Goal: Obtain resource: Download file/media

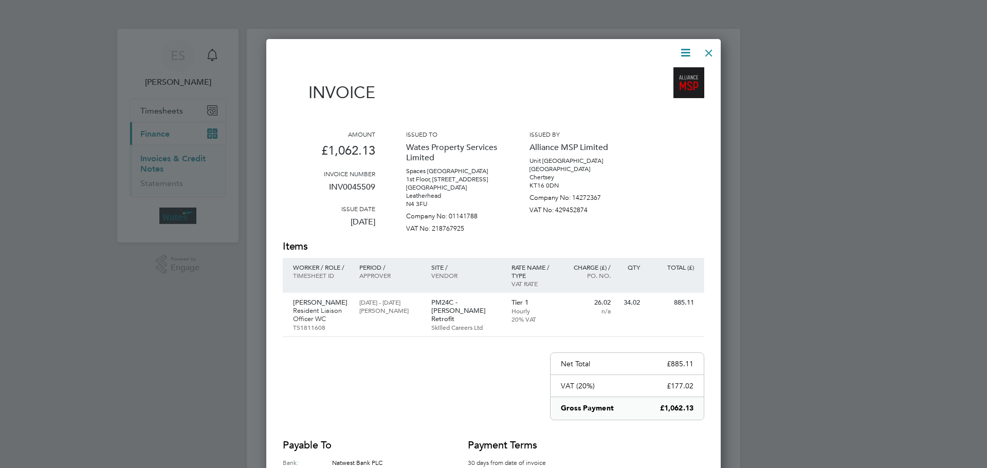
click at [710, 53] on div at bounding box center [709, 50] width 19 height 19
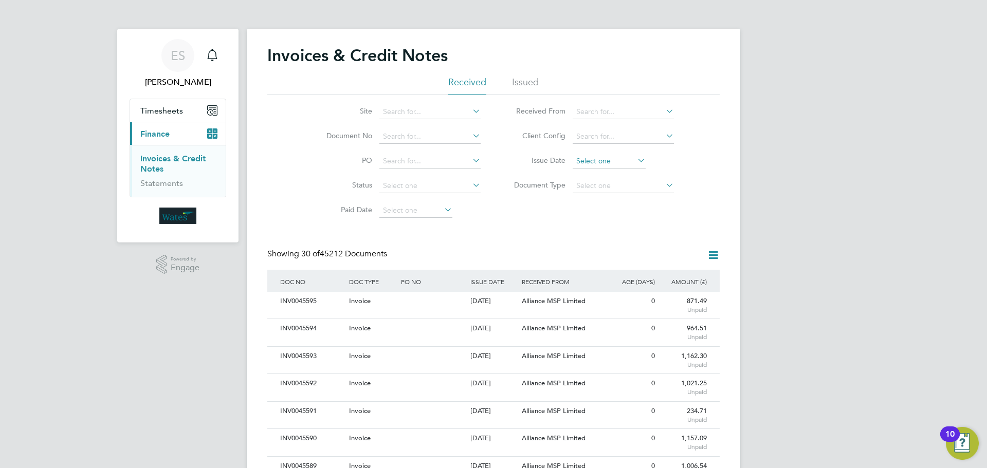
click at [624, 158] on input at bounding box center [609, 161] width 73 height 14
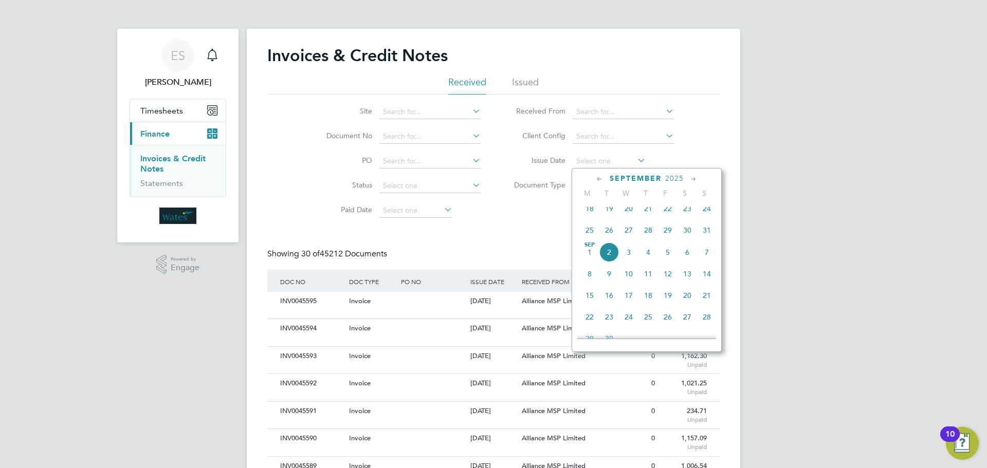
click at [607, 258] on span "2" at bounding box center [610, 253] width 20 height 20
type input "02 Sep 2025"
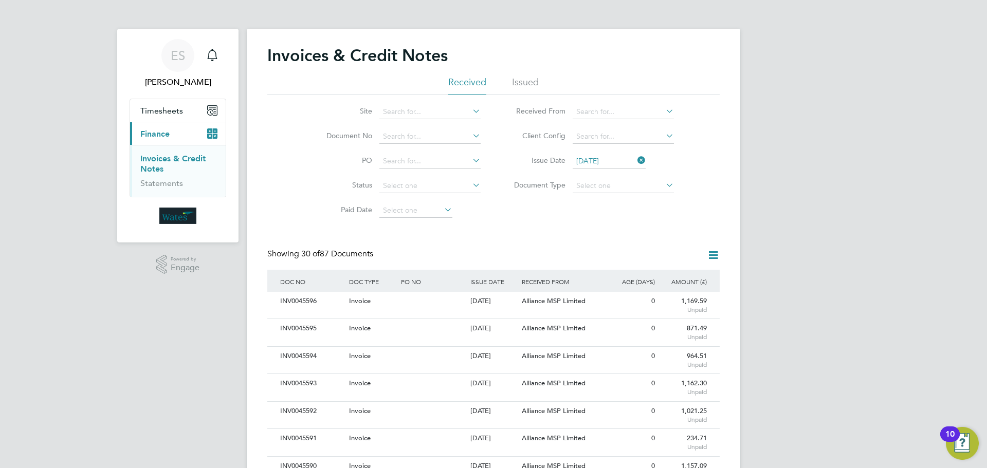
click at [709, 251] on icon at bounding box center [713, 255] width 13 height 13
click at [676, 277] on li "Download invoices" at bounding box center [670, 280] width 97 height 14
drag, startPoint x: 712, startPoint y: 256, endPoint x: 699, endPoint y: 270, distance: 19.3
click at [712, 256] on icon at bounding box center [713, 255] width 13 height 13
click at [675, 291] on li "Download credit notes" at bounding box center [670, 294] width 97 height 14
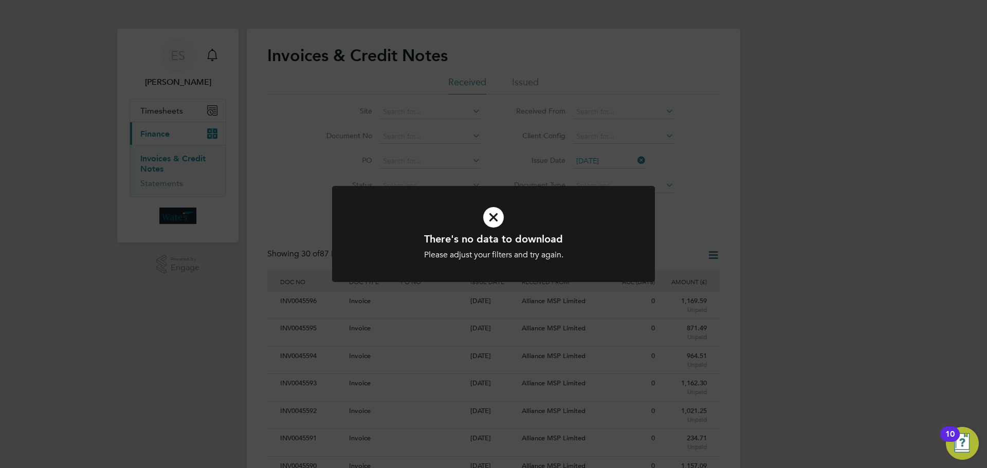
click at [417, 235] on h1 "There's no data to download" at bounding box center [493, 238] width 267 height 13
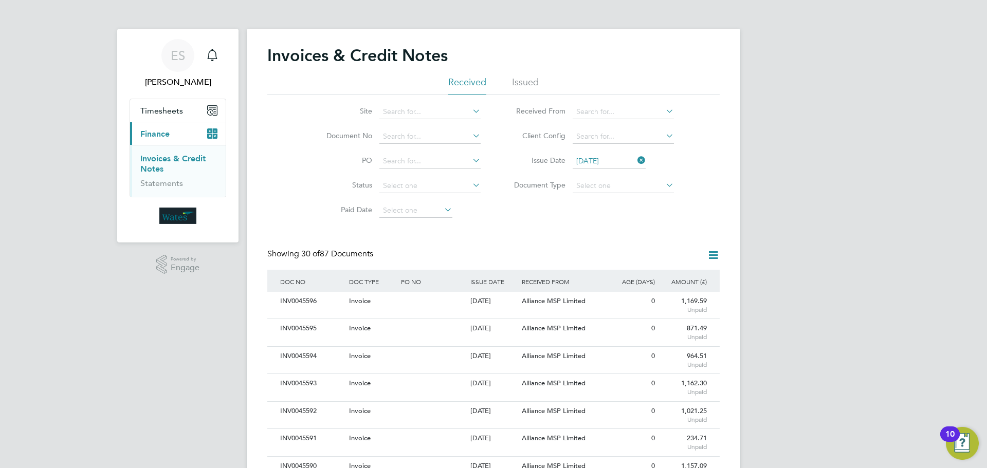
click at [636, 157] on icon at bounding box center [636, 160] width 0 height 14
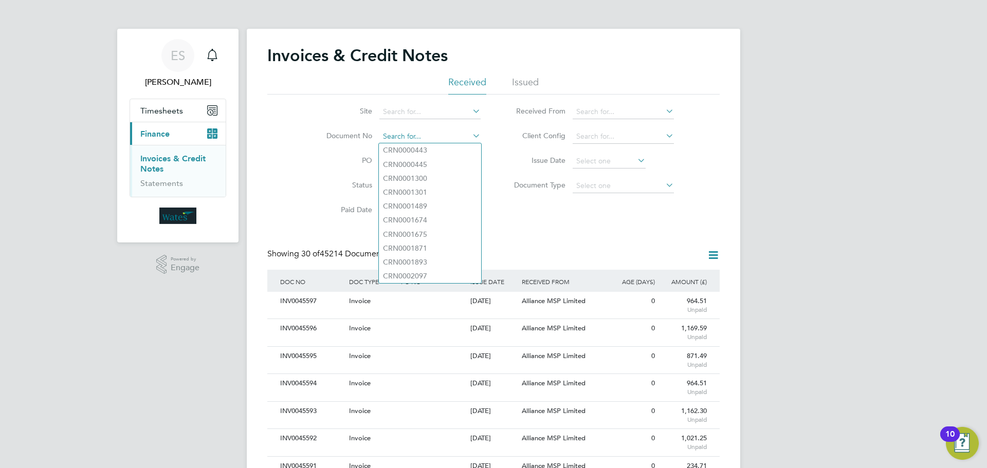
paste input "INV0045510"
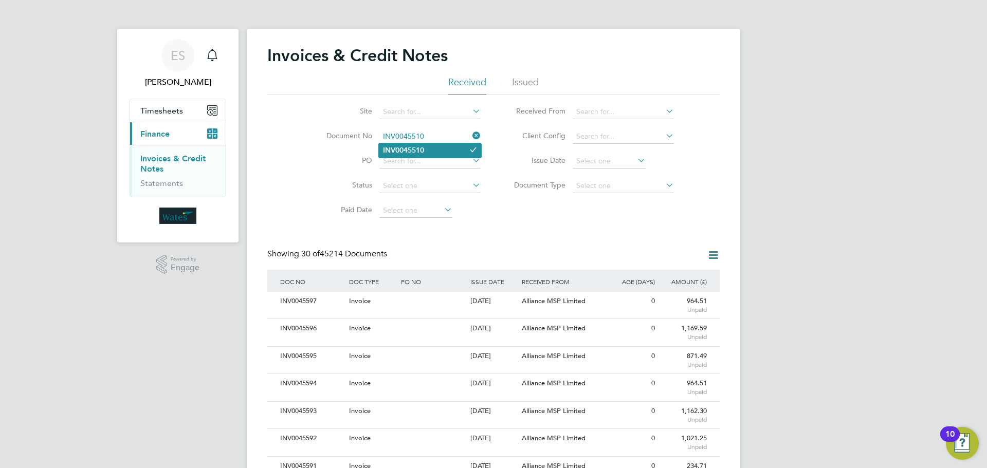
type input "INV0045510"
click at [417, 151] on b "INV0045510" at bounding box center [403, 150] width 41 height 9
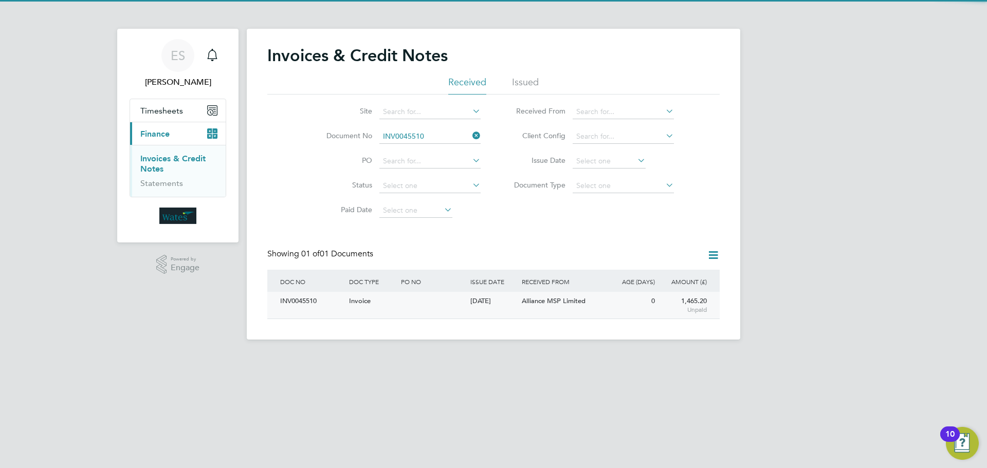
click at [328, 298] on div "INV0045510" at bounding box center [312, 301] width 69 height 19
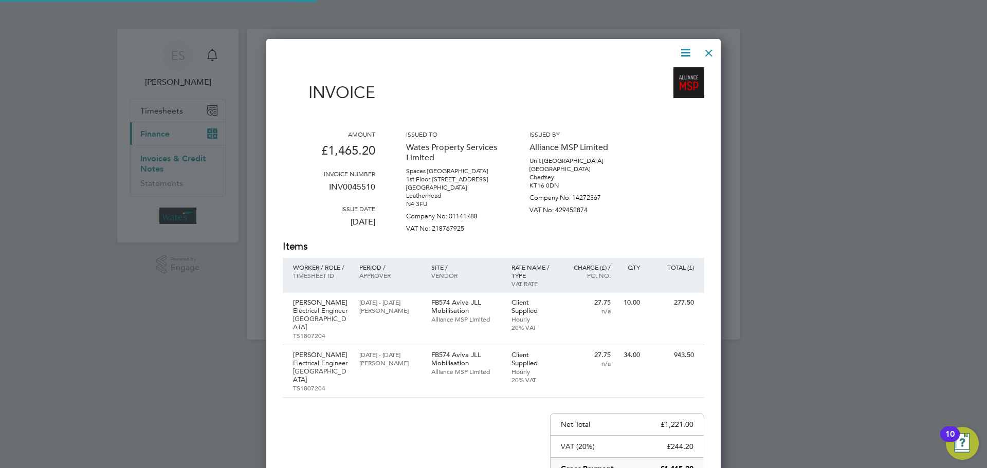
scroll to position [556, 455]
click at [680, 52] on icon at bounding box center [685, 52] width 13 height 13
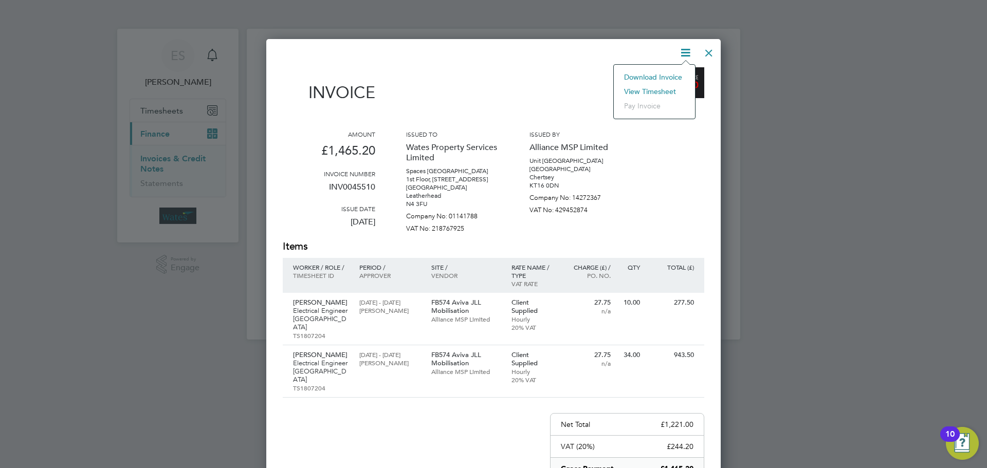
click at [656, 74] on li "Download Invoice" at bounding box center [654, 77] width 71 height 14
drag, startPoint x: 680, startPoint y: 50, endPoint x: 674, endPoint y: 62, distance: 13.1
click at [680, 50] on icon at bounding box center [685, 52] width 13 height 13
click at [663, 86] on li "View timesheet" at bounding box center [654, 91] width 71 height 14
click at [710, 49] on div at bounding box center [709, 50] width 19 height 19
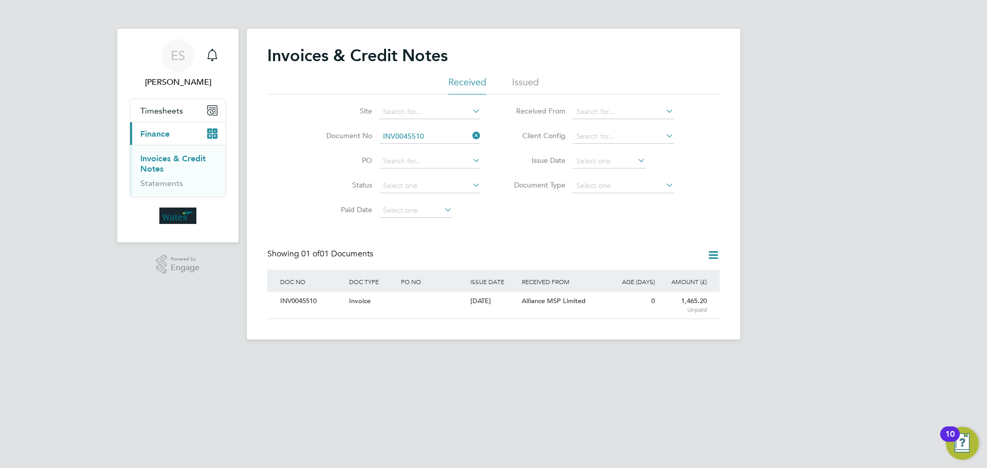
click at [471, 132] on icon at bounding box center [471, 136] width 0 height 14
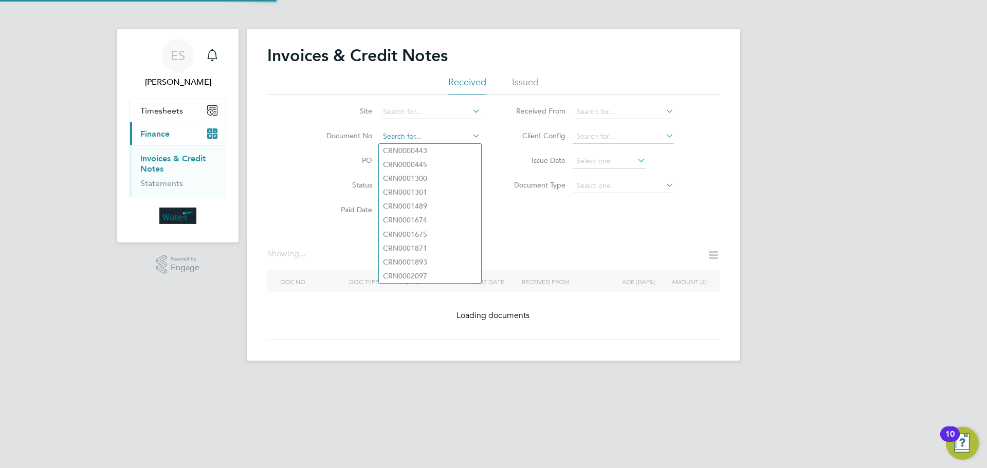
paste input "INV0045511"
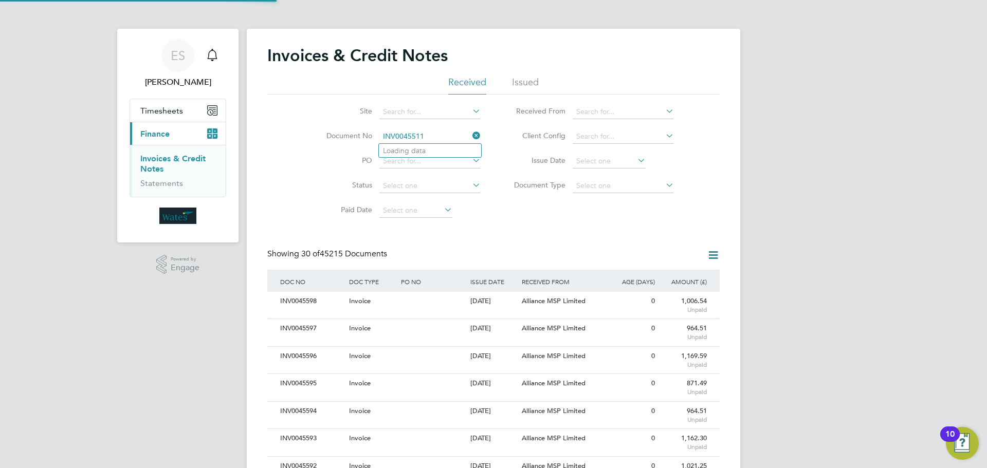
scroll to position [20, 87]
type input "INV0045511"
click at [453, 149] on li "INV0045511" at bounding box center [430, 151] width 102 height 14
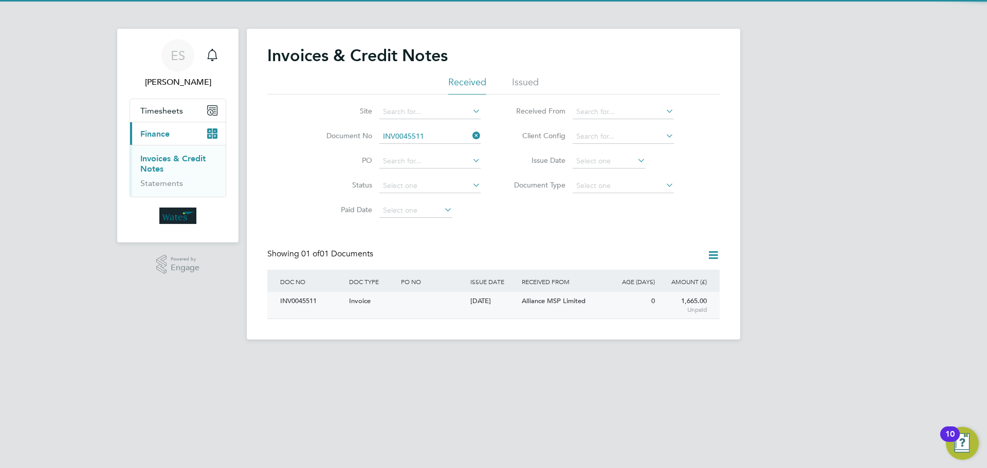
click at [306, 302] on div "INV0045511" at bounding box center [312, 301] width 69 height 19
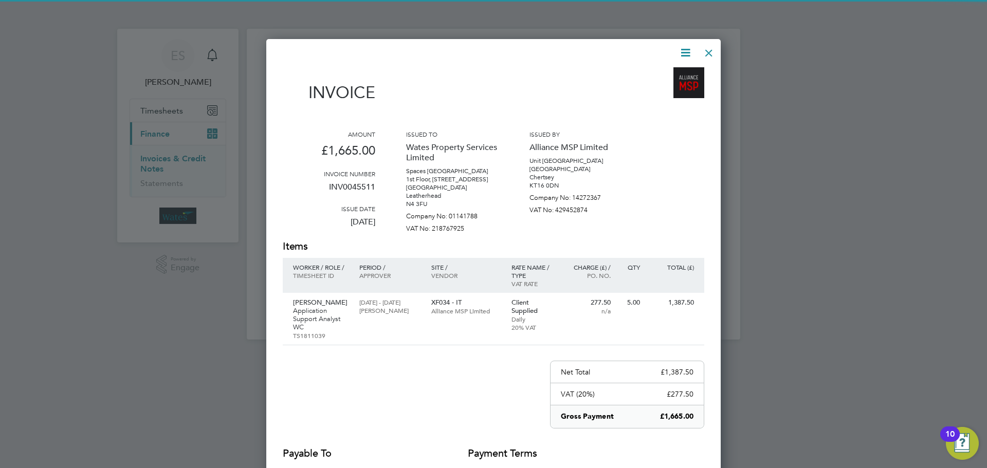
click at [679, 49] on icon at bounding box center [685, 52] width 13 height 13
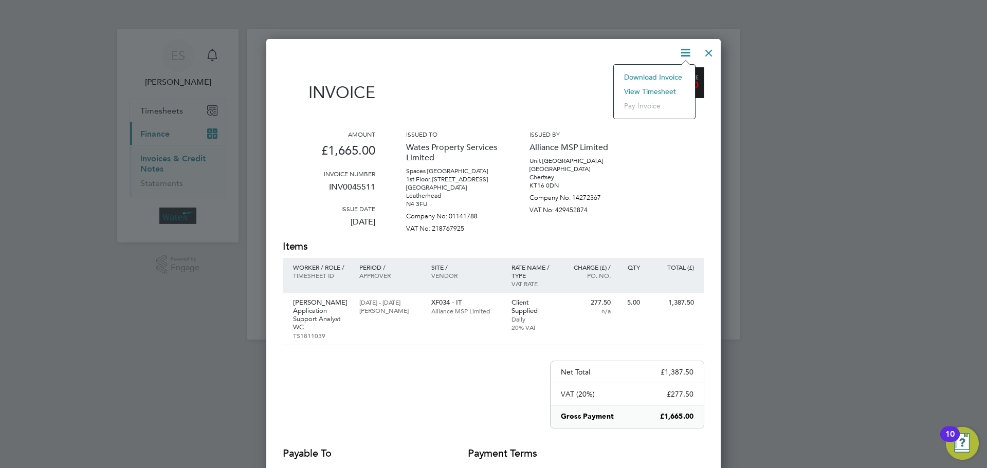
click at [675, 72] on li "Download Invoice" at bounding box center [654, 77] width 71 height 14
drag, startPoint x: 686, startPoint y: 49, endPoint x: 681, endPoint y: 57, distance: 8.6
click at [686, 49] on icon at bounding box center [685, 52] width 13 height 13
click at [671, 85] on li "View timesheet" at bounding box center [654, 91] width 71 height 14
click at [704, 51] on div at bounding box center [709, 50] width 19 height 19
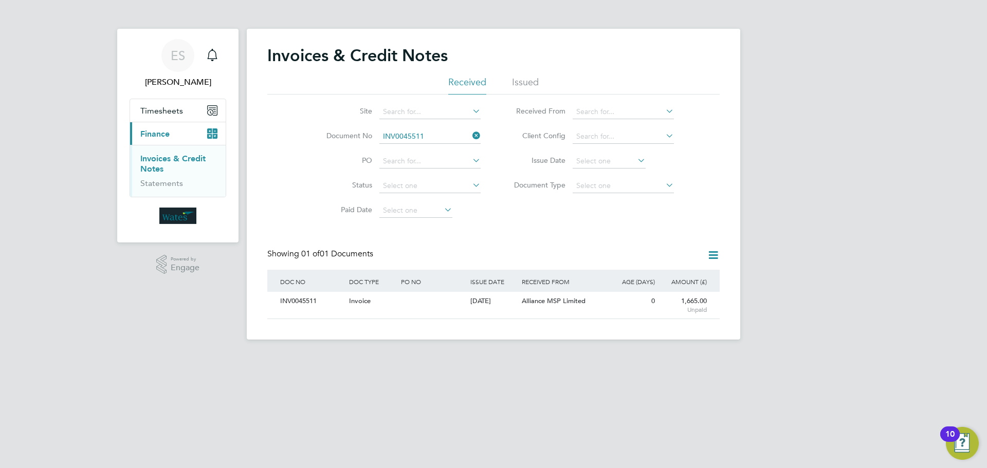
click at [471, 132] on icon at bounding box center [471, 136] width 0 height 14
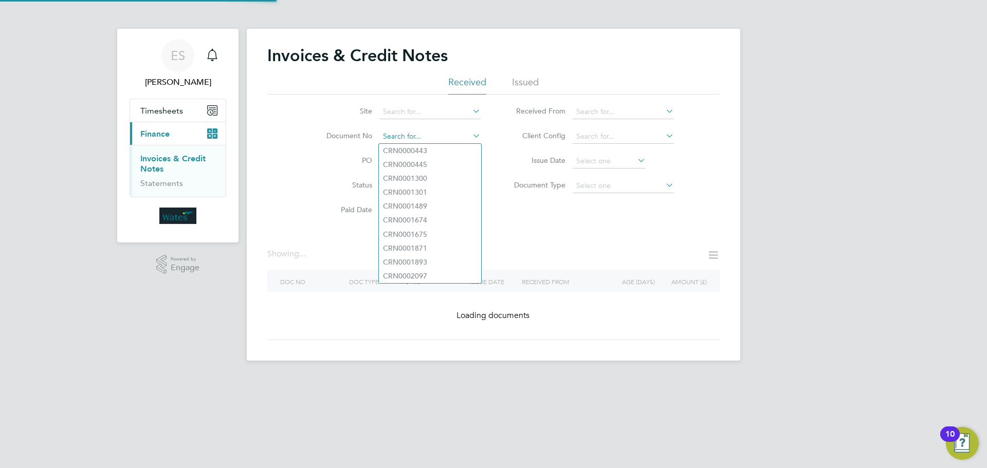
paste input "INV0045512"
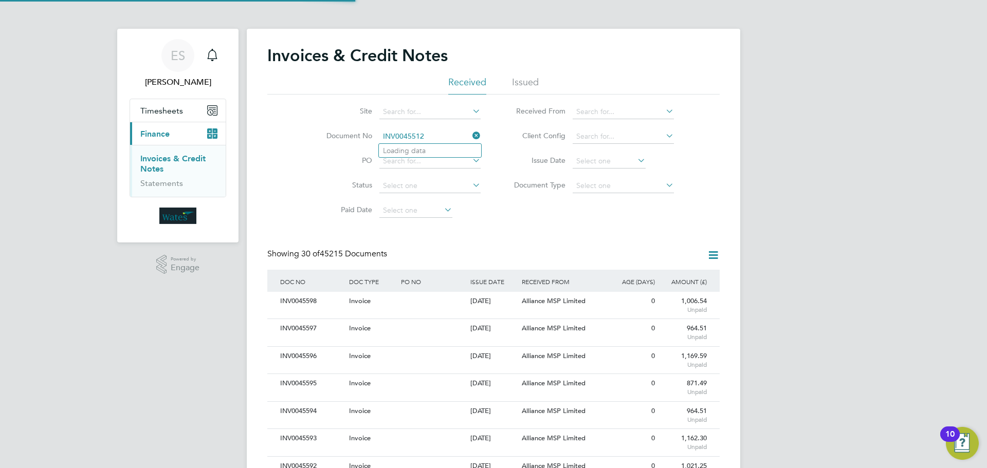
scroll to position [20, 70]
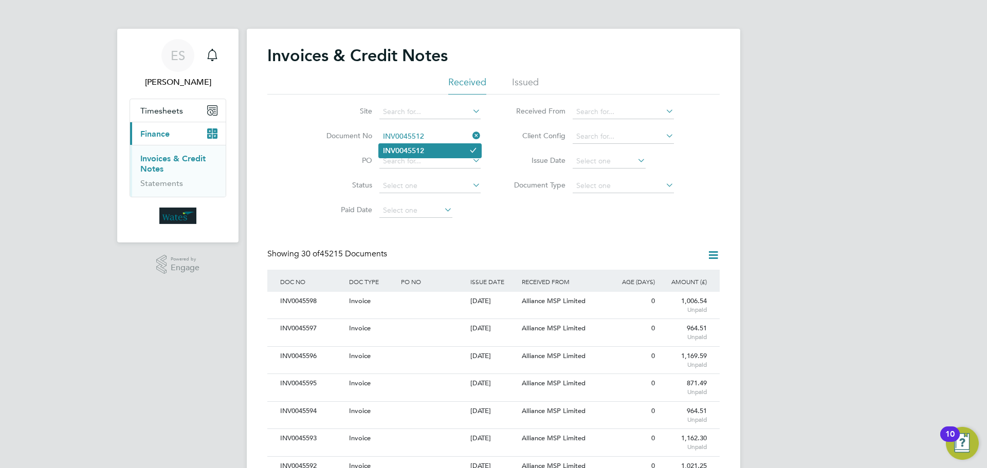
type input "INV0045512"
click at [420, 144] on li "INV0045512" at bounding box center [430, 151] width 102 height 14
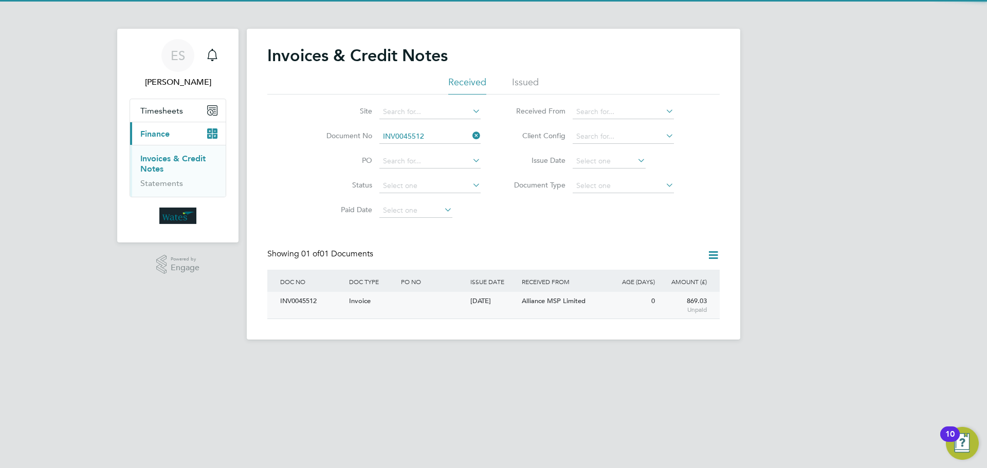
click at [297, 306] on div "INV0045512" at bounding box center [312, 301] width 69 height 19
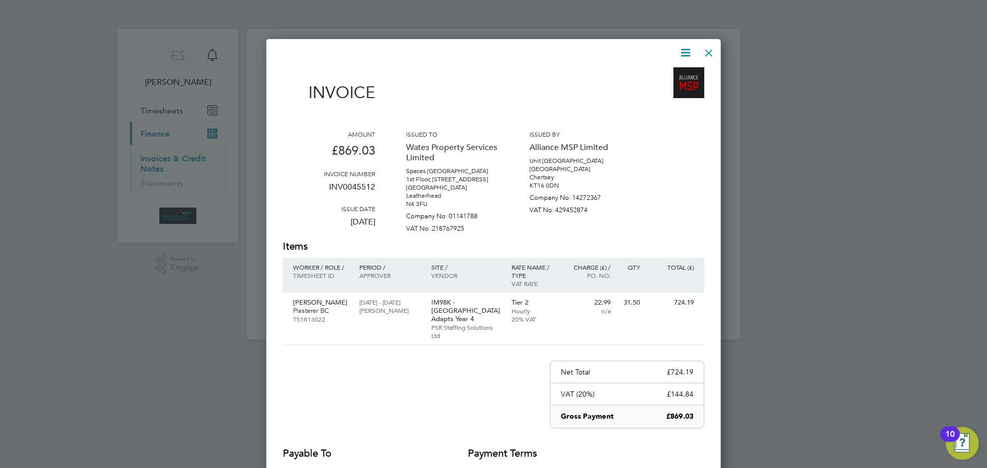
click at [685, 49] on icon at bounding box center [685, 52] width 13 height 13
click at [680, 70] on li "Download Invoice" at bounding box center [654, 77] width 71 height 14
drag, startPoint x: 683, startPoint y: 50, endPoint x: 657, endPoint y: 91, distance: 48.4
click at [683, 50] on icon at bounding box center [685, 52] width 13 height 13
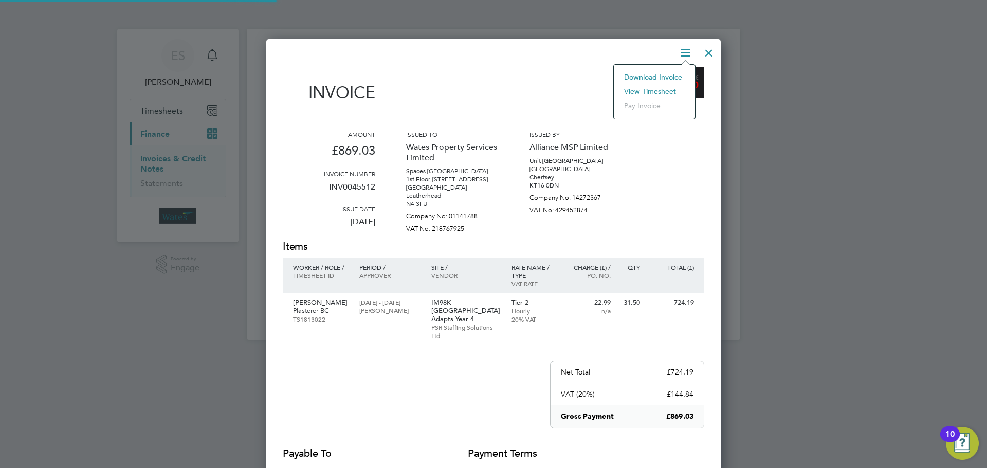
click at [656, 87] on li "View timesheet" at bounding box center [654, 91] width 71 height 14
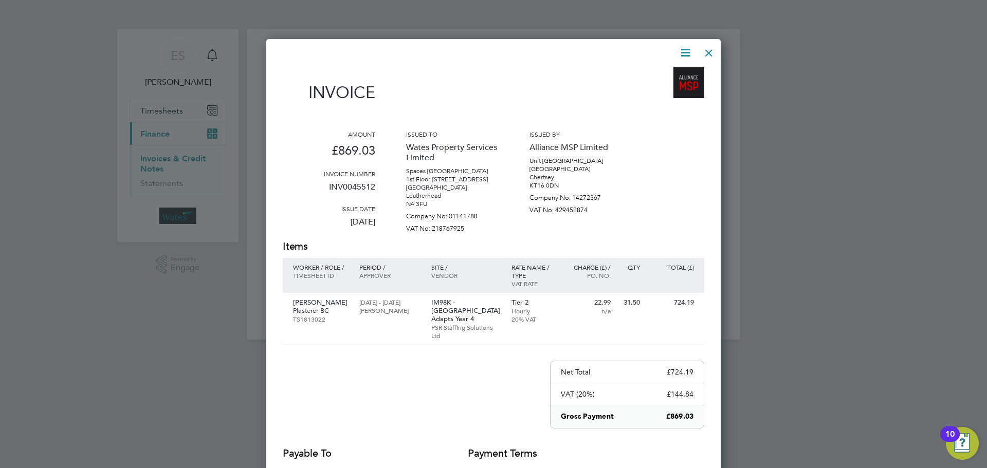
click at [711, 54] on div at bounding box center [709, 50] width 19 height 19
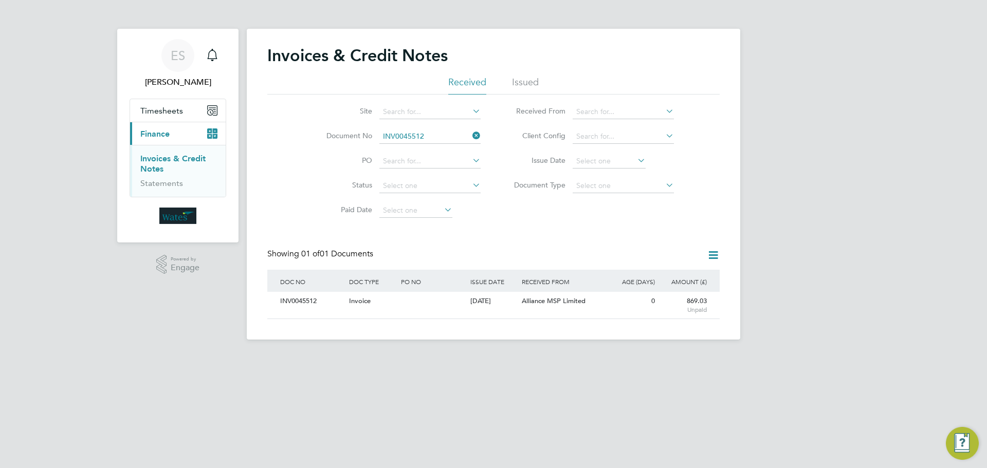
click at [471, 137] on icon at bounding box center [471, 136] width 0 height 14
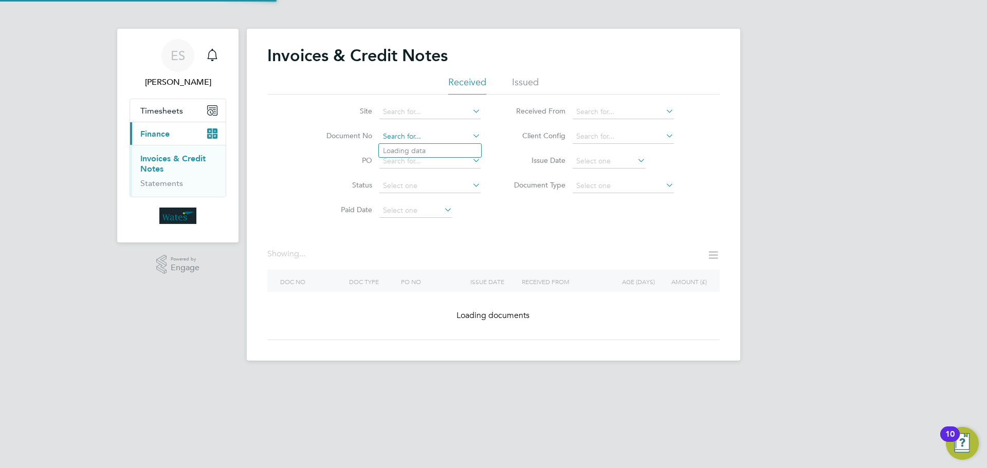
paste input "INV0045513"
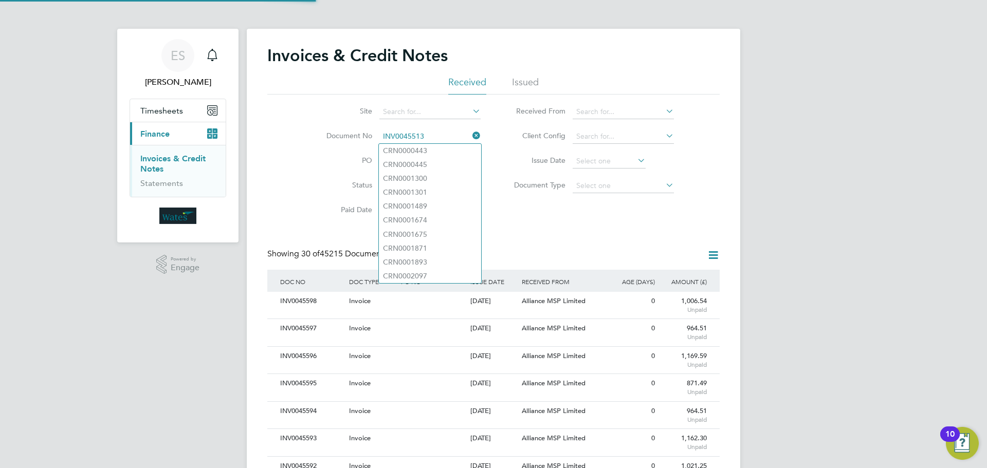
scroll to position [20, 70]
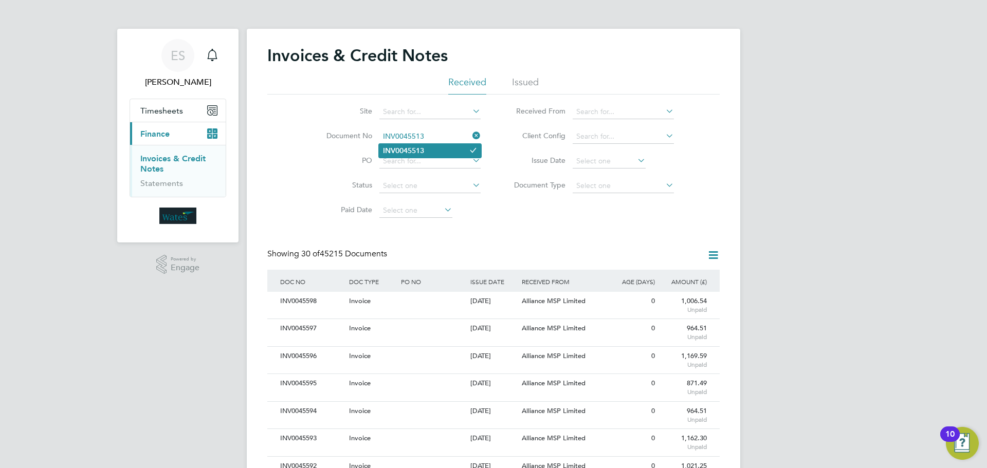
type input "INV0045513"
click at [455, 146] on li "INV0045513" at bounding box center [430, 151] width 102 height 14
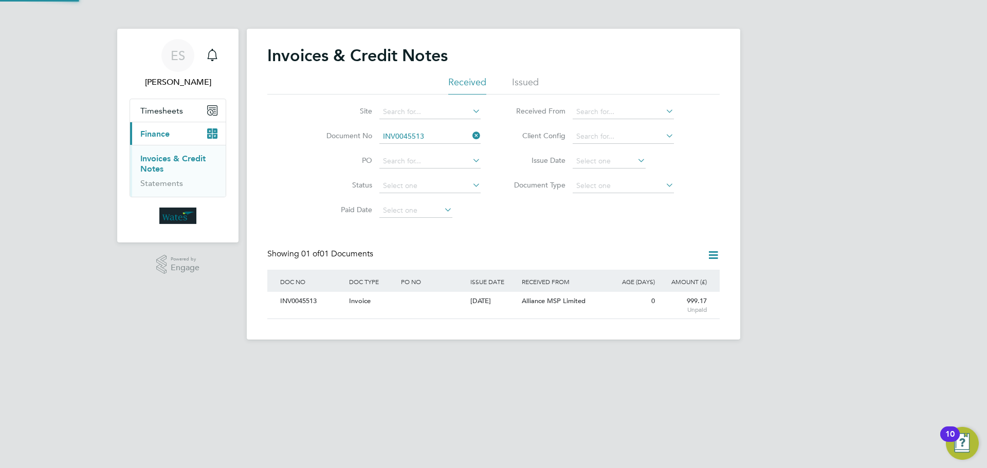
click at [295, 302] on div "INV0045513" at bounding box center [312, 301] width 69 height 19
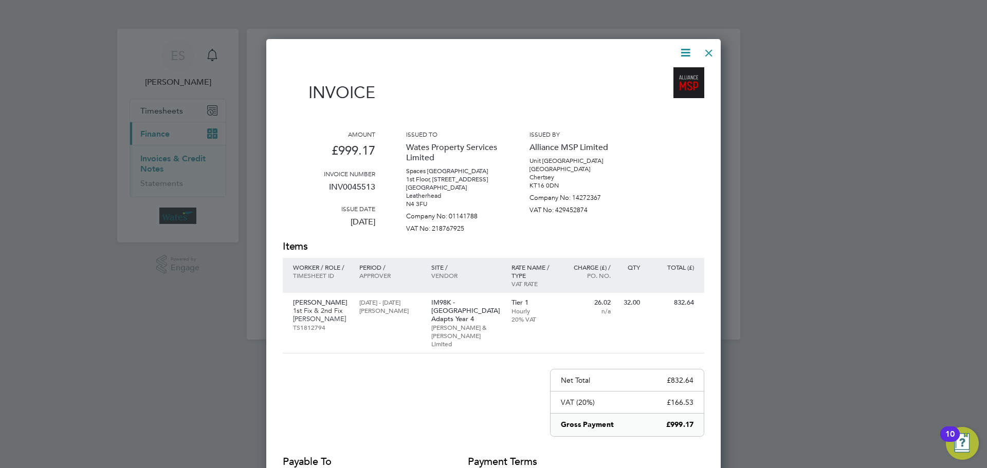
click at [692, 48] on icon at bounding box center [685, 52] width 13 height 13
click at [671, 75] on li "Download Invoice" at bounding box center [654, 77] width 71 height 14
click at [684, 49] on icon at bounding box center [685, 52] width 13 height 13
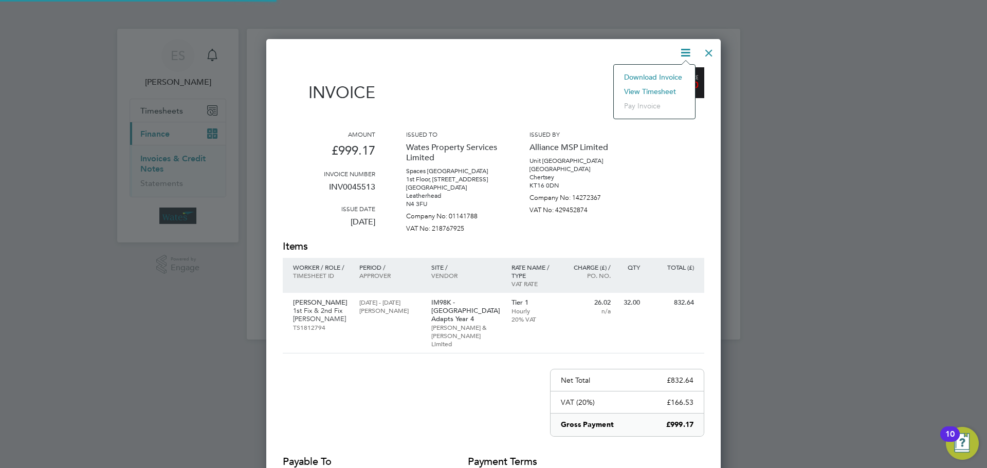
click at [664, 88] on li "View timesheet" at bounding box center [654, 91] width 71 height 14
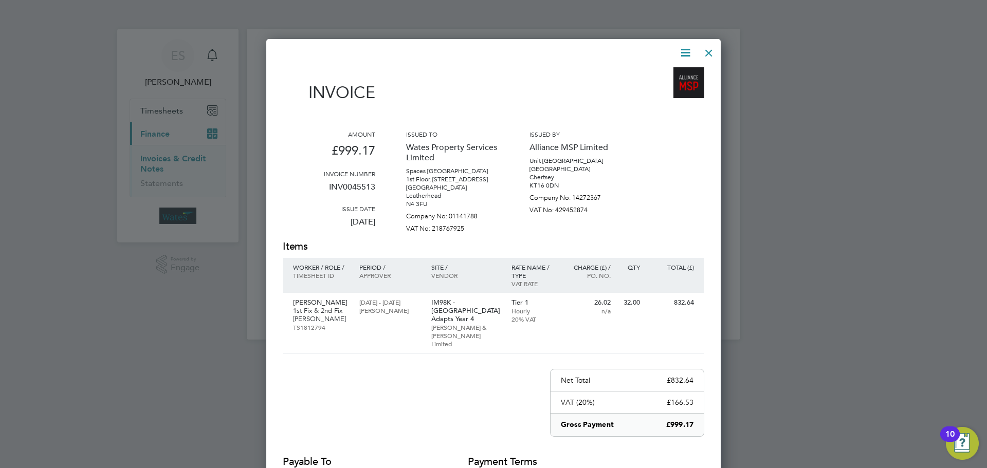
click at [716, 51] on div at bounding box center [709, 50] width 19 height 19
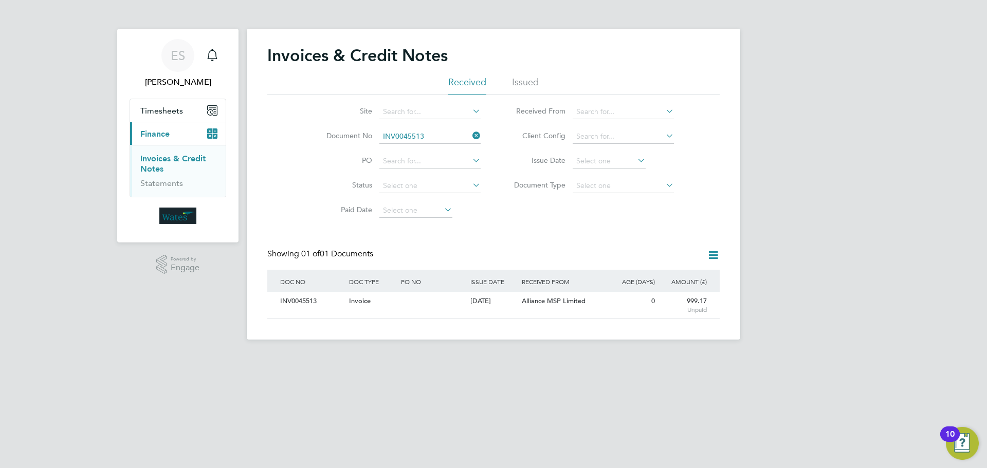
click at [471, 135] on icon at bounding box center [471, 136] width 0 height 14
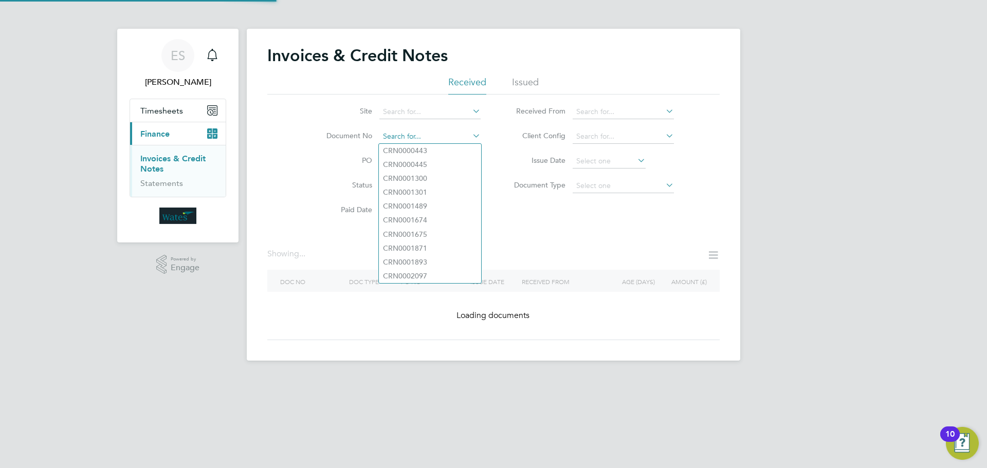
paste input "INV0045514"
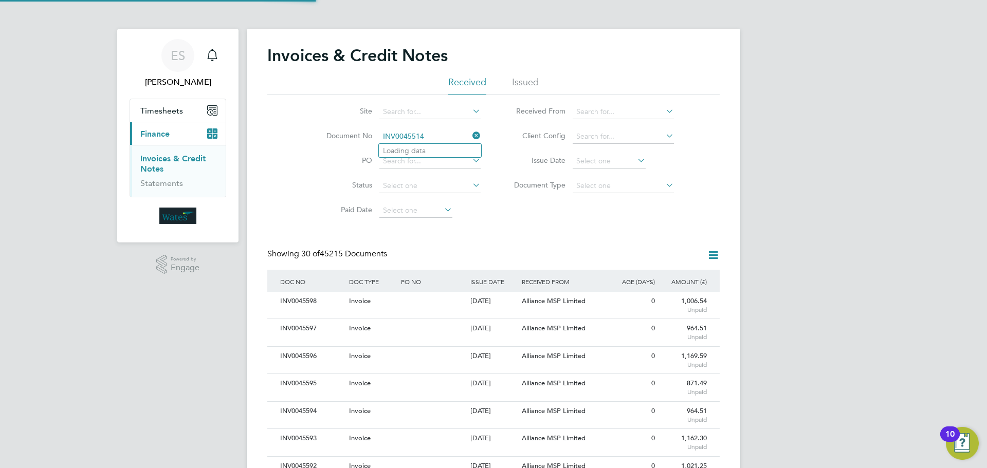
scroll to position [20, 87]
type input "INV0045514"
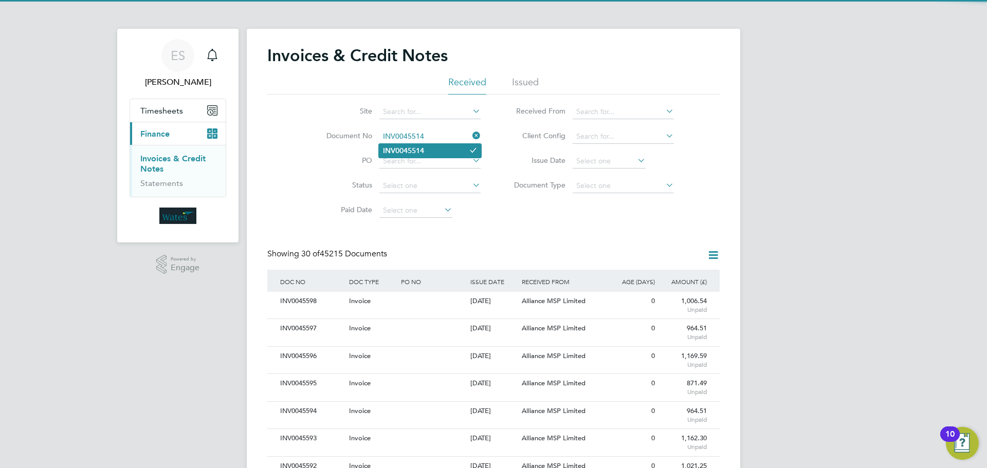
click at [427, 149] on li "INV0045514" at bounding box center [430, 151] width 102 height 14
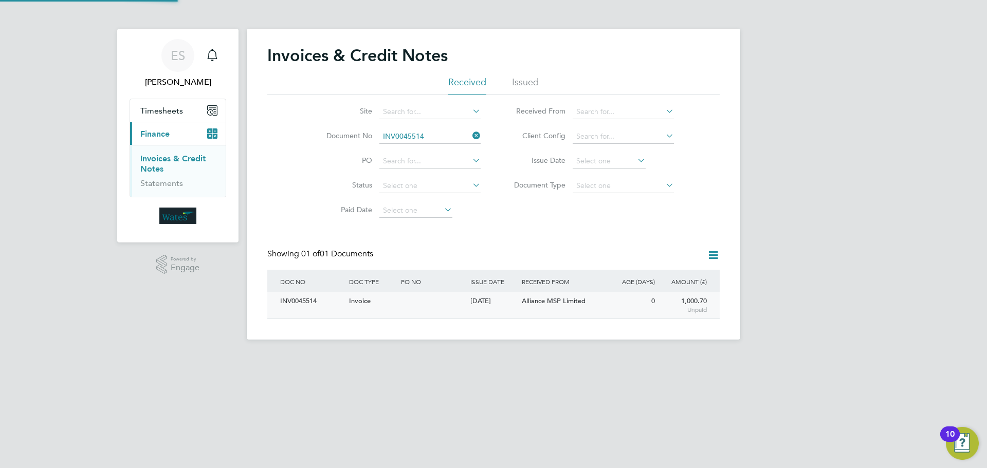
click at [311, 296] on div "INV0045514" at bounding box center [312, 301] width 69 height 19
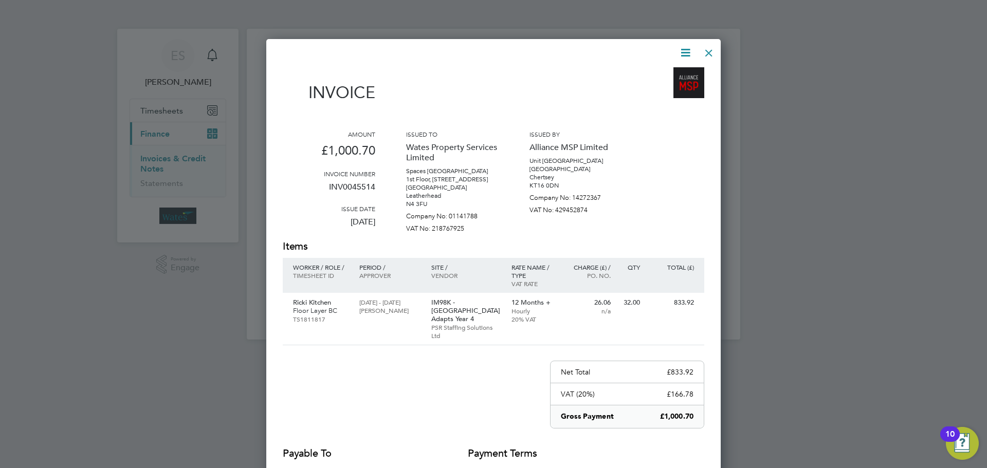
click at [684, 48] on icon at bounding box center [685, 52] width 13 height 13
click at [670, 75] on li "Download Invoice" at bounding box center [654, 77] width 71 height 14
drag, startPoint x: 680, startPoint y: 48, endPoint x: 679, endPoint y: 58, distance: 9.3
click at [680, 48] on icon at bounding box center [685, 52] width 13 height 13
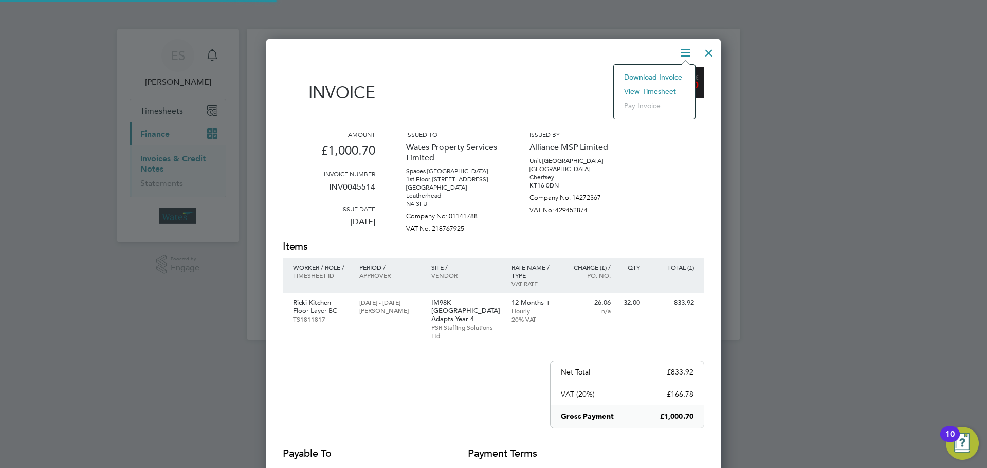
click at [661, 85] on li "View timesheet" at bounding box center [654, 91] width 71 height 14
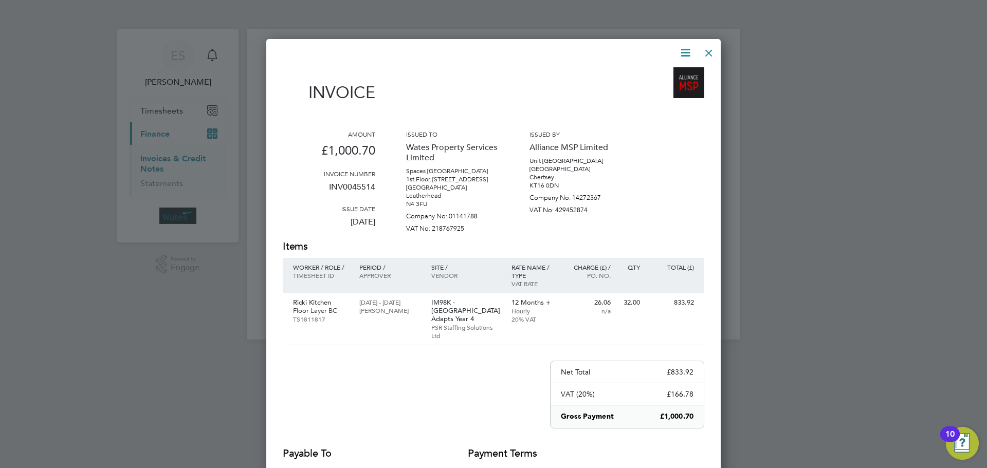
click at [705, 50] on div at bounding box center [709, 50] width 19 height 19
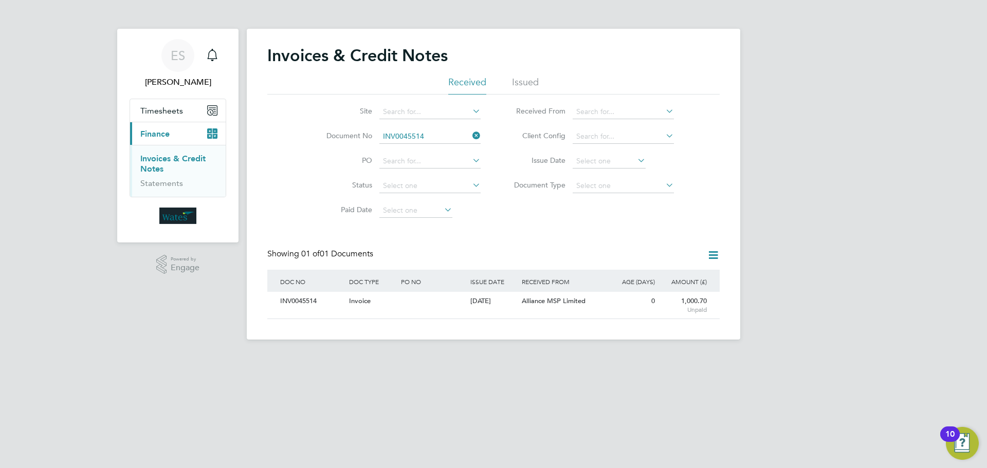
click at [471, 135] on icon at bounding box center [471, 136] width 0 height 14
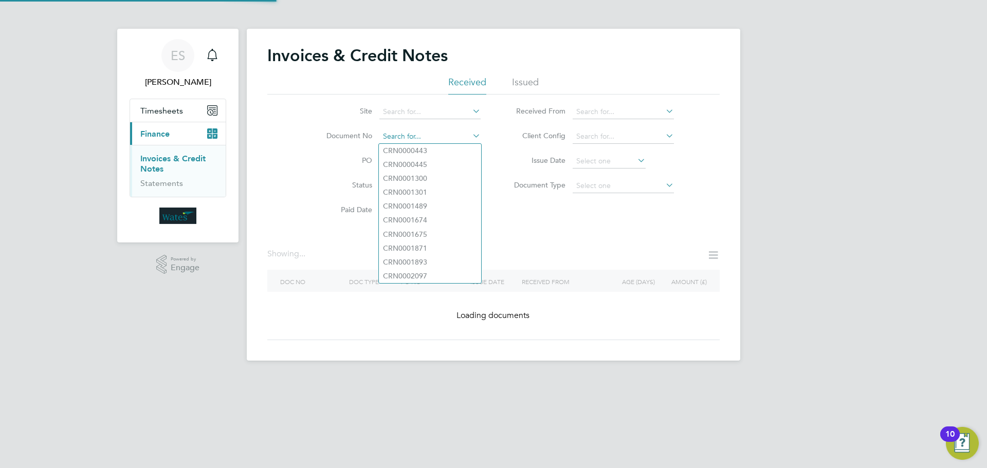
paste input "INV0045515"
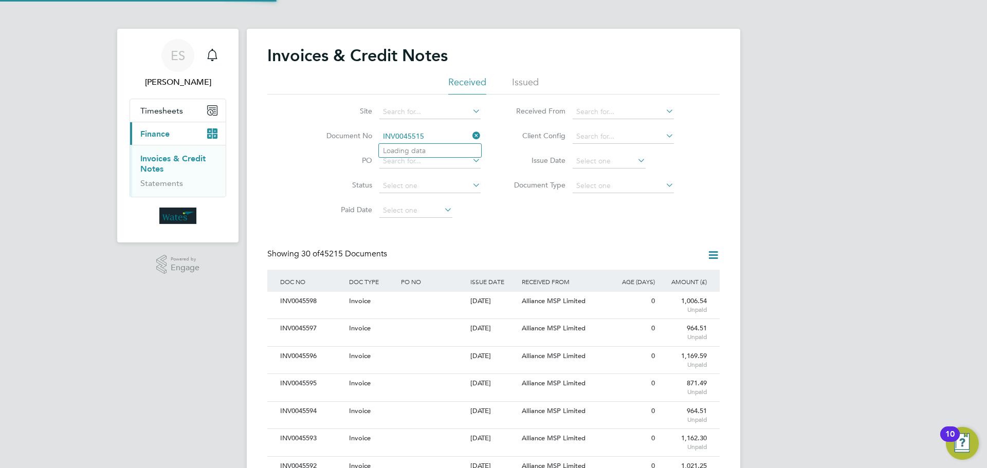
scroll to position [20, 70]
type input "INV0045515"
click at [428, 153] on li "INV0045515" at bounding box center [430, 151] width 102 height 14
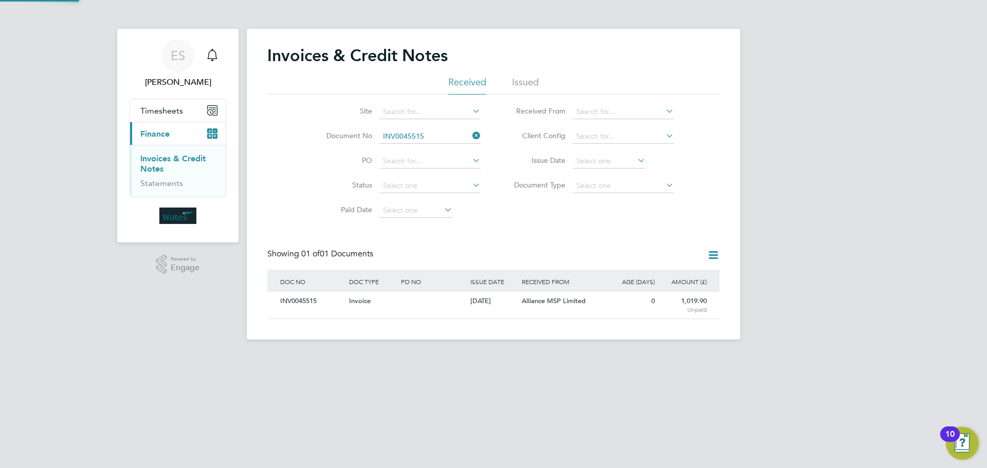
click at [298, 298] on div "INV0045515" at bounding box center [312, 301] width 69 height 19
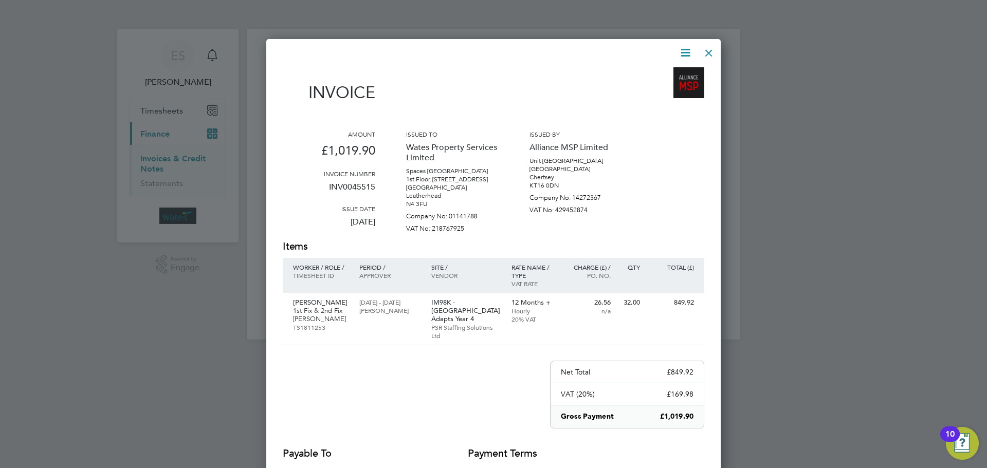
click at [683, 47] on icon at bounding box center [685, 52] width 13 height 13
click at [671, 73] on li "Download Invoice" at bounding box center [654, 77] width 71 height 14
click at [688, 50] on icon at bounding box center [685, 52] width 13 height 13
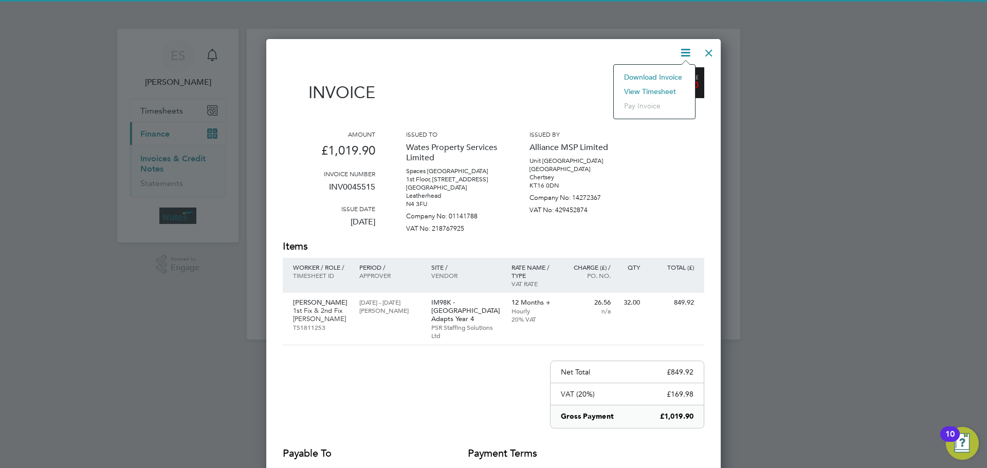
click at [662, 88] on li "View timesheet" at bounding box center [654, 91] width 71 height 14
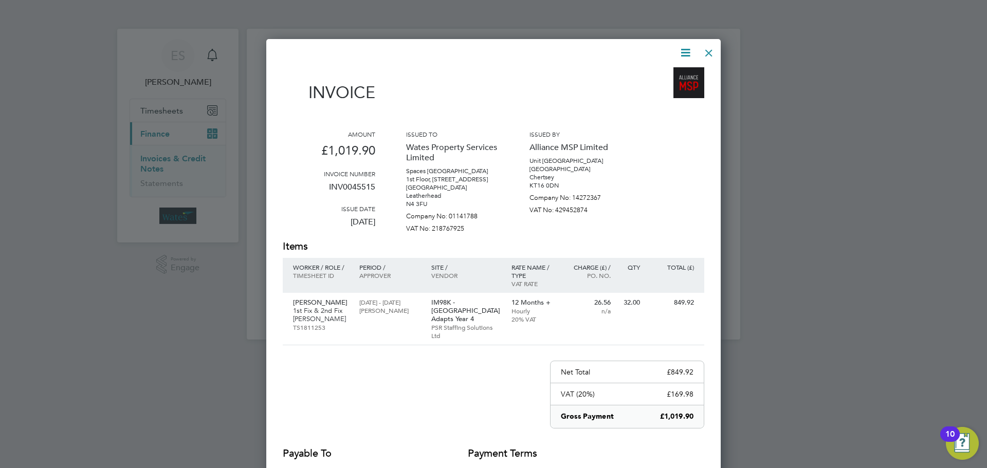
click at [704, 55] on div at bounding box center [709, 50] width 19 height 19
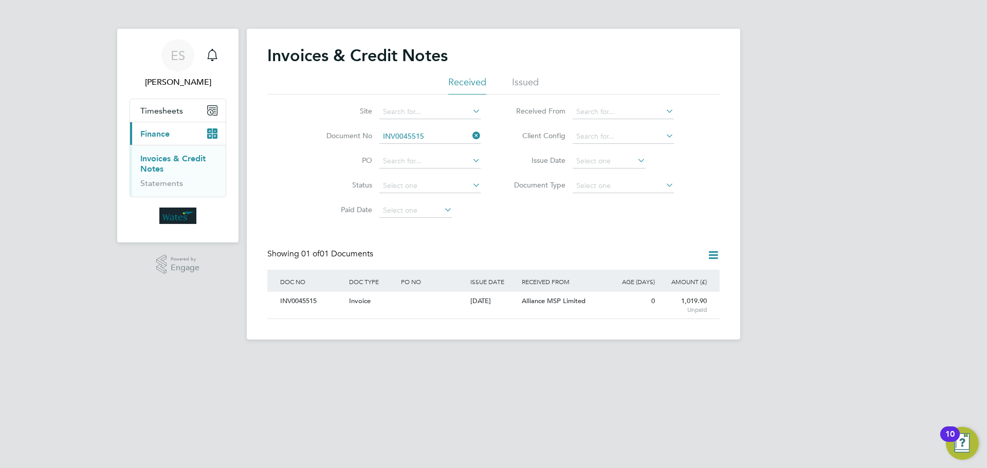
click at [473, 129] on li "Document No INV0045515" at bounding box center [396, 136] width 193 height 25
click at [468, 133] on input at bounding box center [429, 137] width 101 height 14
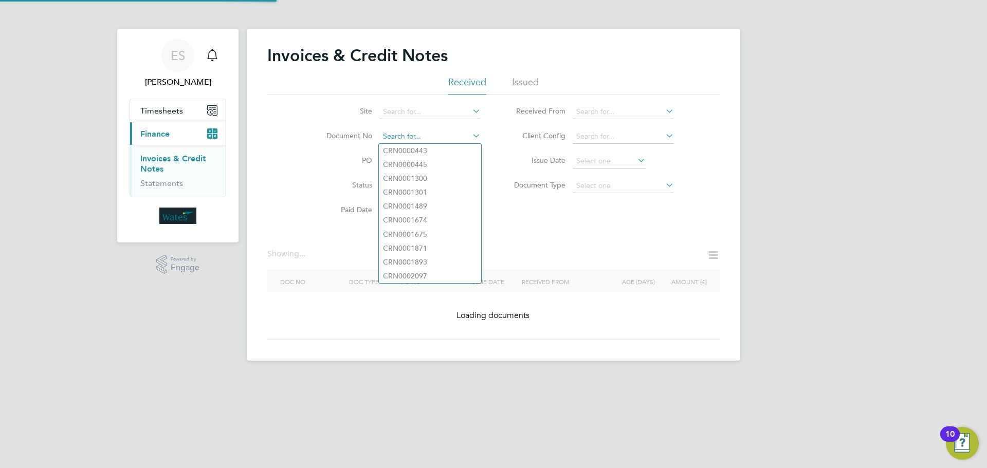
paste input "INV0045516"
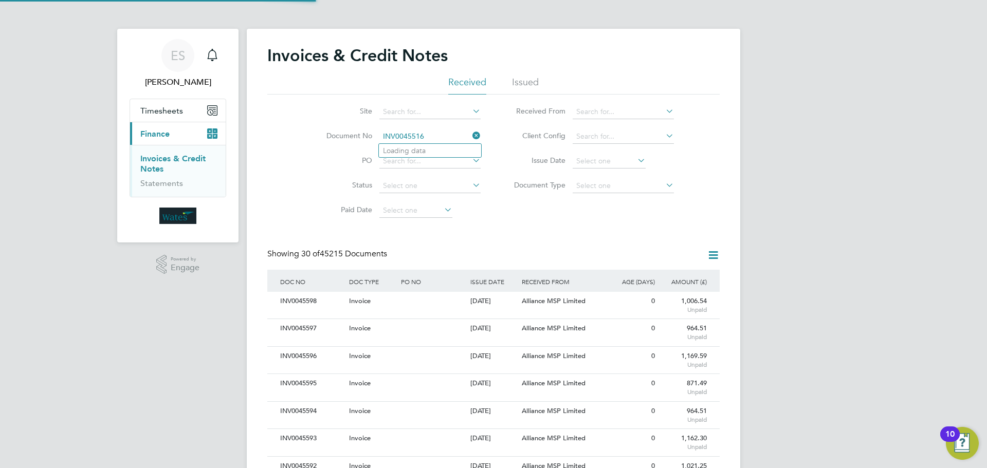
scroll to position [20, 70]
type input "INV0045516"
click at [429, 150] on li "INV0045516" at bounding box center [430, 151] width 102 height 14
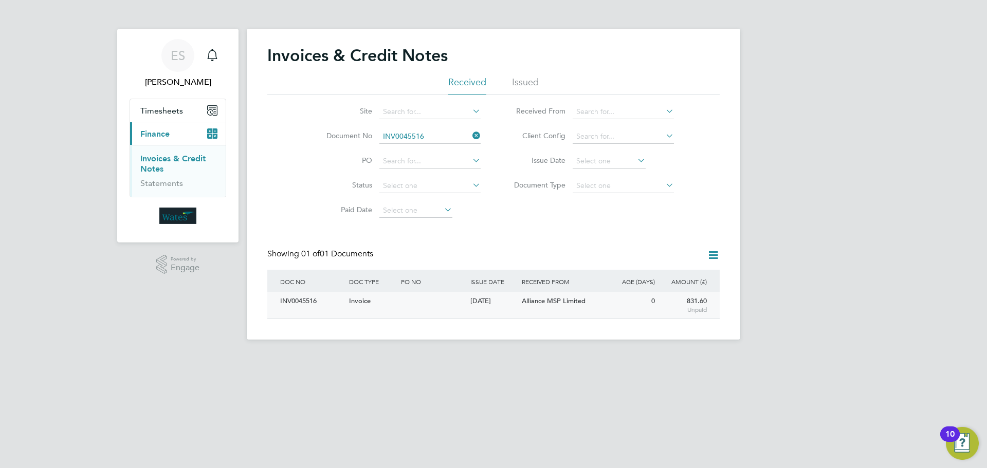
click at [293, 302] on div "INV0045516" at bounding box center [312, 301] width 69 height 19
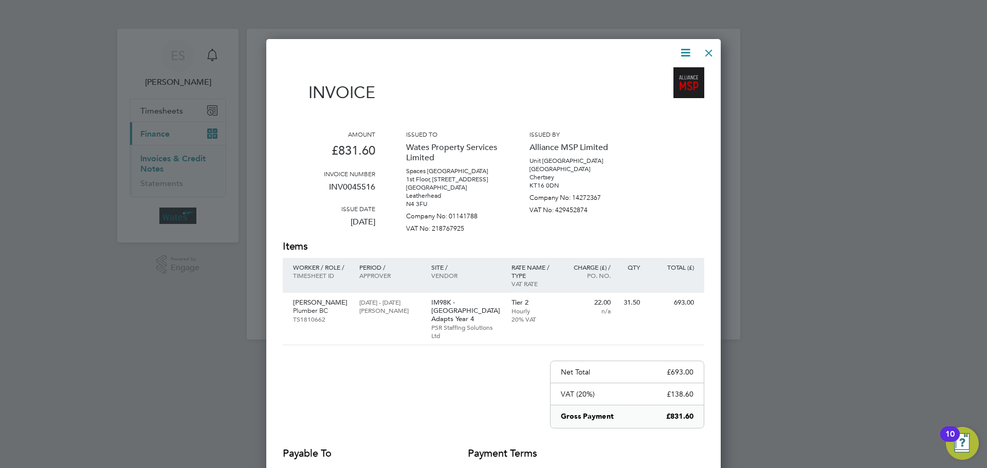
click at [684, 55] on icon at bounding box center [685, 52] width 13 height 13
click at [665, 75] on li "Download Invoice" at bounding box center [654, 77] width 71 height 14
click at [692, 47] on icon at bounding box center [685, 52] width 13 height 13
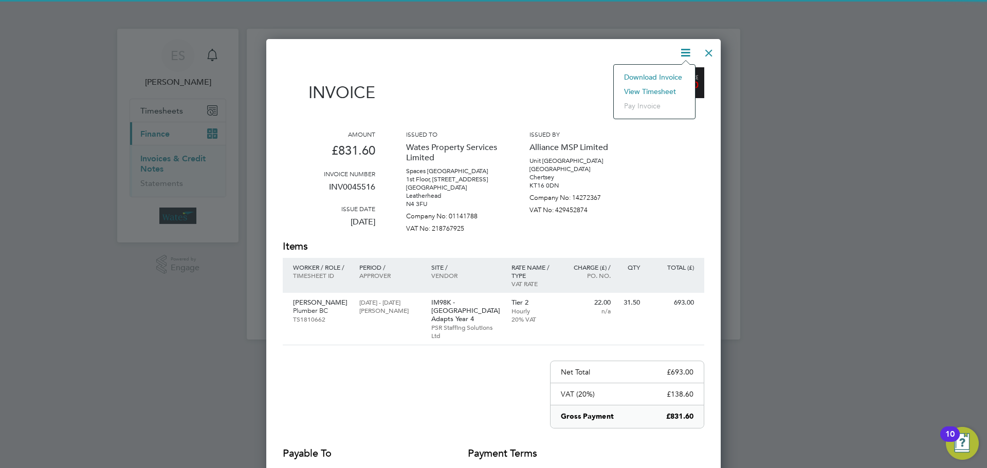
click at [657, 87] on li "View timesheet" at bounding box center [654, 91] width 71 height 14
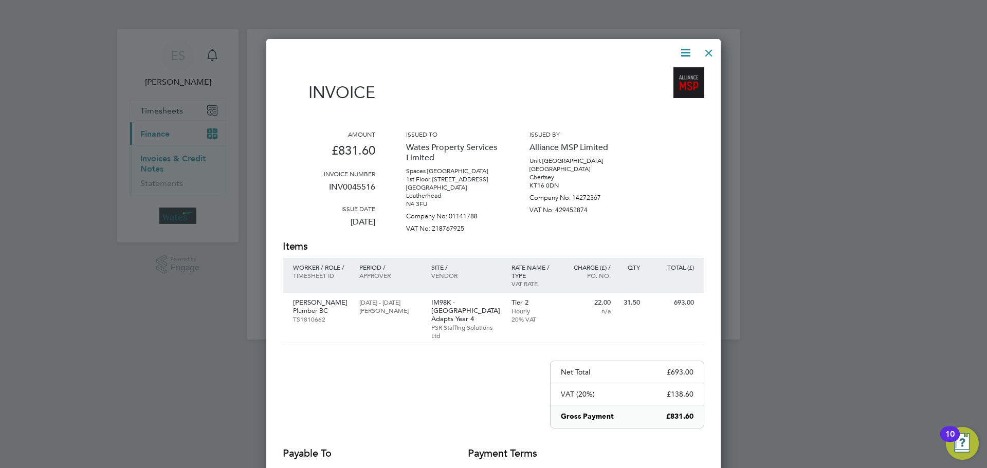
click at [709, 49] on div at bounding box center [709, 50] width 19 height 19
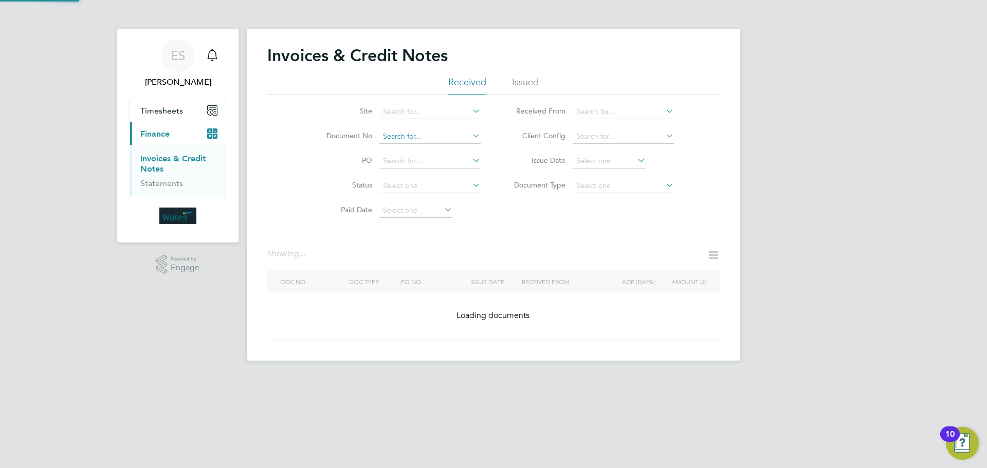
click at [466, 138] on input at bounding box center [429, 137] width 101 height 14
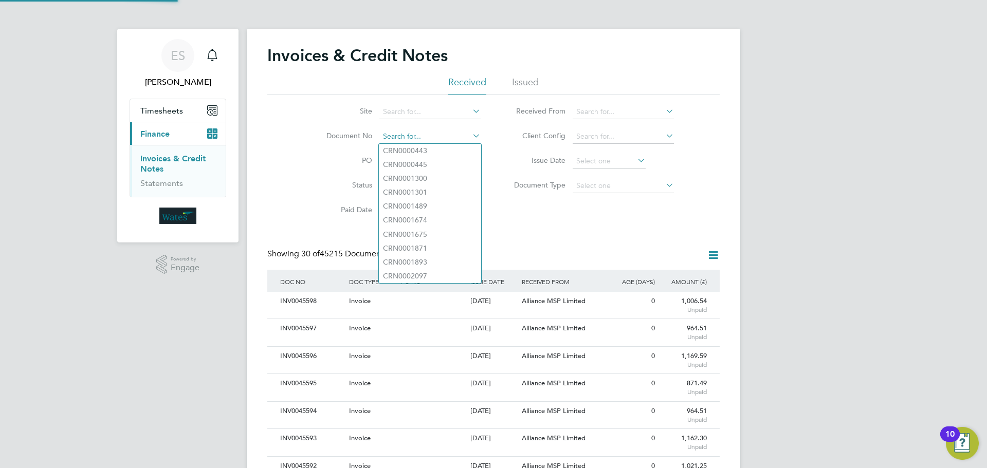
scroll to position [20, 70]
paste input "INV0045517"
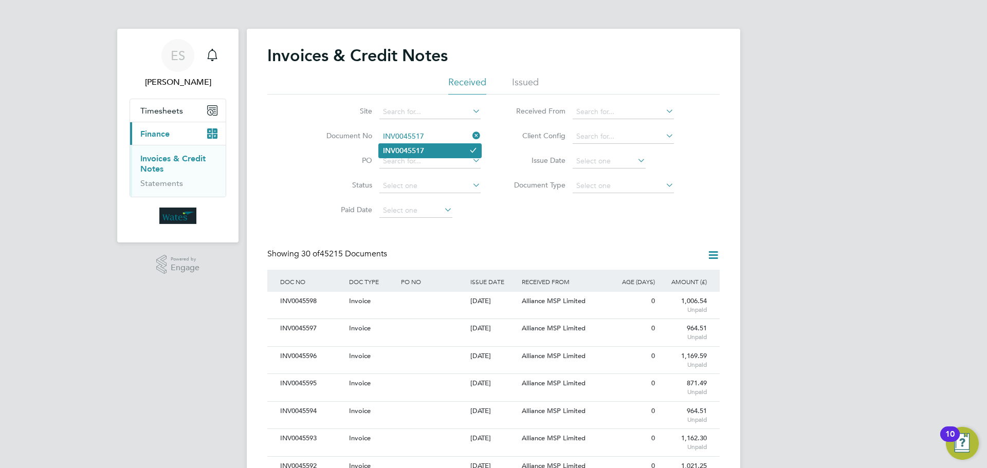
type input "INV0045517"
click at [418, 149] on b "INV0045517" at bounding box center [403, 151] width 41 height 9
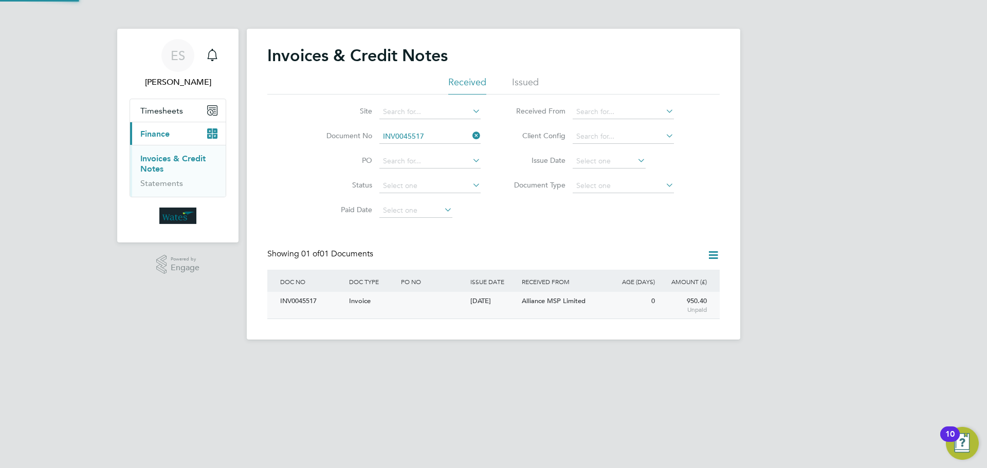
click at [311, 300] on div "INV0045517" at bounding box center [312, 301] width 69 height 19
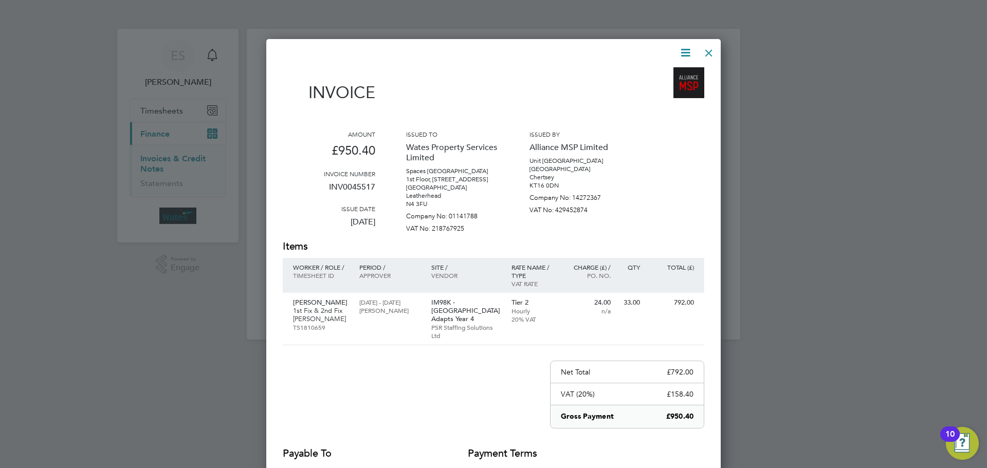
click at [684, 52] on icon at bounding box center [685, 52] width 13 height 13
click at [659, 71] on li "Download Invoice" at bounding box center [654, 77] width 71 height 14
drag, startPoint x: 688, startPoint y: 50, endPoint x: 677, endPoint y: 69, distance: 22.3
click at [688, 50] on icon at bounding box center [685, 52] width 13 height 13
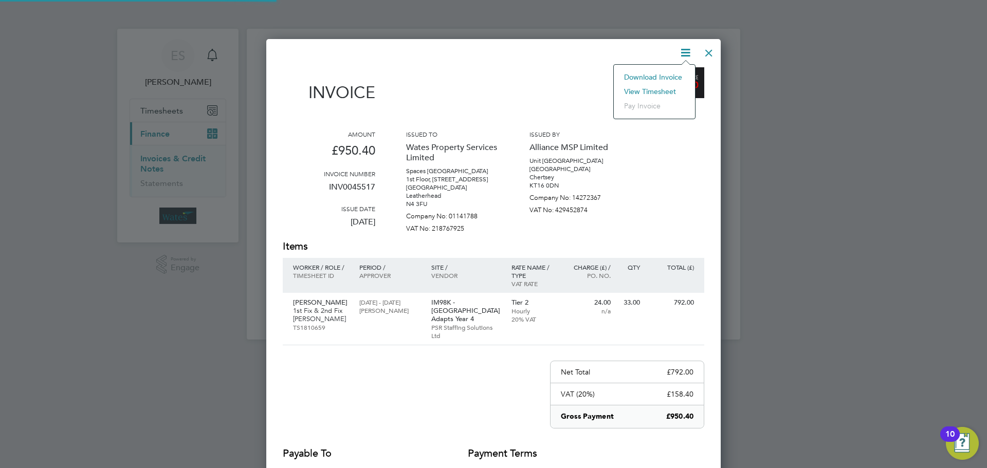
click at [662, 87] on li "View timesheet" at bounding box center [654, 91] width 71 height 14
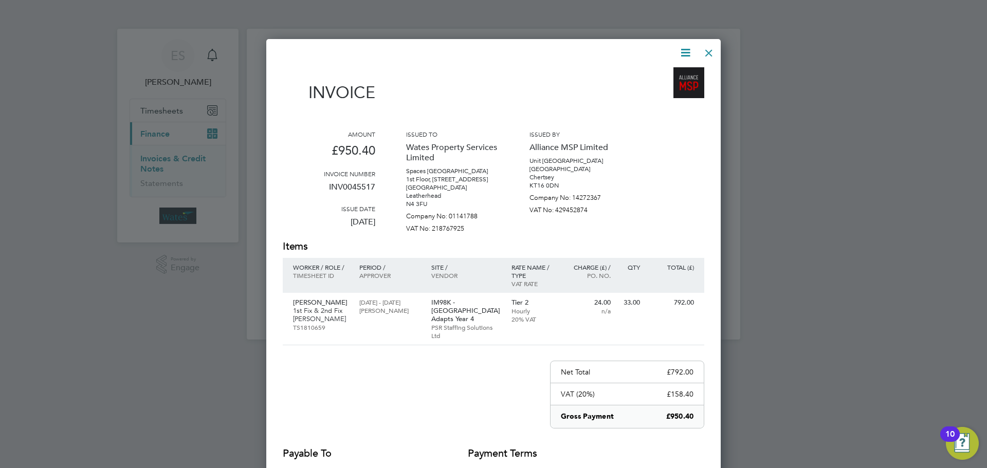
click at [709, 53] on div at bounding box center [709, 50] width 19 height 19
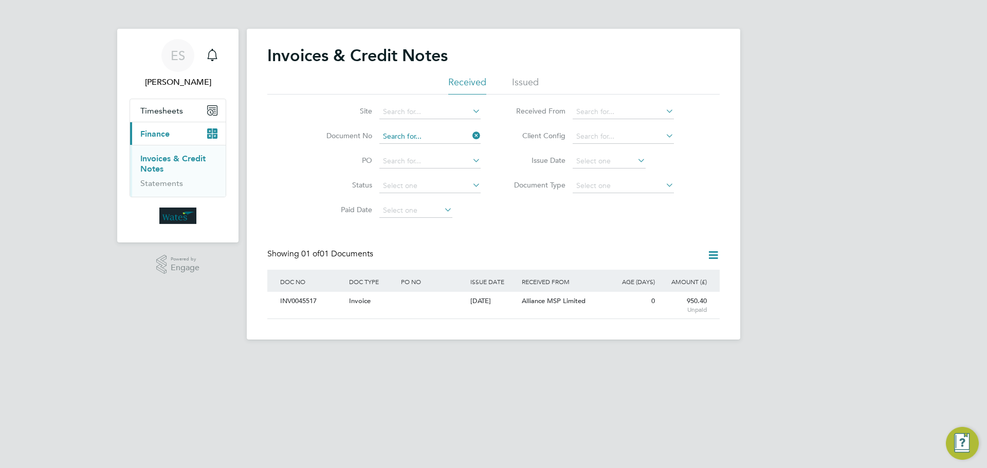
click at [424, 134] on input at bounding box center [429, 137] width 101 height 14
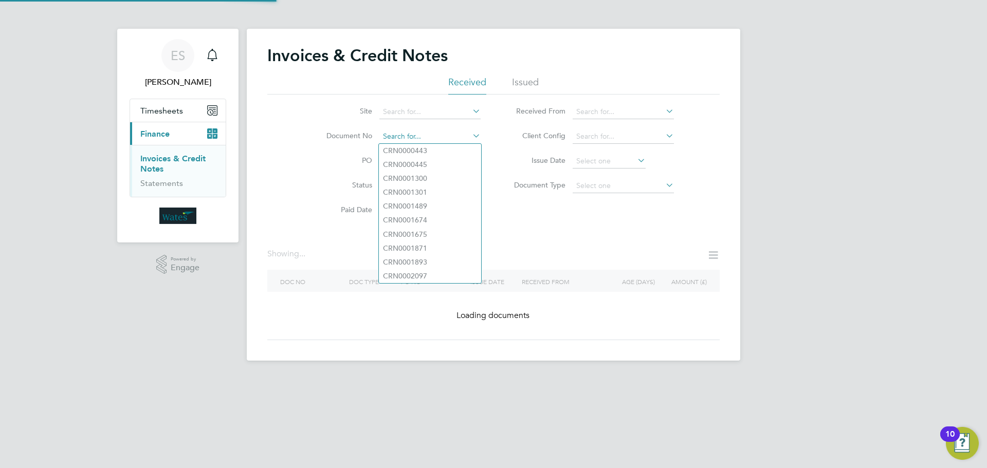
paste input "INV0045518"
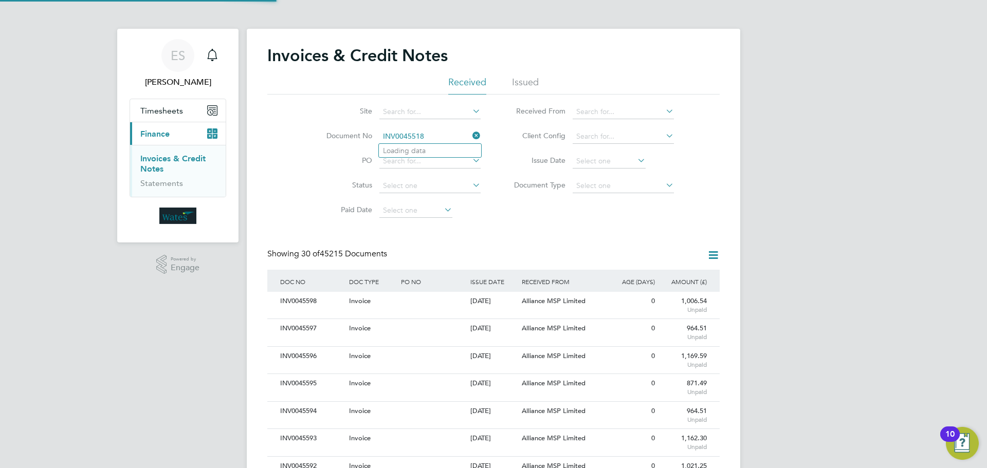
scroll to position [20, 70]
type input "INV0045518"
click at [445, 147] on li "INV0045518" at bounding box center [430, 151] width 102 height 14
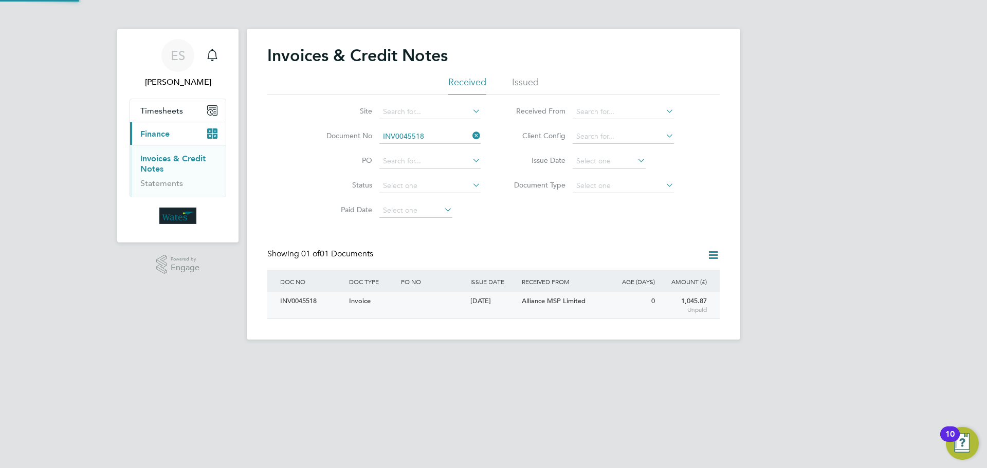
click at [307, 302] on div "INV0045518" at bounding box center [312, 301] width 69 height 19
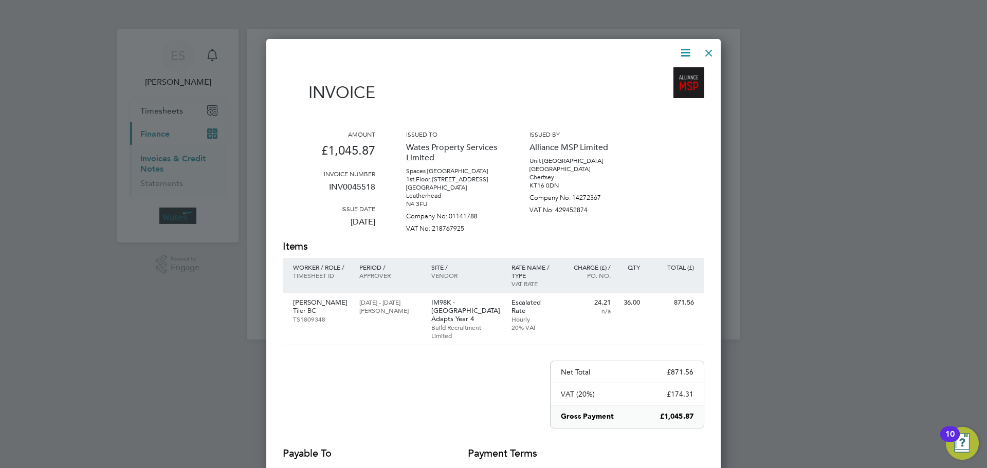
click at [683, 46] on icon at bounding box center [685, 52] width 13 height 13
click at [655, 72] on li "Download Invoice" at bounding box center [654, 77] width 71 height 14
drag, startPoint x: 683, startPoint y: 50, endPoint x: 683, endPoint y: 60, distance: 9.8
click at [683, 50] on icon at bounding box center [685, 52] width 13 height 13
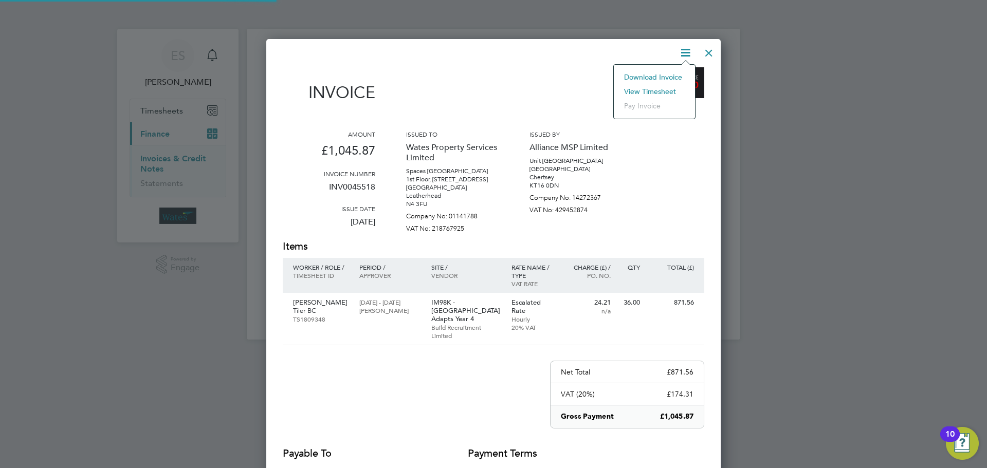
click at [654, 92] on li "View timesheet" at bounding box center [654, 91] width 71 height 14
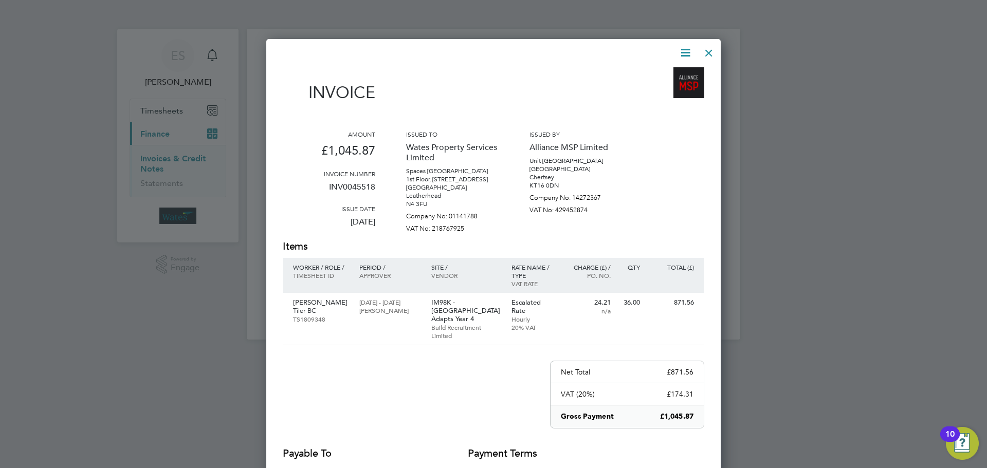
click at [704, 49] on div at bounding box center [709, 50] width 19 height 19
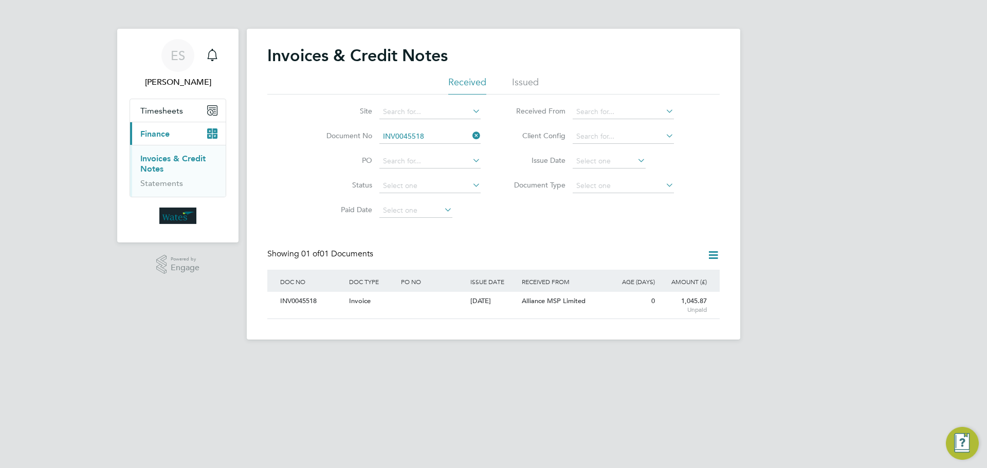
click at [471, 135] on icon at bounding box center [471, 136] width 0 height 14
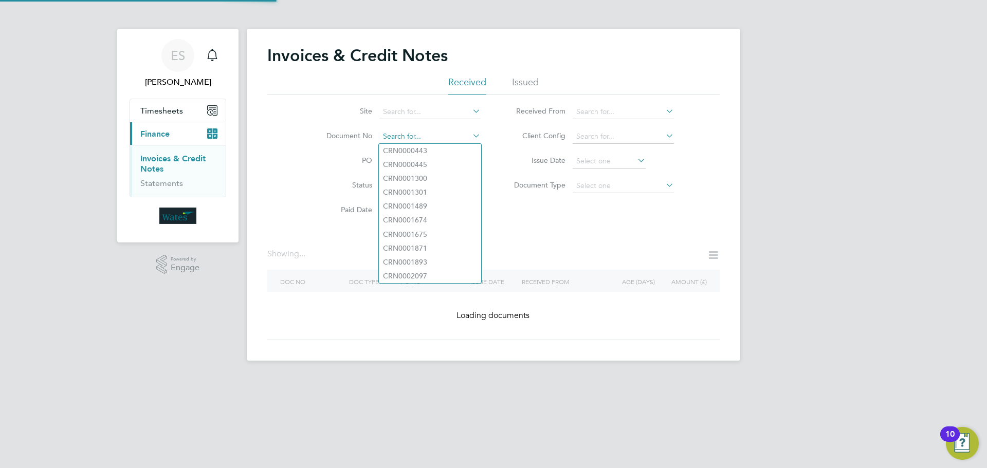
paste input "INV0045519"
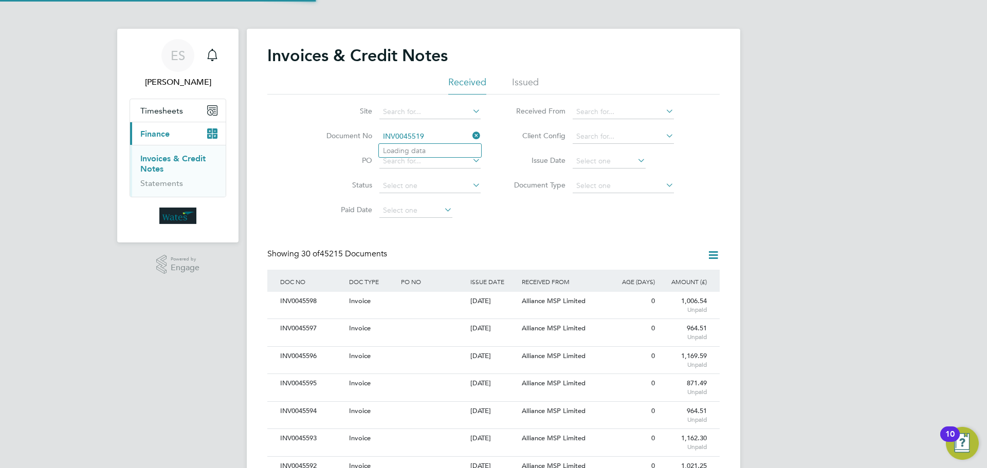
scroll to position [20, 70]
type input "INV0045519"
click at [435, 150] on li "INV0045519" at bounding box center [430, 151] width 102 height 14
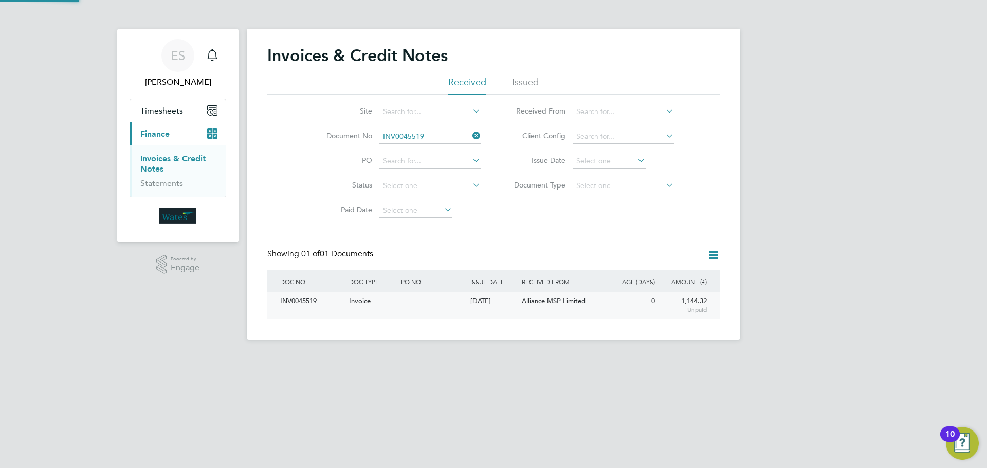
click at [306, 303] on div "INV0045519" at bounding box center [312, 301] width 69 height 19
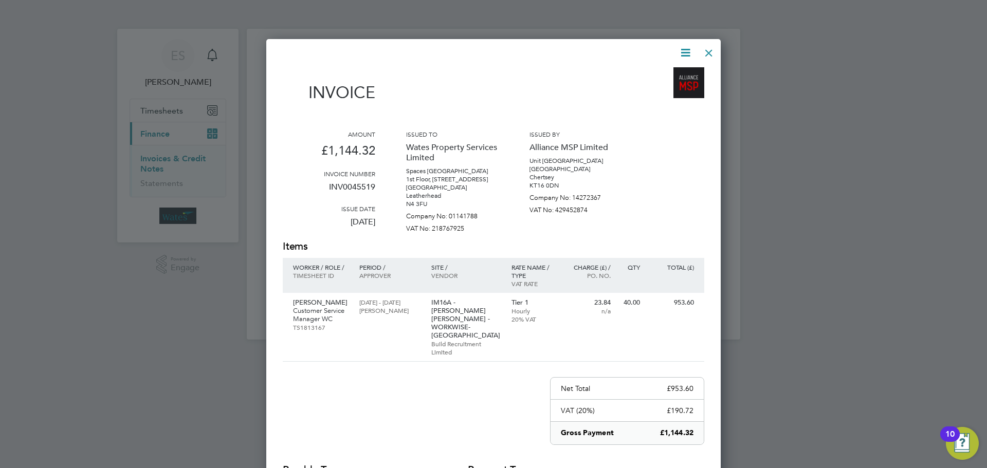
click at [688, 48] on icon at bounding box center [685, 52] width 13 height 13
click at [677, 72] on li "Download Invoice" at bounding box center [654, 77] width 71 height 14
drag, startPoint x: 683, startPoint y: 52, endPoint x: 682, endPoint y: 69, distance: 17.5
click at [683, 52] on icon at bounding box center [685, 52] width 13 height 13
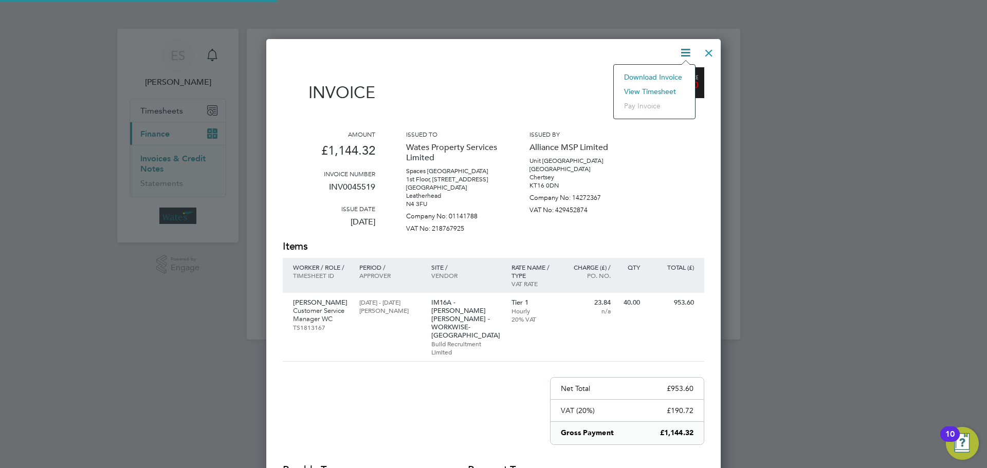
click at [658, 85] on li "View timesheet" at bounding box center [654, 91] width 71 height 14
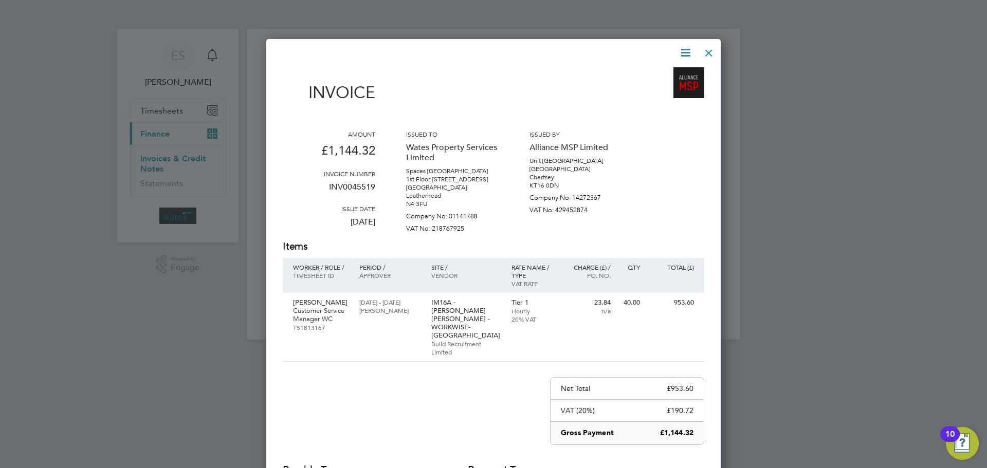
click at [711, 50] on div at bounding box center [709, 50] width 19 height 19
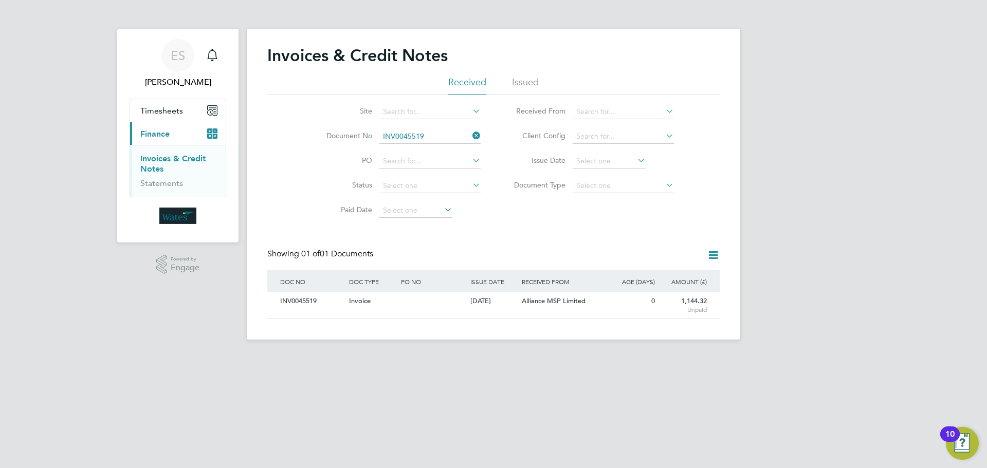
click at [471, 137] on icon at bounding box center [471, 136] width 0 height 14
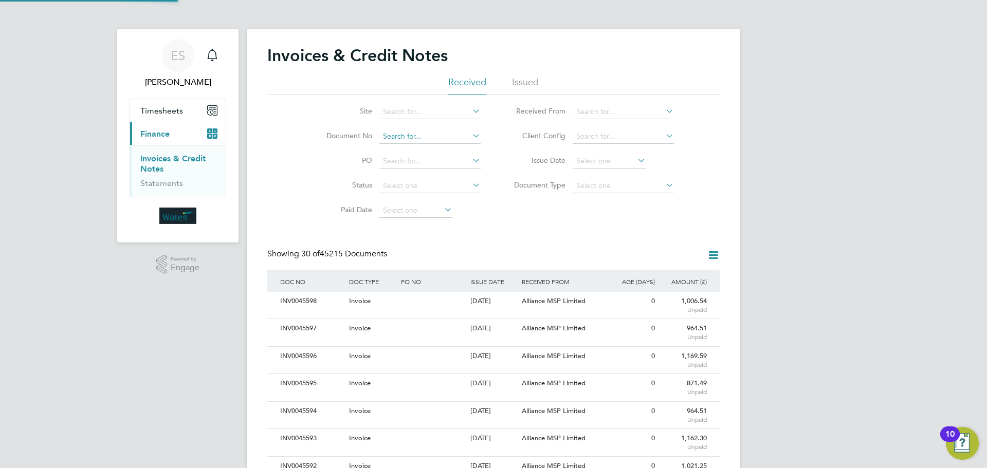
scroll to position [20, 70]
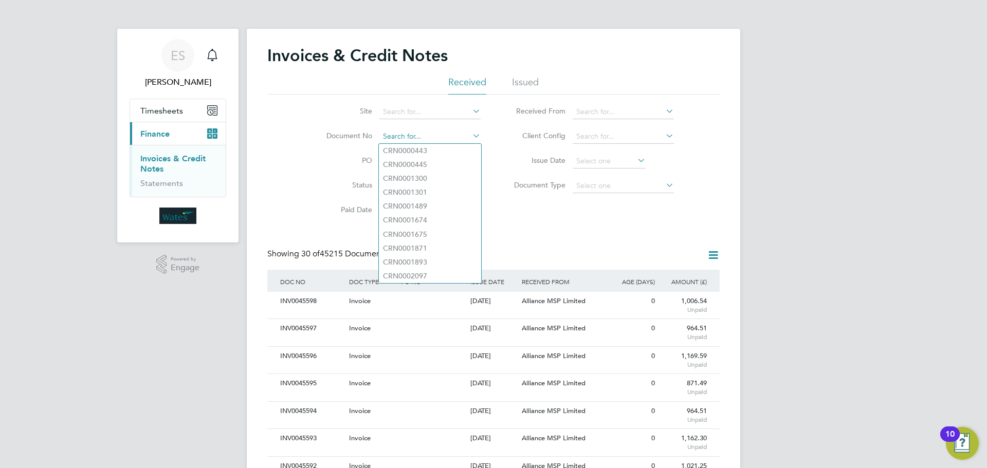
paste input "INV0045520"
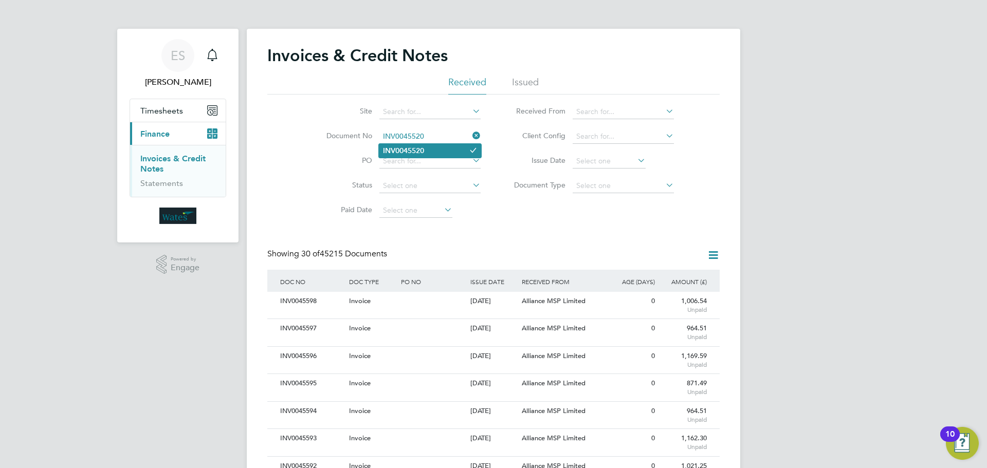
type input "INV0045520"
click at [438, 147] on li "INV0045520" at bounding box center [430, 151] width 102 height 14
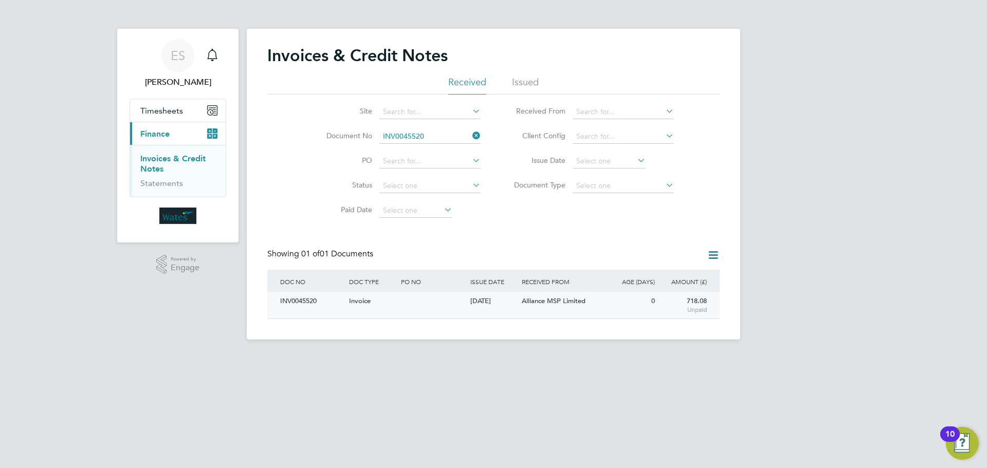
click at [305, 296] on div "INV0045520" at bounding box center [312, 301] width 69 height 19
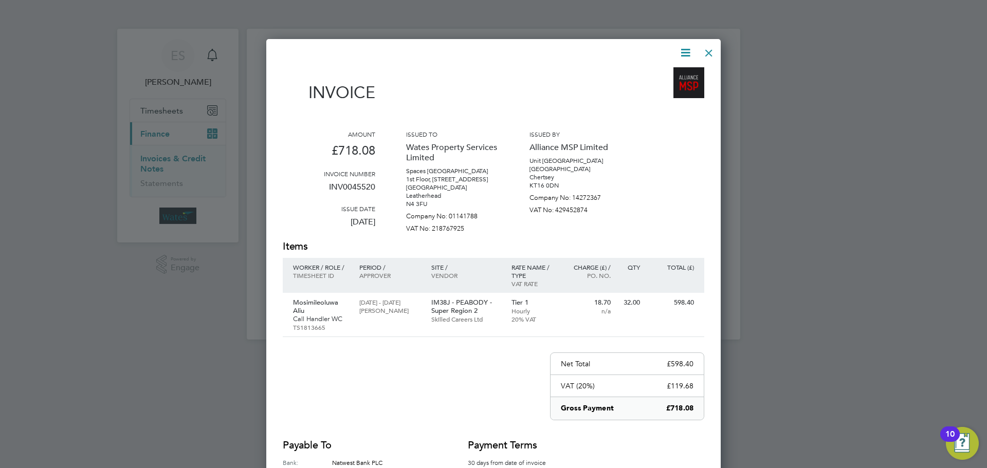
click at [685, 49] on icon at bounding box center [685, 52] width 13 height 13
click at [676, 72] on li "Download Invoice" at bounding box center [654, 77] width 71 height 14
drag, startPoint x: 679, startPoint y: 50, endPoint x: 672, endPoint y: 64, distance: 15.9
click at [679, 50] on icon at bounding box center [685, 52] width 13 height 13
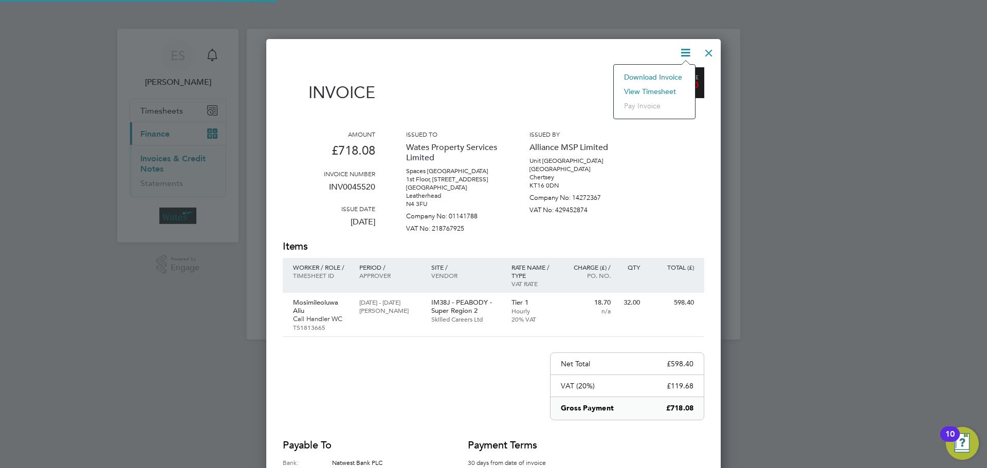
click at [658, 88] on li "View timesheet" at bounding box center [654, 91] width 71 height 14
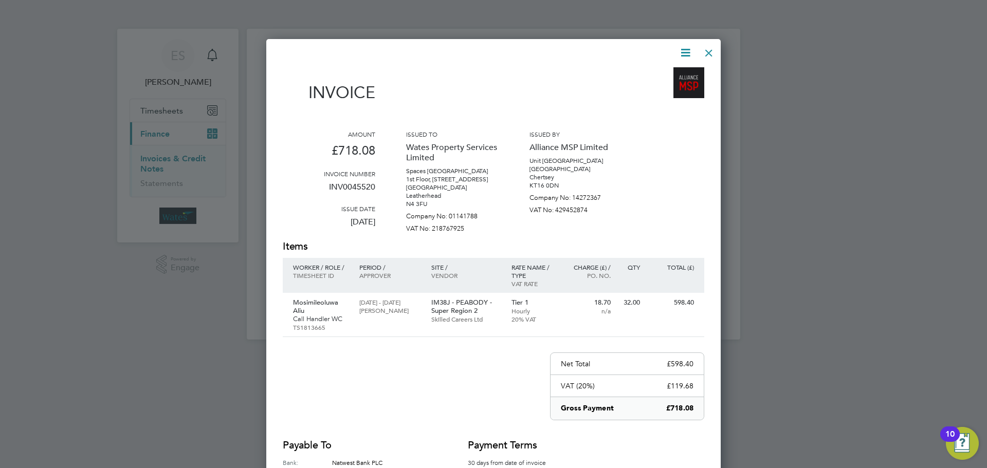
click at [711, 49] on div at bounding box center [709, 50] width 19 height 19
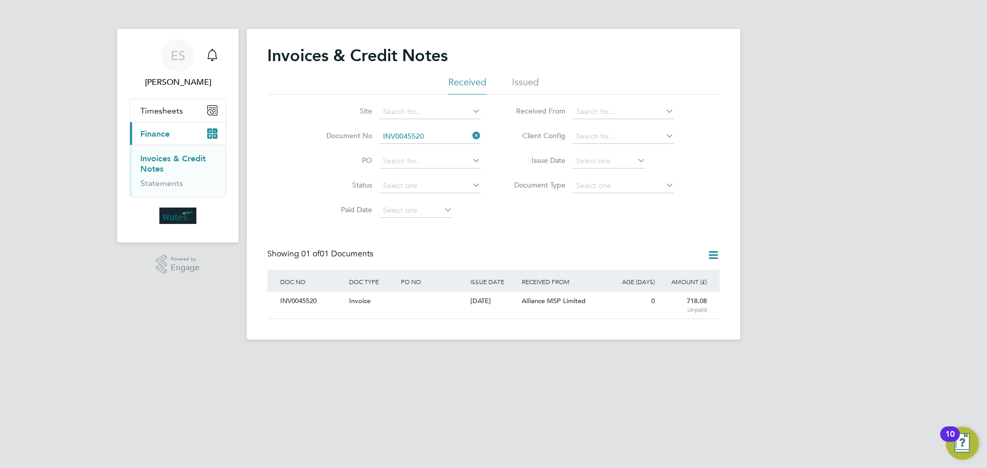
click at [471, 136] on icon at bounding box center [471, 136] width 0 height 14
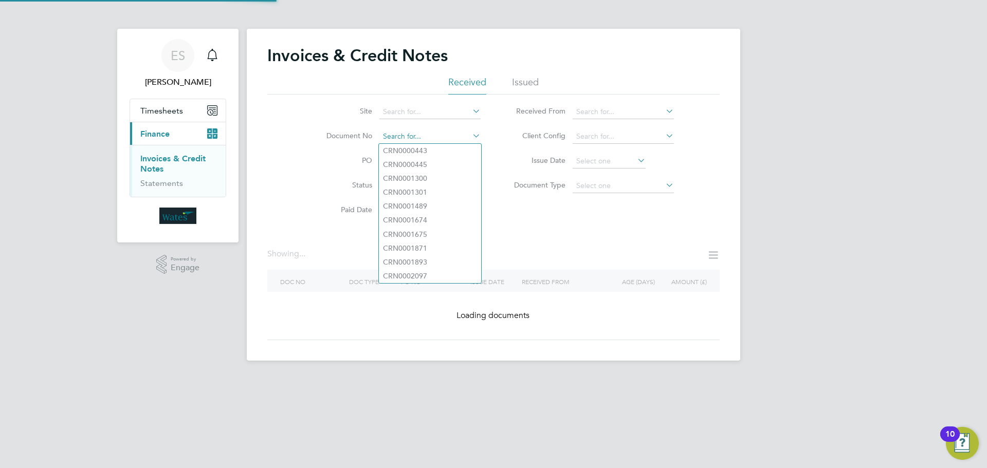
paste input "INV0045521"
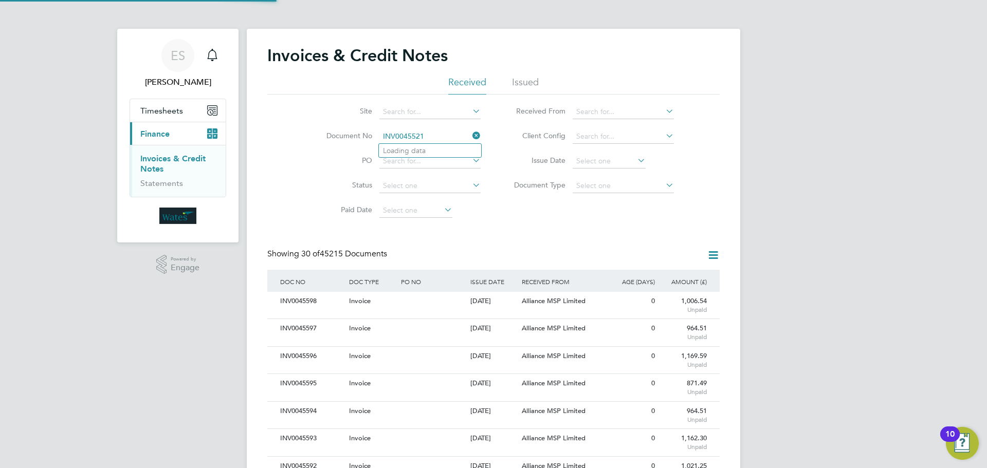
scroll to position [20, 87]
type input "INV0045521"
click at [435, 152] on li "INV0045521" at bounding box center [430, 151] width 102 height 14
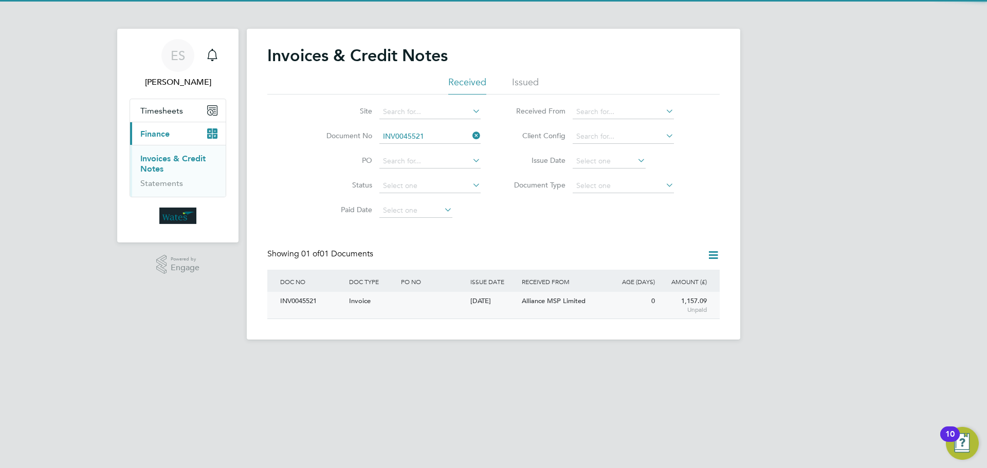
click at [305, 300] on div "INV0045521" at bounding box center [312, 301] width 69 height 19
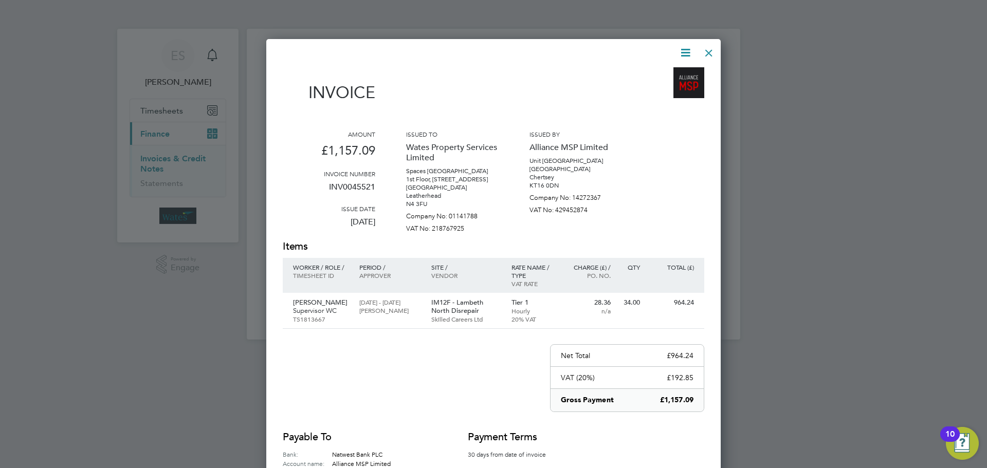
click at [683, 50] on icon at bounding box center [685, 52] width 13 height 13
click at [674, 72] on li "Download Invoice" at bounding box center [654, 77] width 71 height 14
drag, startPoint x: 689, startPoint y: 50, endPoint x: 682, endPoint y: 57, distance: 9.5
click at [689, 50] on icon at bounding box center [685, 52] width 13 height 13
click at [660, 88] on li "View timesheet" at bounding box center [654, 91] width 71 height 14
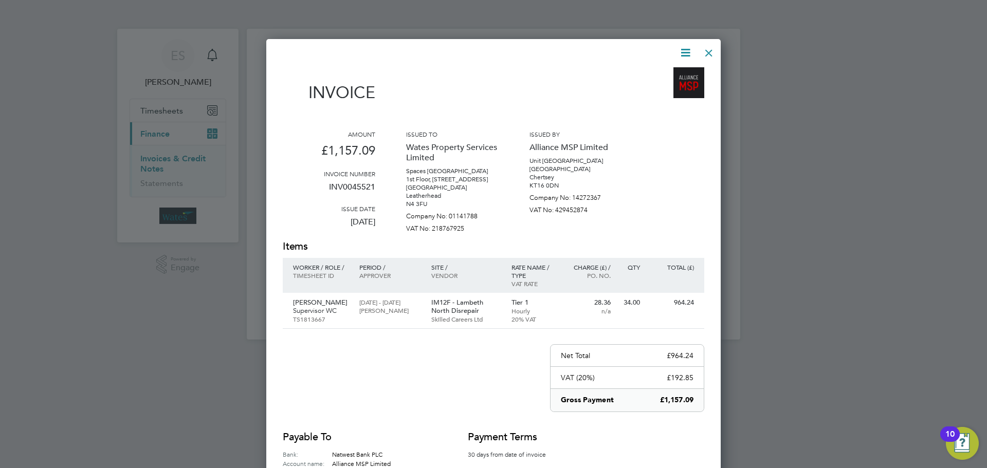
click at [708, 52] on div at bounding box center [709, 50] width 19 height 19
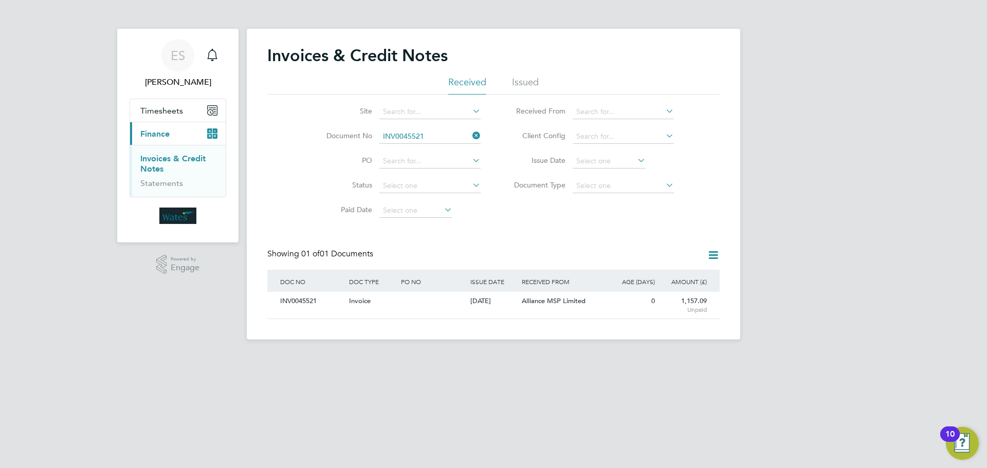
click at [471, 138] on icon at bounding box center [471, 136] width 0 height 14
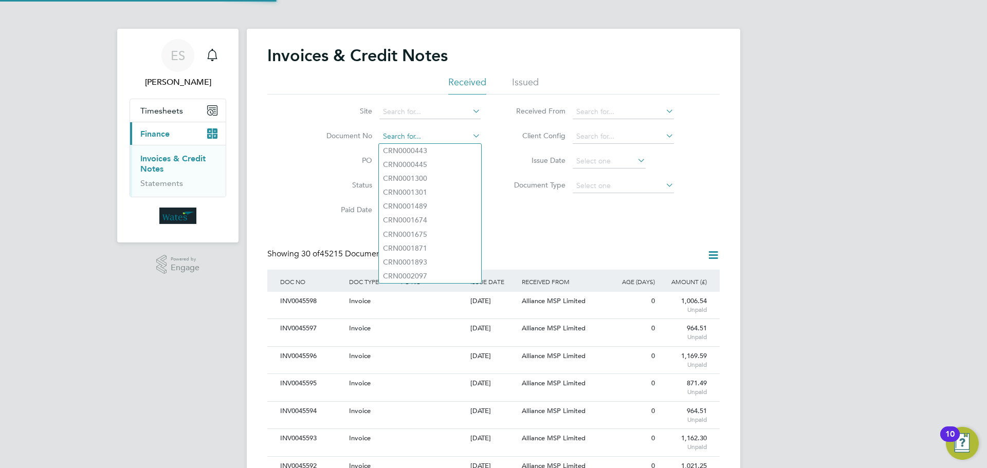
paste input "INV0045522"
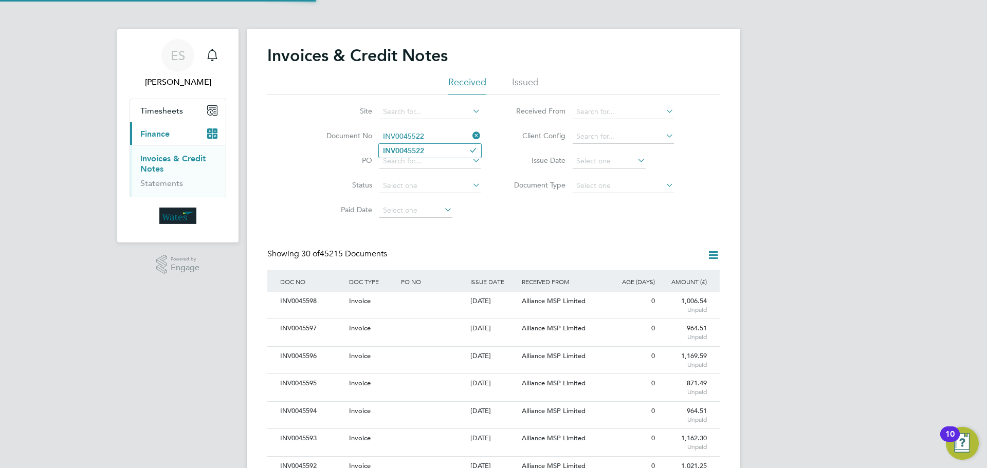
type input "INV0045522"
click at [419, 154] on b "INV0045522" at bounding box center [403, 151] width 41 height 9
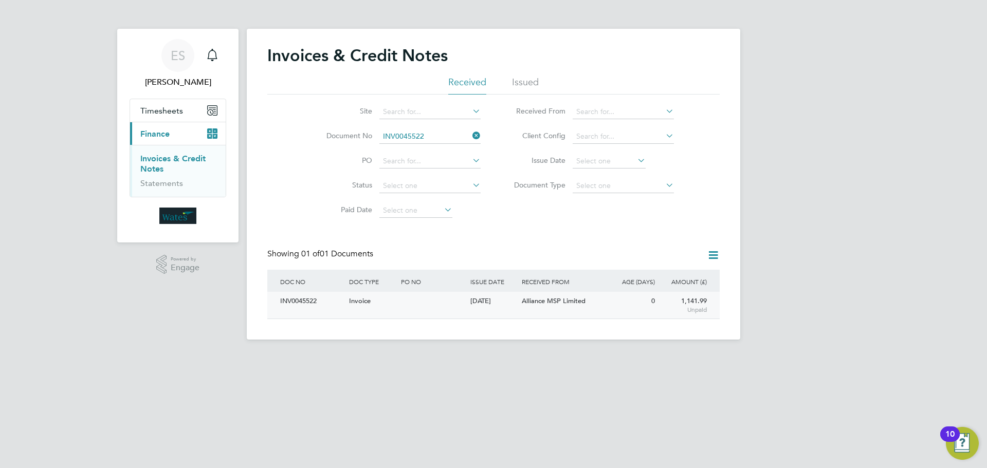
click at [295, 297] on div "INV0045522" at bounding box center [312, 301] width 69 height 19
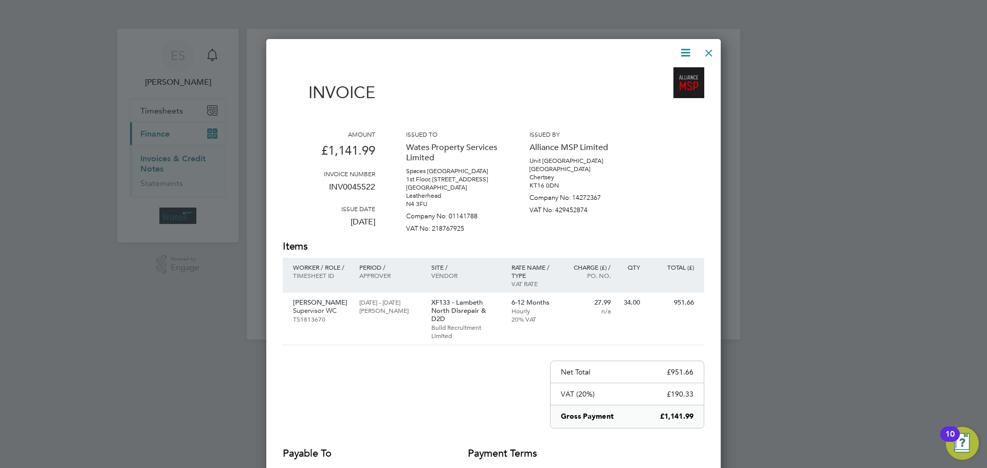
click at [690, 50] on icon at bounding box center [685, 52] width 13 height 13
click at [667, 73] on li "Download Invoice" at bounding box center [654, 77] width 71 height 14
click at [679, 50] on icon at bounding box center [685, 52] width 13 height 13
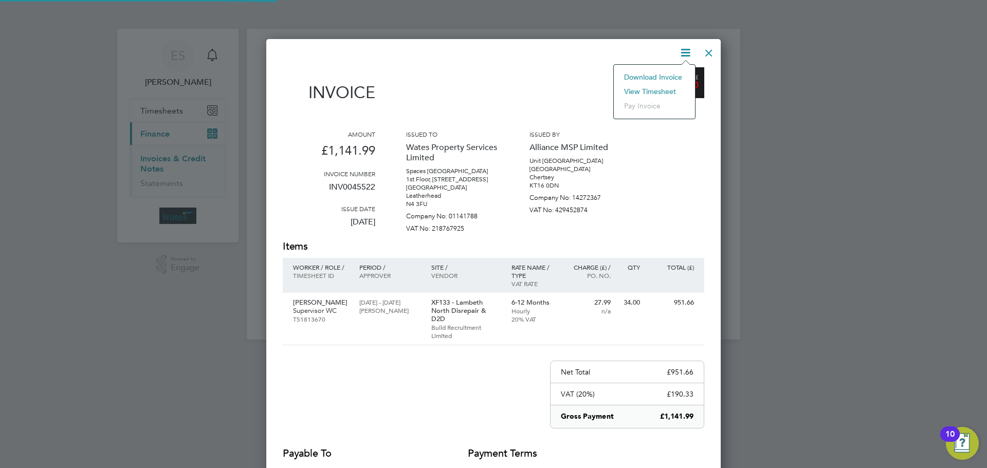
click at [661, 88] on li "View timesheet" at bounding box center [654, 91] width 71 height 14
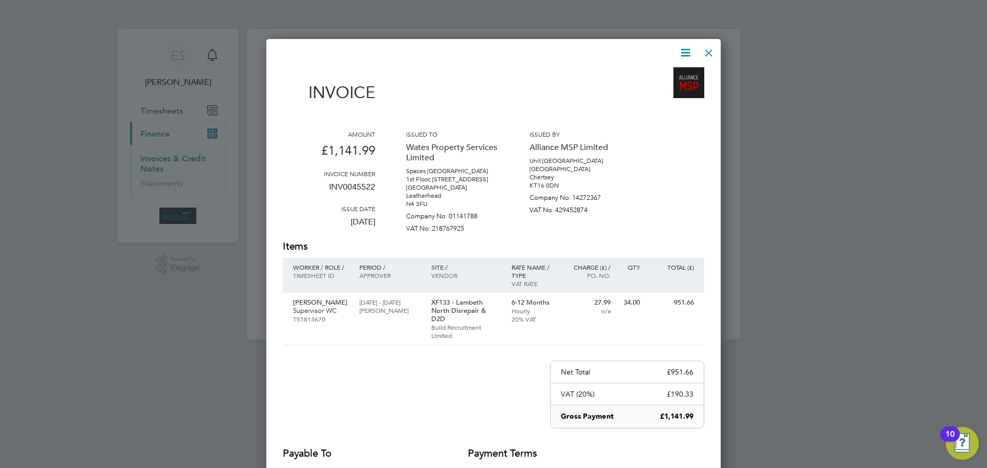
click at [715, 48] on div at bounding box center [709, 50] width 19 height 19
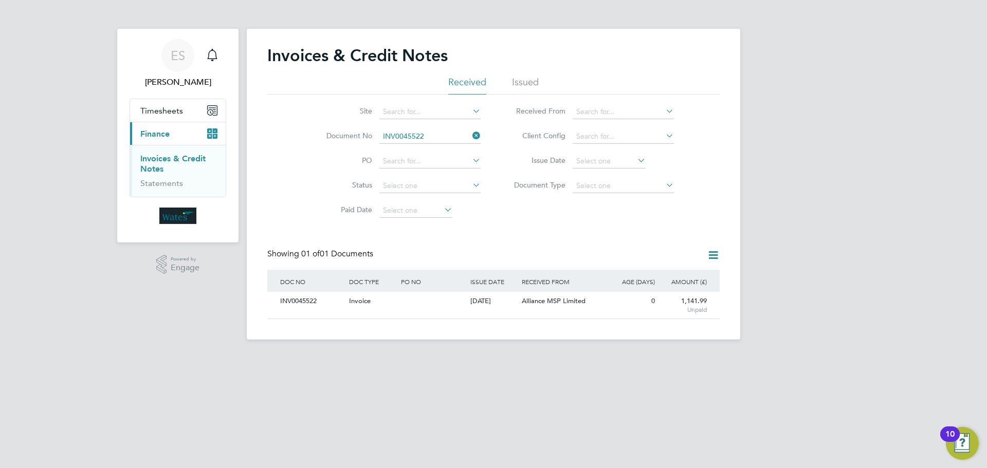
click at [471, 136] on icon at bounding box center [471, 136] width 0 height 14
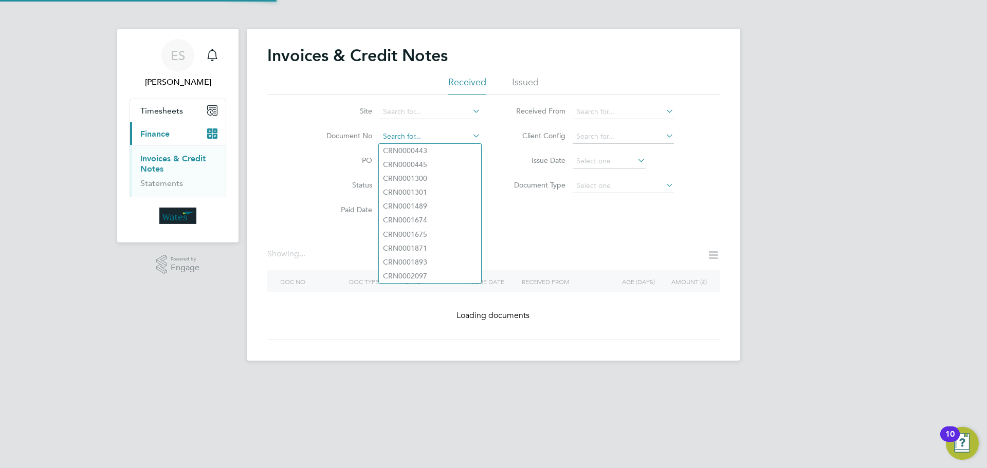
paste input "INV0045523"
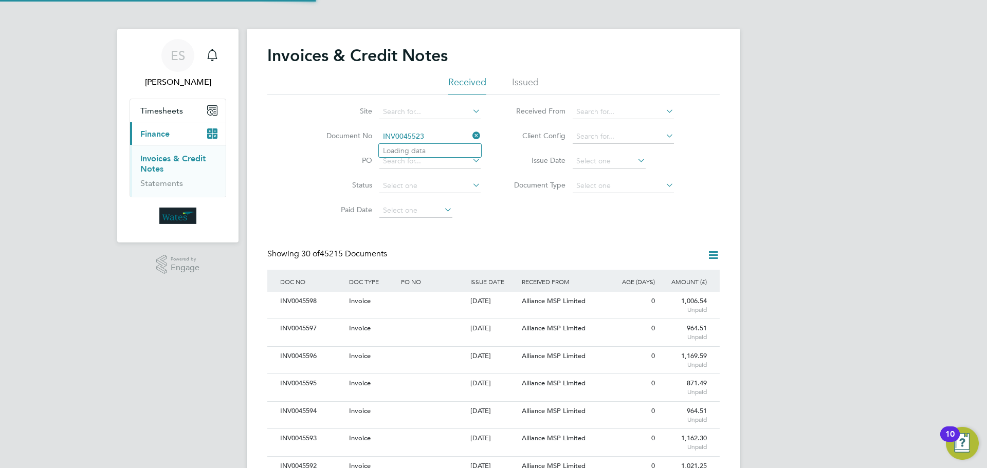
scroll to position [20, 70]
type input "INV0045523"
click at [421, 145] on li "INV0045523" at bounding box center [430, 151] width 102 height 14
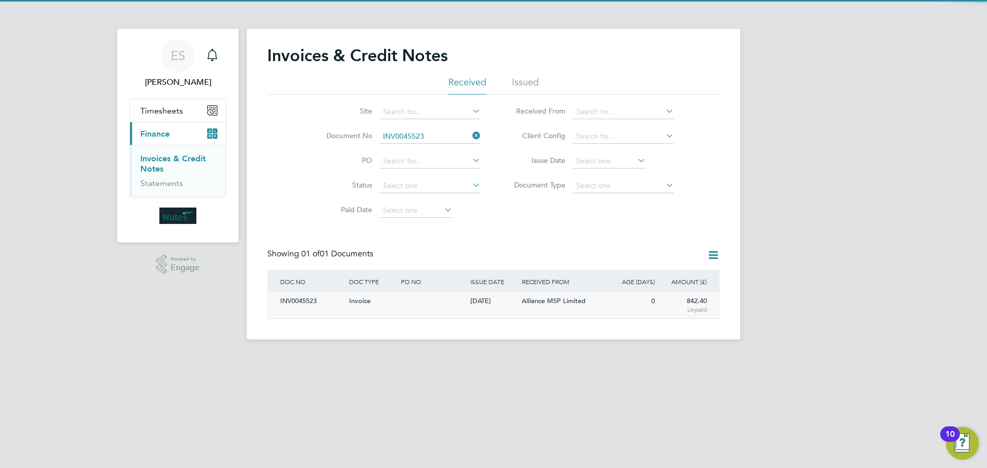
click at [306, 301] on div "INV0045523" at bounding box center [312, 301] width 69 height 19
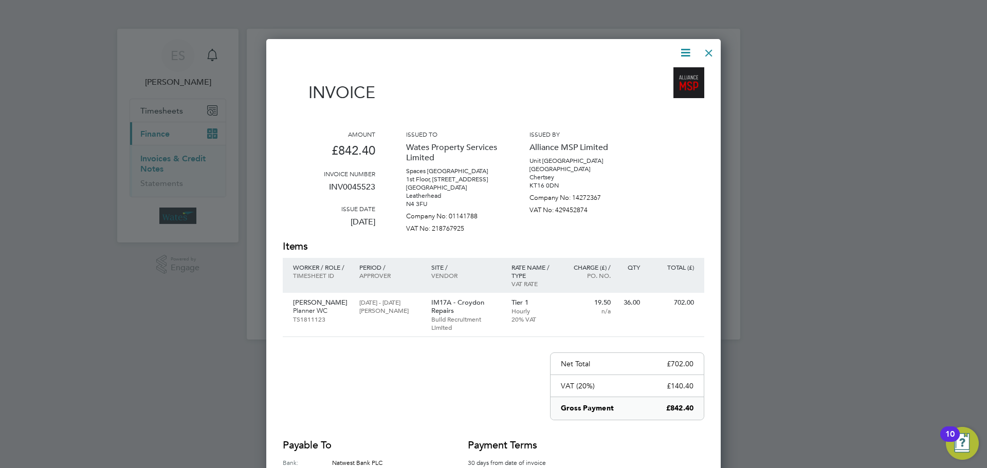
click at [690, 48] on icon at bounding box center [685, 52] width 13 height 13
click at [667, 74] on li "Download Invoice" at bounding box center [654, 77] width 71 height 14
click at [683, 52] on icon at bounding box center [685, 52] width 13 height 13
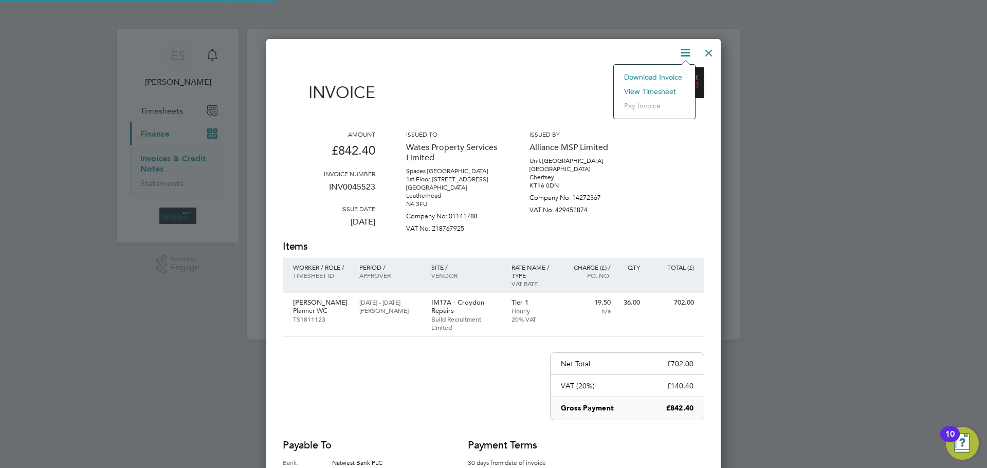
click at [659, 90] on li "View timesheet" at bounding box center [654, 91] width 71 height 14
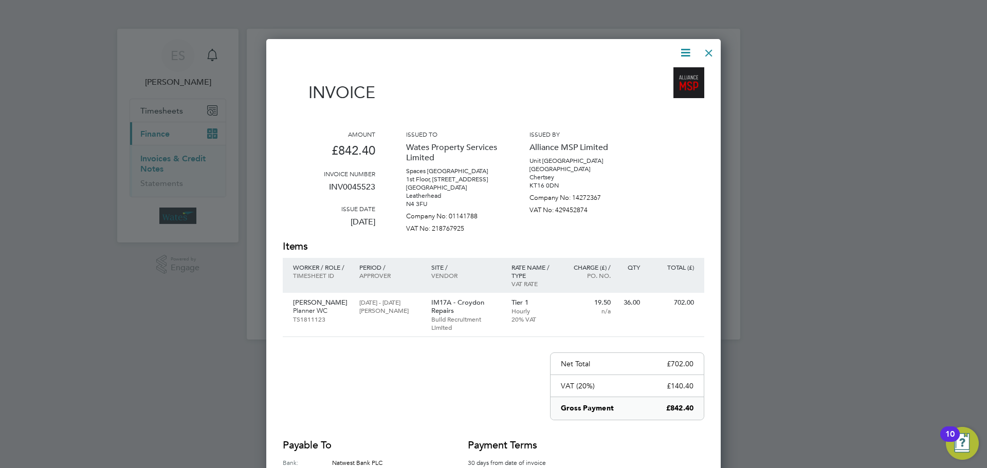
click at [708, 53] on div at bounding box center [709, 50] width 19 height 19
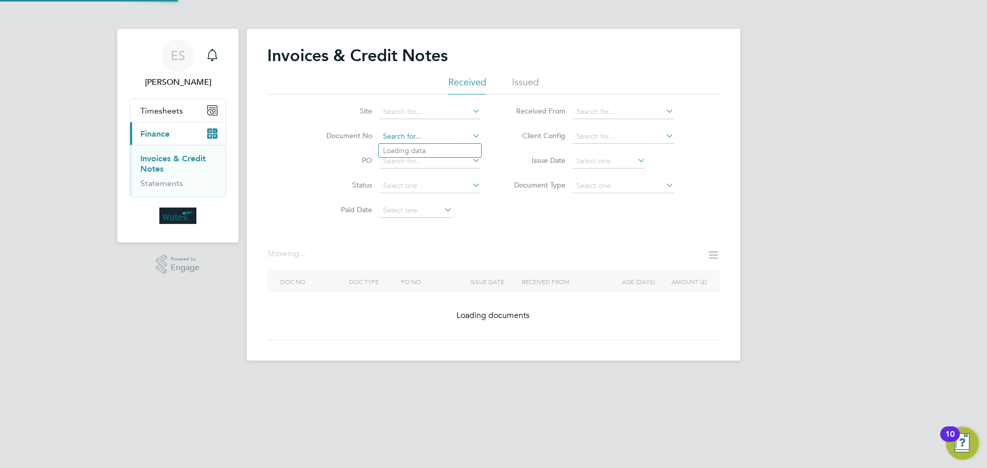
click at [467, 134] on input at bounding box center [429, 137] width 101 height 14
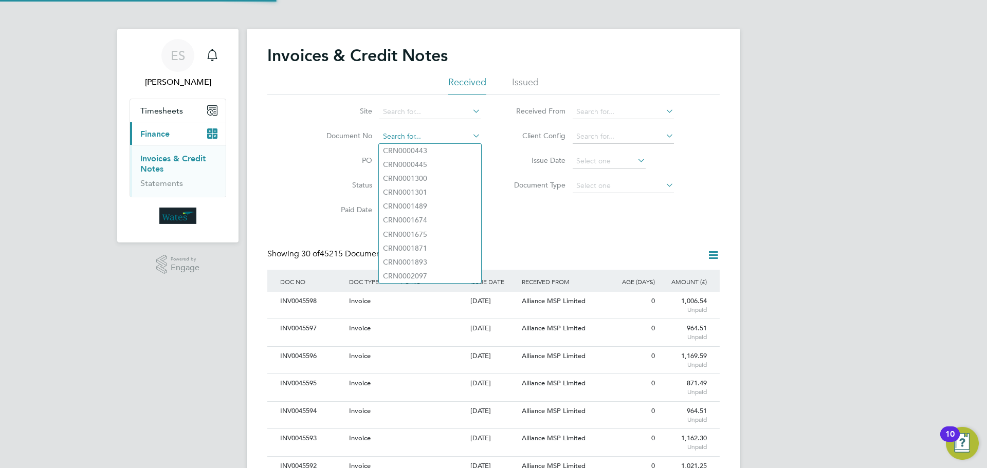
scroll to position [20, 70]
paste input "INV0045524"
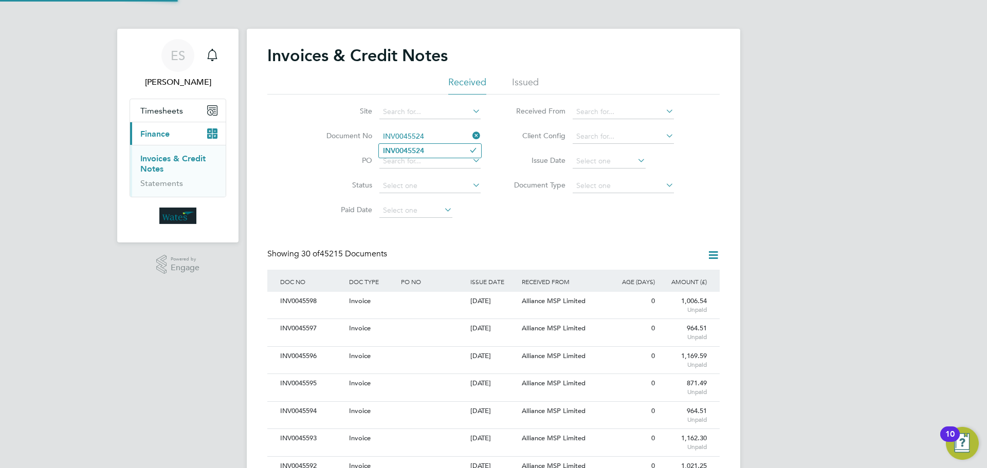
type input "INV0045524"
click at [434, 147] on li "INV0045524" at bounding box center [430, 151] width 102 height 14
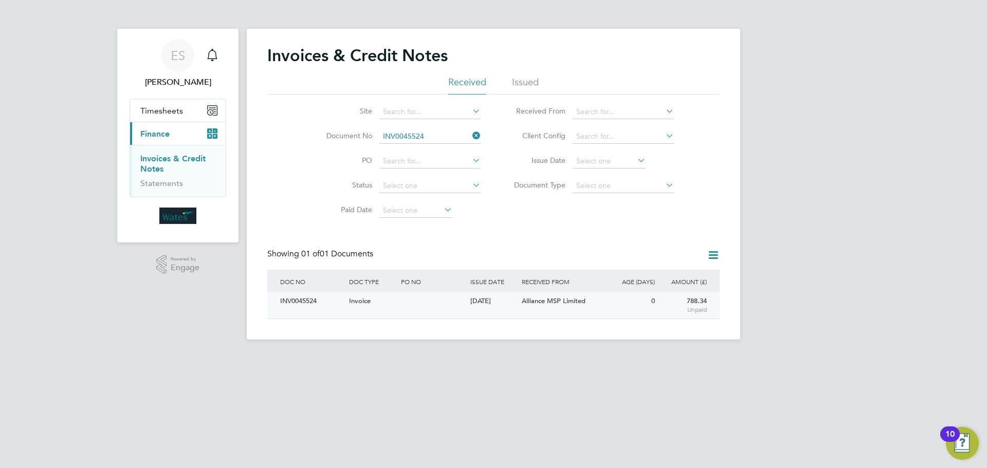
click at [304, 299] on div "INV0045524" at bounding box center [312, 301] width 69 height 19
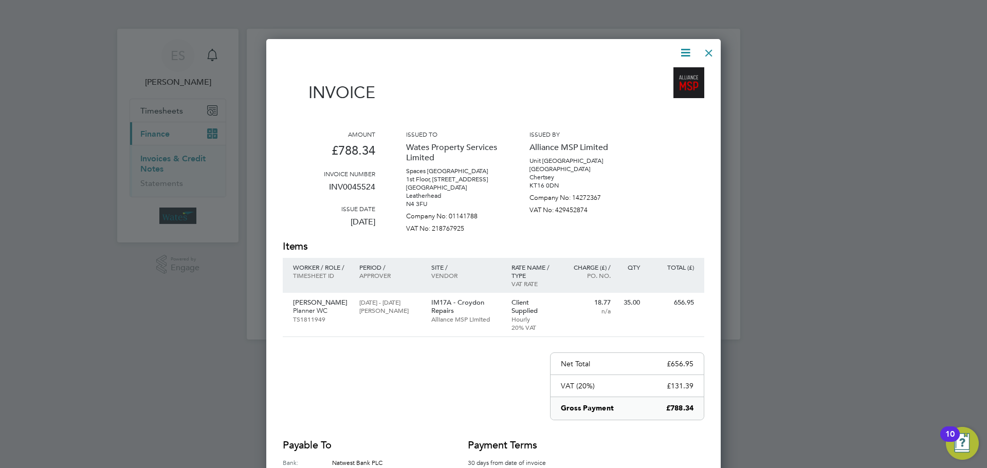
click at [686, 51] on icon at bounding box center [685, 52] width 13 height 13
click at [661, 73] on li "Download Invoice" at bounding box center [654, 77] width 71 height 14
drag, startPoint x: 692, startPoint y: 50, endPoint x: 674, endPoint y: 67, distance: 24.8
click at [692, 50] on icon at bounding box center [685, 52] width 13 height 13
click at [657, 87] on li "View timesheet" at bounding box center [654, 91] width 71 height 14
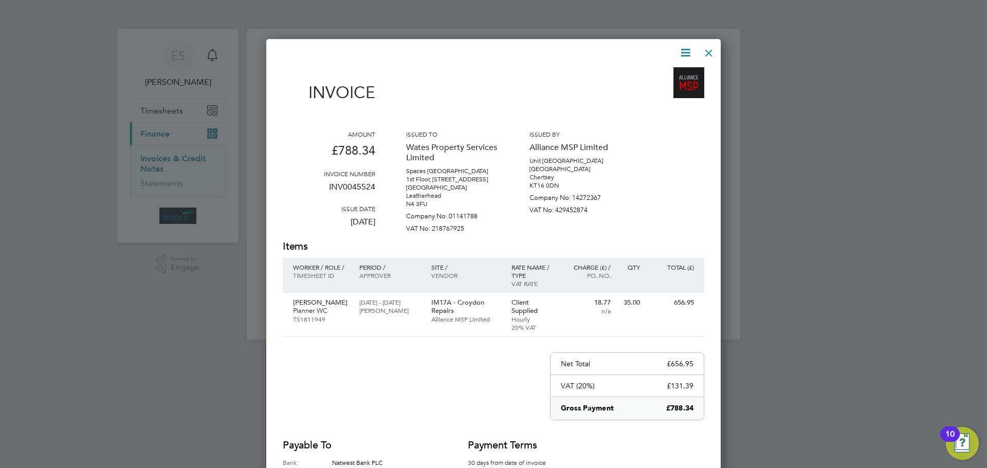
click at [709, 46] on div at bounding box center [709, 50] width 19 height 19
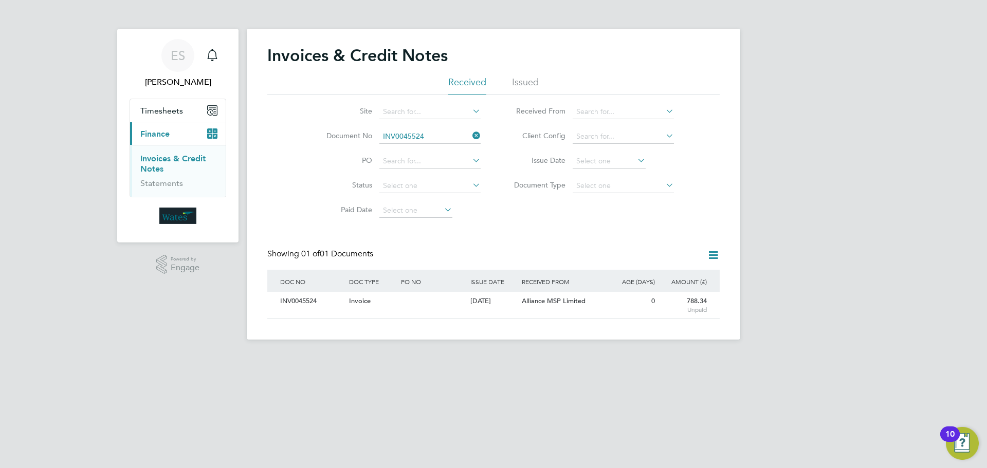
click at [471, 137] on icon at bounding box center [471, 136] width 0 height 14
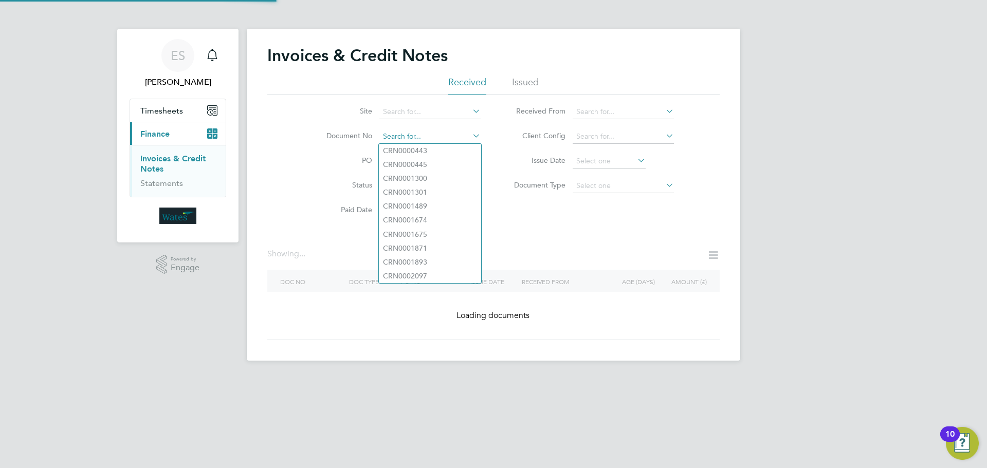
paste input "INV0045525"
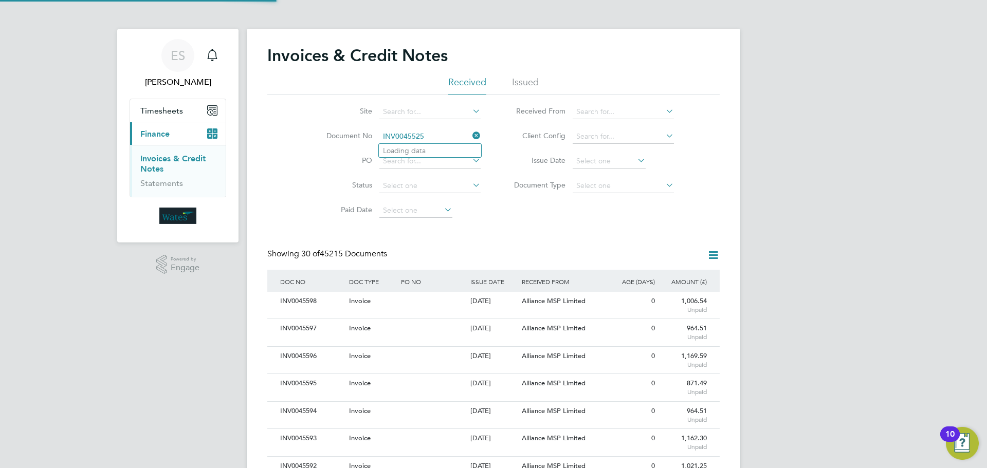
scroll to position [20, 70]
type input "INV0045525"
click at [432, 149] on li "INV0045525" at bounding box center [430, 151] width 102 height 14
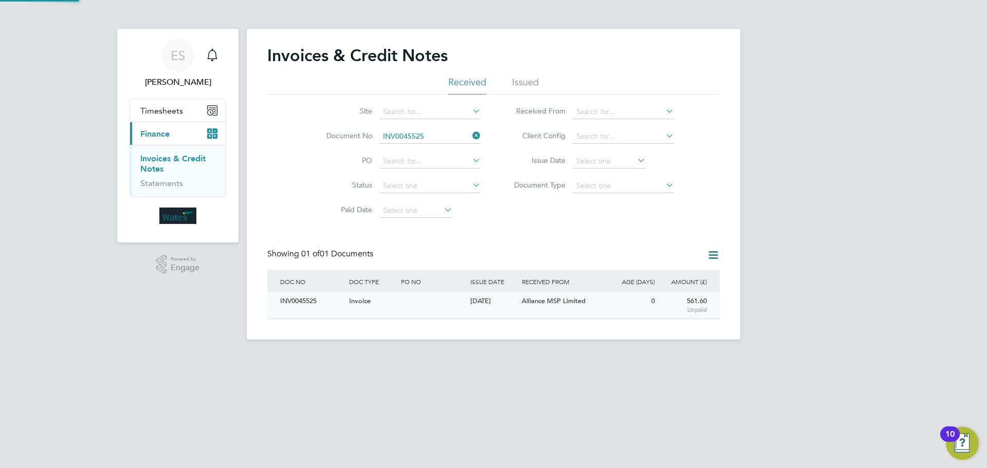
click at [305, 300] on div "INV0045525" at bounding box center [312, 301] width 69 height 19
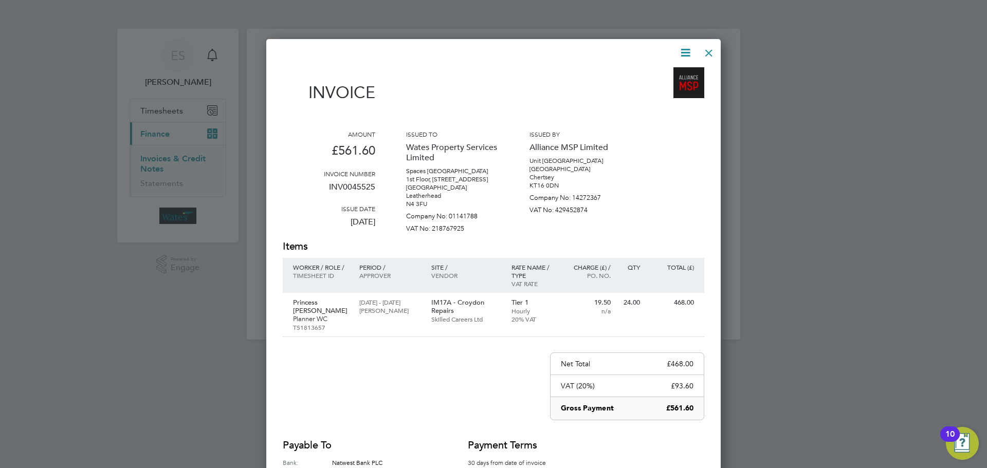
click at [685, 50] on icon at bounding box center [685, 52] width 13 height 13
click at [666, 74] on li "Download Invoice" at bounding box center [654, 77] width 71 height 14
drag, startPoint x: 685, startPoint y: 48, endPoint x: 678, endPoint y: 57, distance: 10.6
click at [685, 48] on icon at bounding box center [685, 52] width 13 height 13
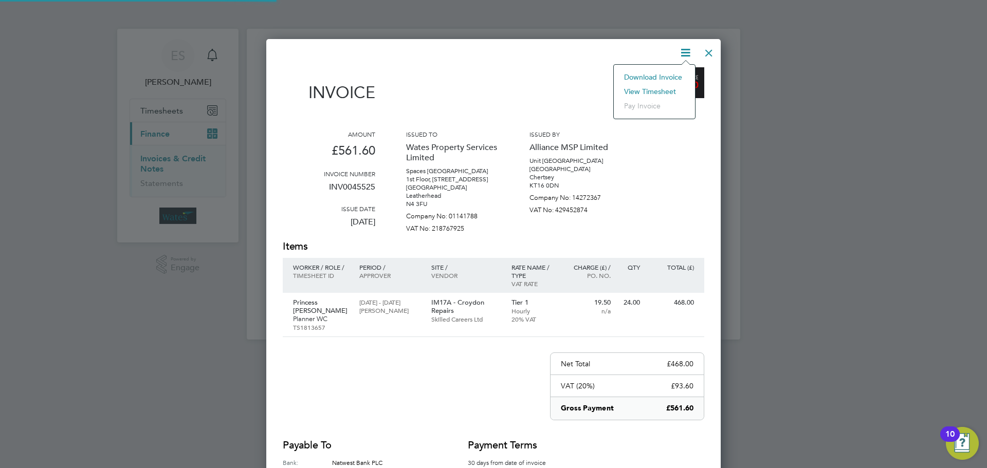
click at [658, 87] on li "View timesheet" at bounding box center [654, 91] width 71 height 14
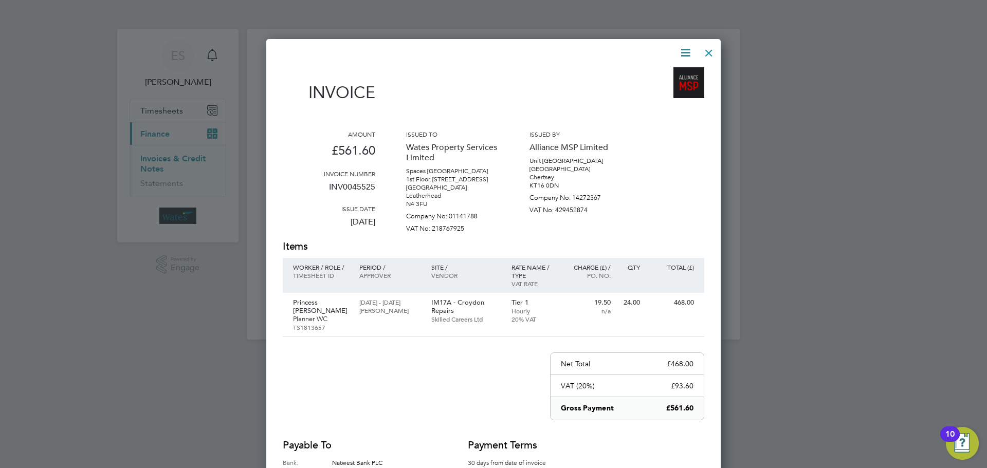
click at [704, 52] on div at bounding box center [709, 50] width 19 height 19
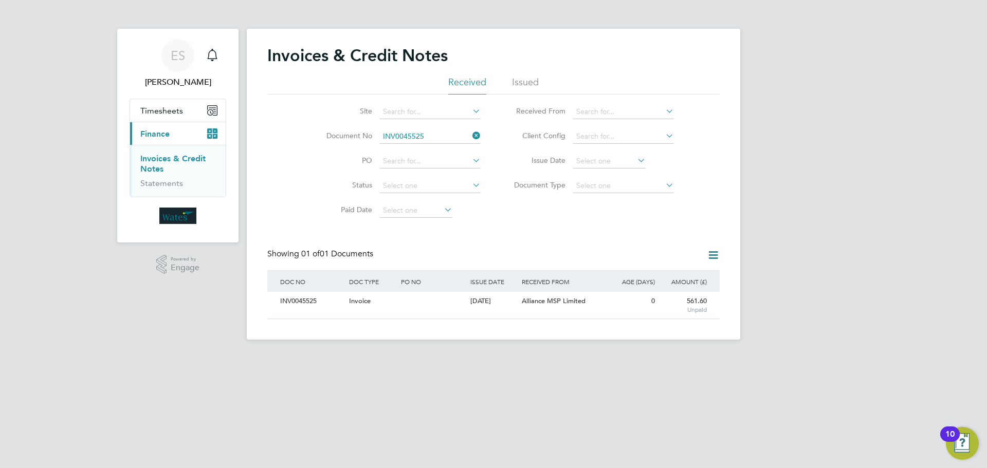
click at [471, 132] on icon at bounding box center [471, 136] width 0 height 14
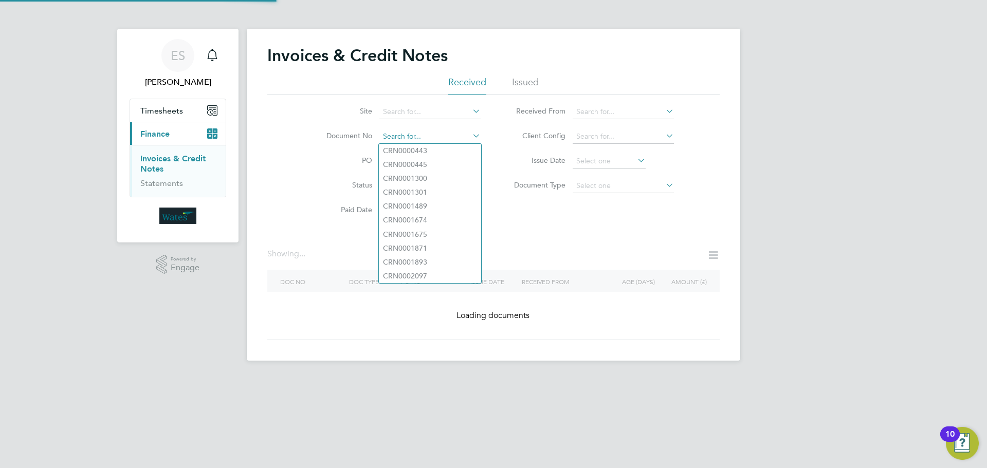
paste input "INV0045526"
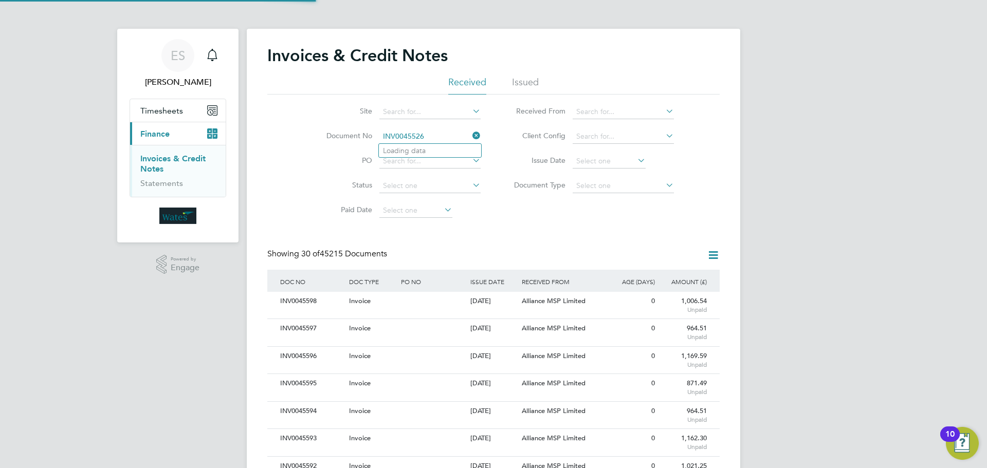
scroll to position [20, 87]
type input "INV0045526"
click at [431, 146] on li "INV0045526" at bounding box center [430, 151] width 102 height 14
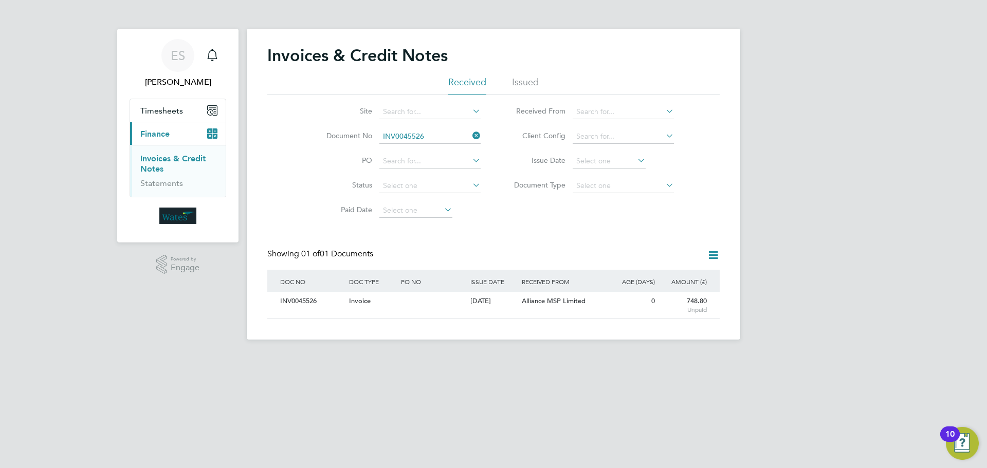
click at [314, 302] on div "INV0045526" at bounding box center [312, 301] width 69 height 19
click at [299, 301] on div "INV0045526" at bounding box center [312, 301] width 69 height 19
click at [316, 300] on div "INV0045526" at bounding box center [312, 301] width 69 height 19
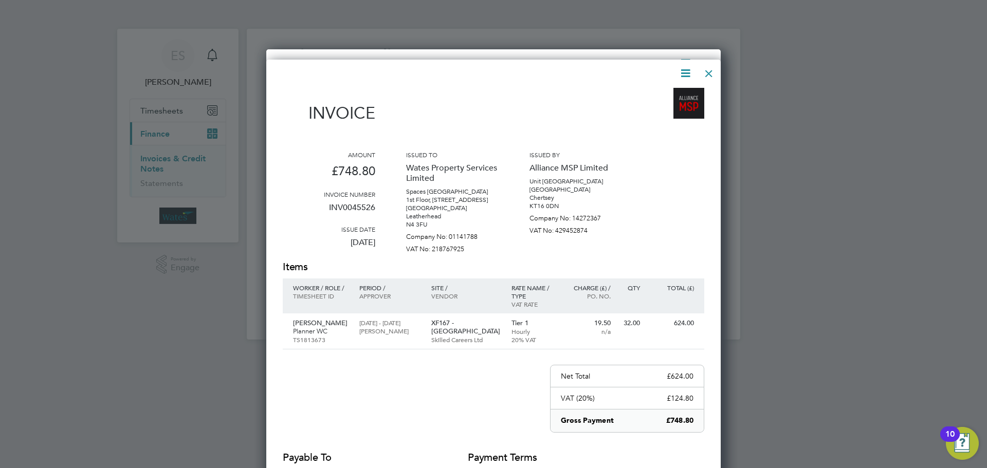
click at [710, 70] on div at bounding box center [709, 71] width 19 height 19
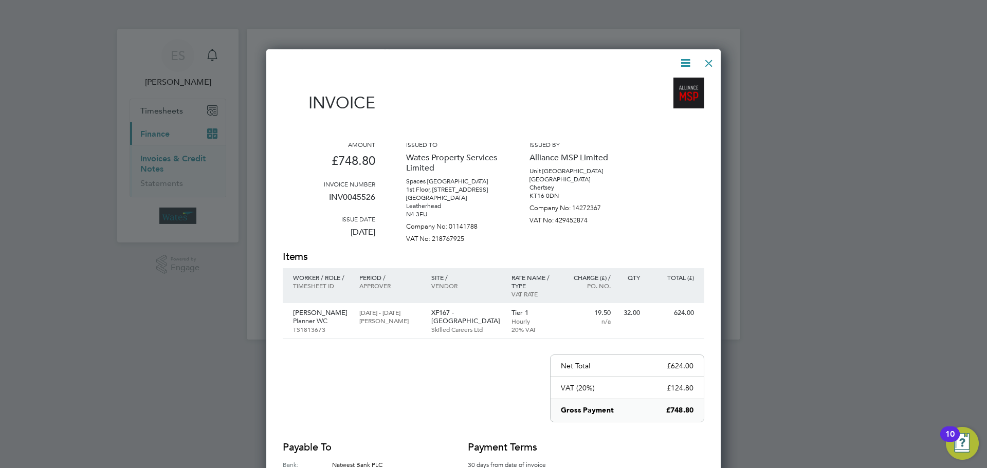
click at [686, 62] on icon at bounding box center [685, 63] width 13 height 13
click at [676, 83] on li "Download Invoice" at bounding box center [654, 87] width 71 height 14
click at [683, 57] on icon at bounding box center [685, 63] width 13 height 13
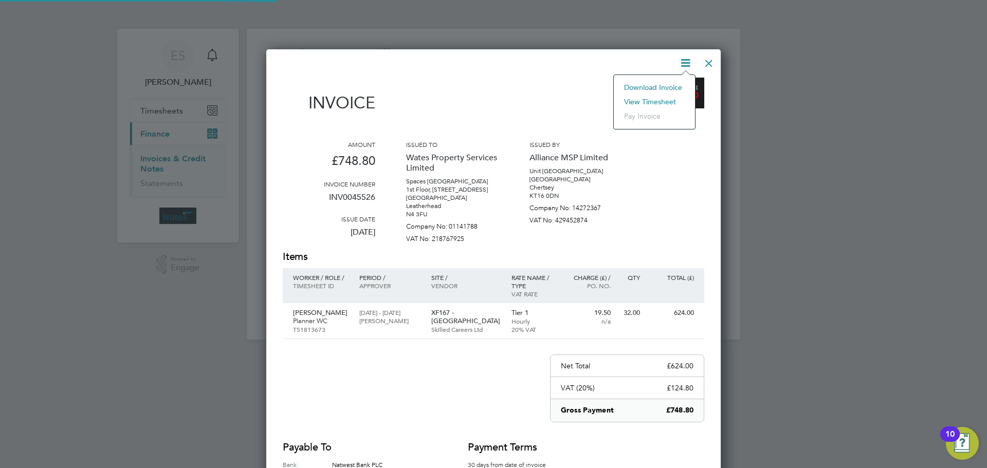
click at [650, 98] on li "View timesheet" at bounding box center [654, 102] width 71 height 14
click at [662, 97] on li "View timesheet" at bounding box center [654, 102] width 71 height 14
click at [706, 60] on div at bounding box center [709, 60] width 19 height 19
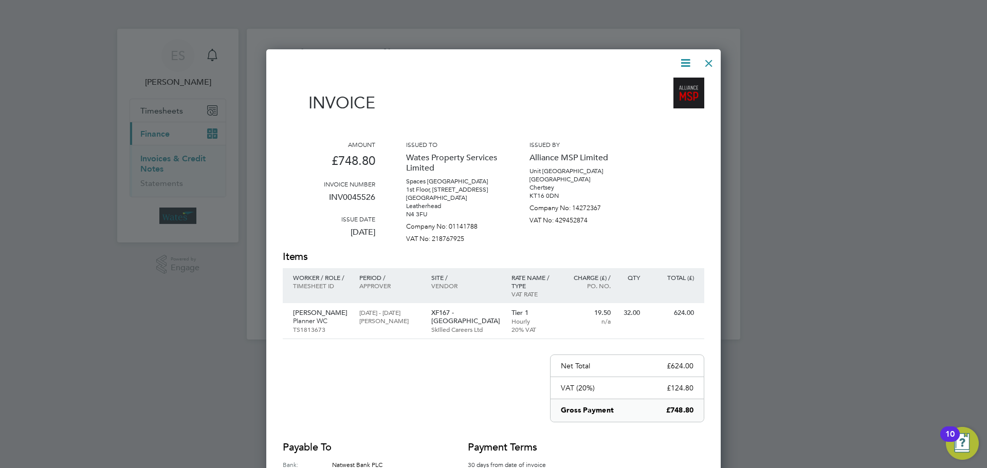
click at [706, 60] on div at bounding box center [709, 60] width 19 height 19
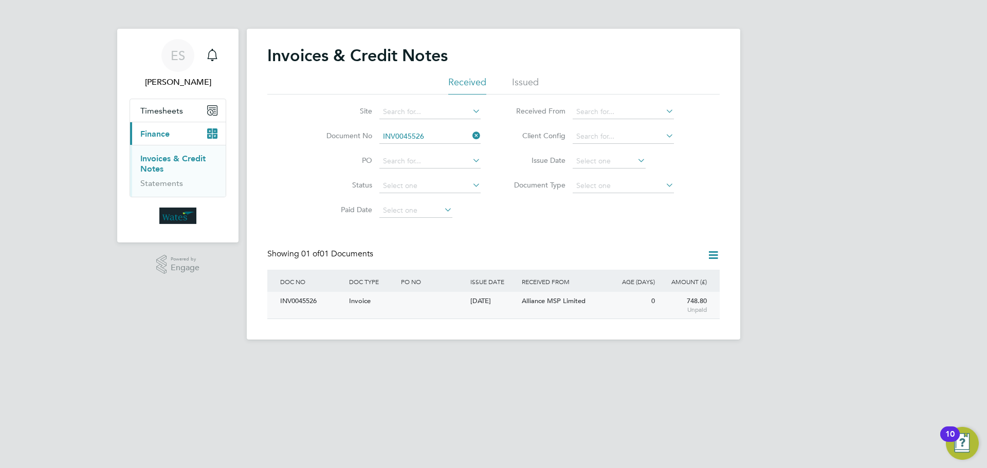
click at [292, 303] on div "INV0045526" at bounding box center [312, 301] width 69 height 19
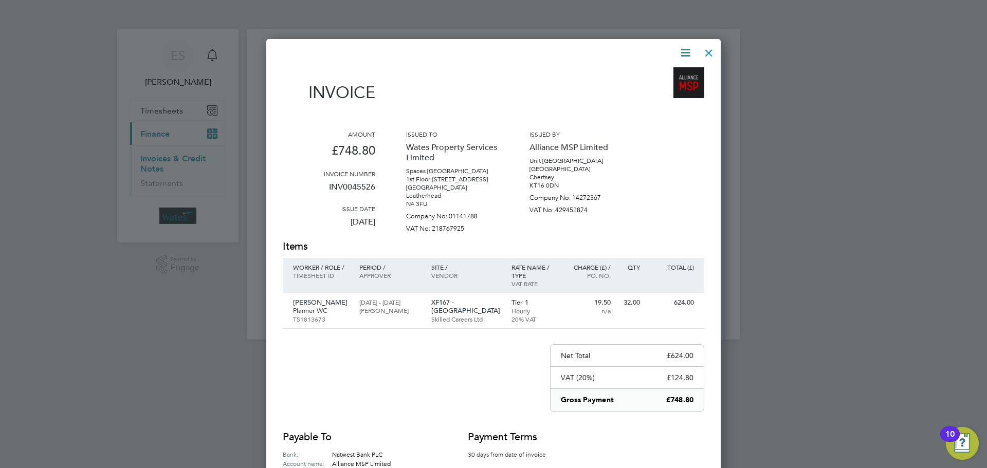
click at [685, 51] on icon at bounding box center [685, 52] width 13 height 13
click at [661, 86] on li "View timesheet" at bounding box center [654, 91] width 71 height 14
click at [707, 53] on div at bounding box center [709, 50] width 19 height 19
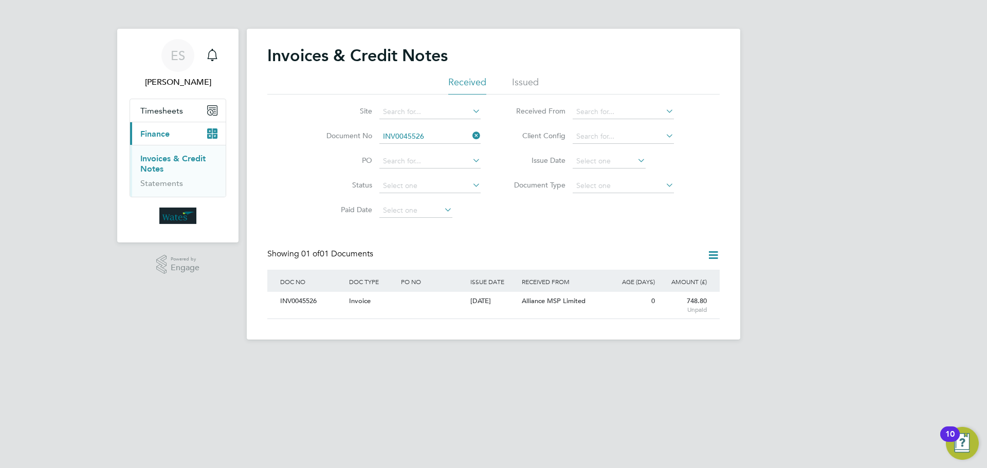
click at [471, 134] on icon at bounding box center [471, 136] width 0 height 14
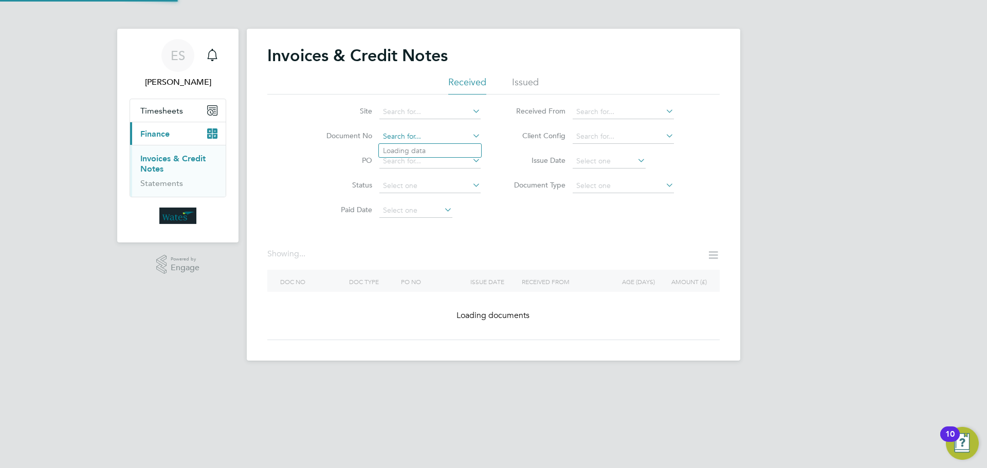
paste input "Retrieving data. Wait a few seconds and try to cut or copy again."
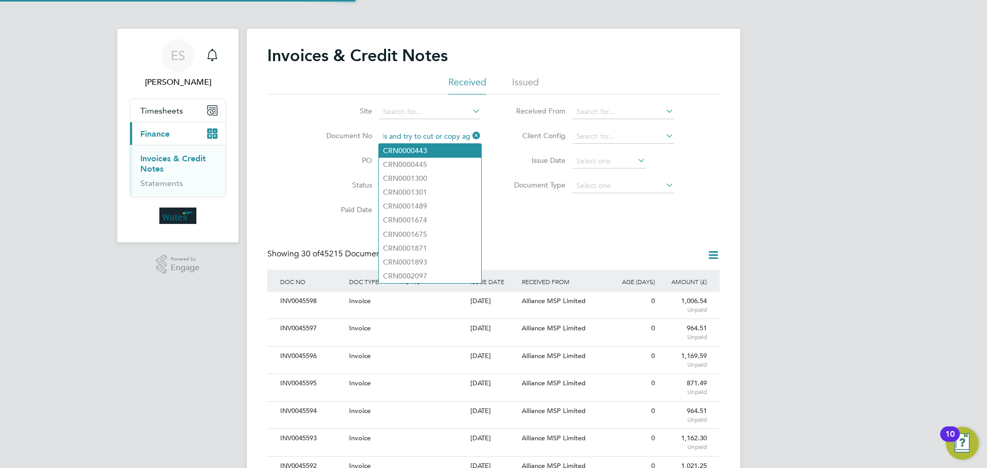
scroll to position [20, 70]
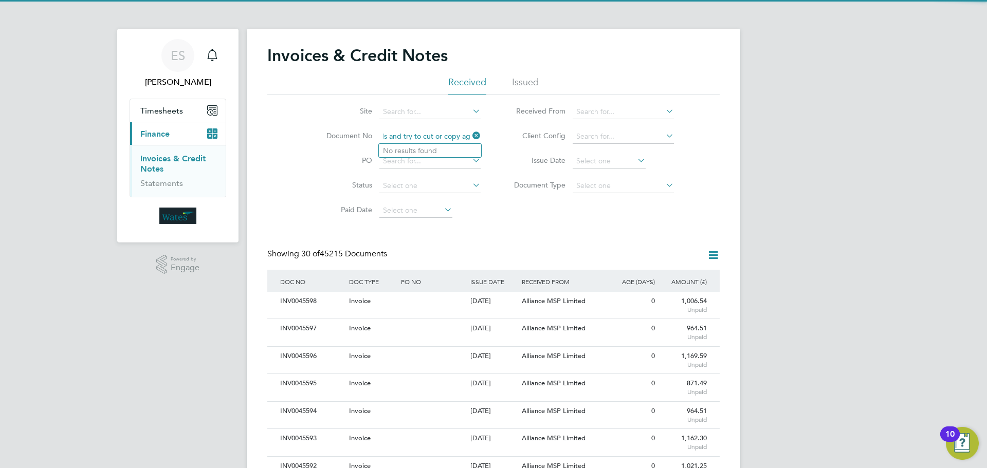
type input "Retrieving data. Wait a few seconds and try to cut or copy again."
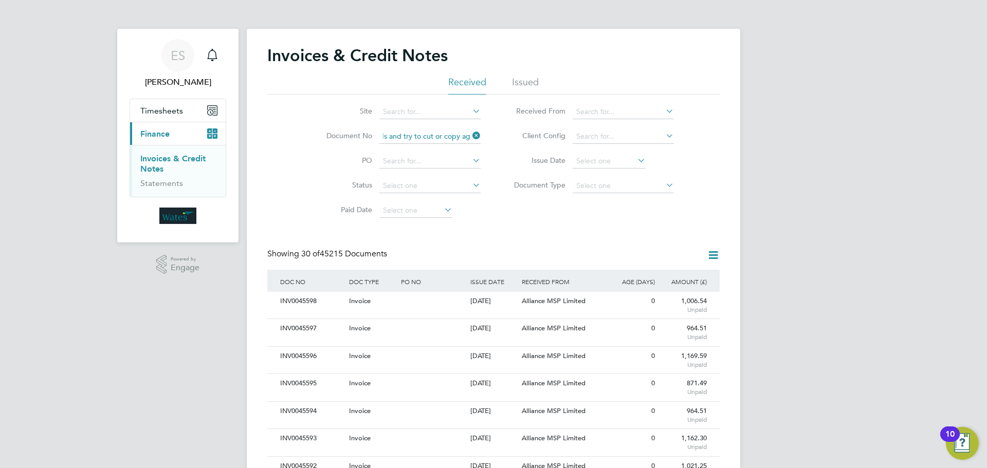
click at [471, 135] on icon at bounding box center [471, 136] width 0 height 14
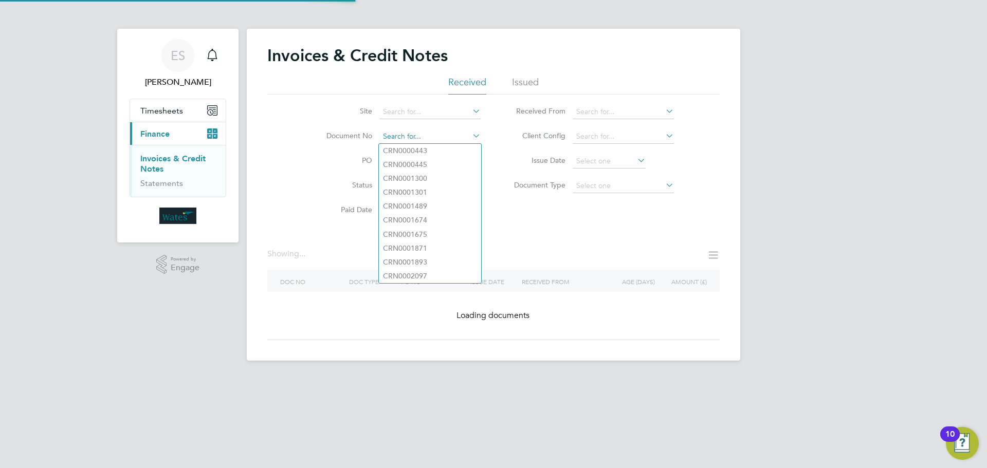
paste input "INV0045527"
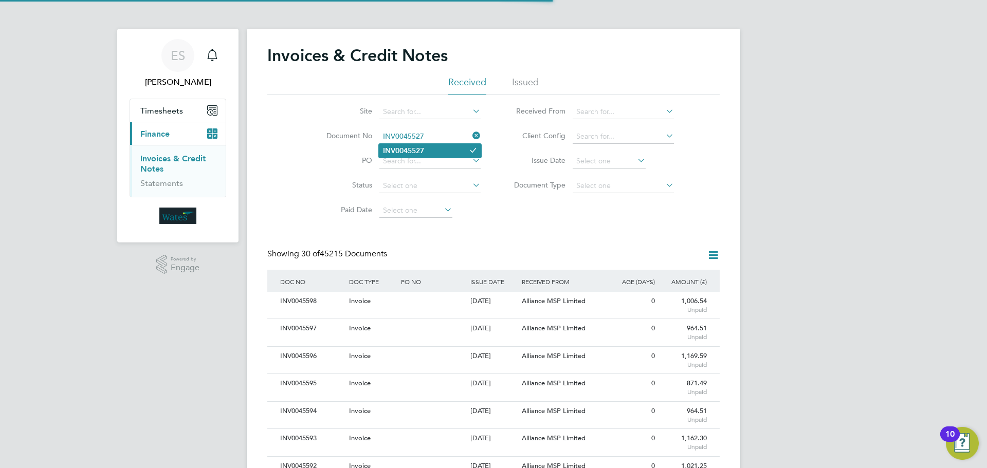
type input "INV0045527"
click at [437, 146] on li "INV0045527" at bounding box center [430, 151] width 102 height 14
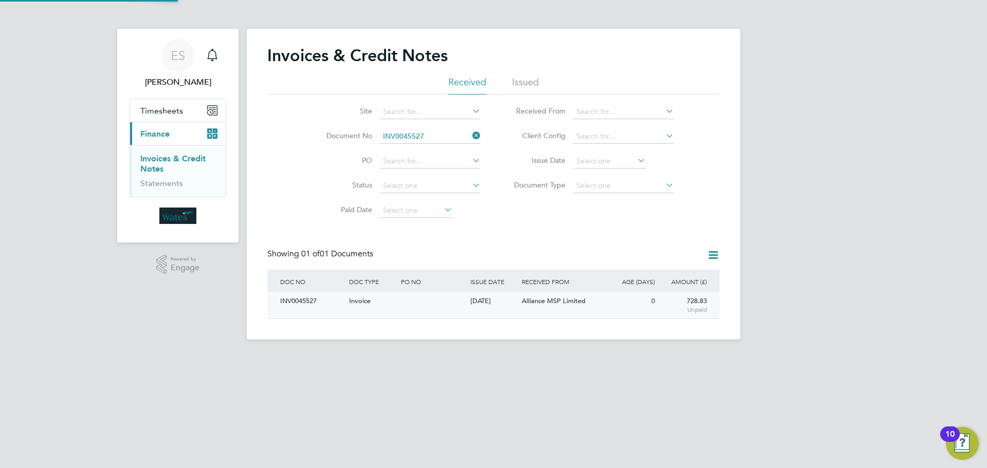
click at [307, 304] on div "INV0045527" at bounding box center [312, 301] width 69 height 19
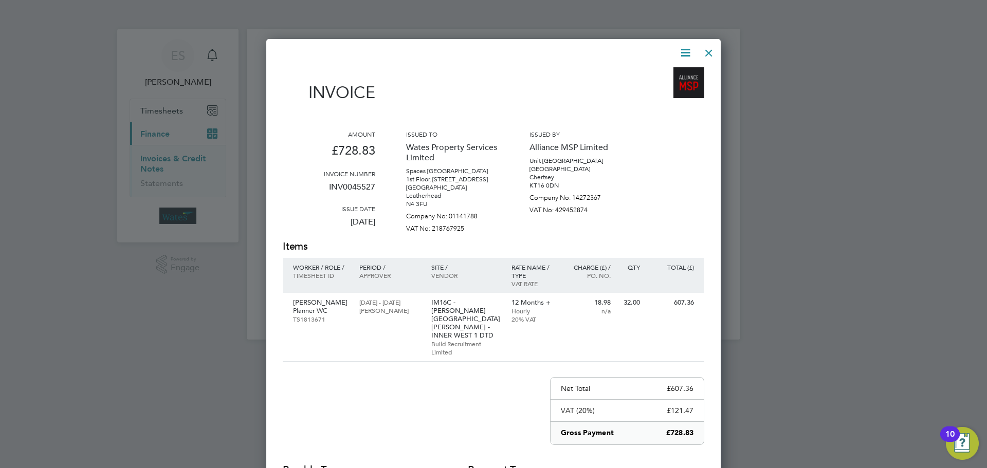
click at [686, 49] on icon at bounding box center [685, 52] width 13 height 13
click at [670, 76] on li "Download Invoice" at bounding box center [654, 77] width 71 height 14
click at [686, 48] on icon at bounding box center [685, 52] width 13 height 13
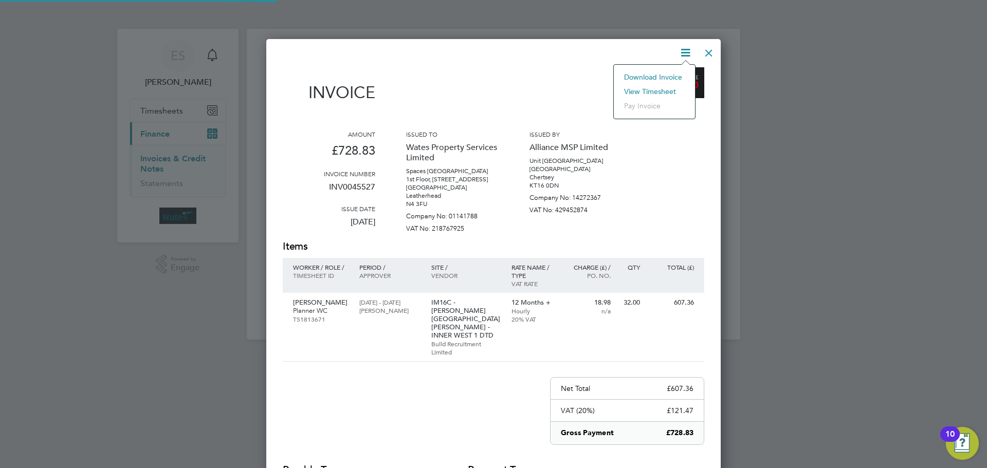
click at [655, 87] on li "View timesheet" at bounding box center [654, 91] width 71 height 14
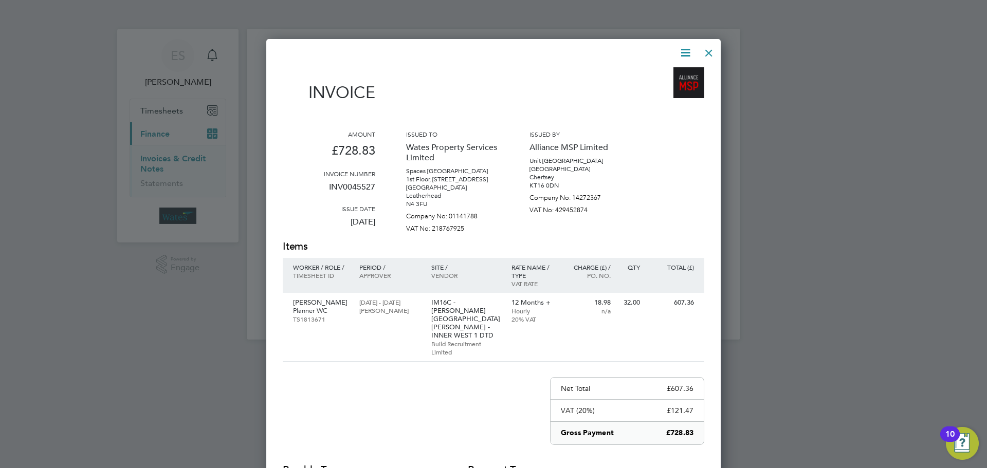
click at [709, 49] on div at bounding box center [709, 50] width 19 height 19
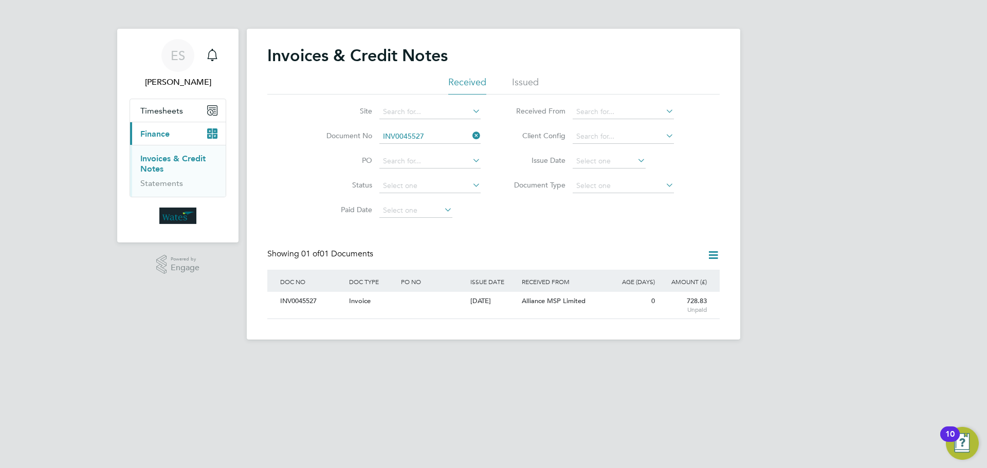
click at [471, 135] on icon at bounding box center [471, 136] width 0 height 14
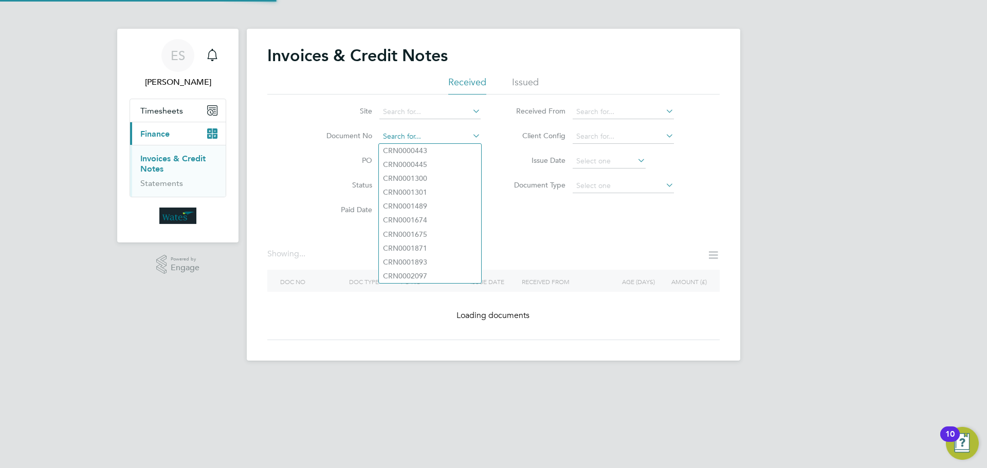
paste input "INV0045528"
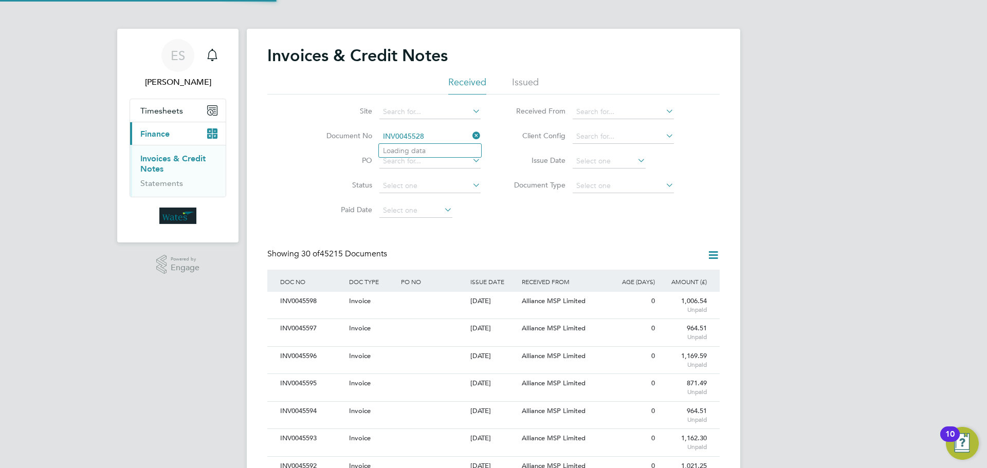
scroll to position [20, 70]
type input "INV0045528"
click at [437, 151] on li "INV0045528" at bounding box center [430, 151] width 102 height 14
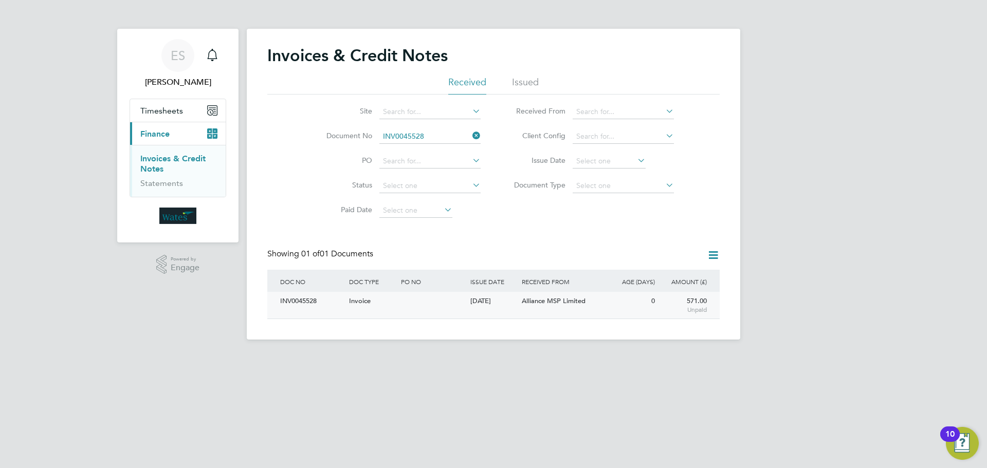
click at [314, 301] on div "INV0045528" at bounding box center [312, 301] width 69 height 19
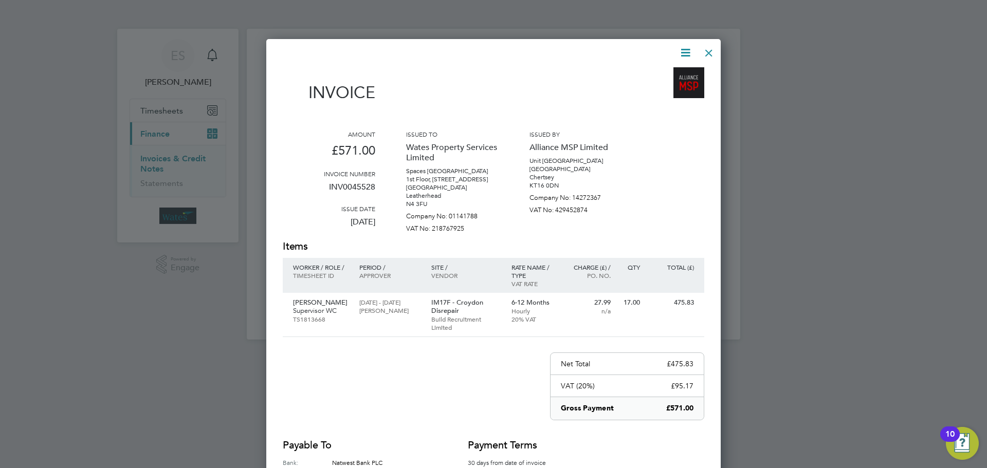
click at [679, 47] on icon at bounding box center [685, 52] width 13 height 13
click at [673, 73] on li "Download Invoice" at bounding box center [654, 77] width 71 height 14
click at [687, 47] on icon at bounding box center [685, 52] width 13 height 13
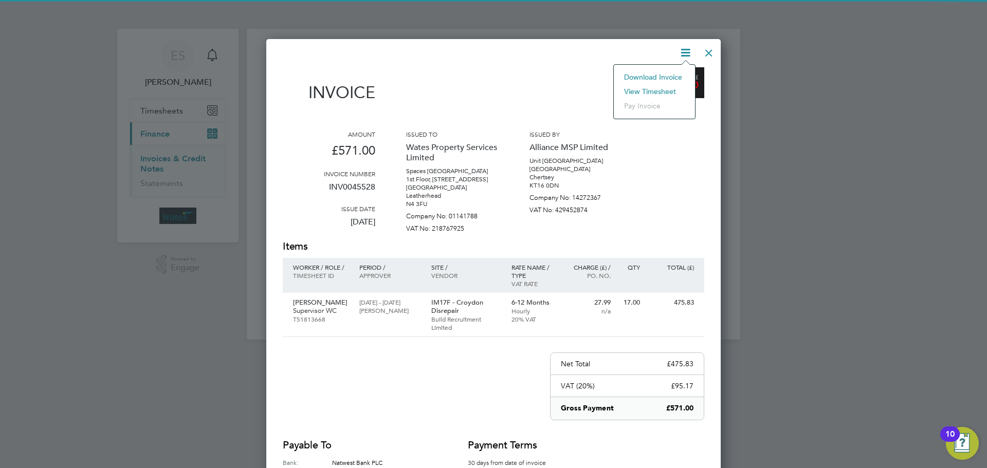
click at [658, 83] on li "Download Invoice" at bounding box center [654, 77] width 71 height 14
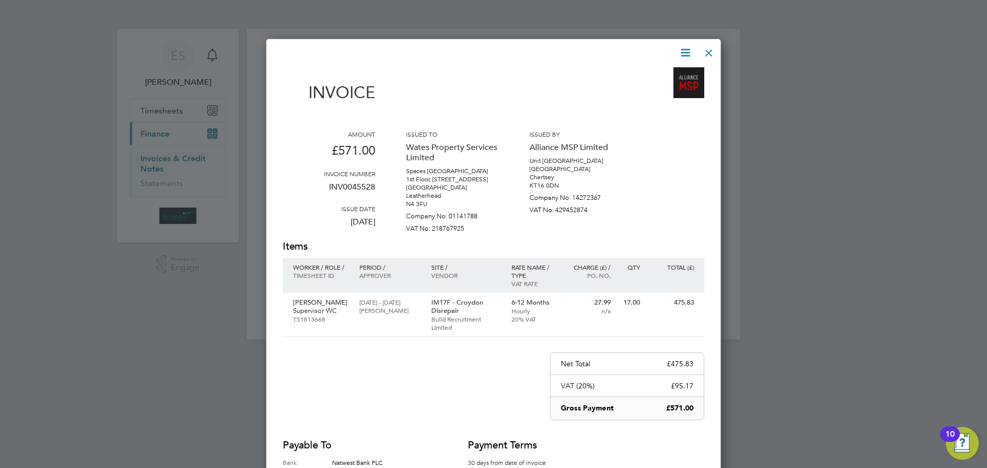
click at [690, 50] on icon at bounding box center [685, 52] width 13 height 13
click at [655, 91] on li "View timesheet" at bounding box center [654, 91] width 71 height 14
click at [713, 48] on div at bounding box center [709, 50] width 19 height 19
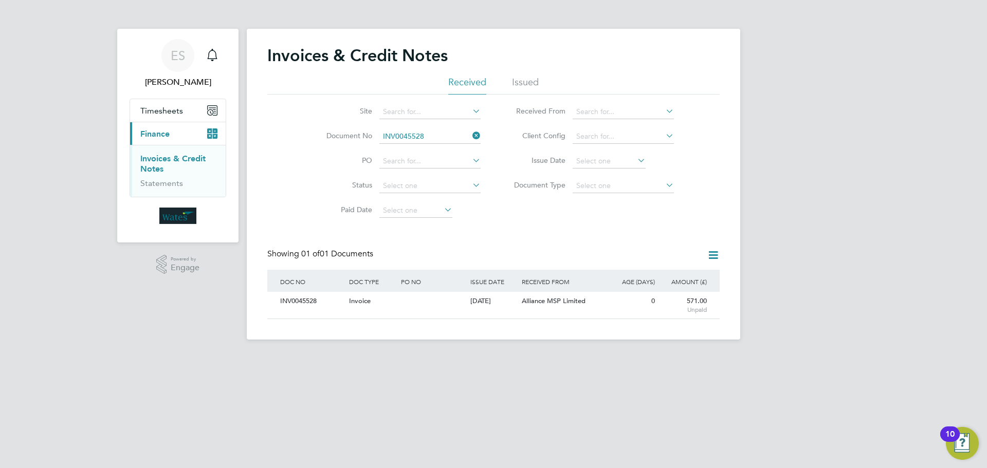
click at [471, 138] on icon at bounding box center [471, 136] width 0 height 14
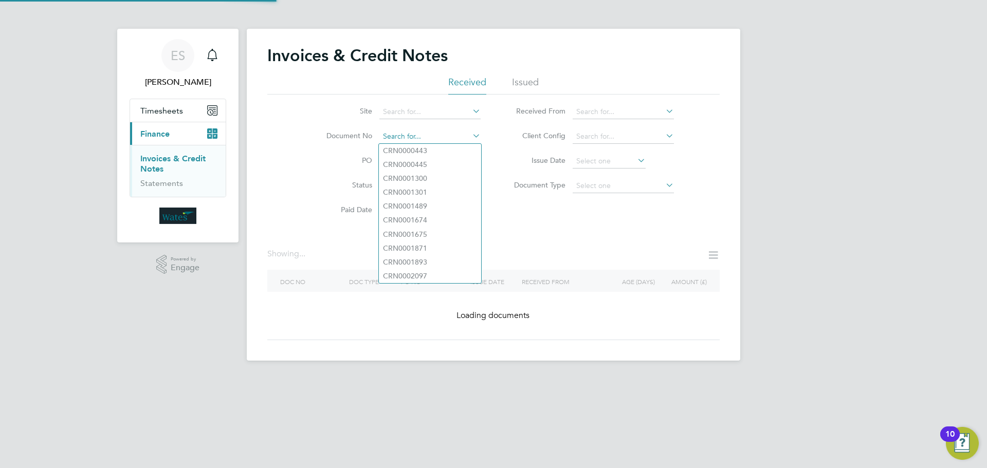
paste input "INV0045529"
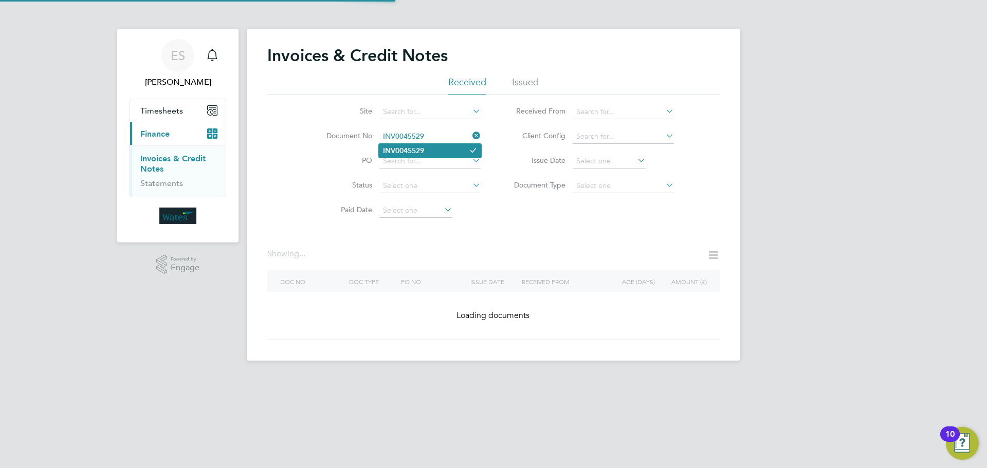
type input "INV0045529"
click at [445, 152] on li "INV0045529" at bounding box center [430, 151] width 102 height 14
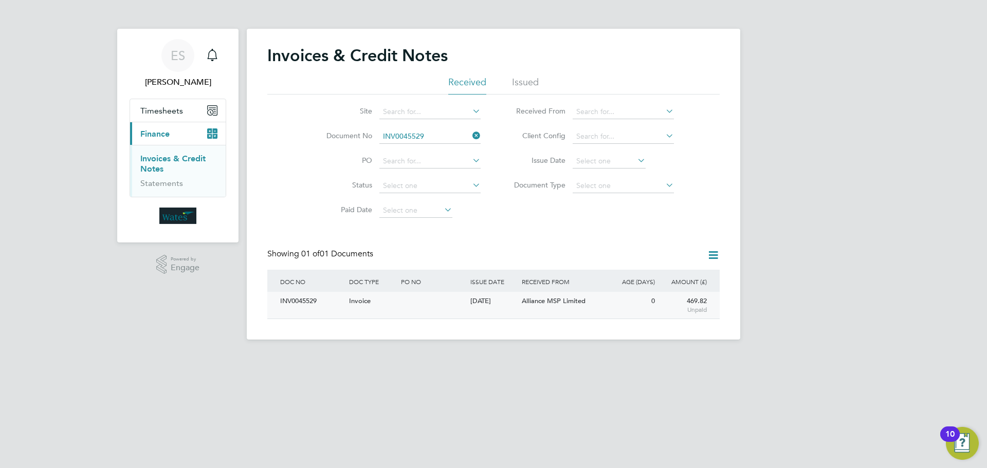
scroll to position [20, 87]
click at [309, 306] on div "INV0045529" at bounding box center [312, 301] width 69 height 19
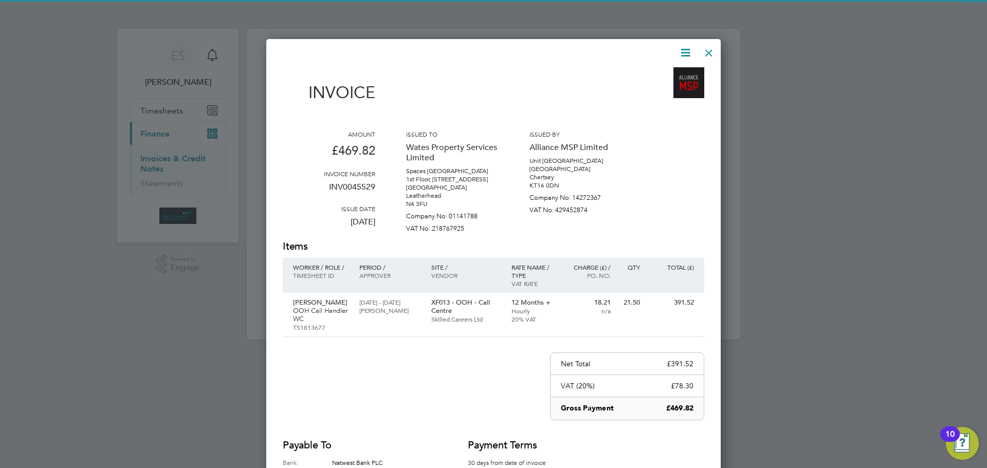
scroll to position [512, 455]
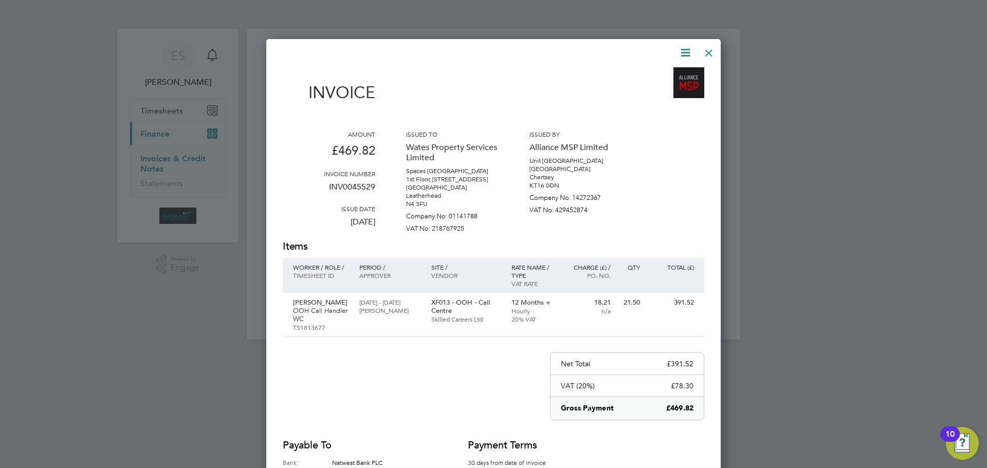
click at [679, 49] on icon at bounding box center [685, 52] width 13 height 13
click at [666, 73] on li "Download Invoice" at bounding box center [654, 77] width 71 height 14
click at [684, 53] on icon at bounding box center [685, 52] width 13 height 13
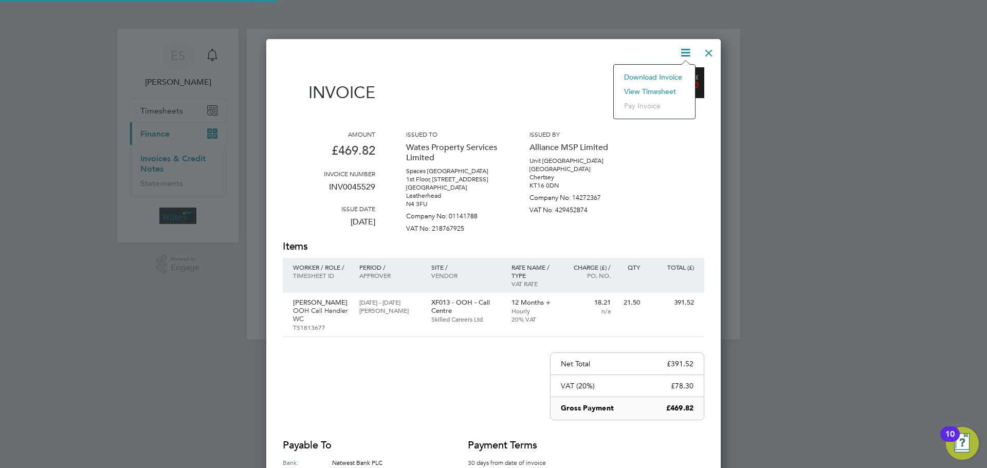
click at [661, 87] on li "View timesheet" at bounding box center [654, 91] width 71 height 14
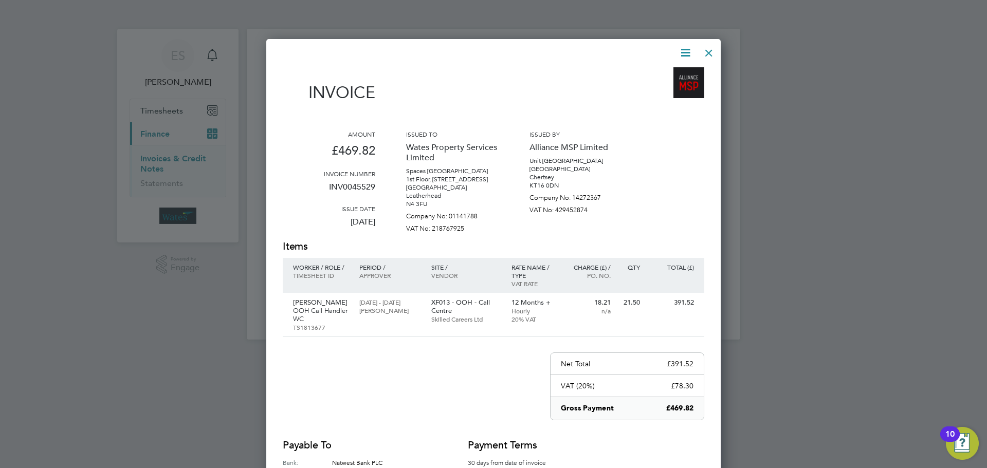
click at [710, 55] on div at bounding box center [709, 50] width 19 height 19
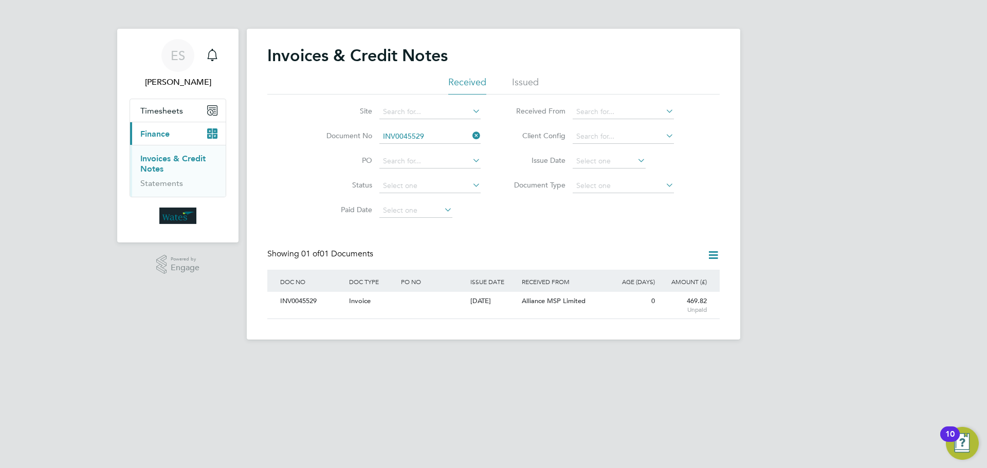
click at [471, 132] on icon at bounding box center [471, 136] width 0 height 14
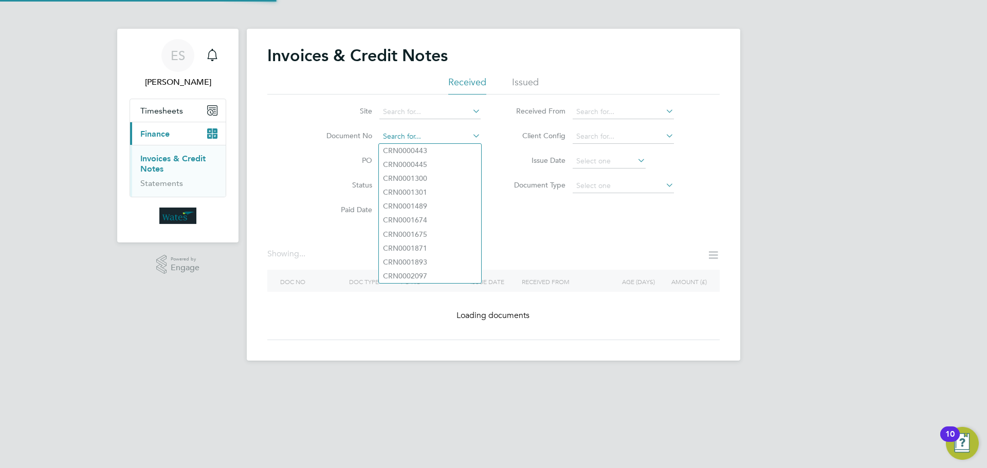
paste input "INV0045530"
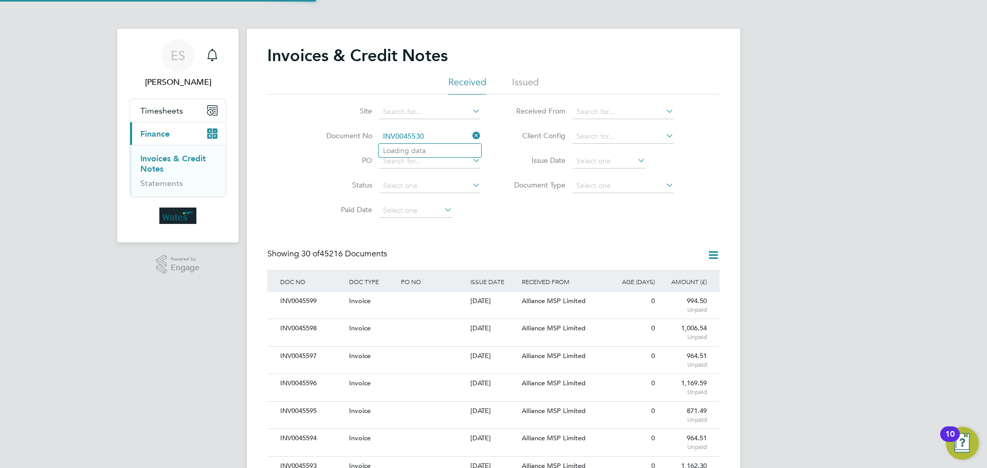
scroll to position [20, 70]
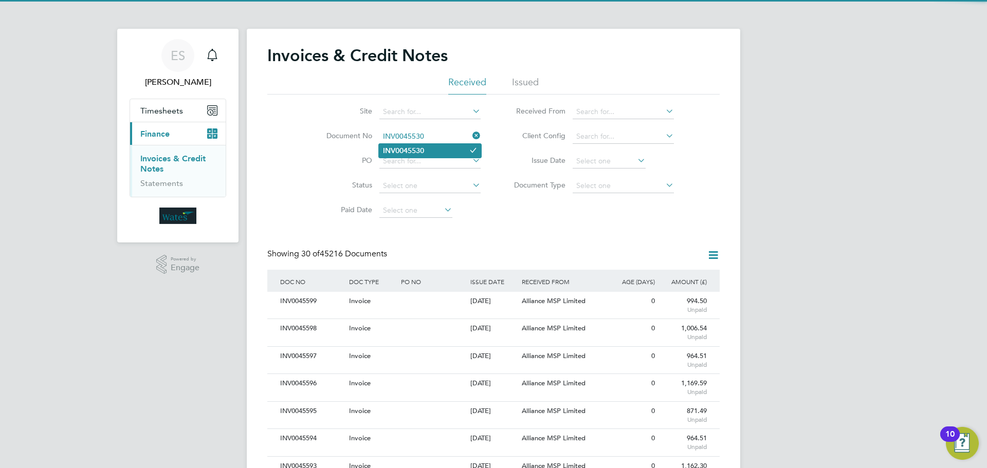
type input "INV0045530"
click at [440, 150] on li "INV0045530" at bounding box center [430, 151] width 102 height 14
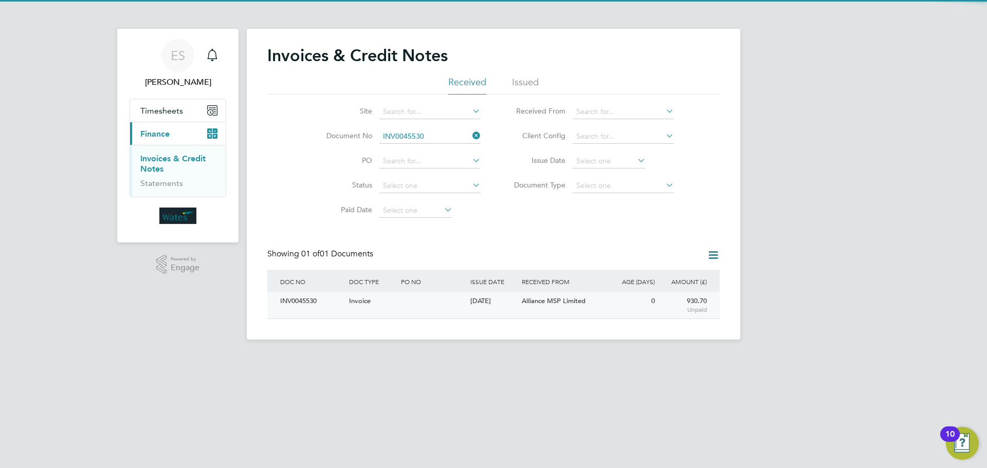
click at [312, 298] on div "INV0045530" at bounding box center [312, 301] width 69 height 19
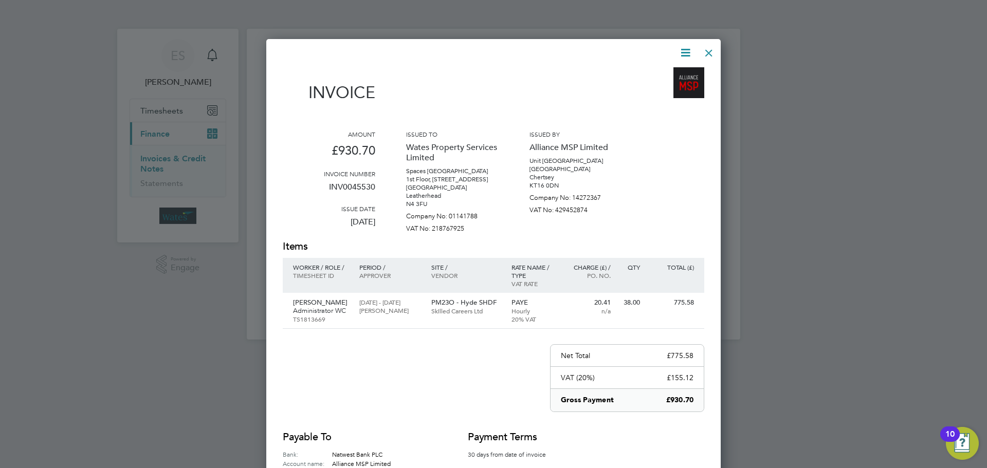
click at [683, 48] on icon at bounding box center [685, 52] width 13 height 13
click at [675, 72] on li "Download Invoice" at bounding box center [654, 77] width 71 height 14
click at [684, 52] on icon at bounding box center [685, 52] width 13 height 13
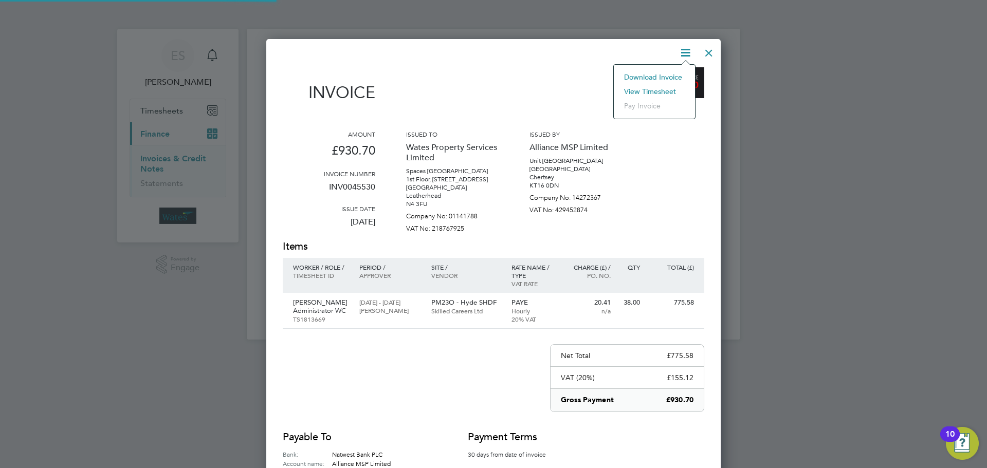
click at [664, 85] on li "View timesheet" at bounding box center [654, 91] width 71 height 14
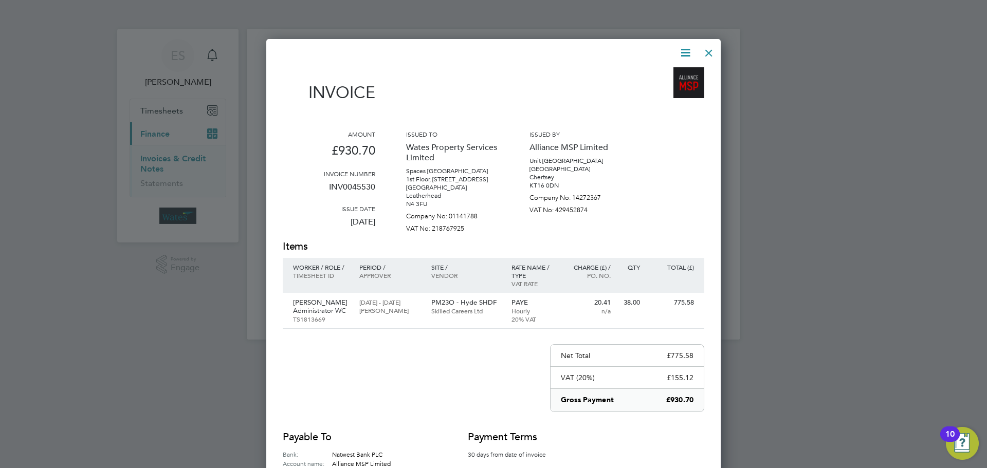
click at [704, 52] on div at bounding box center [709, 50] width 19 height 19
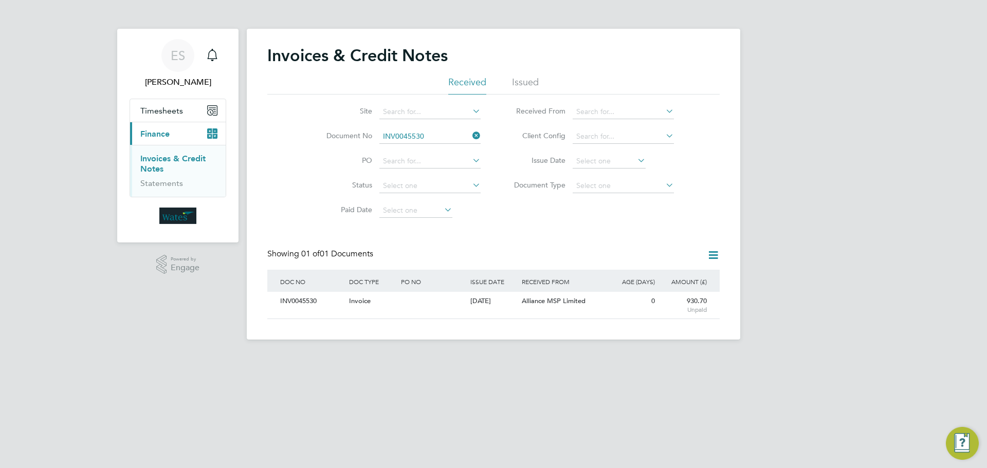
click at [471, 134] on icon at bounding box center [471, 136] width 0 height 14
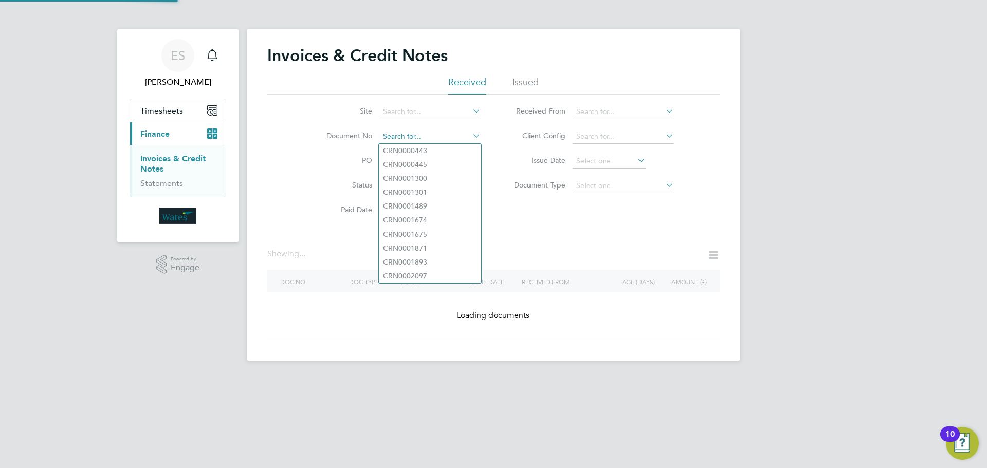
paste input "INV0045531"
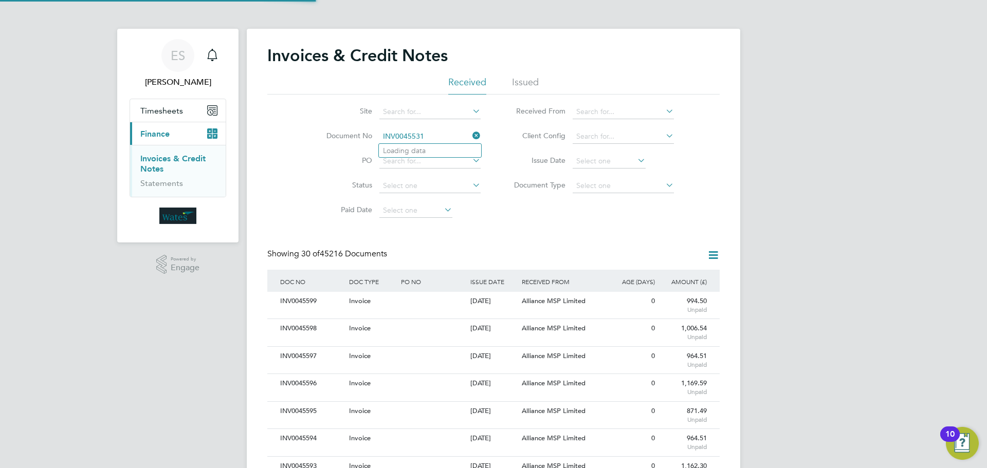
scroll to position [20, 70]
type input "INV0045531"
click at [450, 152] on li "INV0045531" at bounding box center [430, 151] width 102 height 14
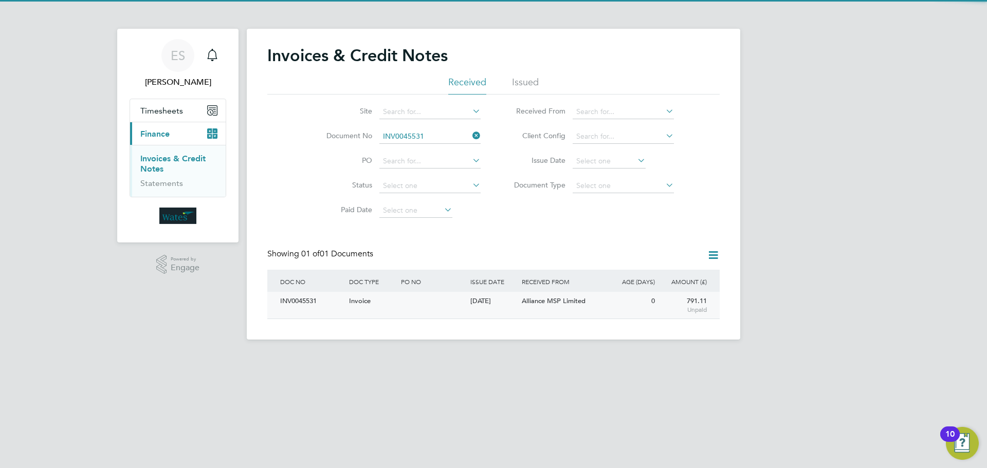
click at [309, 302] on div "INV0045531" at bounding box center [312, 301] width 69 height 19
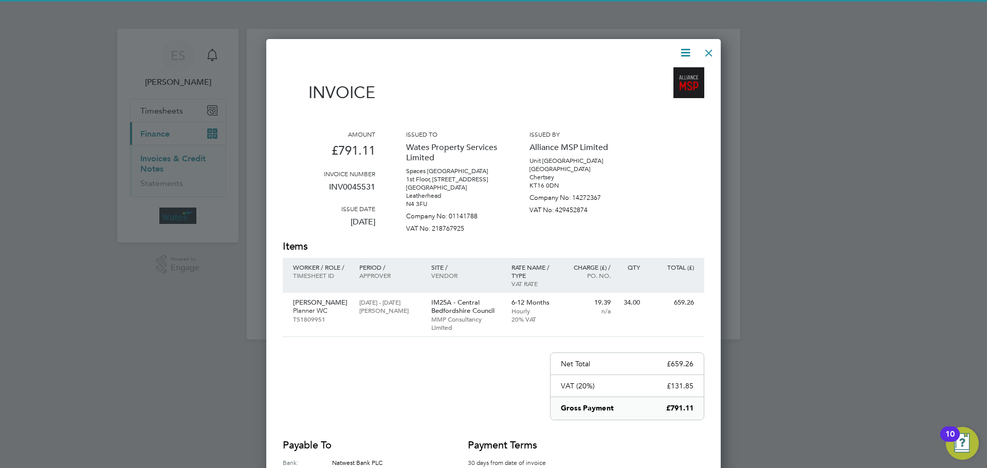
click at [681, 49] on icon at bounding box center [685, 52] width 13 height 13
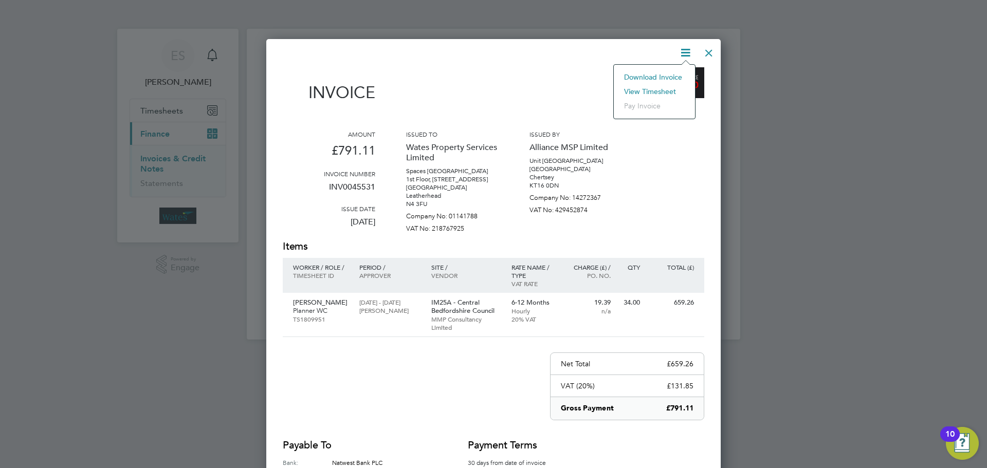
click at [664, 72] on li "Download Invoice" at bounding box center [654, 77] width 71 height 14
click at [692, 42] on div "Invoice Amount £791.11 Invoice number INV0045531 Issue date 02 Sep 2025 Issued …" at bounding box center [493, 296] width 455 height 515
click at [688, 49] on icon at bounding box center [685, 52] width 13 height 13
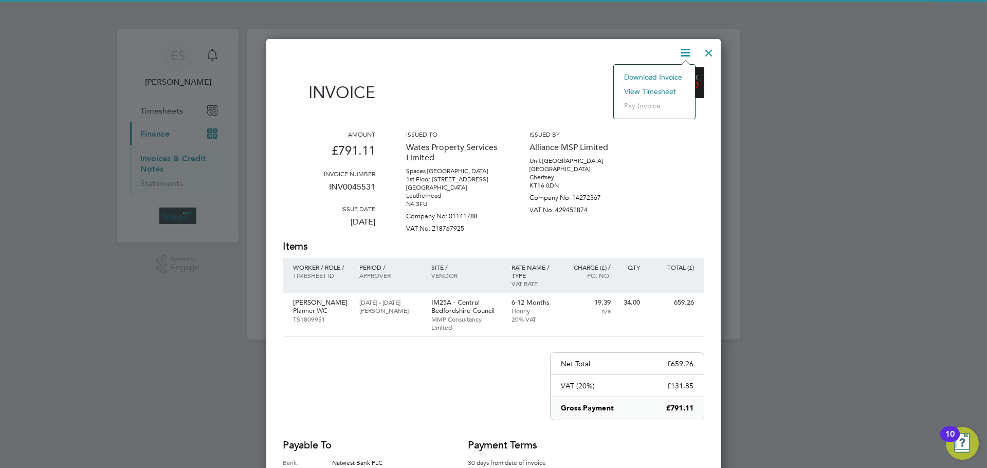
click at [663, 90] on li "View timesheet" at bounding box center [654, 91] width 71 height 14
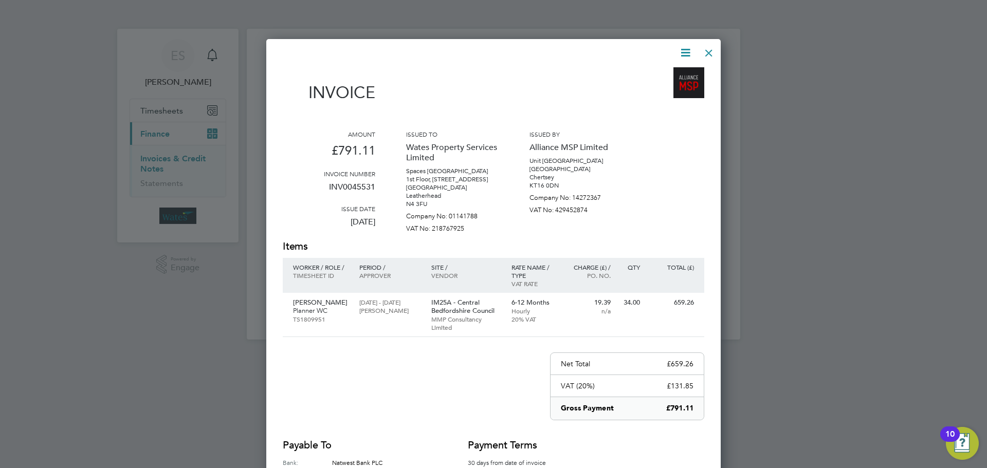
click at [707, 50] on div at bounding box center [709, 50] width 19 height 19
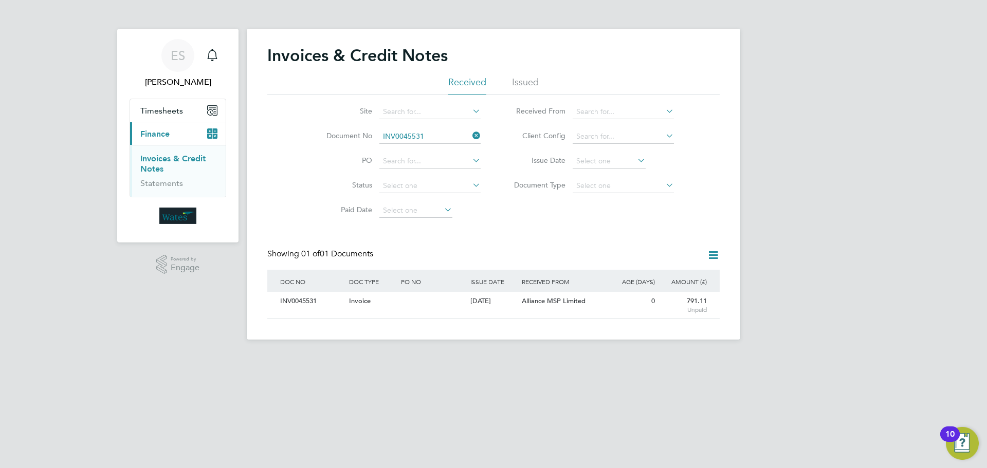
click at [471, 134] on icon at bounding box center [471, 136] width 0 height 14
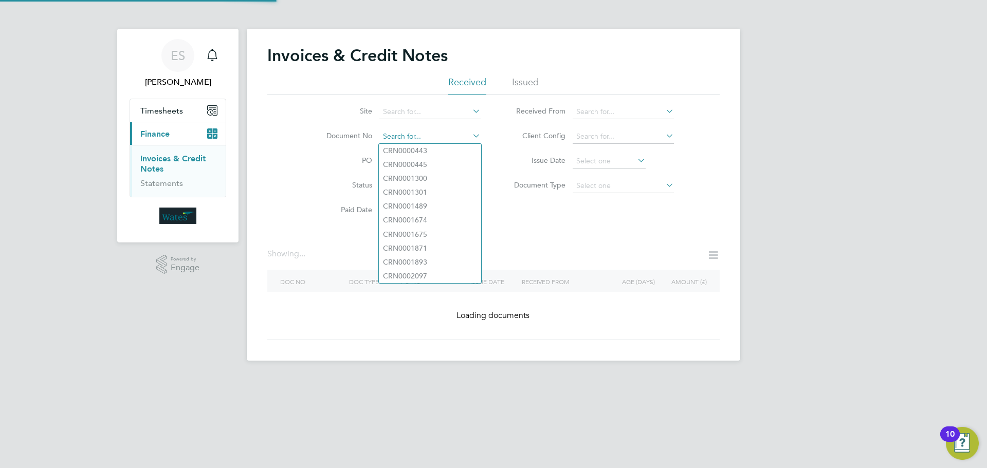
paste input "INV0045532"
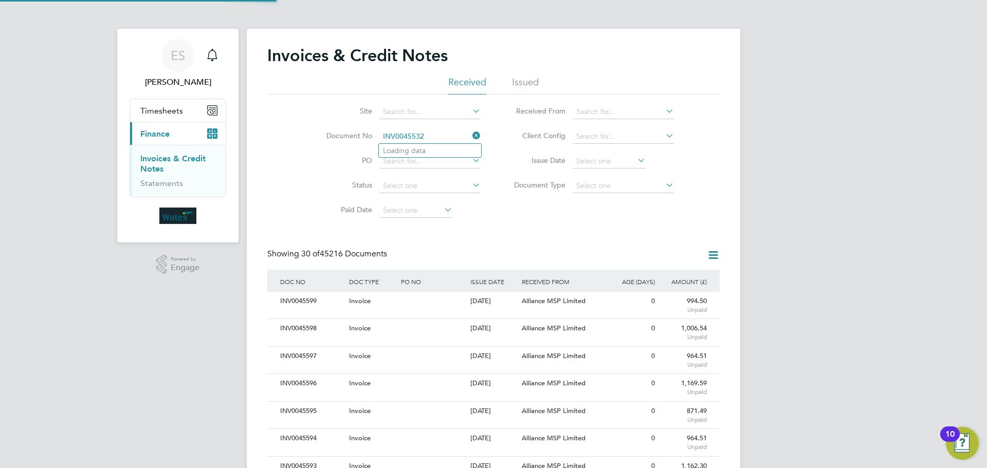
scroll to position [20, 70]
type input "INV0045532"
click at [444, 147] on li "INV0045532" at bounding box center [430, 151] width 102 height 14
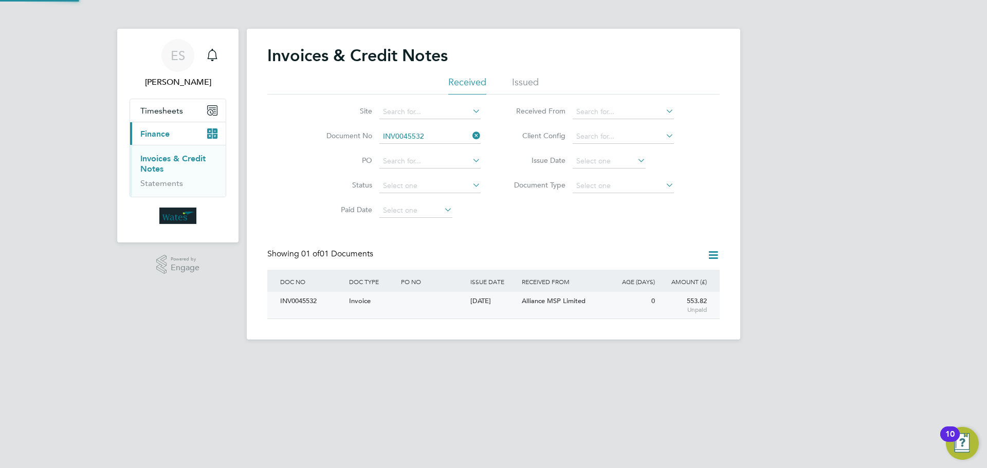
click at [317, 306] on div "INV0045532" at bounding box center [312, 301] width 69 height 19
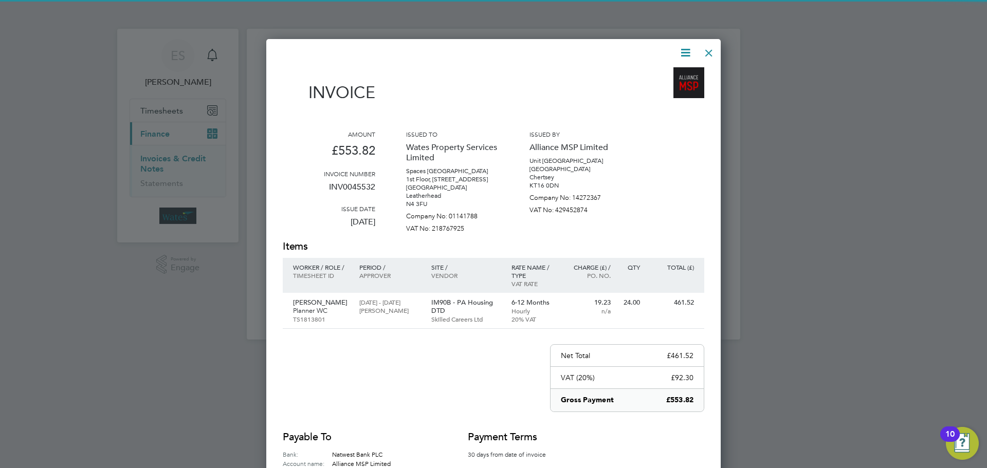
click at [689, 51] on icon at bounding box center [685, 52] width 13 height 13
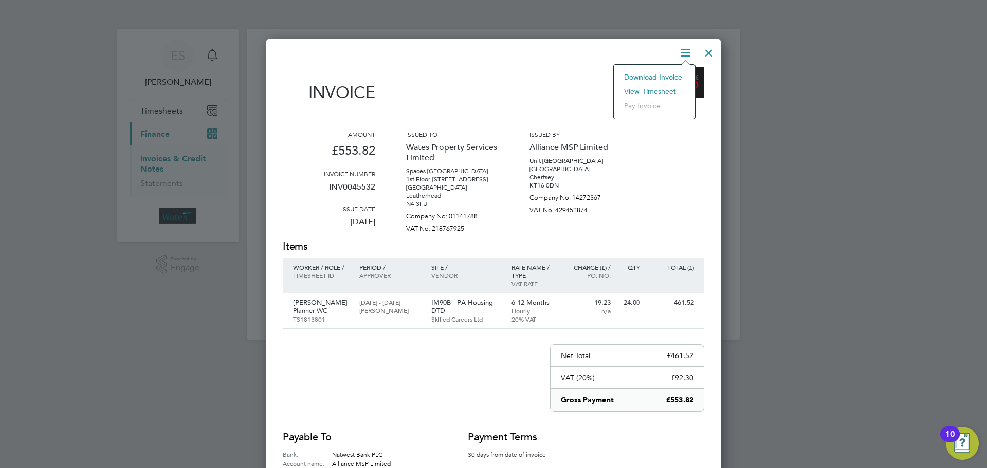
click at [663, 73] on li "Download Invoice" at bounding box center [654, 77] width 71 height 14
click at [685, 50] on icon at bounding box center [685, 52] width 13 height 13
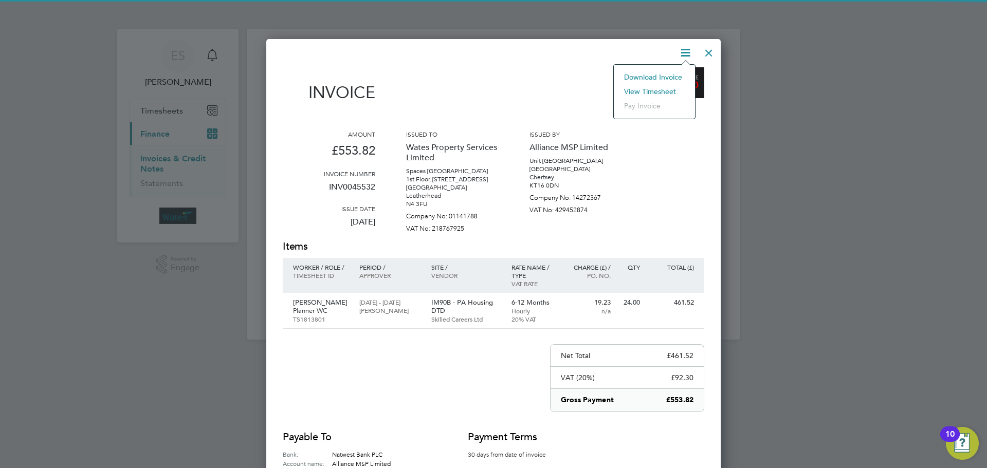
click at [656, 86] on li "View timesheet" at bounding box center [654, 91] width 71 height 14
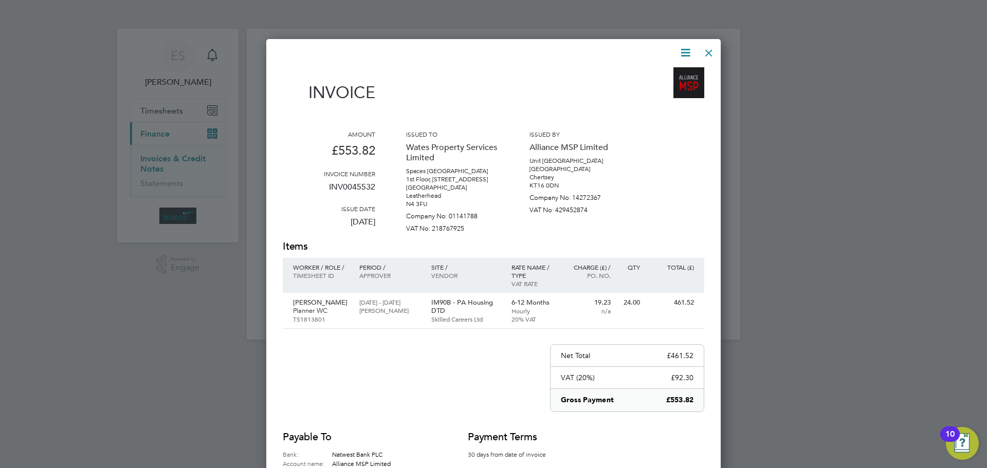
click at [711, 55] on div at bounding box center [709, 50] width 19 height 19
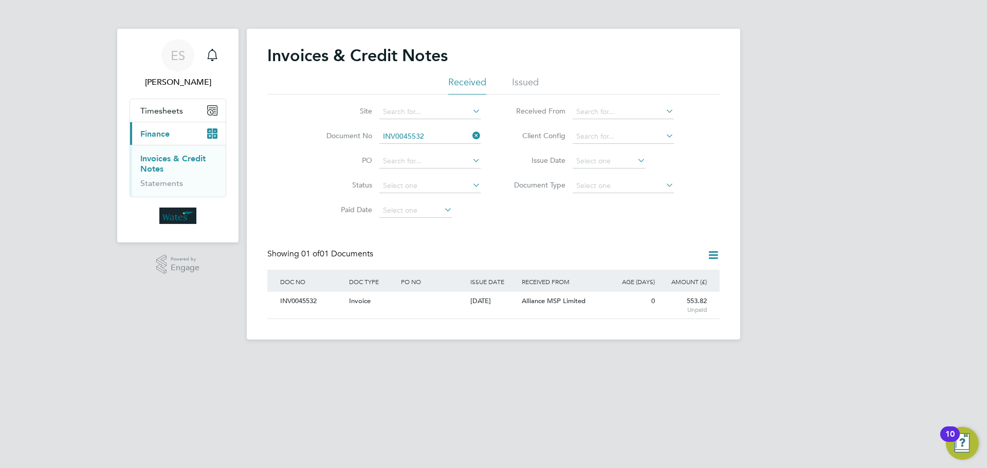
click at [471, 137] on icon at bounding box center [471, 136] width 0 height 14
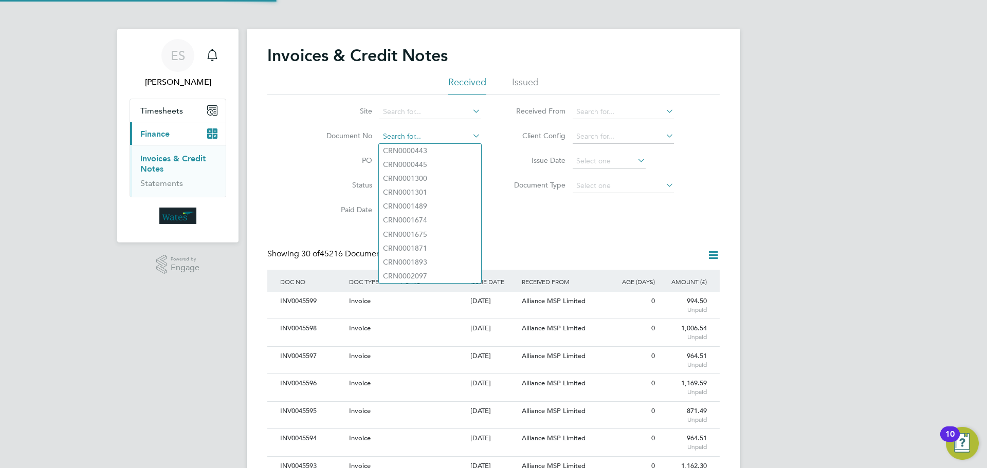
scroll to position [20, 70]
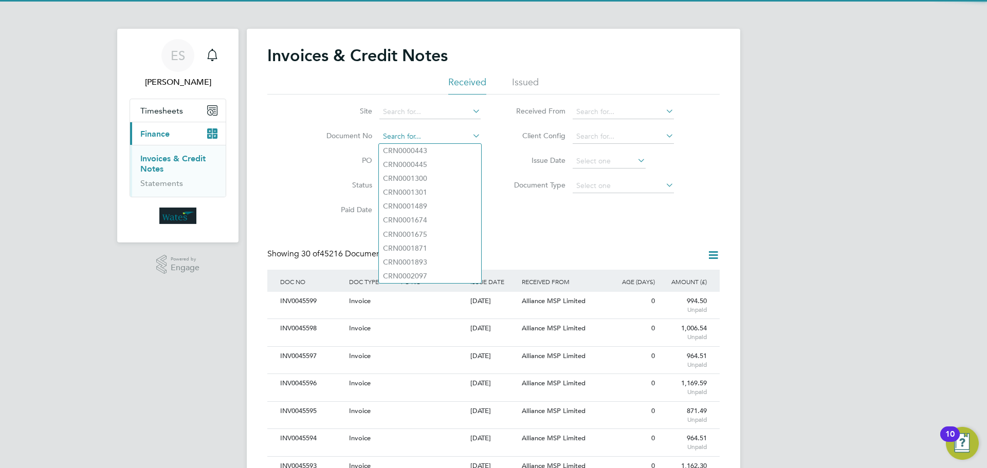
paste input "INV0045533"
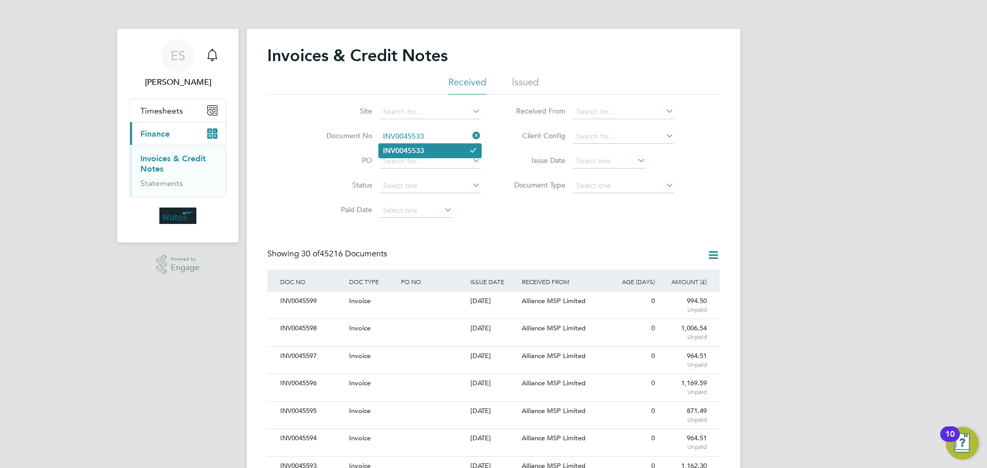
type input "INV0045533"
click at [436, 149] on li "INV0045533" at bounding box center [430, 151] width 102 height 14
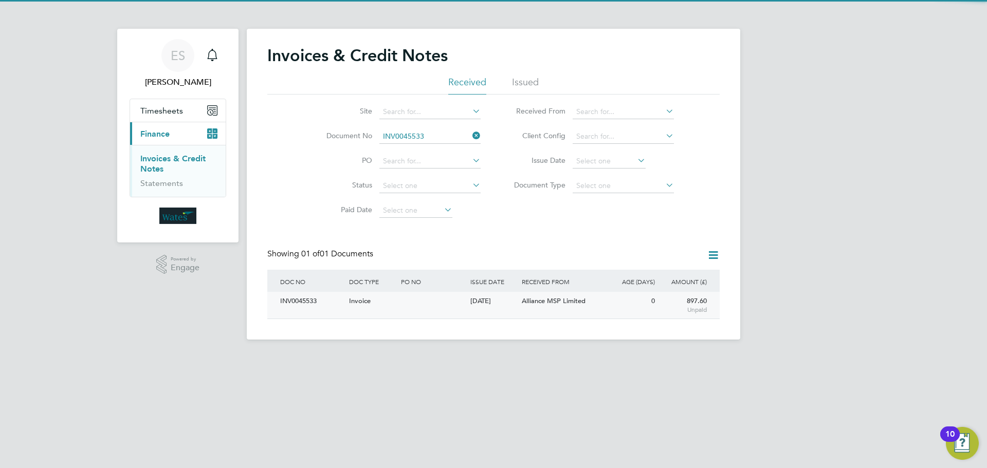
click at [305, 299] on div "INV0045533" at bounding box center [312, 301] width 69 height 19
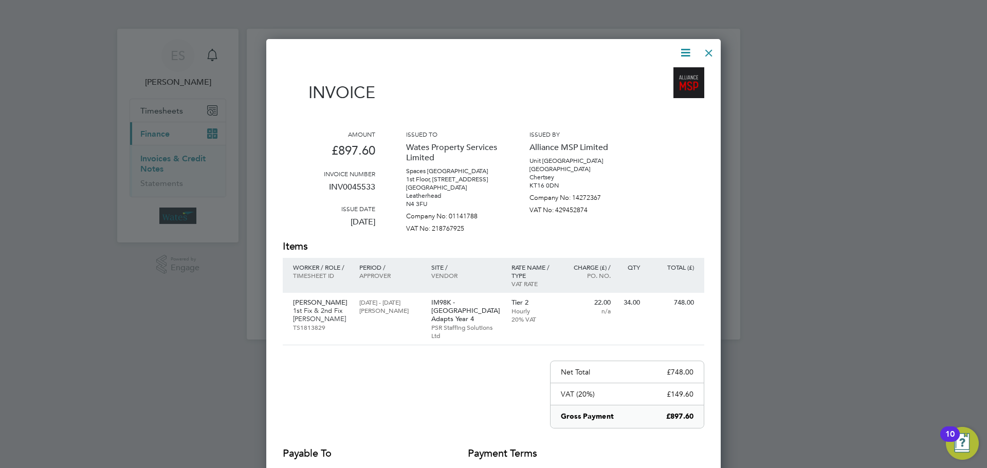
click at [684, 50] on icon at bounding box center [685, 52] width 13 height 13
click at [669, 71] on li "Download Invoice" at bounding box center [654, 77] width 71 height 14
click at [683, 47] on icon at bounding box center [685, 52] width 13 height 13
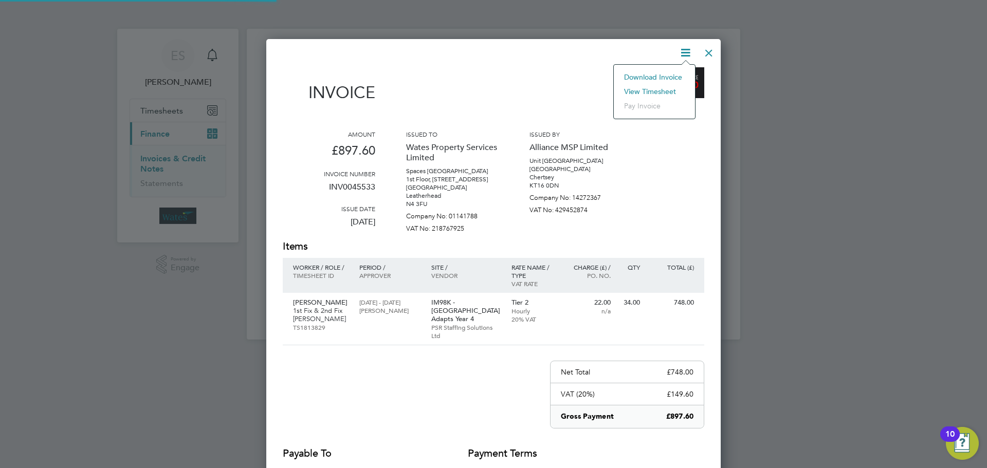
click at [661, 89] on li "View timesheet" at bounding box center [654, 91] width 71 height 14
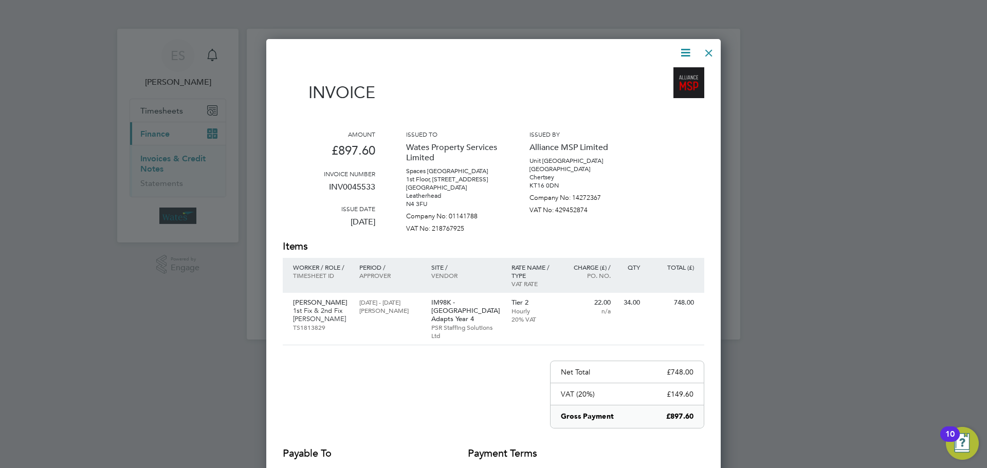
click at [715, 48] on div at bounding box center [709, 50] width 19 height 19
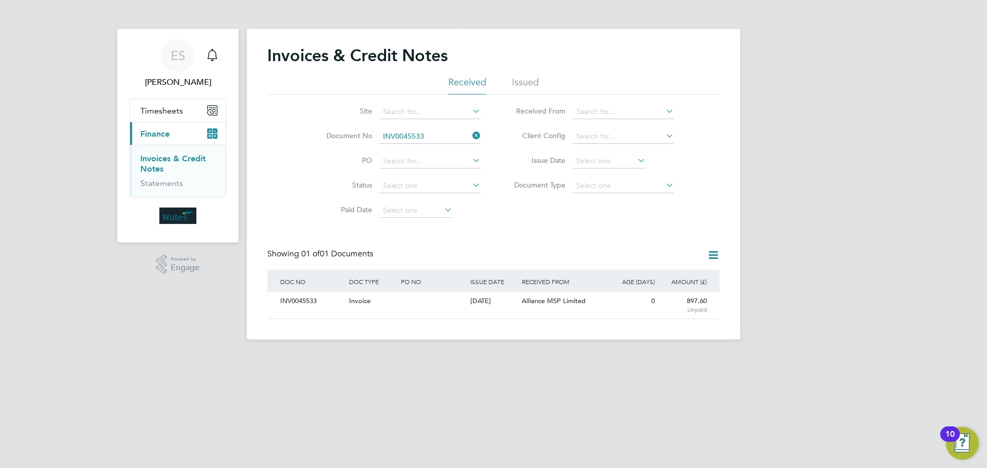
click at [471, 134] on icon at bounding box center [471, 136] width 0 height 14
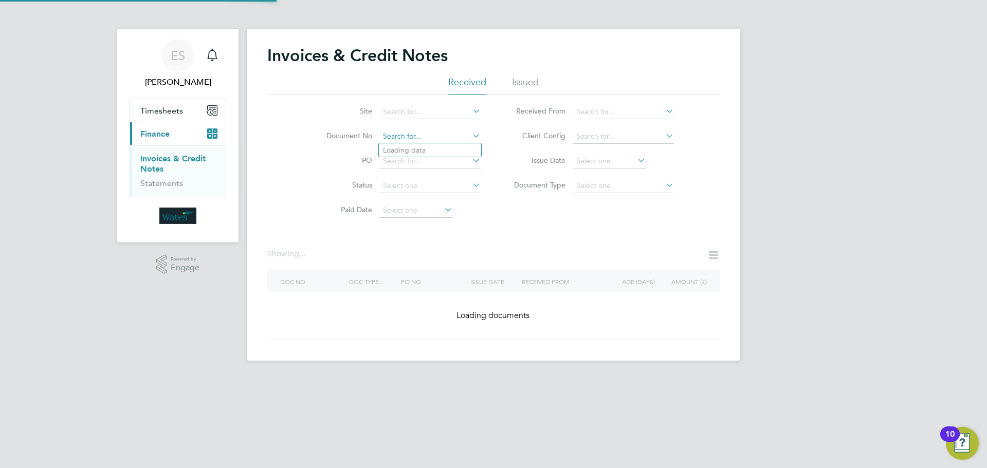
paste input "INV0045534"
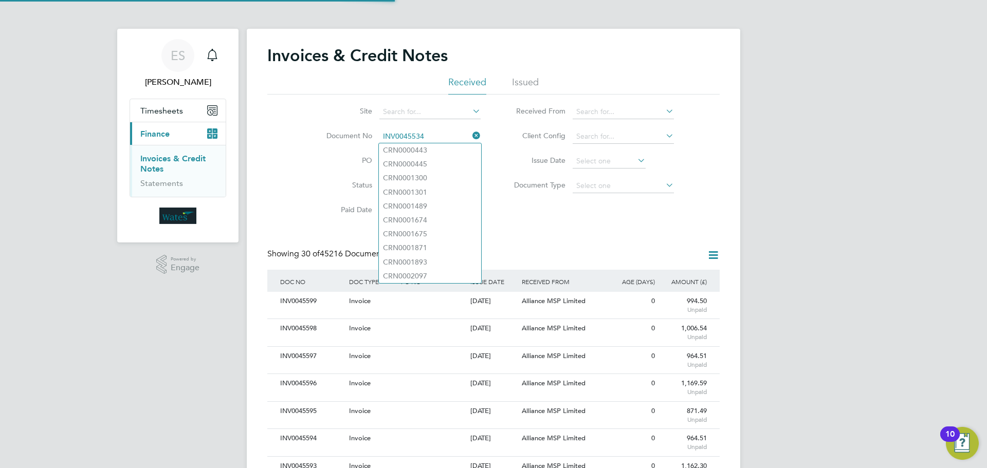
scroll to position [20, 87]
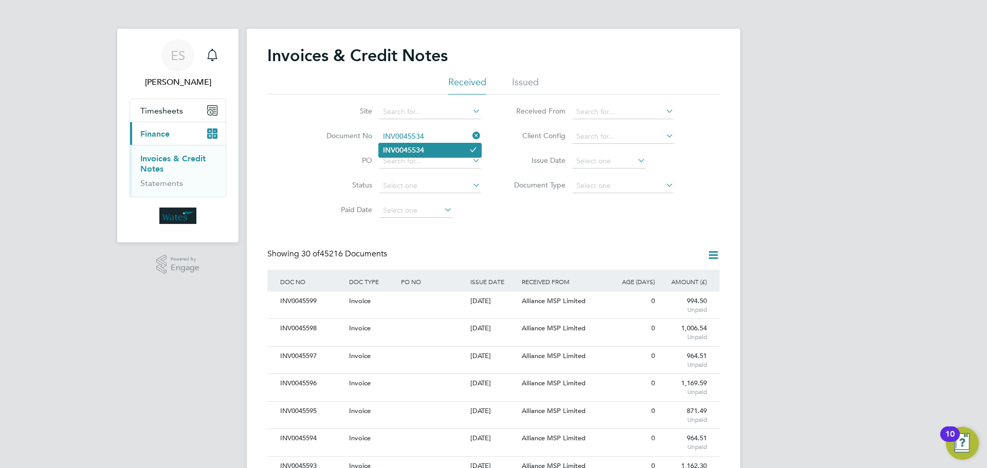
type input "INV0045534"
click at [401, 150] on b "INV0045534" at bounding box center [403, 150] width 41 height 9
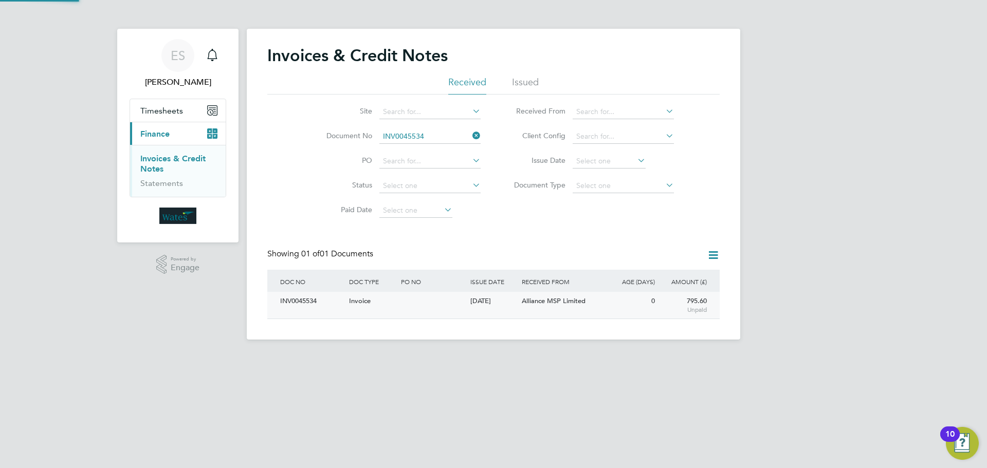
click at [301, 297] on div "INV0045534" at bounding box center [312, 301] width 69 height 19
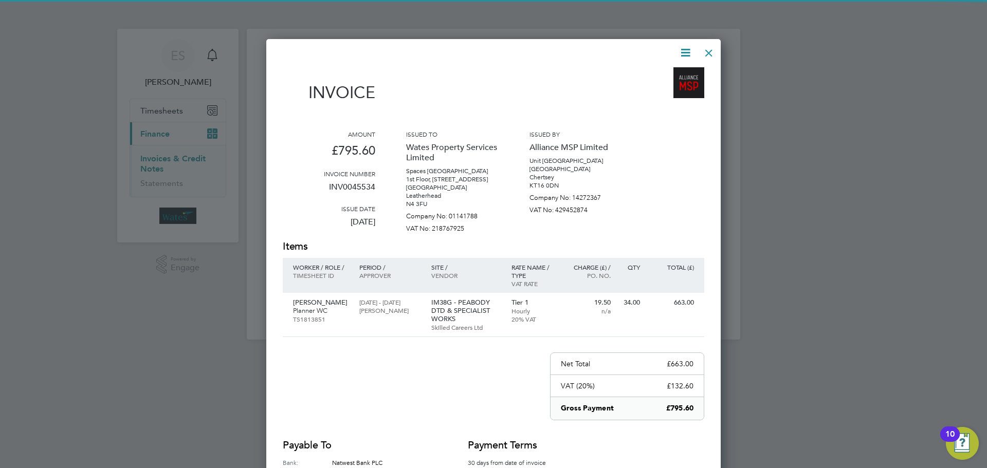
click at [689, 51] on icon at bounding box center [685, 52] width 13 height 13
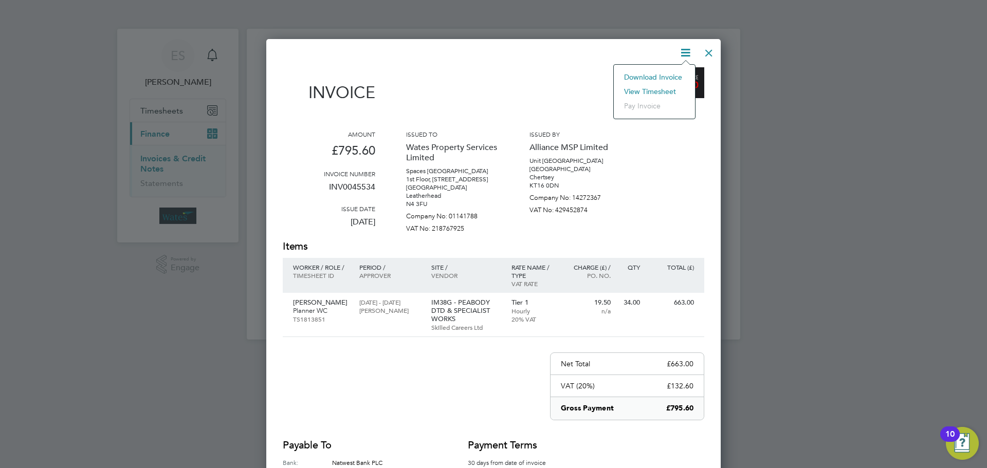
click at [675, 69] on div "Download Invoice View timesheet Pay invoice" at bounding box center [654, 91] width 82 height 55
click at [688, 50] on icon at bounding box center [685, 52] width 13 height 13
click at [676, 73] on li "Download Invoice" at bounding box center [654, 77] width 71 height 14
click at [684, 48] on icon at bounding box center [685, 52] width 13 height 13
click at [658, 84] on li "View timesheet" at bounding box center [654, 91] width 71 height 14
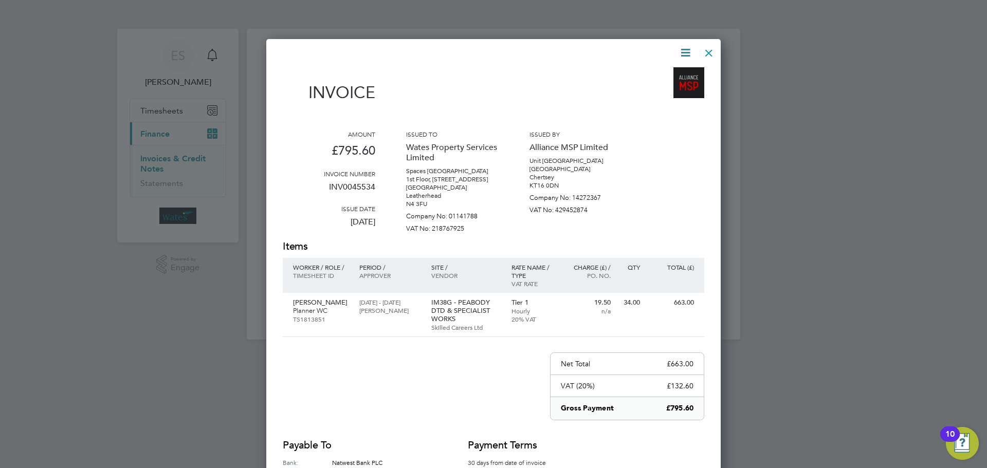
click at [713, 57] on div at bounding box center [709, 50] width 19 height 19
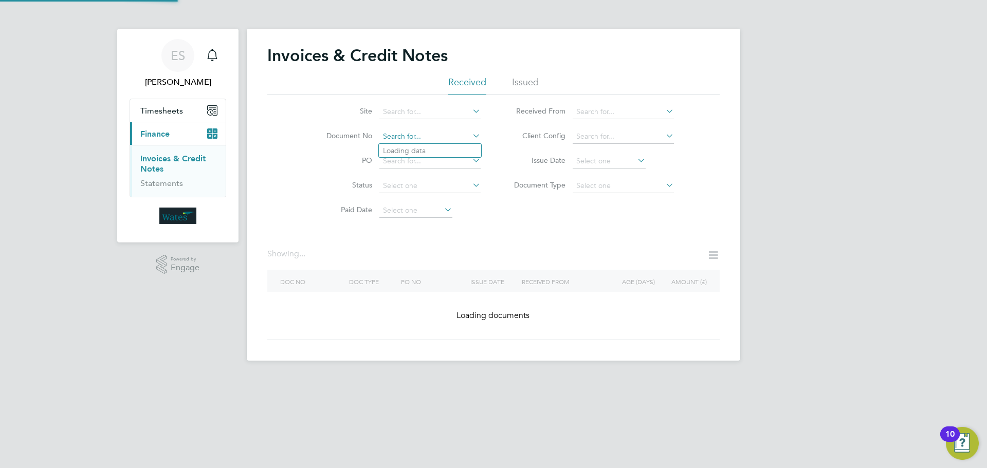
click at [466, 134] on input at bounding box center [429, 137] width 101 height 14
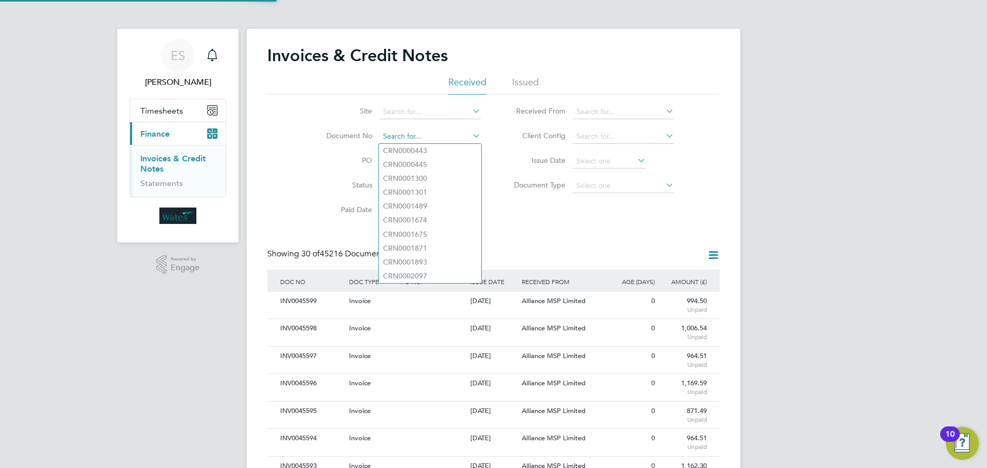
scroll to position [20, 70]
paste input "INV0045535"
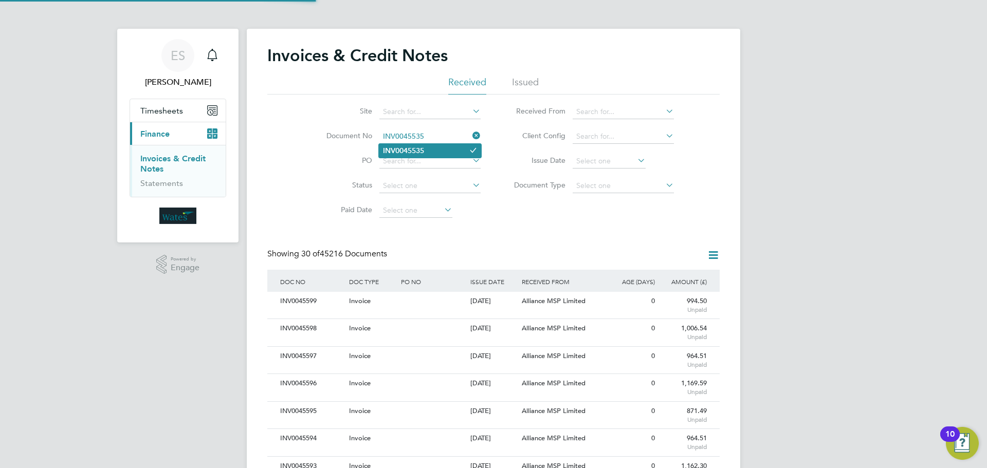
type input "INV0045535"
click at [428, 148] on li "INV0045535" at bounding box center [430, 151] width 102 height 14
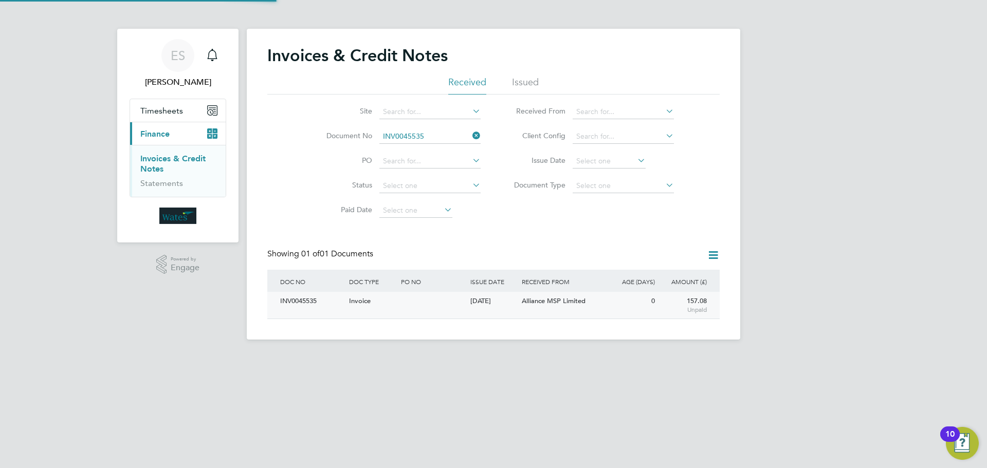
click at [306, 305] on div "INV0045535" at bounding box center [312, 301] width 69 height 19
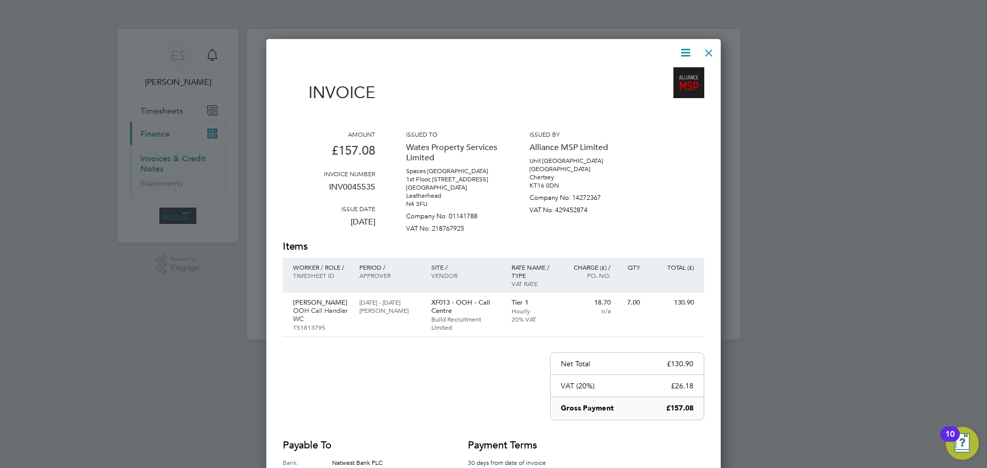
click at [684, 49] on icon at bounding box center [685, 52] width 13 height 13
click at [669, 74] on li "Download Invoice" at bounding box center [654, 77] width 71 height 14
drag, startPoint x: 682, startPoint y: 52, endPoint x: 675, endPoint y: 69, distance: 18.9
click at [682, 52] on icon at bounding box center [685, 52] width 13 height 13
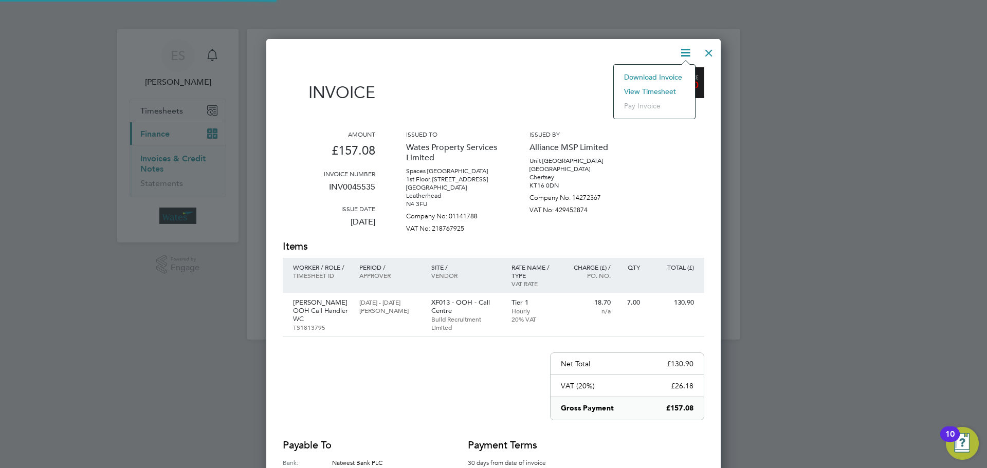
click at [663, 87] on li "View timesheet" at bounding box center [654, 91] width 71 height 14
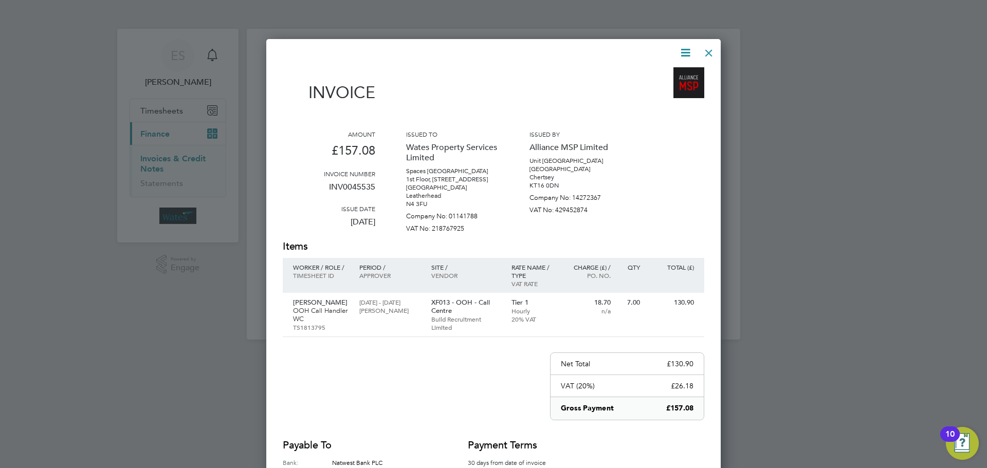
click at [711, 49] on div at bounding box center [709, 50] width 19 height 19
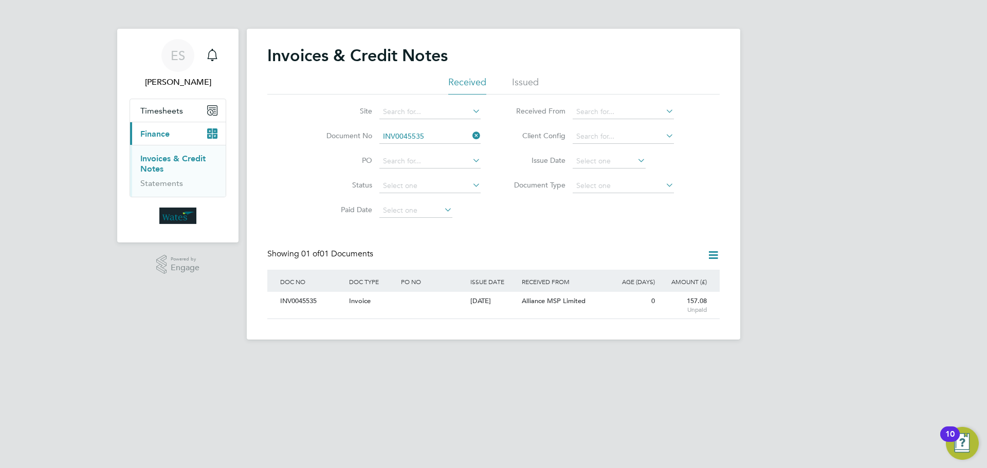
click at [471, 133] on icon at bounding box center [471, 136] width 0 height 14
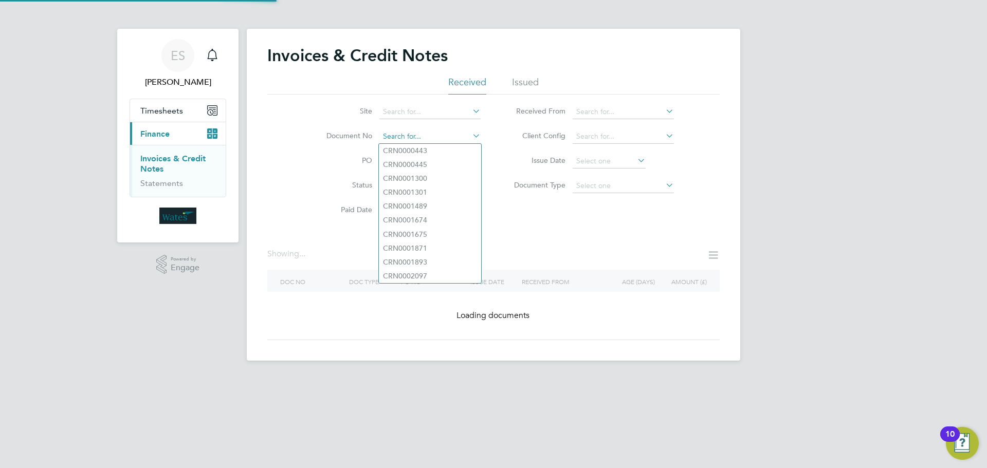
paste input "INV0045536"
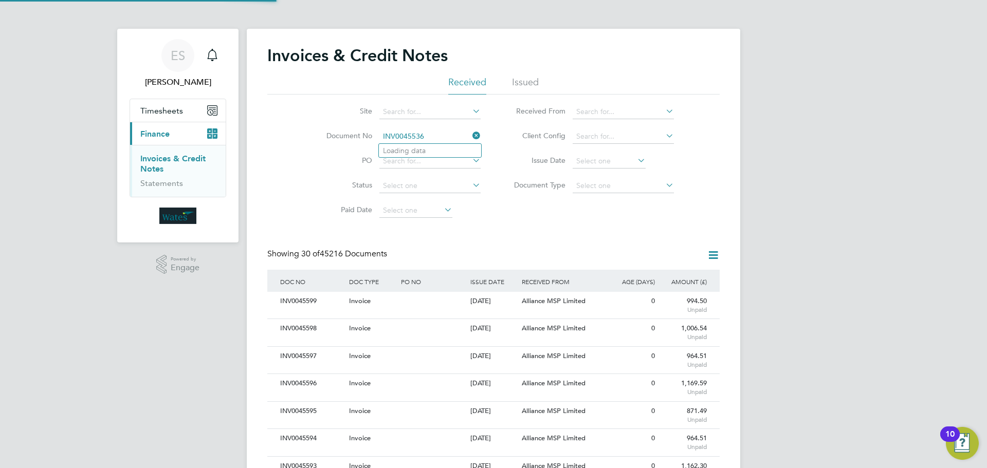
scroll to position [20, 70]
type input "INV0045536"
click at [433, 147] on li "INV0045536" at bounding box center [430, 151] width 102 height 14
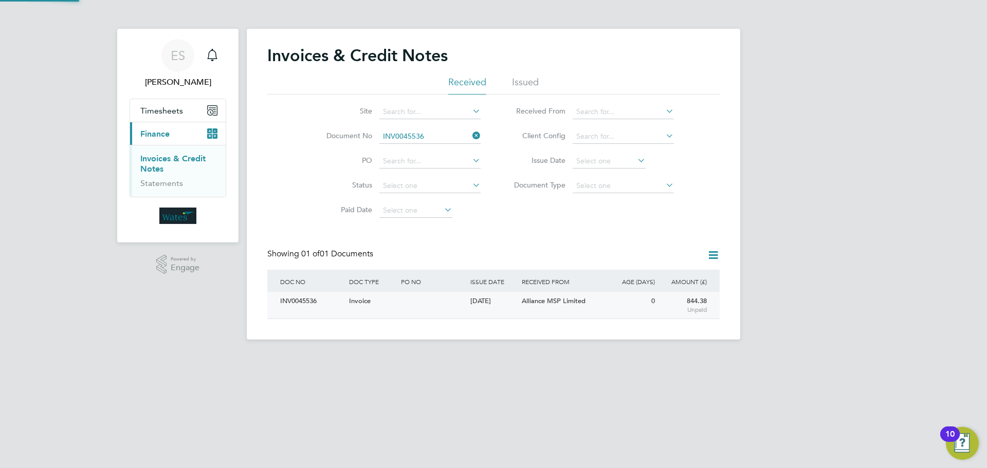
click at [316, 295] on div "INV0045536" at bounding box center [312, 301] width 69 height 19
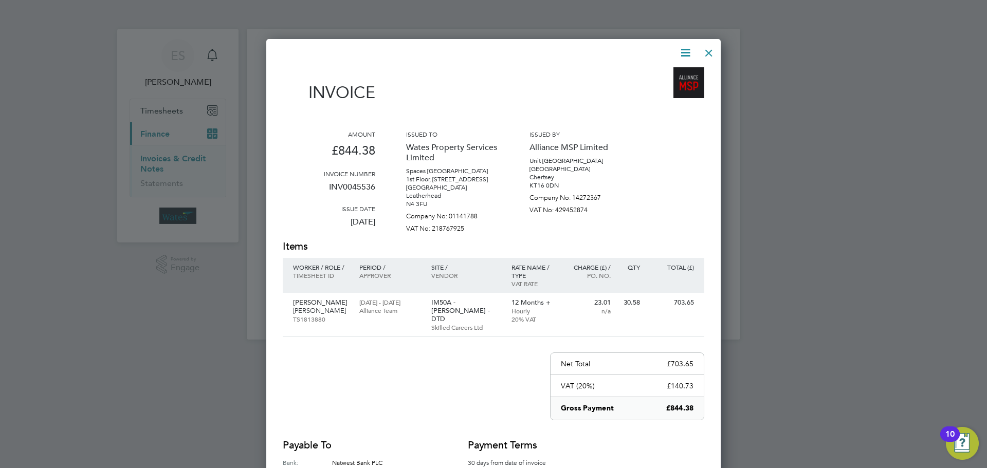
click at [684, 47] on icon at bounding box center [685, 52] width 13 height 13
click at [675, 73] on li "Download Invoice" at bounding box center [654, 77] width 71 height 14
click at [684, 50] on icon at bounding box center [685, 52] width 13 height 13
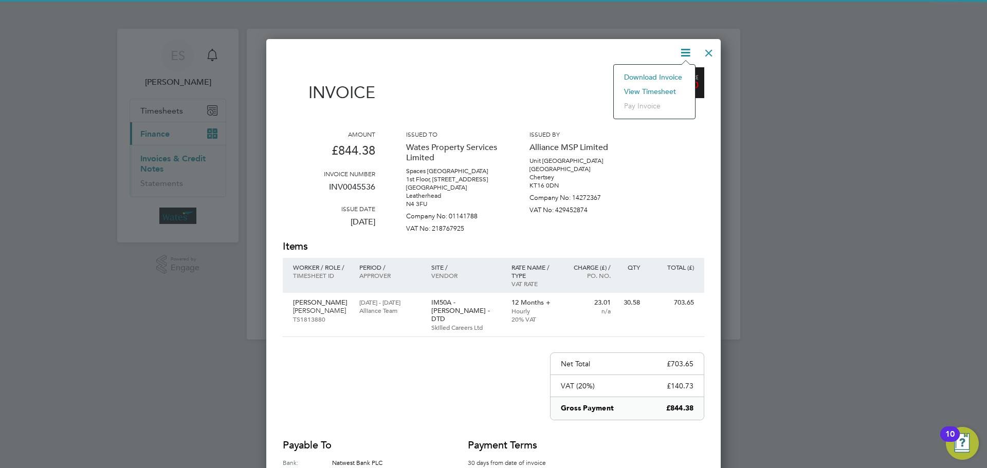
click at [672, 87] on li "View timesheet" at bounding box center [654, 91] width 71 height 14
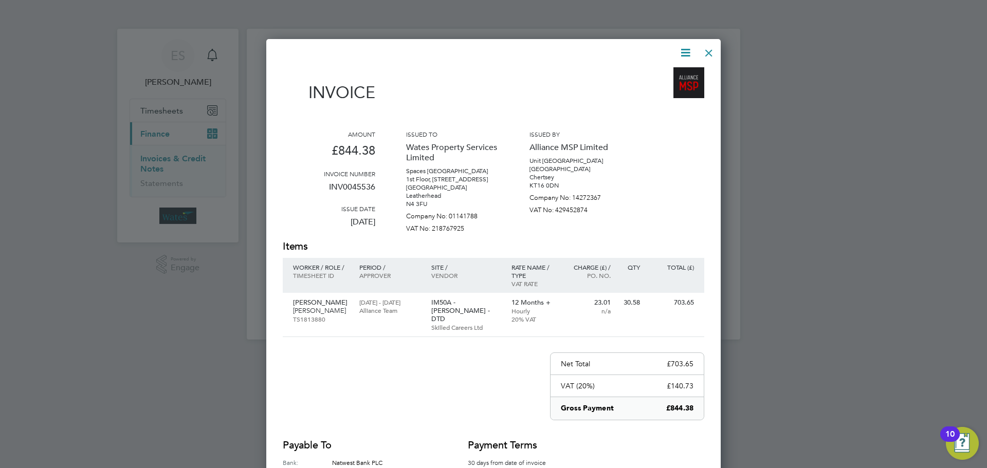
click at [704, 49] on div at bounding box center [709, 50] width 19 height 19
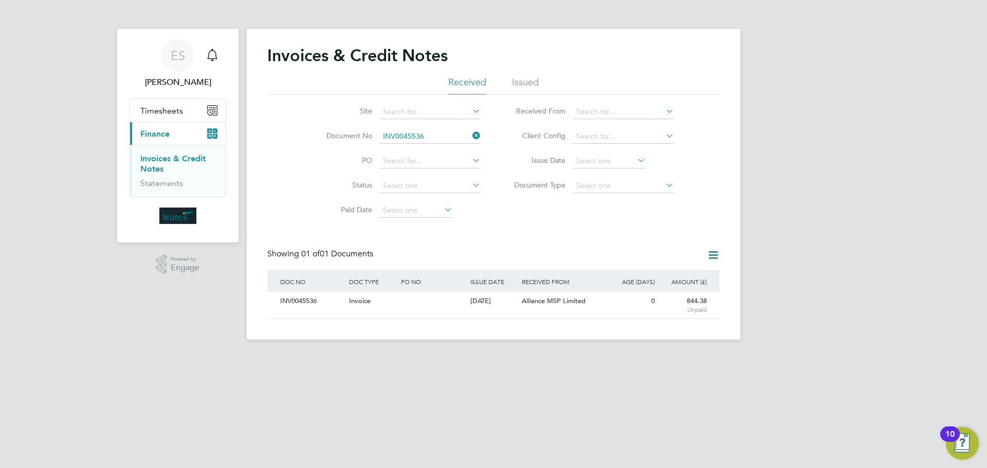
click at [471, 133] on icon at bounding box center [471, 136] width 0 height 14
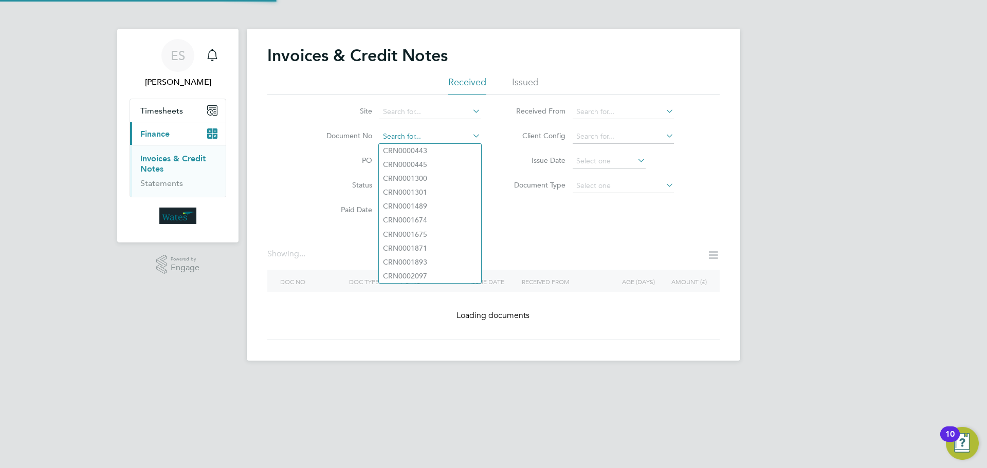
paste input "INV0045537"
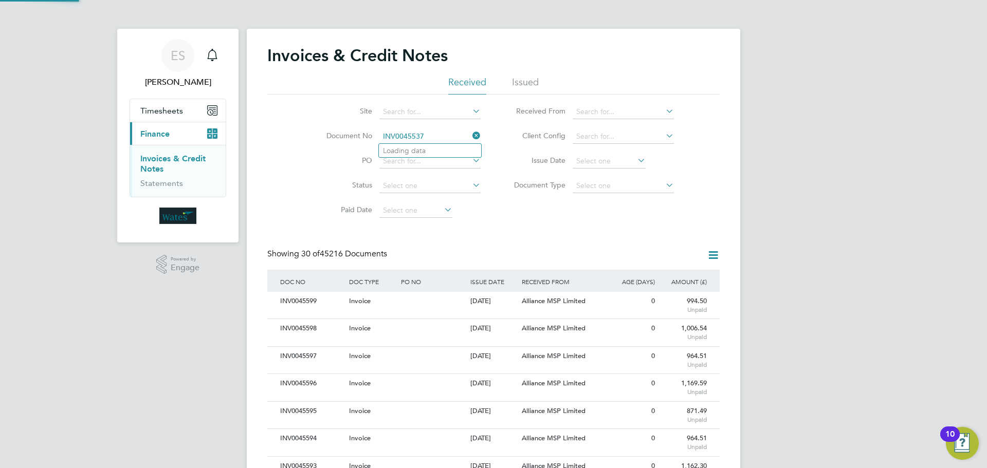
scroll to position [20, 70]
type input "INV0045537"
click at [432, 146] on li "INV0045537" at bounding box center [430, 151] width 102 height 14
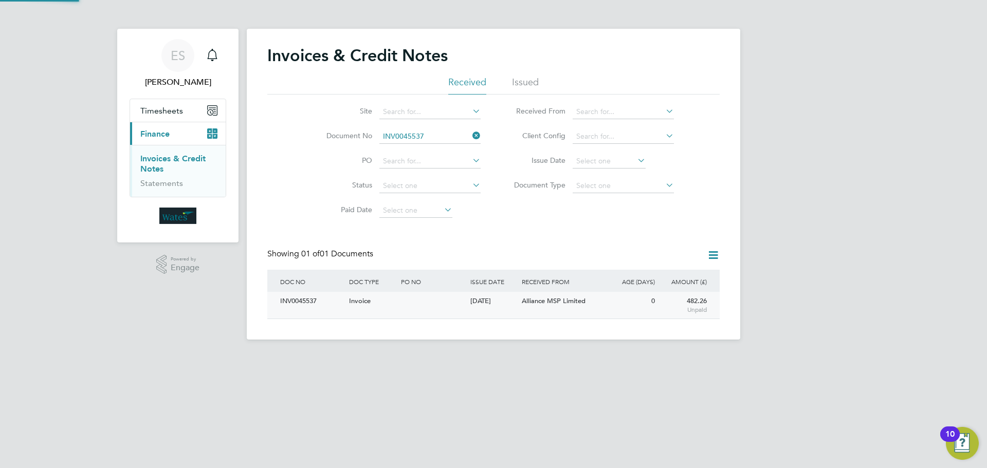
click at [329, 302] on div "INV0045537" at bounding box center [312, 301] width 69 height 19
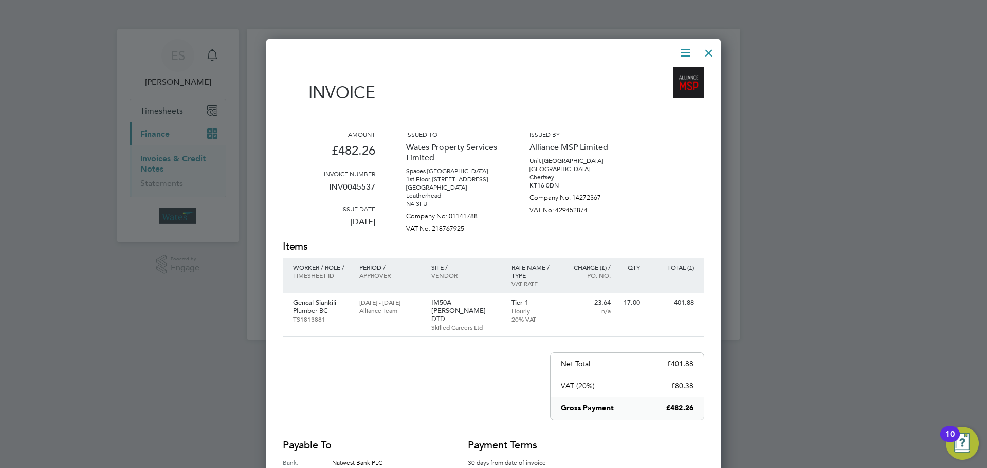
click at [683, 50] on icon at bounding box center [685, 52] width 13 height 13
click at [660, 76] on li "Download Invoice" at bounding box center [654, 77] width 71 height 14
click at [683, 49] on icon at bounding box center [685, 52] width 13 height 13
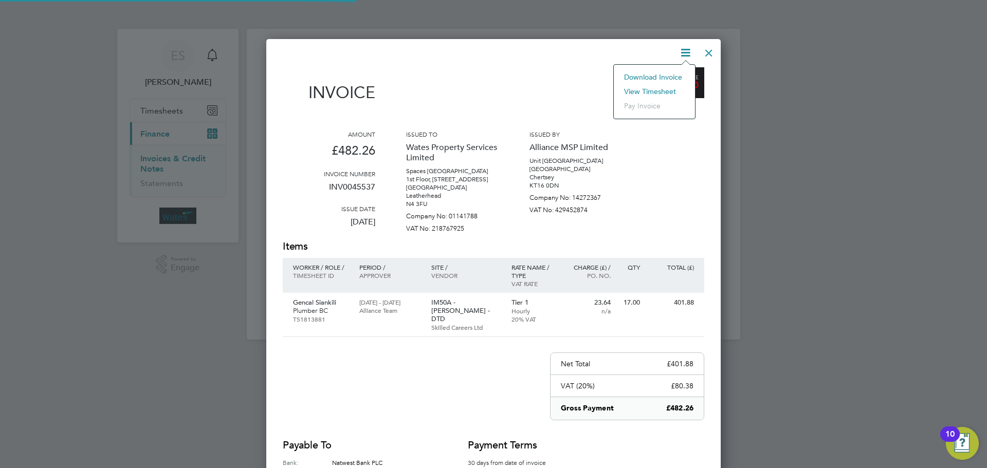
click at [660, 85] on li "View timesheet" at bounding box center [654, 91] width 71 height 14
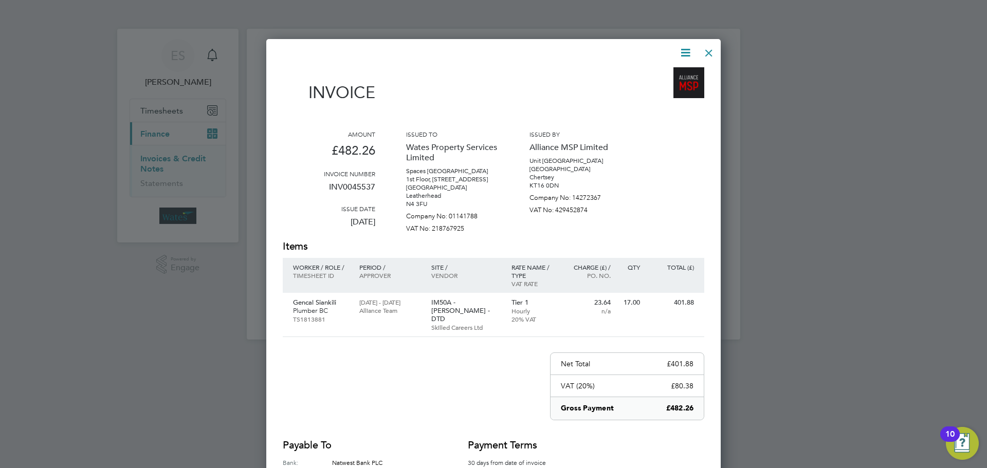
click at [685, 48] on icon at bounding box center [685, 52] width 13 height 13
click at [668, 70] on li "Download Invoice" at bounding box center [654, 77] width 71 height 14
click at [679, 51] on icon at bounding box center [685, 52] width 13 height 13
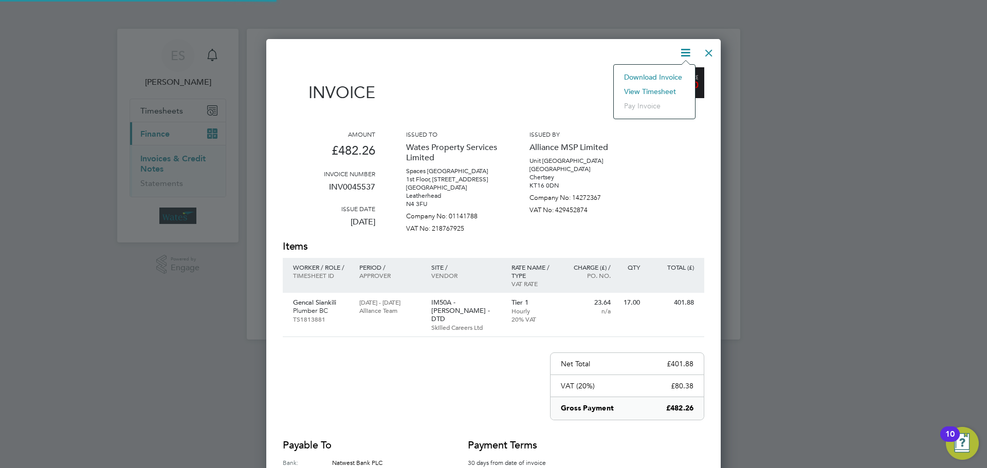
click at [671, 85] on li "View timesheet" at bounding box center [654, 91] width 71 height 14
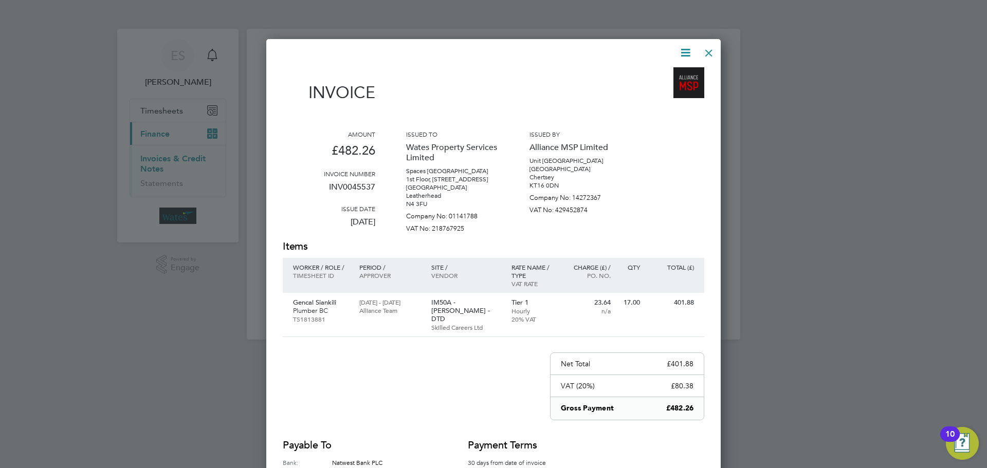
click at [706, 52] on div at bounding box center [709, 50] width 19 height 19
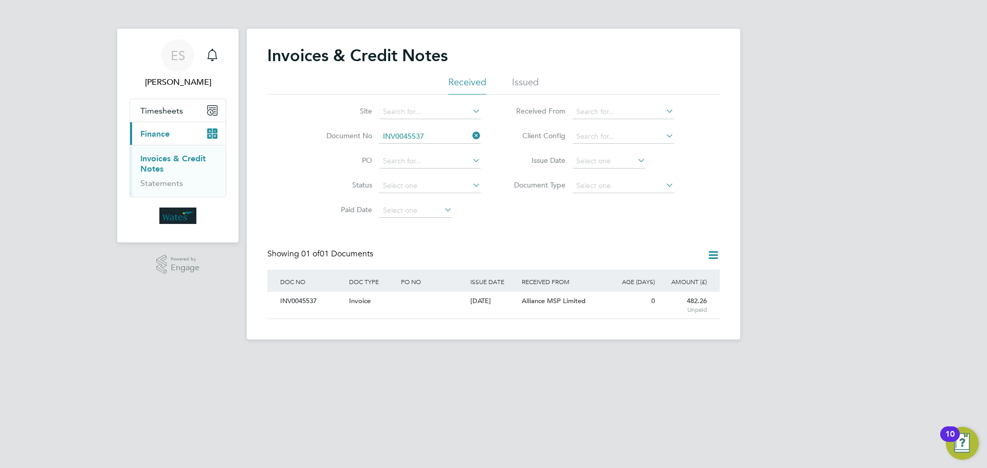
click at [471, 139] on icon at bounding box center [471, 136] width 0 height 14
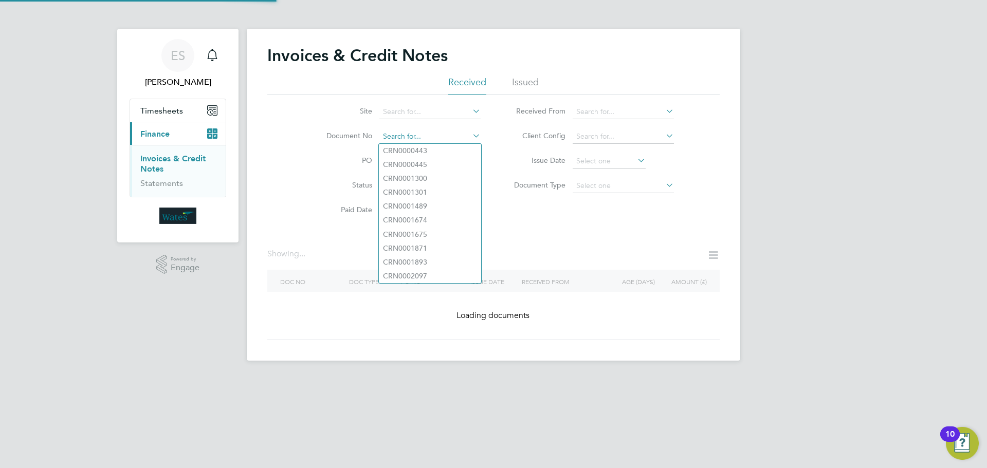
paste input "INV0045538"
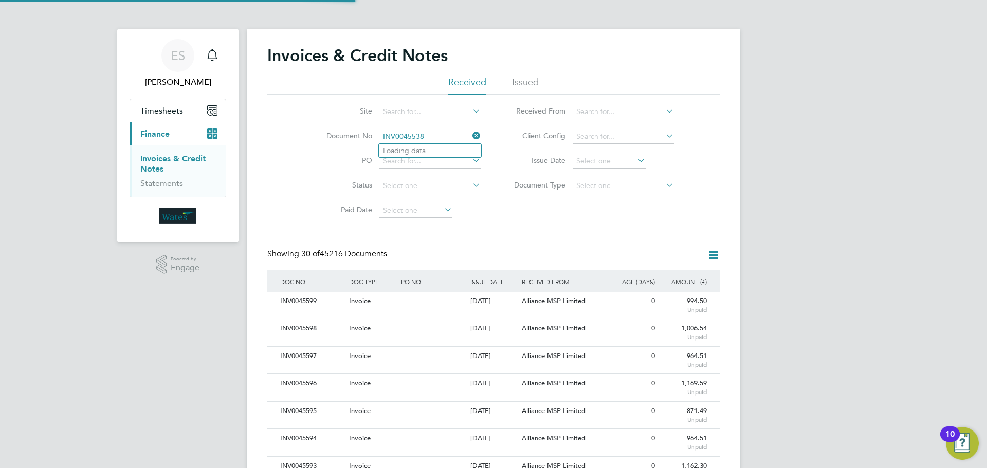
scroll to position [20, 70]
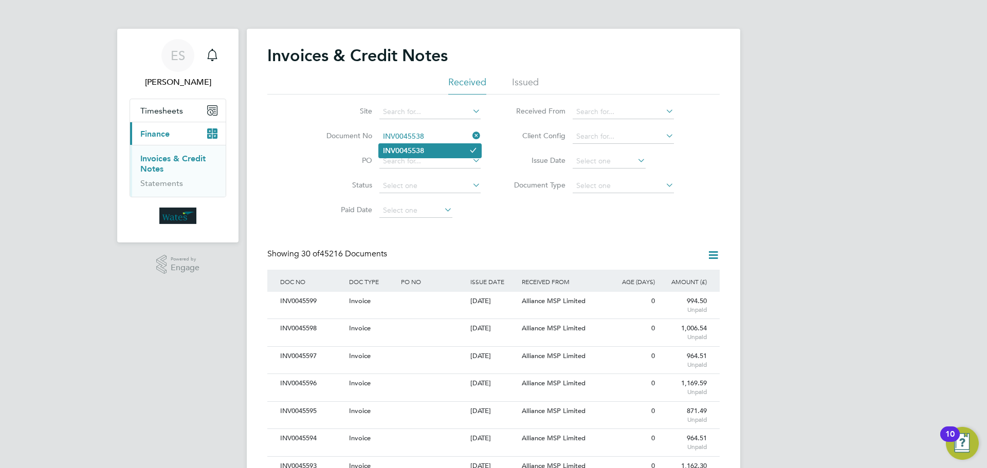
type input "INV0045538"
click at [435, 148] on li "INV0045538" at bounding box center [430, 151] width 102 height 14
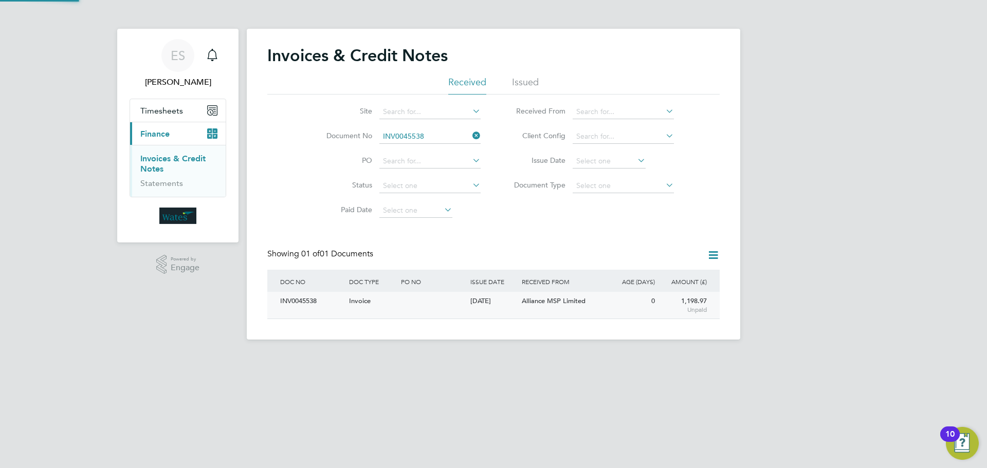
click at [308, 298] on div "INV0045538" at bounding box center [312, 301] width 69 height 19
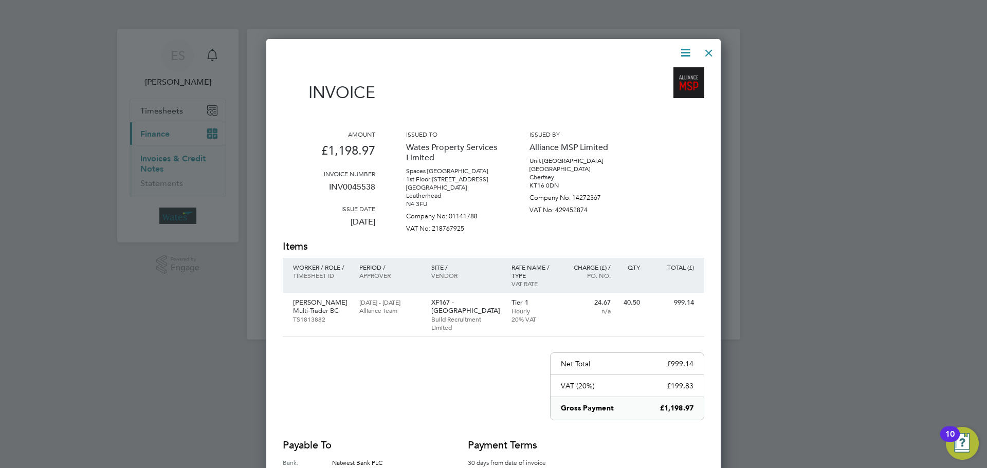
click at [686, 49] on icon at bounding box center [685, 52] width 13 height 13
click at [672, 74] on li "Download Invoice" at bounding box center [654, 77] width 71 height 14
click at [685, 49] on icon at bounding box center [685, 52] width 13 height 13
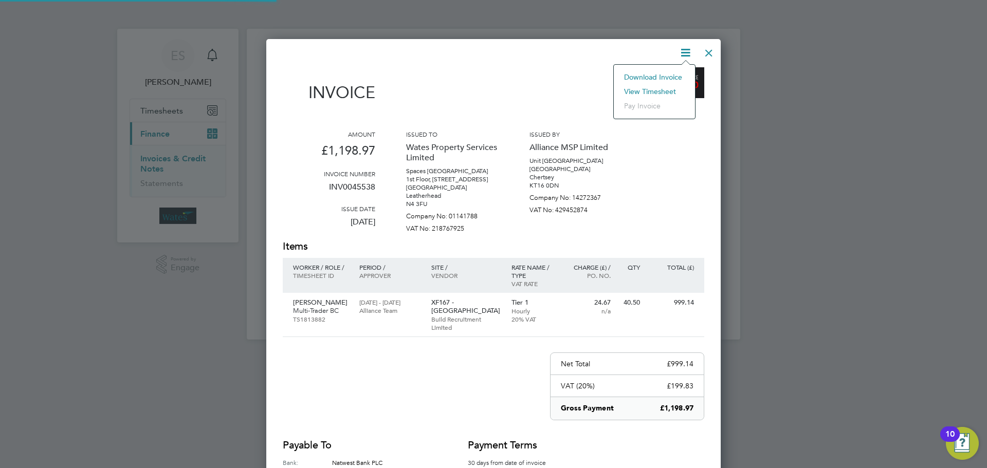
click at [666, 87] on li "View timesheet" at bounding box center [654, 91] width 71 height 14
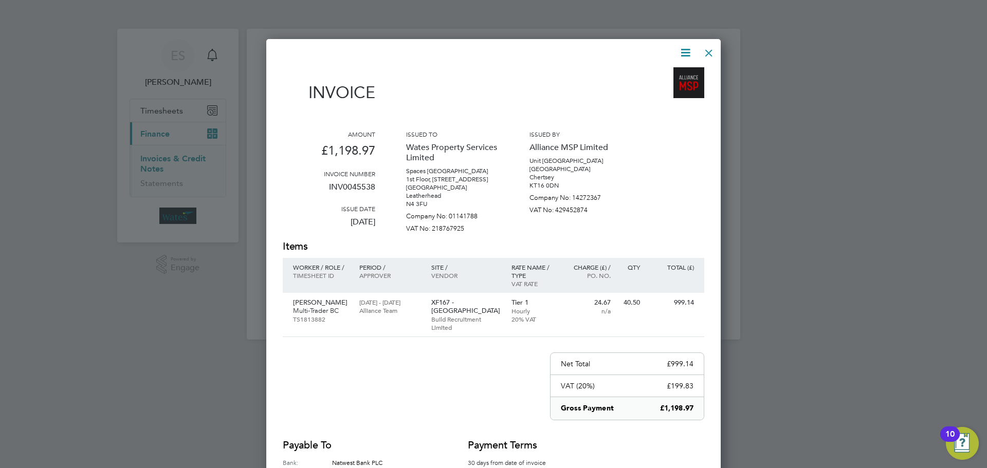
click at [708, 50] on div at bounding box center [709, 50] width 19 height 19
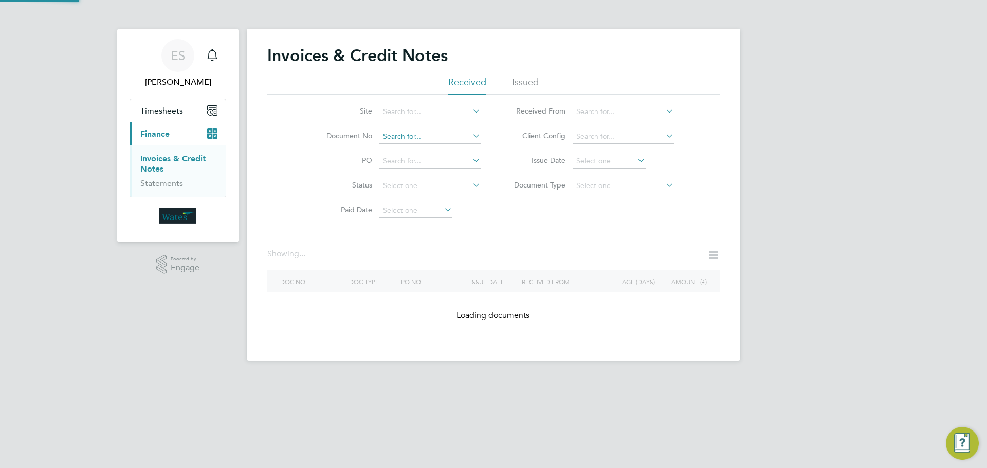
click at [467, 136] on input at bounding box center [429, 137] width 101 height 14
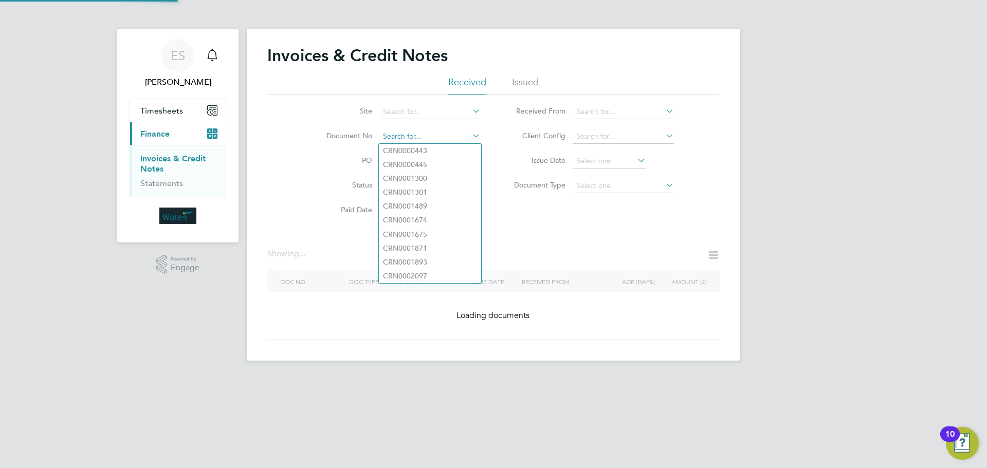
paste input "INV0045539"
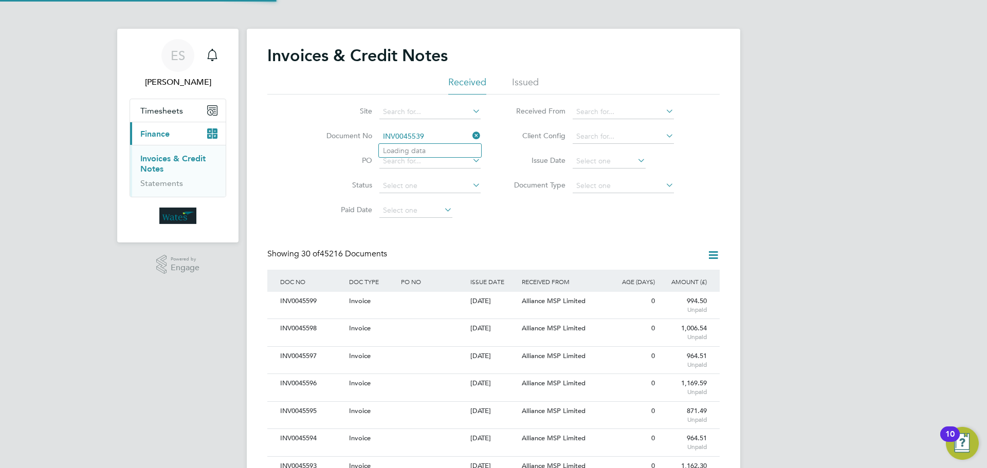
scroll to position [20, 87]
type input "INV0045539"
click at [445, 152] on li "INV0045539" at bounding box center [430, 151] width 102 height 14
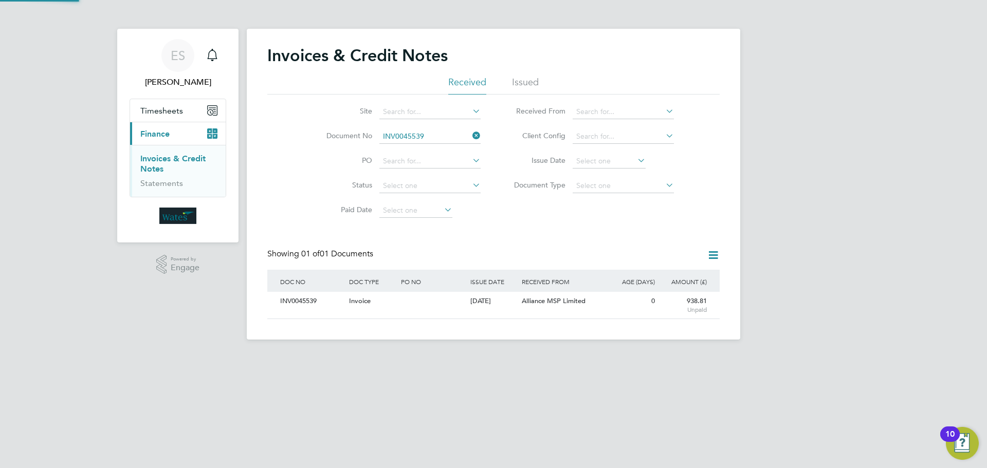
click at [315, 301] on div "INV0045539" at bounding box center [312, 301] width 69 height 19
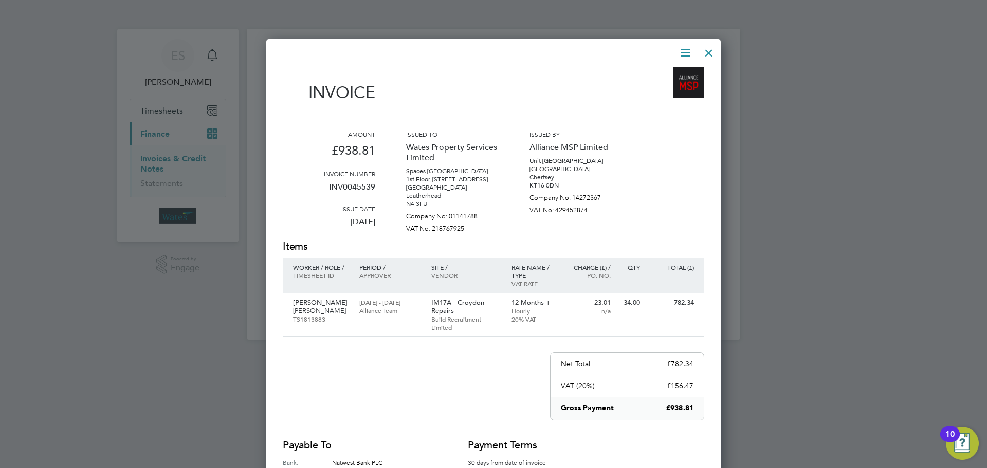
click at [682, 48] on icon at bounding box center [685, 52] width 13 height 13
click at [672, 73] on li "Download Invoice" at bounding box center [654, 77] width 71 height 14
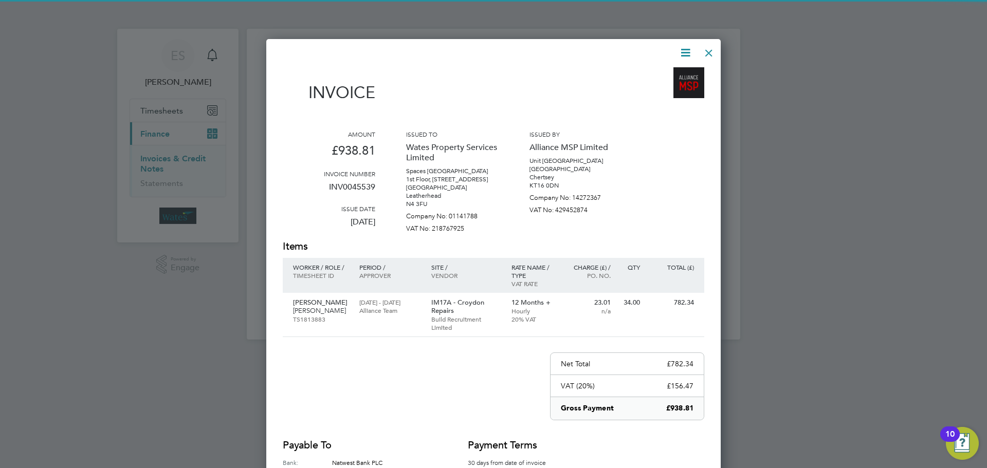
click at [685, 58] on icon at bounding box center [685, 52] width 13 height 13
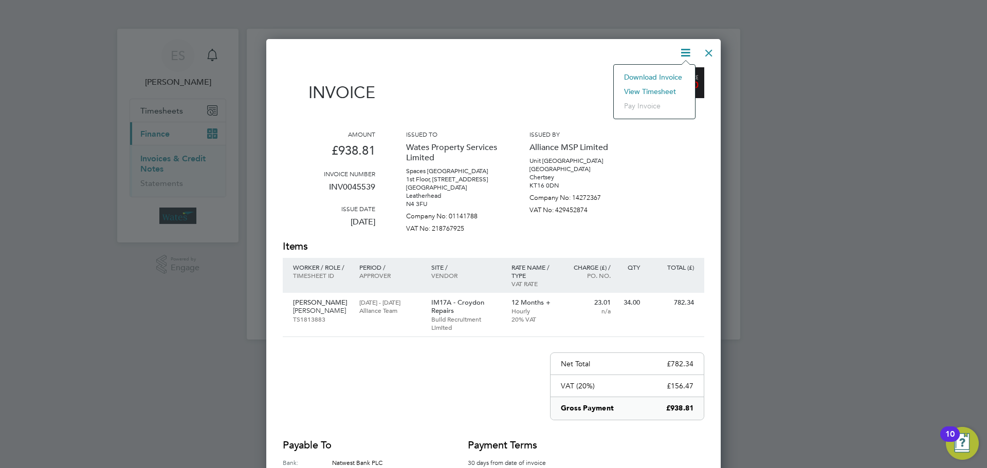
click at [666, 87] on li "View timesheet" at bounding box center [654, 91] width 71 height 14
click at [704, 52] on div at bounding box center [709, 50] width 19 height 19
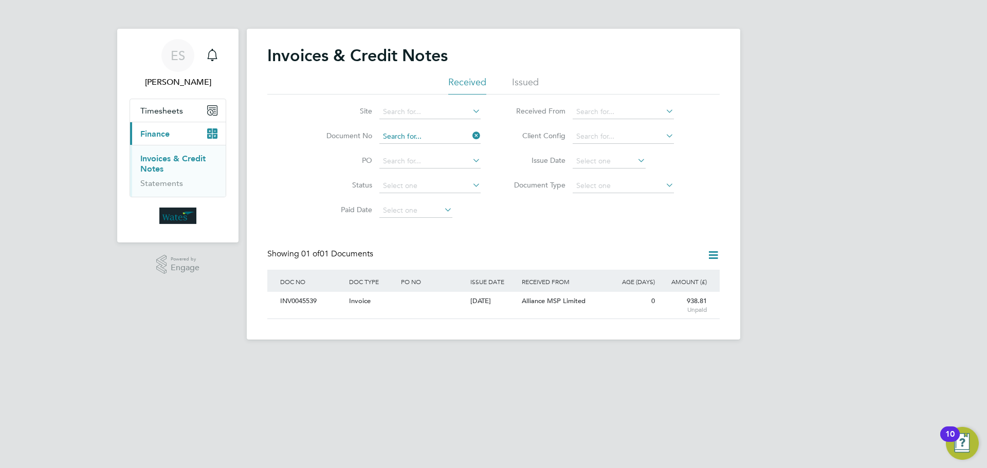
click at [464, 135] on input at bounding box center [429, 137] width 101 height 14
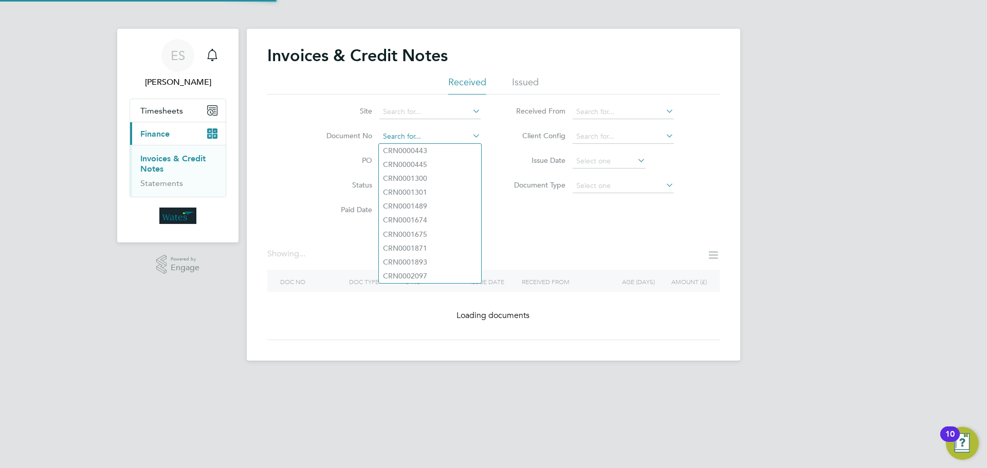
paste input "INV0045540"
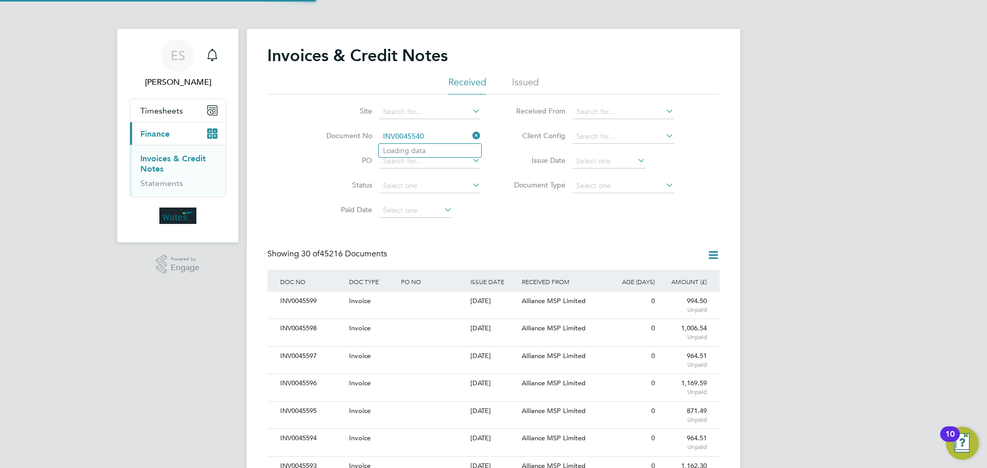
scroll to position [20, 70]
type input "INV0045540"
click at [443, 144] on li "INV0045540" at bounding box center [430, 151] width 102 height 14
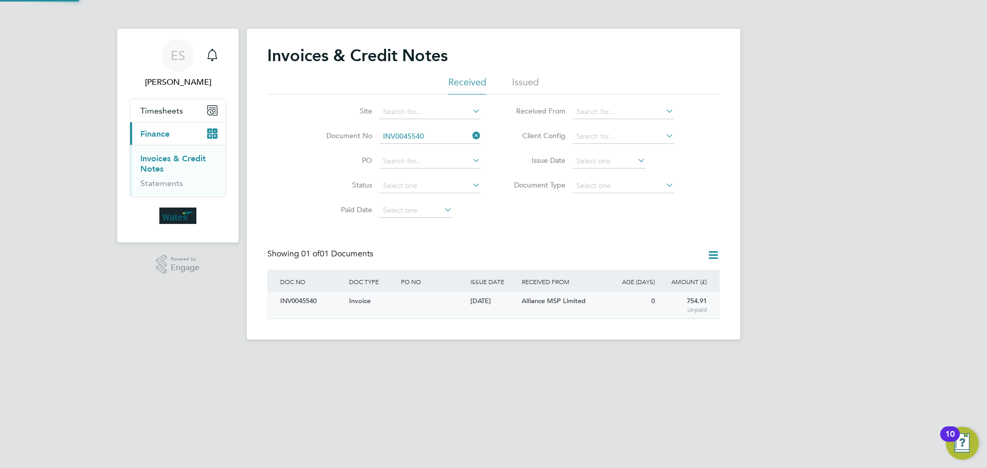
click at [294, 300] on div "INV0045540" at bounding box center [312, 301] width 69 height 19
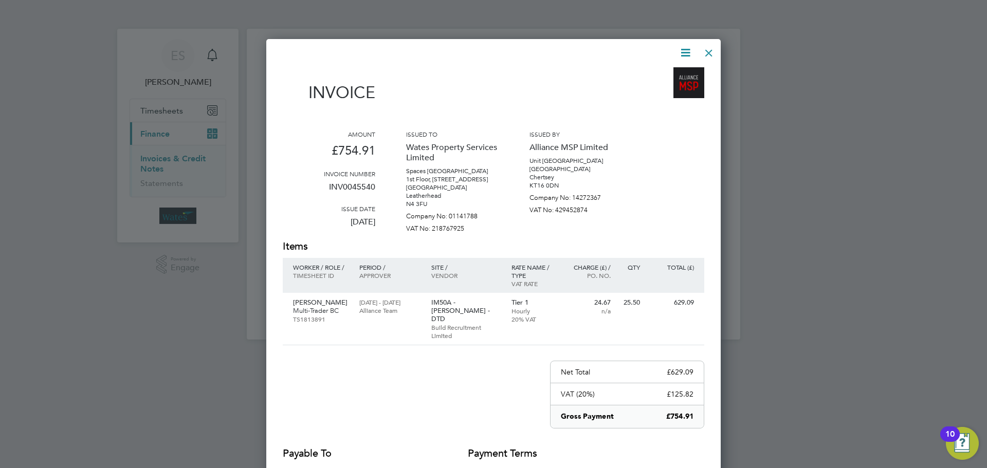
click at [682, 49] on icon at bounding box center [685, 52] width 13 height 13
click at [663, 70] on li "Download Invoice" at bounding box center [654, 77] width 71 height 14
click at [680, 52] on icon at bounding box center [685, 52] width 13 height 13
click at [652, 86] on li "View timesheet" at bounding box center [654, 91] width 71 height 14
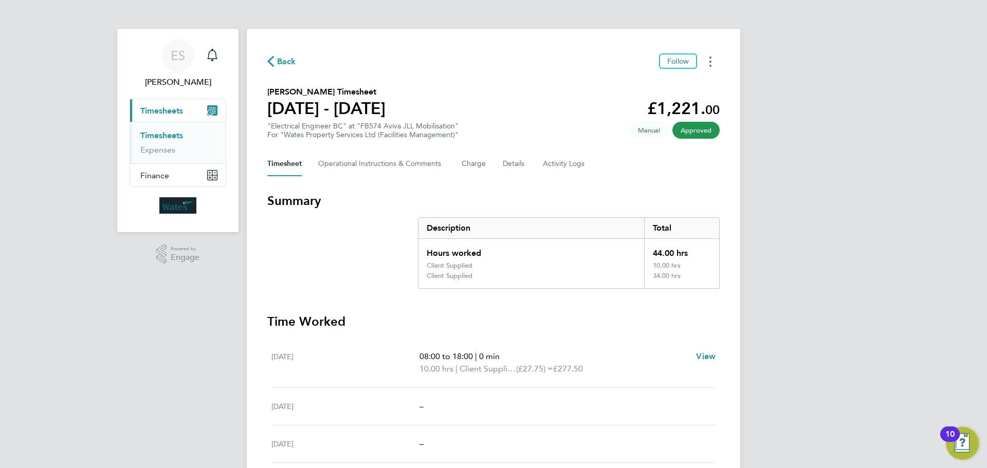
drag, startPoint x: 703, startPoint y: 59, endPoint x: 697, endPoint y: 66, distance: 9.5
click at [703, 59] on button "Timesheets Menu" at bounding box center [710, 61] width 19 height 16
click at [676, 82] on link "Download timesheet" at bounding box center [658, 84] width 123 height 21
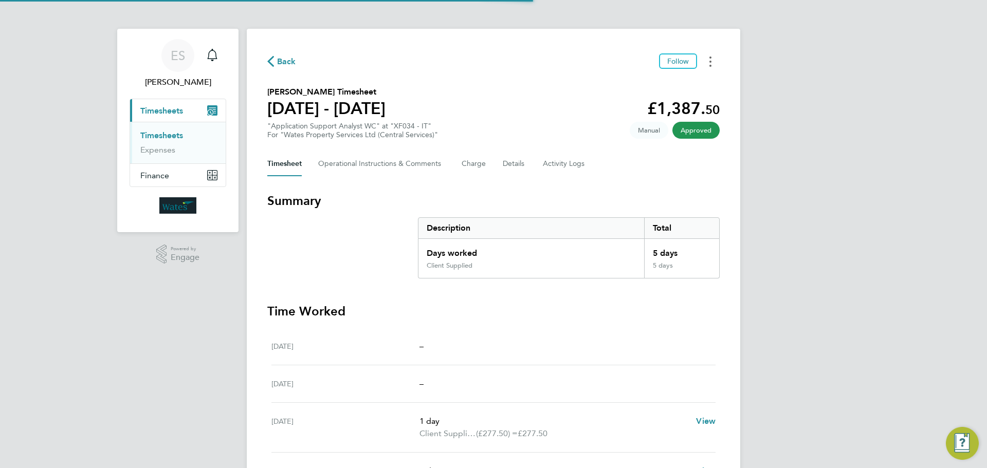
click at [710, 58] on circle "Timesheets Menu" at bounding box center [711, 58] width 2 height 2
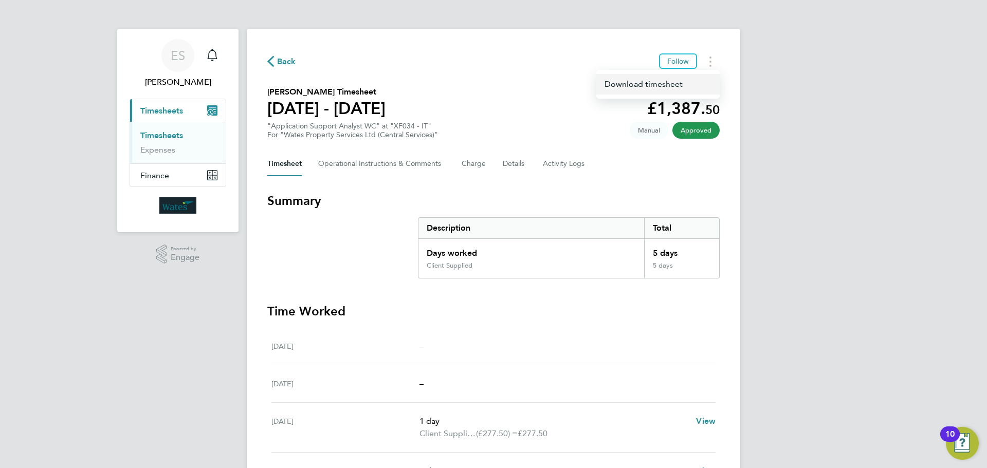
click at [671, 82] on link "Download timesheet" at bounding box center [658, 84] width 123 height 21
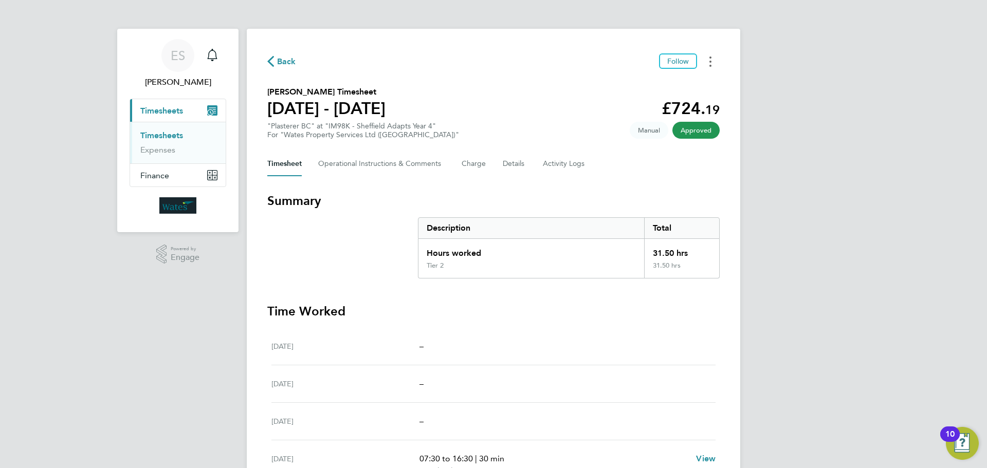
click at [712, 56] on button "Timesheets Menu" at bounding box center [710, 61] width 19 height 16
click at [686, 79] on link "Download timesheet" at bounding box center [658, 84] width 123 height 21
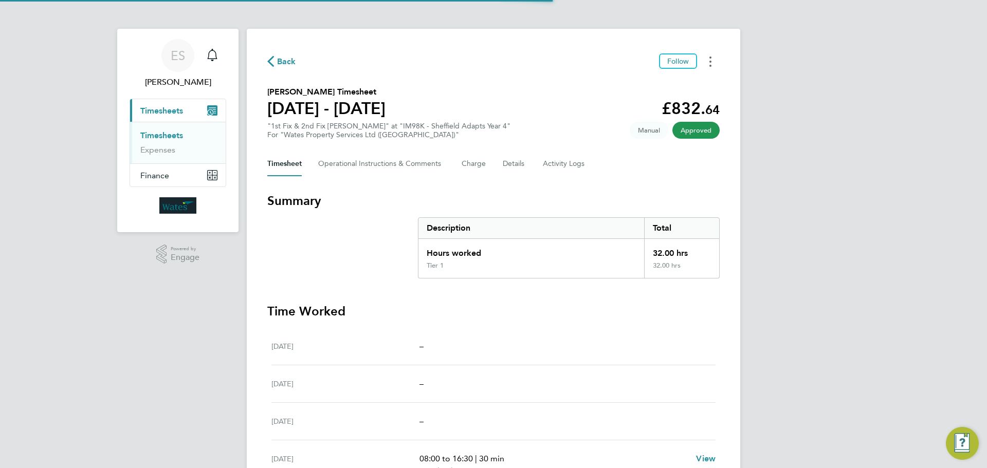
drag, startPoint x: 717, startPoint y: 63, endPoint x: 712, endPoint y: 66, distance: 6.4
click at [717, 63] on button "Timesheets Menu" at bounding box center [710, 61] width 19 height 16
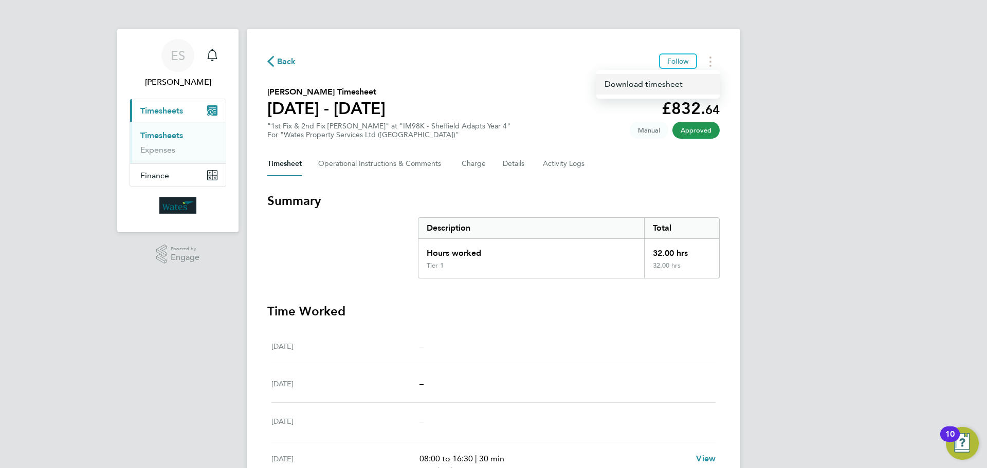
click at [675, 84] on link "Download timesheet" at bounding box center [658, 84] width 123 height 21
click at [710, 63] on icon "Timesheets Menu" at bounding box center [711, 62] width 2 height 10
drag, startPoint x: 685, startPoint y: 85, endPoint x: 678, endPoint y: 86, distance: 6.8
click at [685, 85] on link "Download timesheet" at bounding box center [658, 84] width 123 height 21
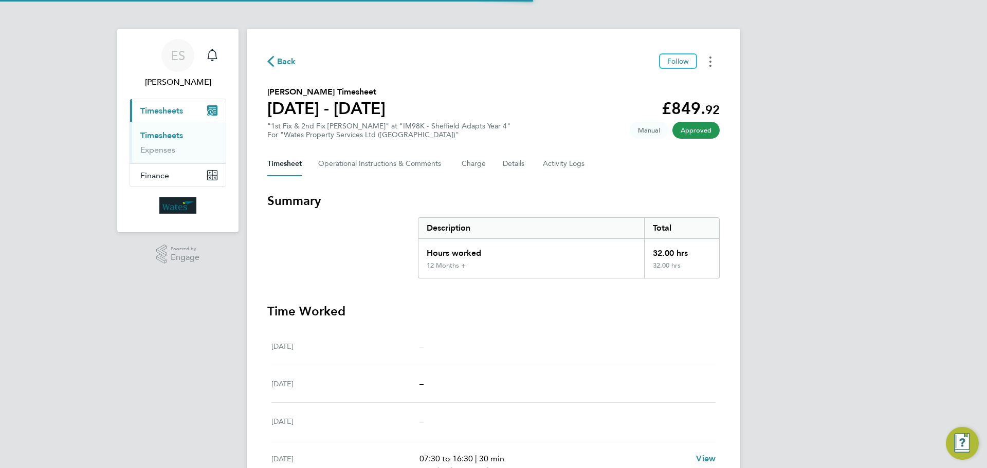
click at [712, 63] on button "Timesheets Menu" at bounding box center [710, 61] width 19 height 16
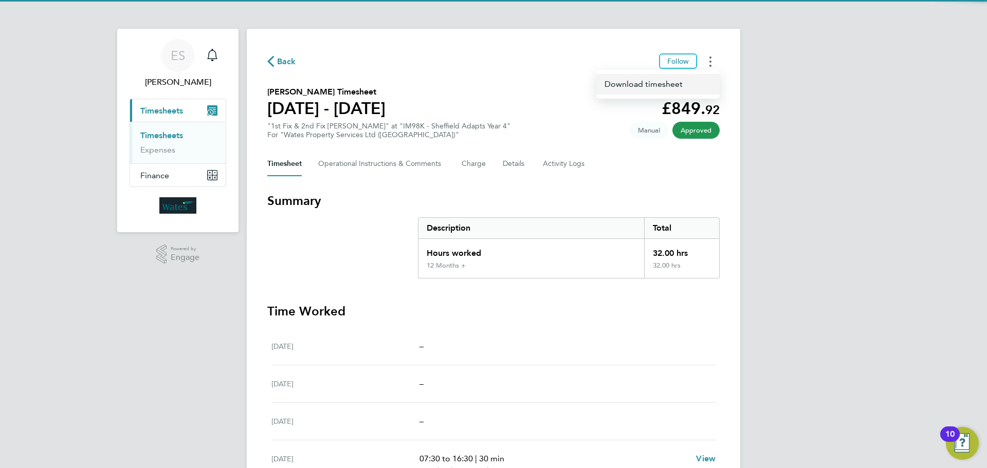
click at [691, 83] on link "Download timesheet" at bounding box center [658, 84] width 123 height 21
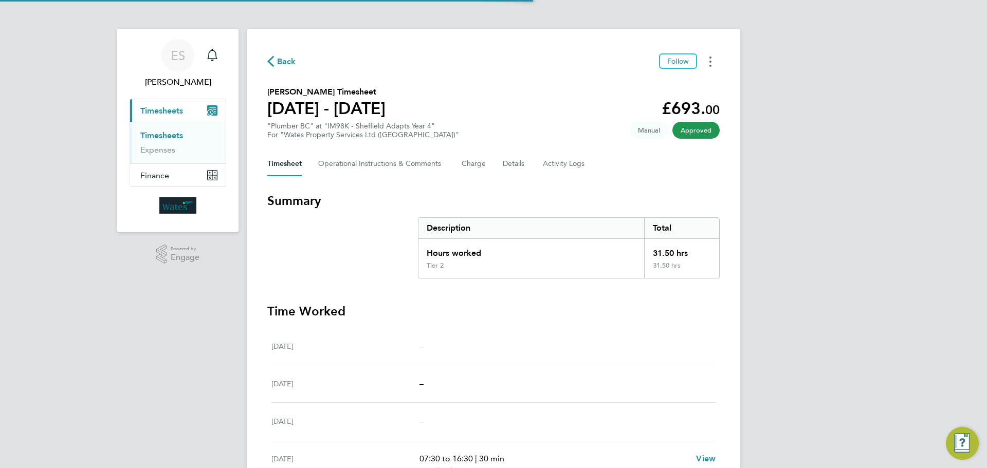
drag, startPoint x: 713, startPoint y: 62, endPoint x: 710, endPoint y: 68, distance: 6.7
click at [713, 62] on button "Timesheets Menu" at bounding box center [710, 61] width 19 height 16
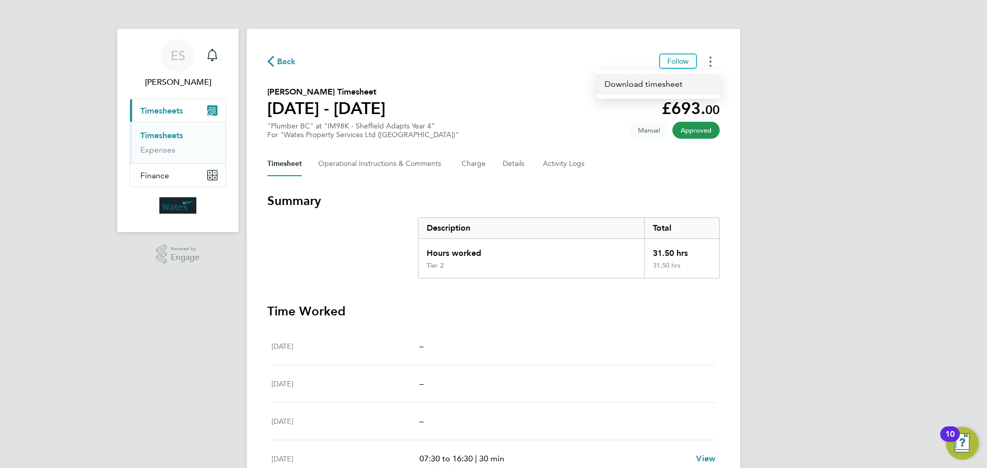
click at [700, 78] on link "Download timesheet" at bounding box center [658, 84] width 123 height 21
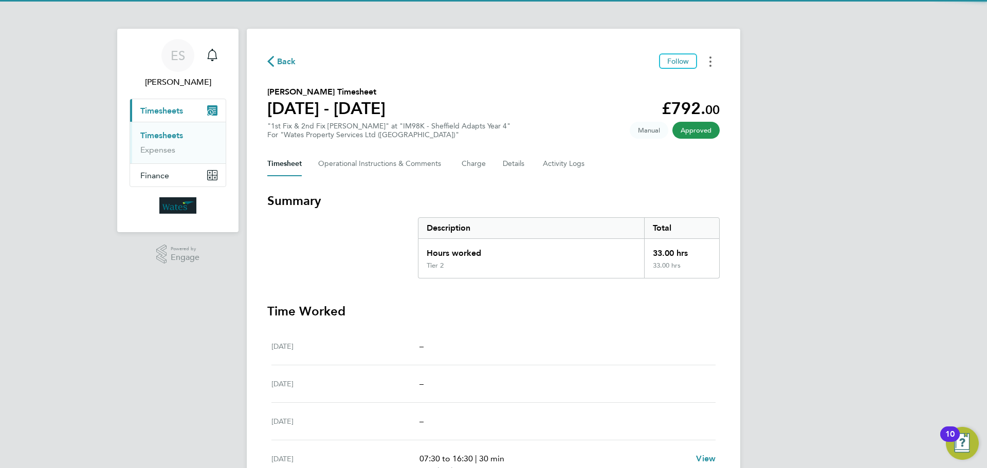
drag, startPoint x: 710, startPoint y: 58, endPoint x: 704, endPoint y: 69, distance: 12.4
click at [710, 58] on icon "Timesheets Menu" at bounding box center [711, 62] width 2 height 10
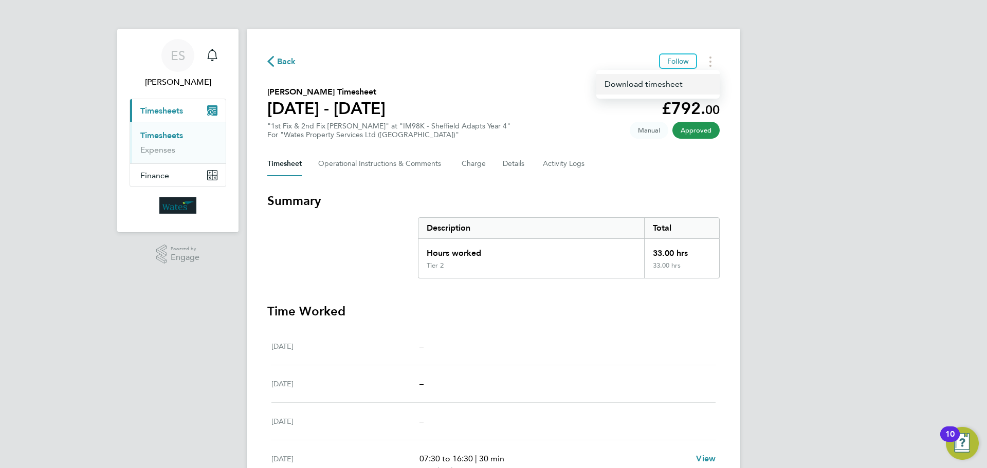
click at [683, 83] on link "Download timesheet" at bounding box center [658, 84] width 123 height 21
click at [704, 62] on button "Timesheets Menu" at bounding box center [710, 61] width 19 height 16
drag, startPoint x: 677, startPoint y: 82, endPoint x: 654, endPoint y: 92, distance: 24.4
click at [677, 82] on link "Download timesheet" at bounding box center [658, 84] width 123 height 21
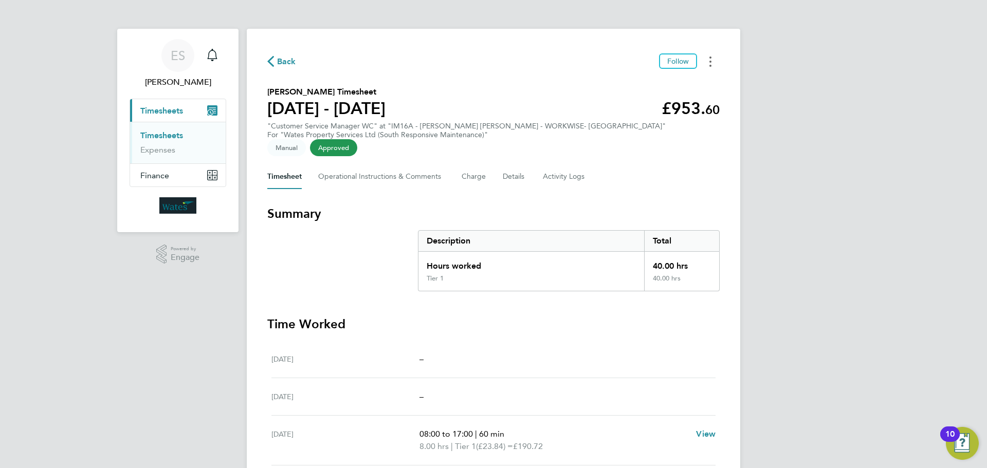
click at [711, 61] on circle "Timesheets Menu" at bounding box center [711, 62] width 2 height 2
click at [676, 85] on link "Download timesheet" at bounding box center [658, 84] width 123 height 21
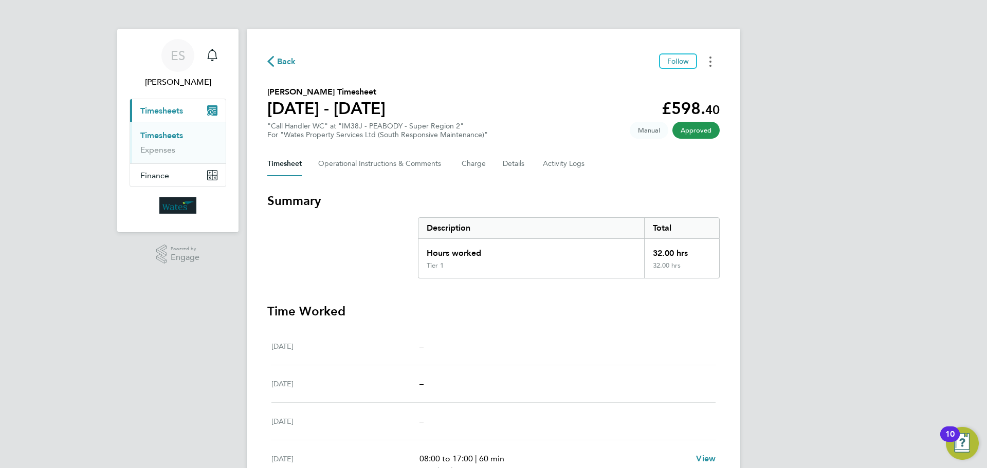
click at [715, 62] on button "Timesheets Menu" at bounding box center [710, 61] width 19 height 16
click at [668, 80] on link "Download timesheet" at bounding box center [658, 84] width 123 height 21
click at [710, 54] on button "Timesheets Menu" at bounding box center [710, 61] width 19 height 16
drag, startPoint x: 672, startPoint y: 83, endPoint x: 661, endPoint y: 87, distance: 11.1
click at [671, 83] on link "Download timesheet" at bounding box center [658, 84] width 123 height 21
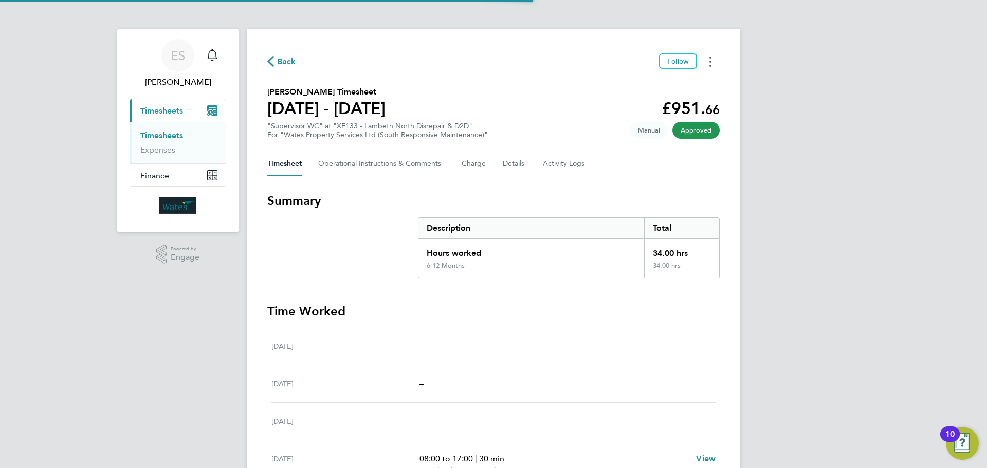
drag, startPoint x: 710, startPoint y: 60, endPoint x: 705, endPoint y: 68, distance: 9.4
click at [710, 60] on icon "Timesheets Menu" at bounding box center [711, 62] width 2 height 10
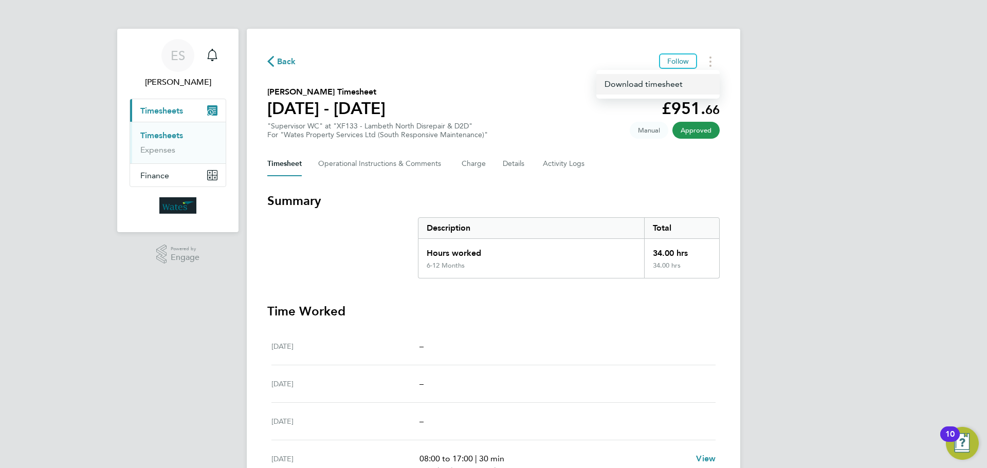
click at [679, 86] on link "Download timesheet" at bounding box center [658, 84] width 123 height 21
click at [715, 59] on button "Timesheets Menu" at bounding box center [710, 61] width 19 height 16
click at [683, 79] on link "Download timesheet" at bounding box center [658, 84] width 123 height 21
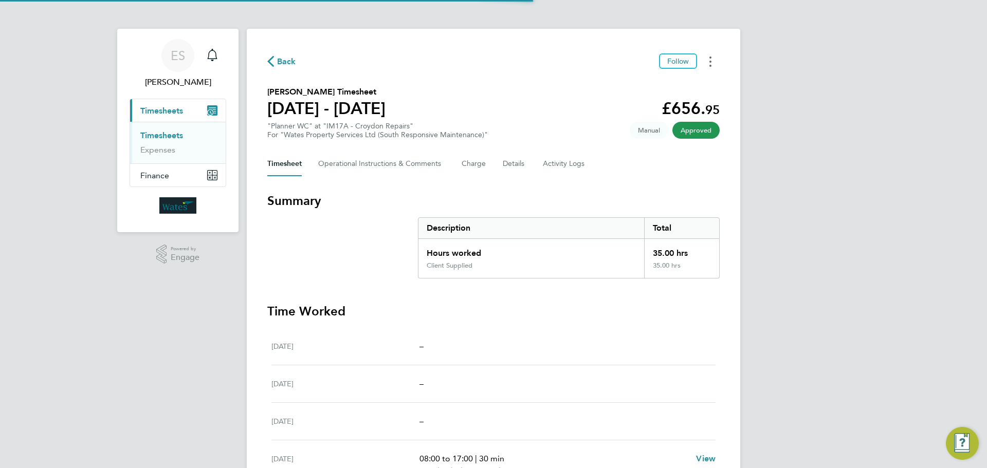
click at [713, 59] on button "Timesheets Menu" at bounding box center [710, 61] width 19 height 16
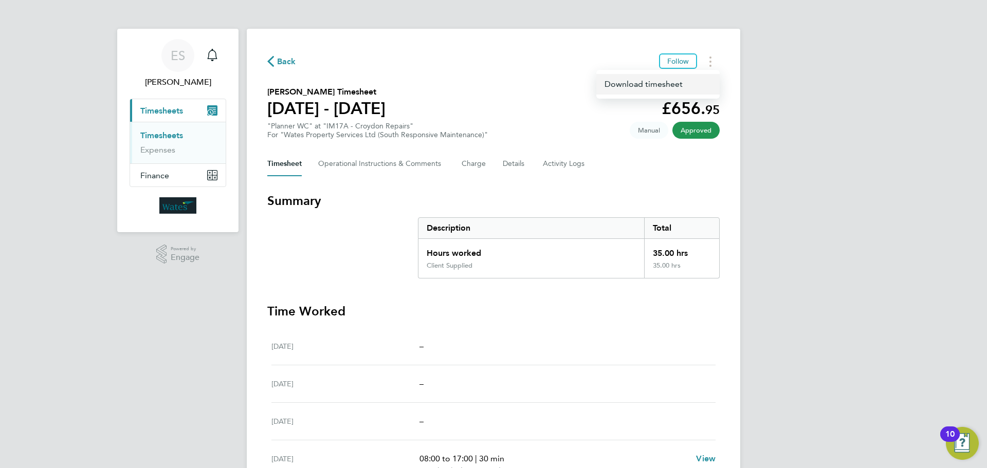
click at [681, 83] on link "Download timesheet" at bounding box center [658, 84] width 123 height 21
drag, startPoint x: 707, startPoint y: 61, endPoint x: 699, endPoint y: 69, distance: 11.7
click at [707, 61] on button "Timesheets Menu" at bounding box center [710, 61] width 19 height 16
click at [691, 77] on link "Download timesheet" at bounding box center [658, 84] width 123 height 21
click at [707, 63] on button "Timesheets Menu" at bounding box center [710, 61] width 19 height 16
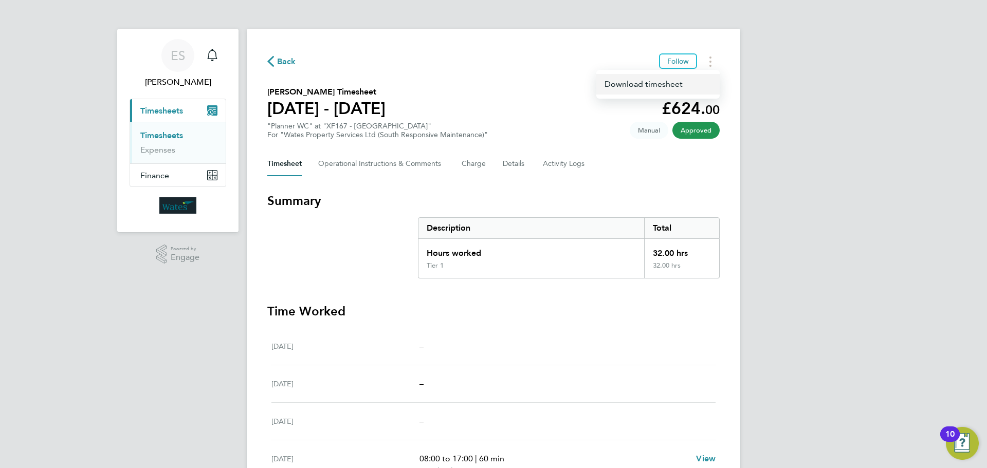
click at [684, 86] on link "Download timesheet" at bounding box center [658, 84] width 123 height 21
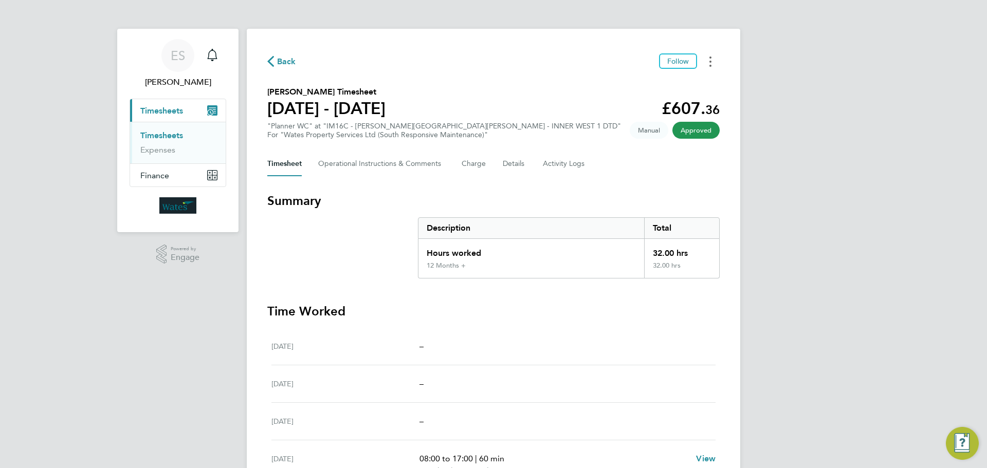
drag, startPoint x: 713, startPoint y: 61, endPoint x: 705, endPoint y: 69, distance: 11.6
click at [713, 61] on button "Timesheets Menu" at bounding box center [710, 61] width 19 height 16
click at [689, 78] on link "Download timesheet" at bounding box center [658, 84] width 123 height 21
click at [713, 60] on button "Timesheets Menu" at bounding box center [710, 61] width 19 height 16
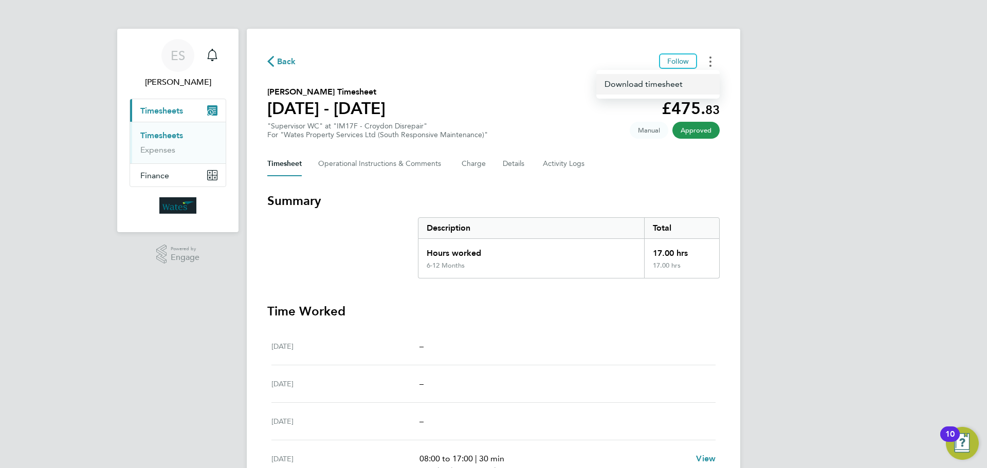
click at [680, 84] on link "Download timesheet" at bounding box center [658, 84] width 123 height 21
click at [709, 65] on button "Timesheets Menu" at bounding box center [710, 61] width 19 height 16
drag, startPoint x: 705, startPoint y: 69, endPoint x: 691, endPoint y: 82, distance: 18.9
click at [691, 82] on link "Download timesheet" at bounding box center [658, 84] width 123 height 21
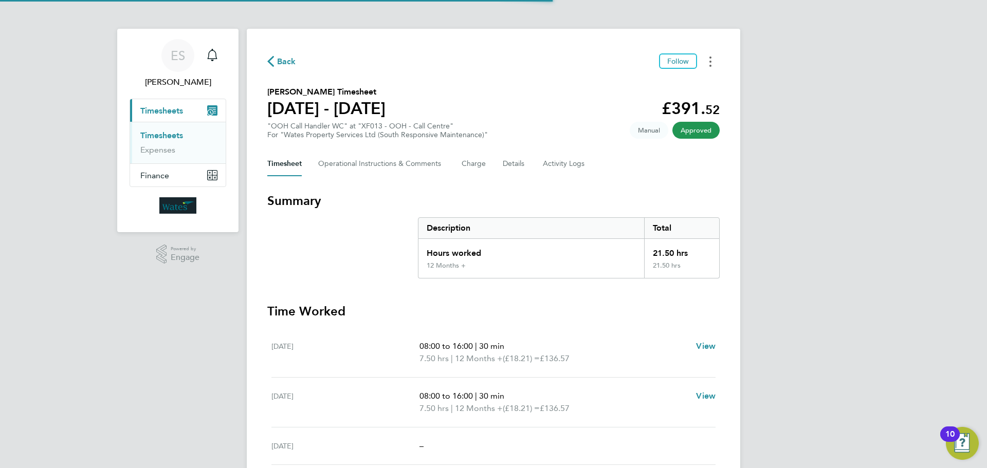
click at [709, 60] on button "Timesheets Menu" at bounding box center [710, 61] width 19 height 16
click at [689, 81] on link "Download timesheet" at bounding box center [658, 84] width 123 height 21
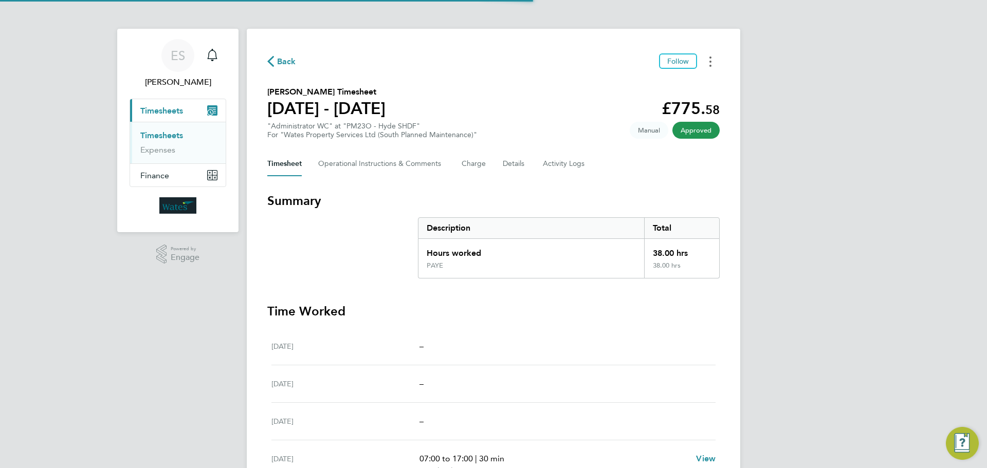
click at [713, 60] on button "Timesheets Menu" at bounding box center [710, 61] width 19 height 16
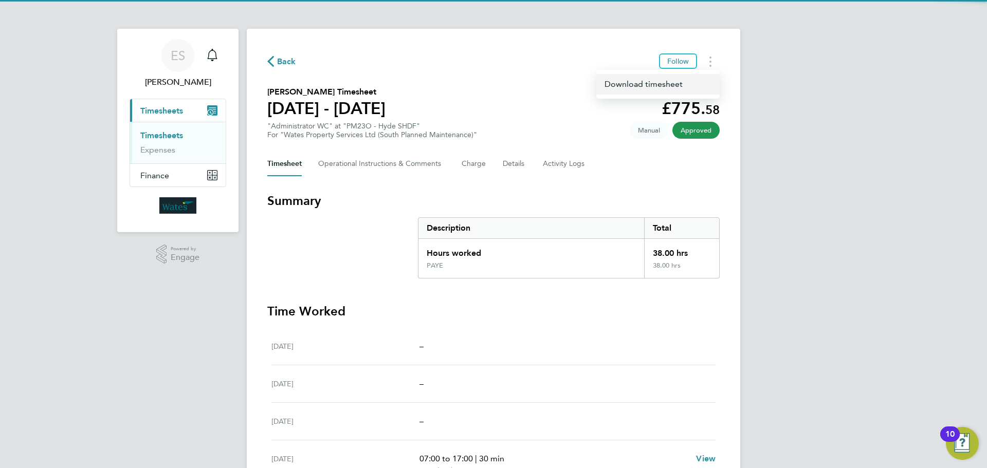
drag, startPoint x: 710, startPoint y: 64, endPoint x: 684, endPoint y: 92, distance: 37.8
click at [684, 92] on link "Download timesheet" at bounding box center [658, 84] width 123 height 21
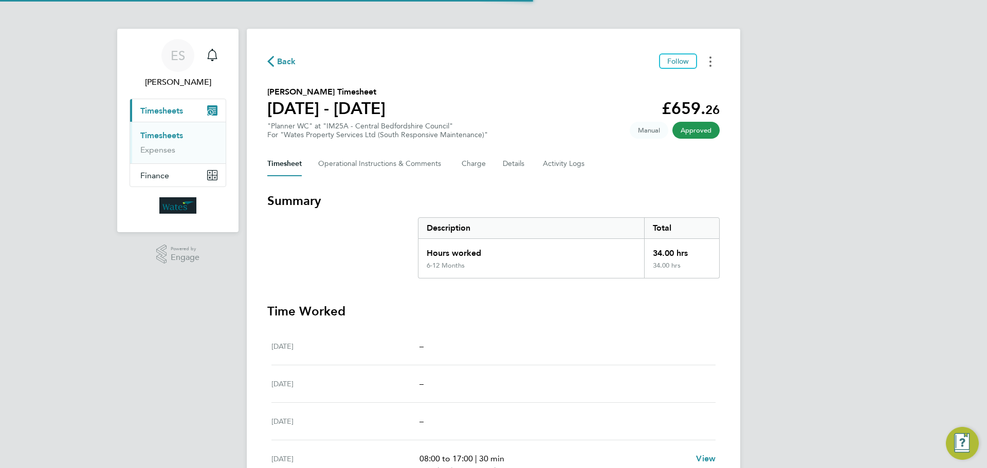
drag, startPoint x: 713, startPoint y: 63, endPoint x: 709, endPoint y: 67, distance: 5.9
click at [713, 63] on button "Timesheets Menu" at bounding box center [710, 61] width 19 height 16
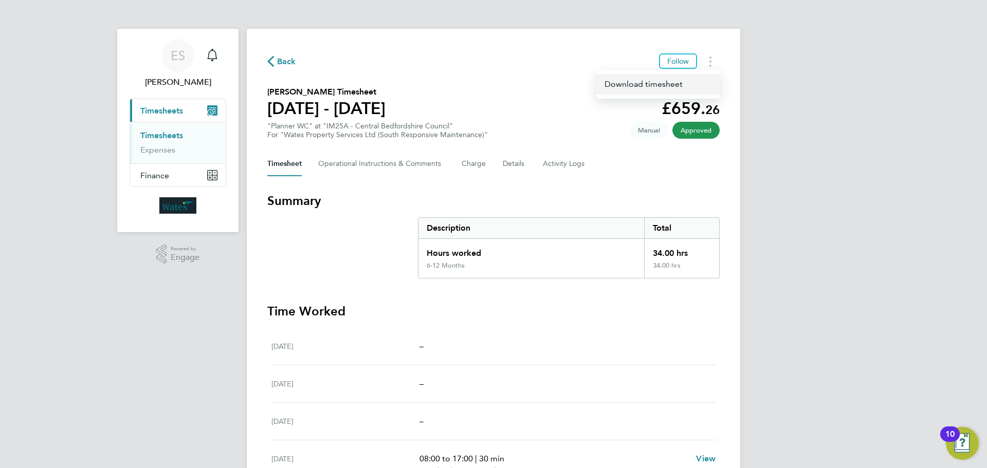
click at [681, 85] on link "Download timesheet" at bounding box center [658, 84] width 123 height 21
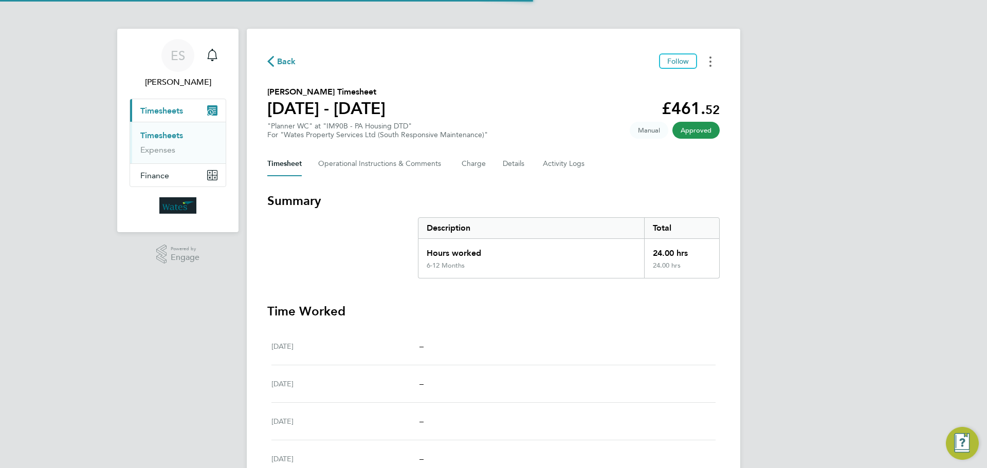
click at [707, 61] on button "Timesheets Menu" at bounding box center [710, 61] width 19 height 16
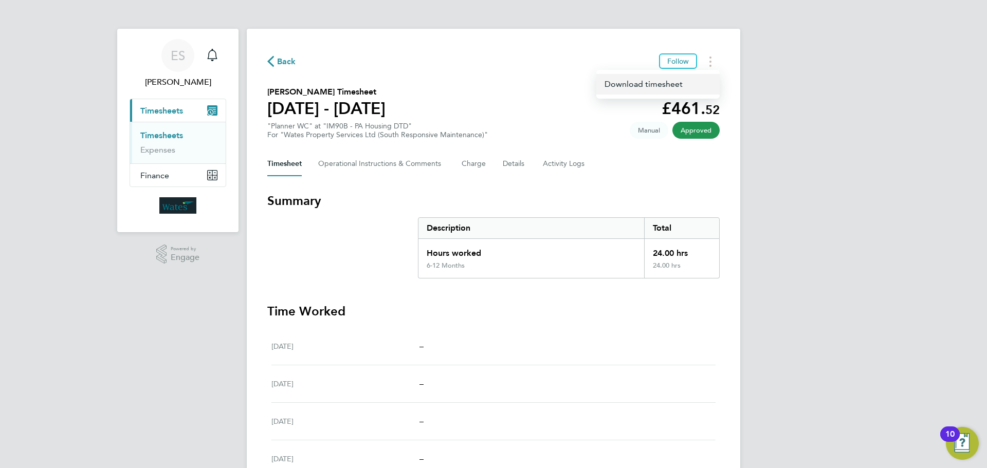
click at [674, 88] on link "Download timesheet" at bounding box center [658, 84] width 123 height 21
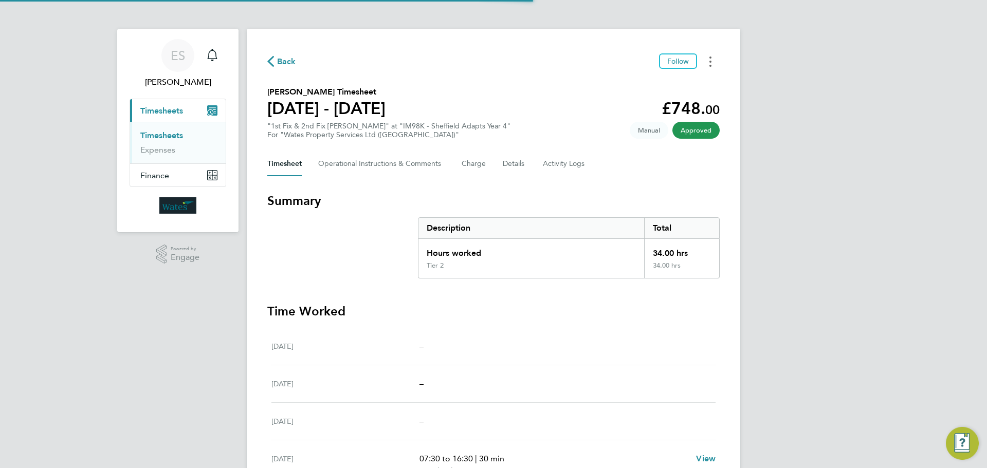
click at [711, 61] on circle "Timesheets Menu" at bounding box center [711, 62] width 2 height 2
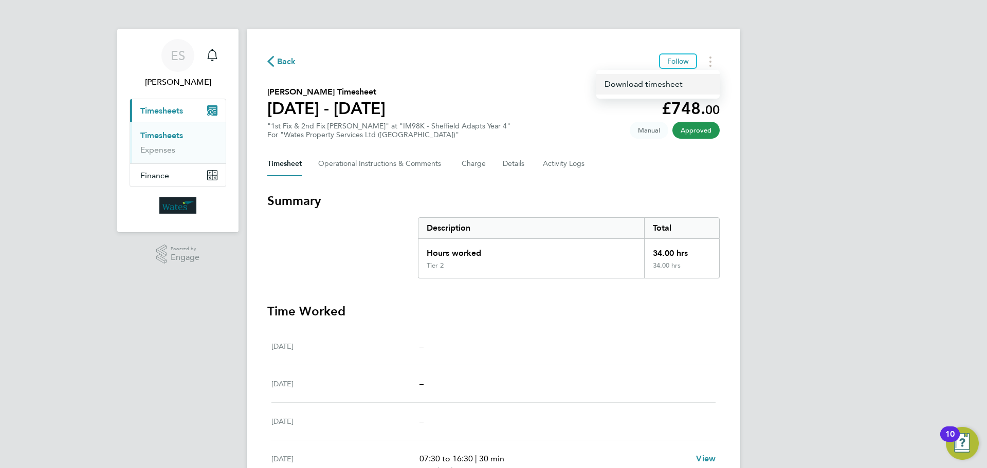
click at [694, 88] on link "Download timesheet" at bounding box center [658, 84] width 123 height 21
click at [711, 58] on circle "Timesheets Menu" at bounding box center [711, 58] width 2 height 2
click at [693, 83] on link "Download timesheet" at bounding box center [658, 84] width 123 height 21
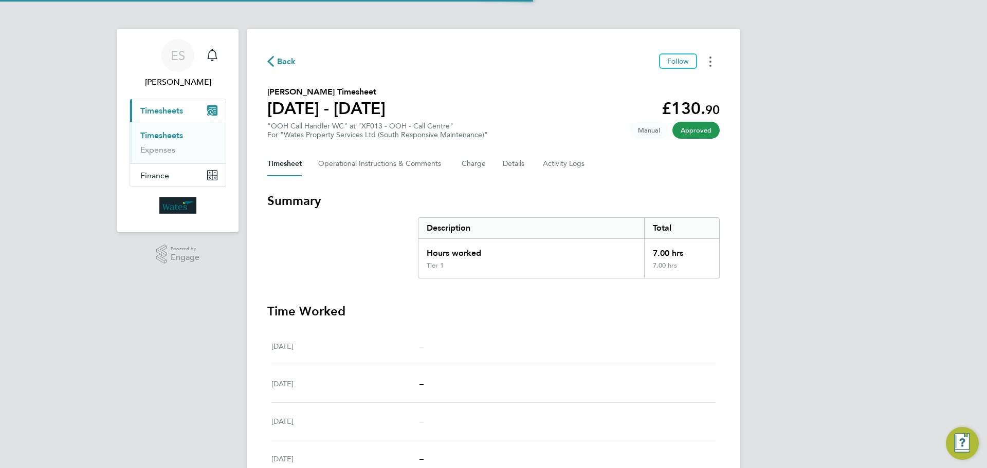
click at [707, 58] on button "Timesheets Menu" at bounding box center [710, 61] width 19 height 16
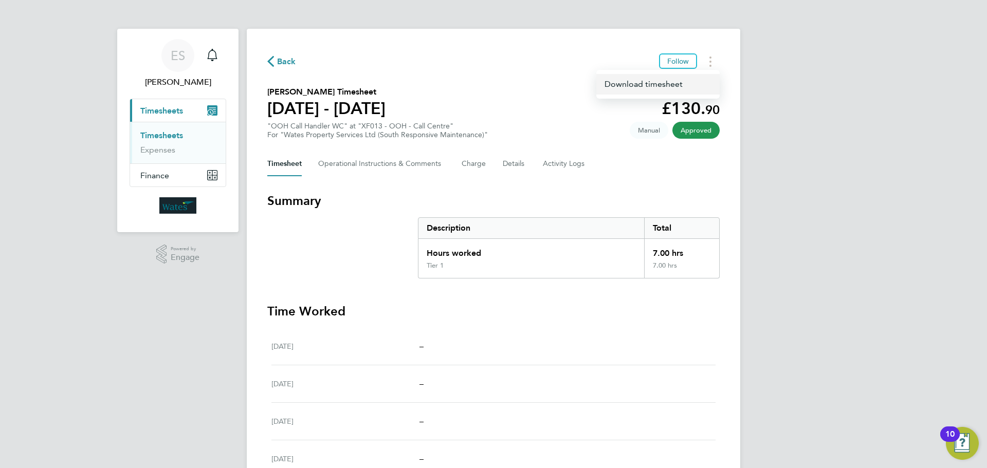
click at [671, 84] on link "Download timesheet" at bounding box center [658, 84] width 123 height 21
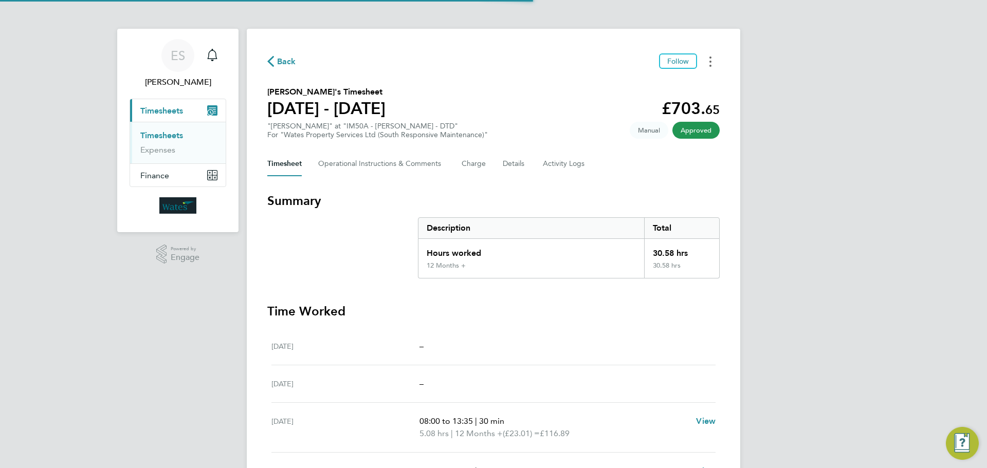
click at [710, 63] on icon "Timesheets Menu" at bounding box center [711, 62] width 2 height 10
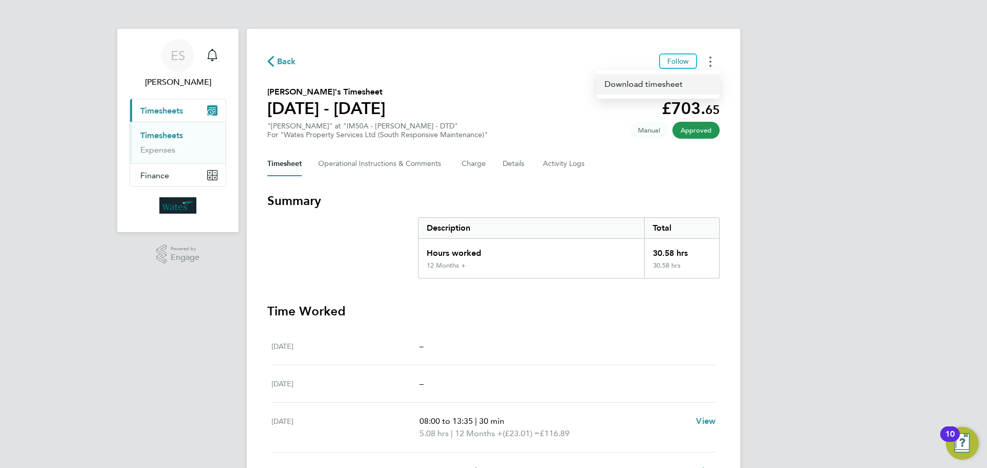
click at [694, 86] on link "Download timesheet" at bounding box center [658, 84] width 123 height 21
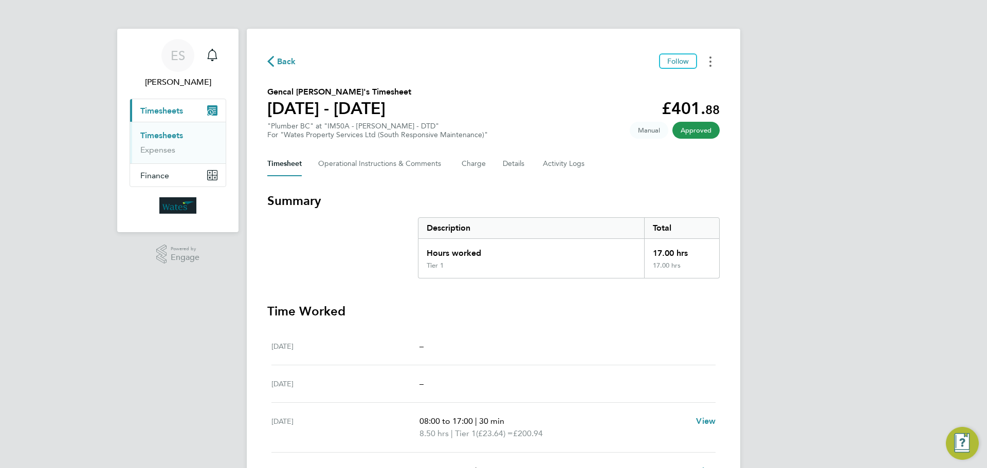
click at [706, 59] on button "Timesheets Menu" at bounding box center [710, 61] width 19 height 16
click at [681, 82] on link "Download timesheet" at bounding box center [658, 84] width 123 height 21
click at [905, 87] on div "ES [PERSON_NAME] Notifications Applications: Current page: Timesheets Timesheet…" at bounding box center [493, 328] width 987 height 657
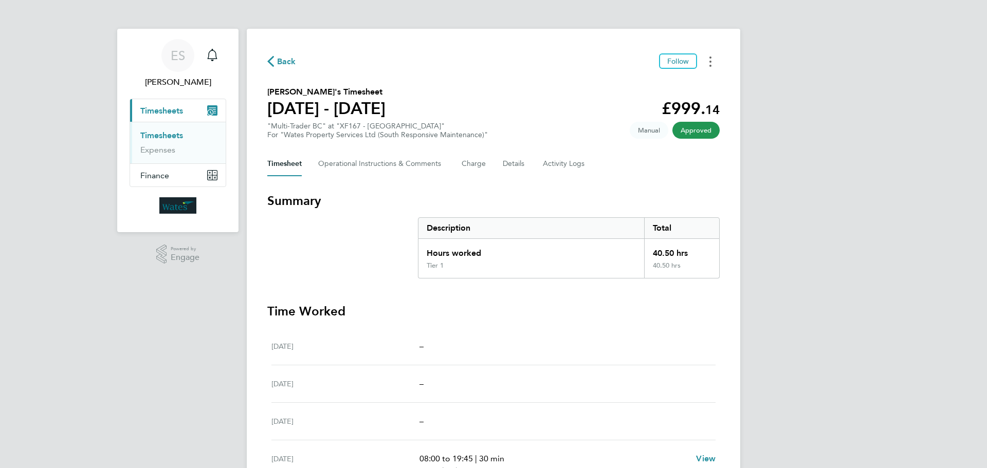
drag, startPoint x: 712, startPoint y: 55, endPoint x: 705, endPoint y: 69, distance: 15.9
click at [712, 55] on button "Timesheets Menu" at bounding box center [710, 61] width 19 height 16
drag, startPoint x: 705, startPoint y: 69, endPoint x: 698, endPoint y: 78, distance: 10.6
click at [698, 78] on link "Download timesheet" at bounding box center [658, 84] width 123 height 21
click at [849, 325] on div "ES Emily Summerfield Notifications Applications: Current page: Timesheets Times…" at bounding box center [493, 340] width 987 height 681
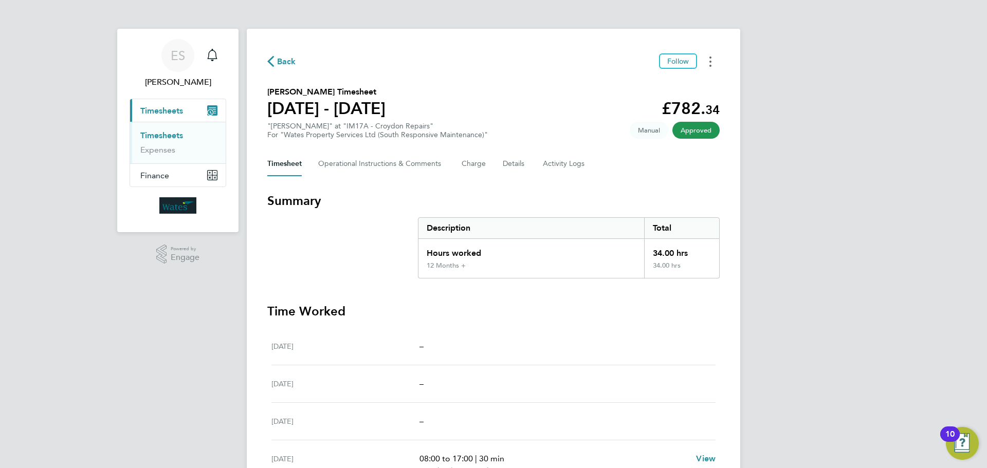
click at [708, 66] on button "Timesheets Menu" at bounding box center [710, 61] width 19 height 16
click at [686, 83] on link "Download timesheet" at bounding box center [658, 84] width 123 height 21
click at [715, 59] on button "Timesheets Menu" at bounding box center [710, 61] width 19 height 16
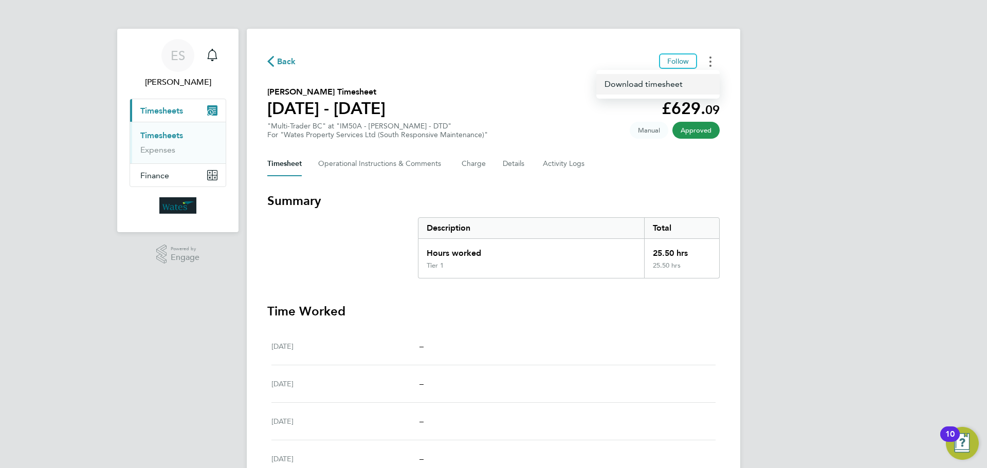
click at [697, 78] on link "Download timesheet" at bounding box center [658, 84] width 123 height 21
click at [711, 60] on icon "Timesheets Menu" at bounding box center [711, 62] width 2 height 10
click at [694, 82] on link "Download timesheet" at bounding box center [658, 84] width 123 height 21
click at [849, 379] on div "ES Emily Summerfield Notifications Applications: Current page: Timesheets Times…" at bounding box center [493, 334] width 987 height 669
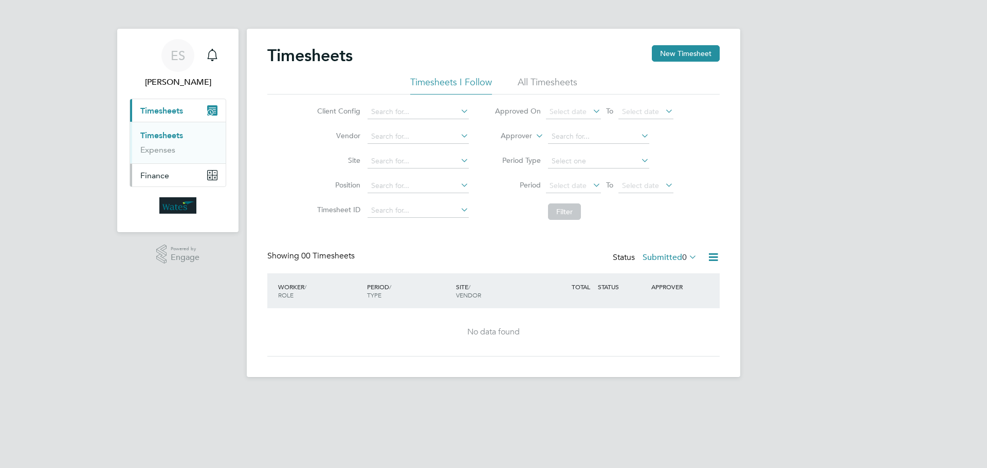
click at [182, 171] on button "Finance" at bounding box center [178, 175] width 96 height 23
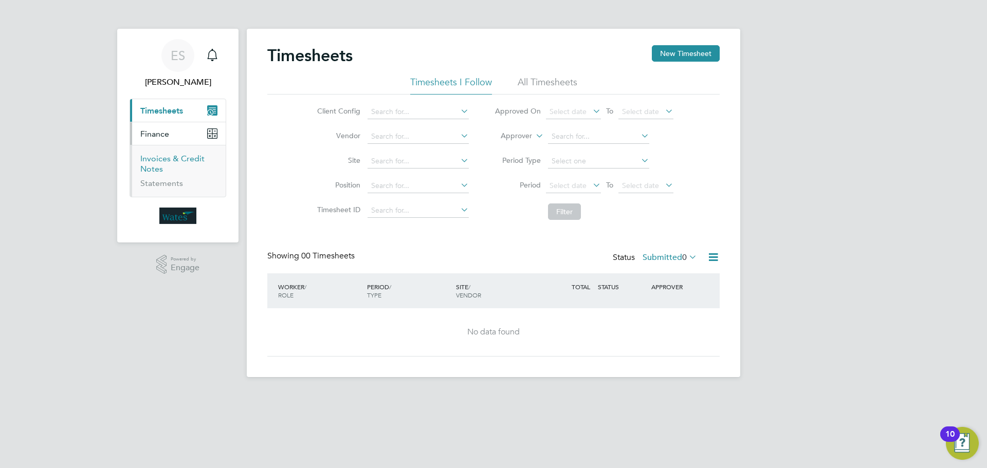
click at [167, 162] on link "Invoices & Credit Notes" at bounding box center [172, 164] width 64 height 20
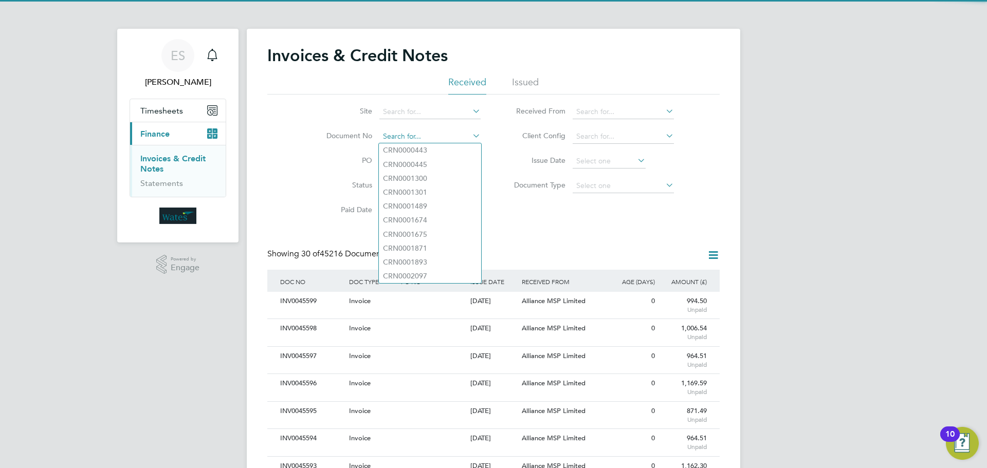
paste input "INV0045540"
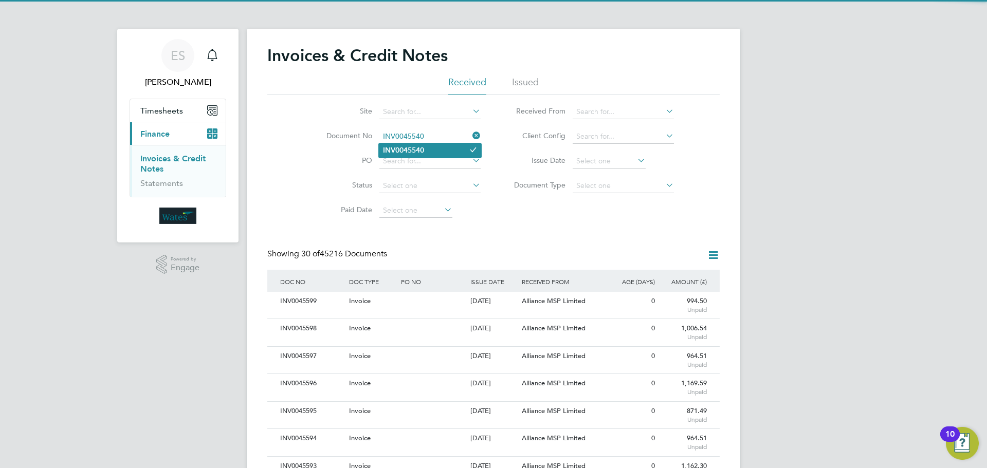
type input "INV0045540"
click at [440, 154] on li "INV0045540" at bounding box center [430, 150] width 102 height 14
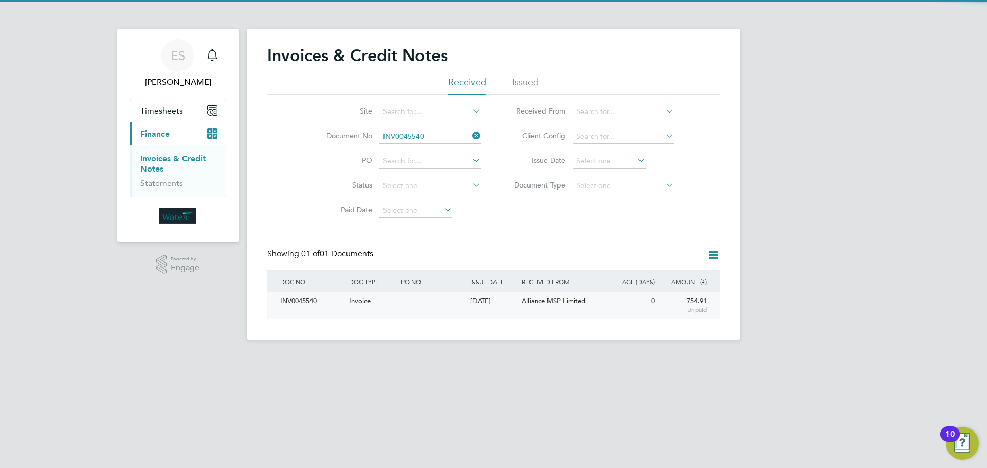
click at [312, 300] on div "INV0045540" at bounding box center [312, 301] width 69 height 19
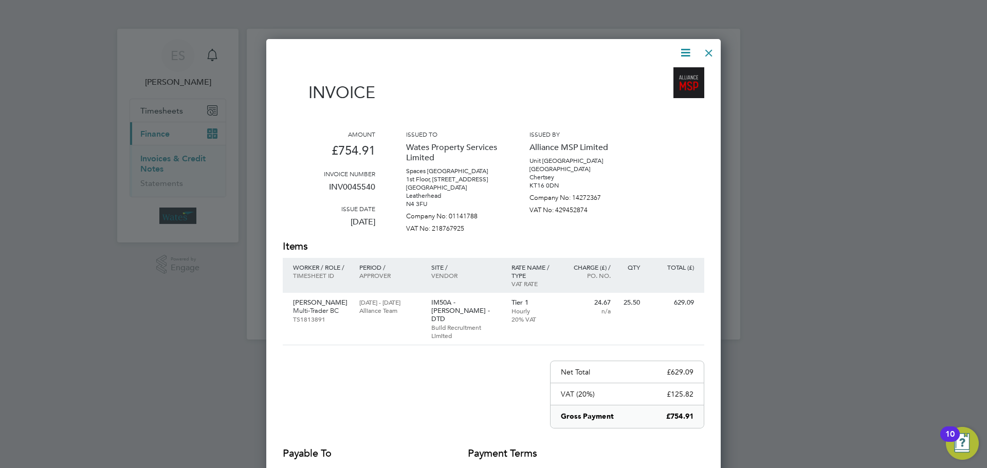
click at [686, 46] on icon at bounding box center [685, 52] width 13 height 13
click at [678, 73] on li "Download Invoice" at bounding box center [654, 77] width 71 height 14
click at [688, 48] on icon at bounding box center [685, 52] width 13 height 13
click at [663, 88] on li "View timesheet" at bounding box center [654, 91] width 71 height 14
click at [683, 46] on icon at bounding box center [685, 52] width 13 height 13
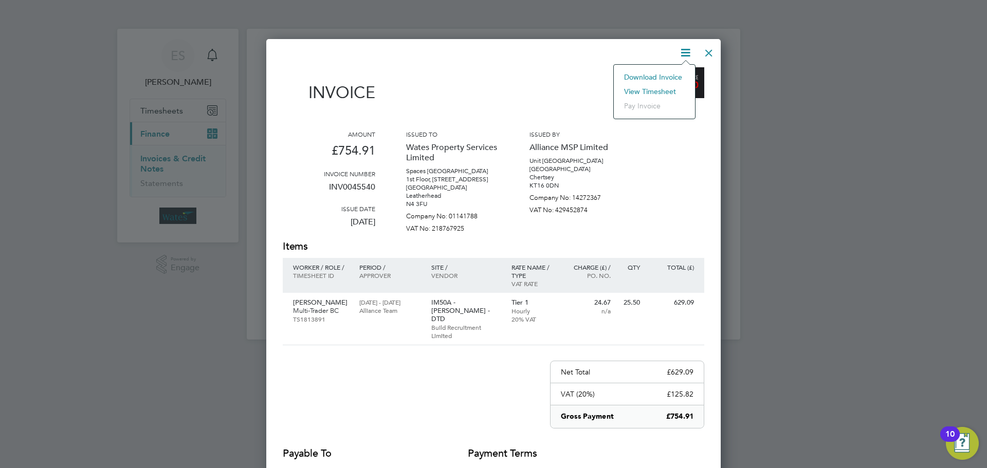
click at [665, 88] on li "View timesheet" at bounding box center [654, 91] width 71 height 14
click at [704, 45] on div at bounding box center [709, 50] width 19 height 19
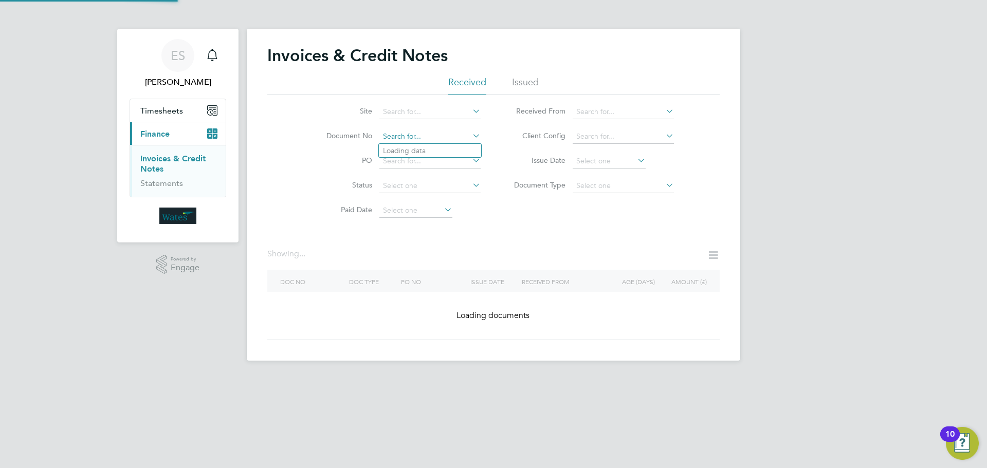
click at [433, 133] on input at bounding box center [429, 137] width 101 height 14
paste input "Retrieving data. Wait a few seconds and try to cut or copy again."
type input "Retrieving data. Wait a few seconds and try to cut or copy again."
click at [471, 132] on icon at bounding box center [471, 136] width 0 height 14
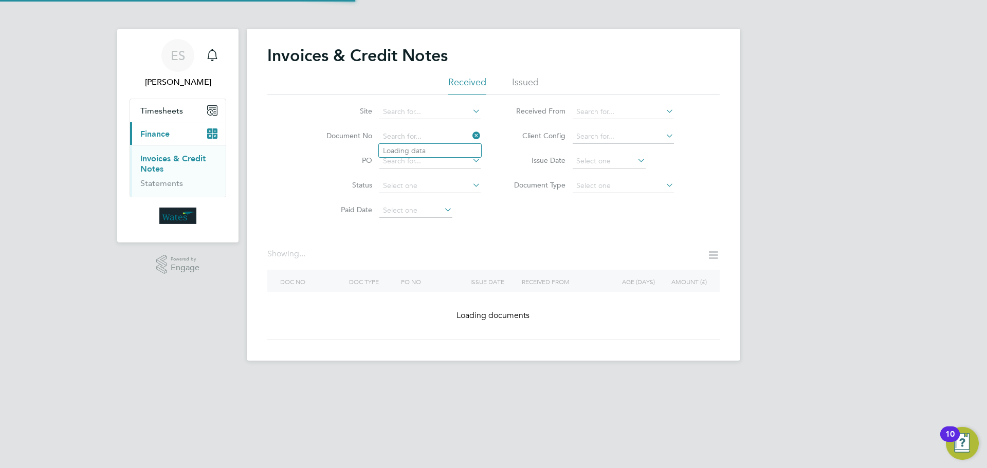
scroll to position [0, 0]
paste input "Retrieving data. Wait a few seconds and try to cut or copy again."
type input "Retrieving data. Wait a few seconds and try to cut or copy again."
click at [471, 134] on icon at bounding box center [471, 136] width 0 height 14
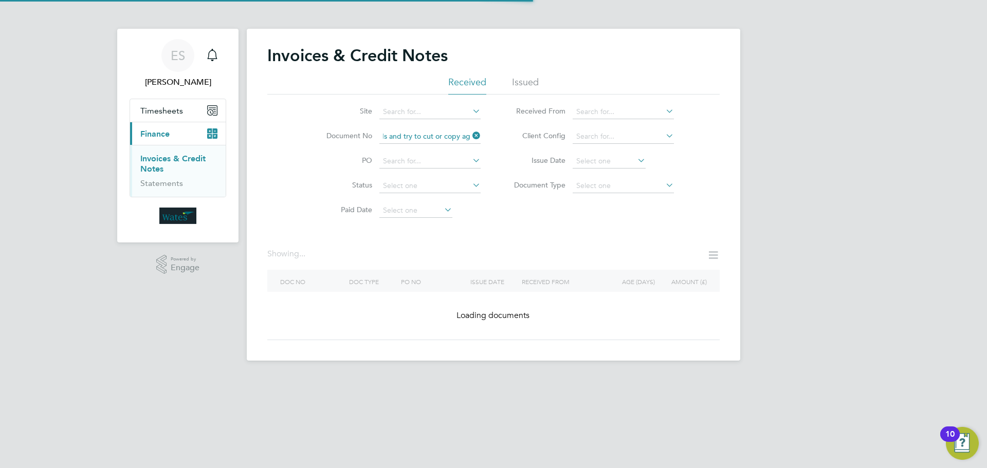
scroll to position [0, 0]
paste input "Retrieving data. Wait a few seconds and try to cut or copy again."
type input "Retrieving data. Wait a few seconds and try to cut or copy again."
click at [473, 129] on li "Document No Retrieving data. Wait a few seconds and try to cut or copy again." at bounding box center [396, 136] width 193 height 25
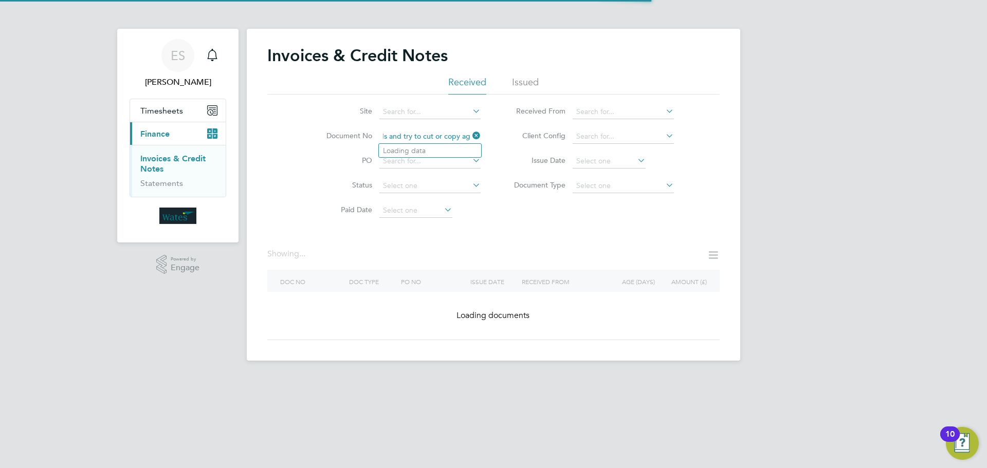
scroll to position [0, 0]
paste input "Retrieving data. Wait a few seconds and try to cut or copy again."
type input "Retrieving data. Wait a few seconds and try to cut or copy again."
click at [471, 138] on icon at bounding box center [471, 136] width 0 height 14
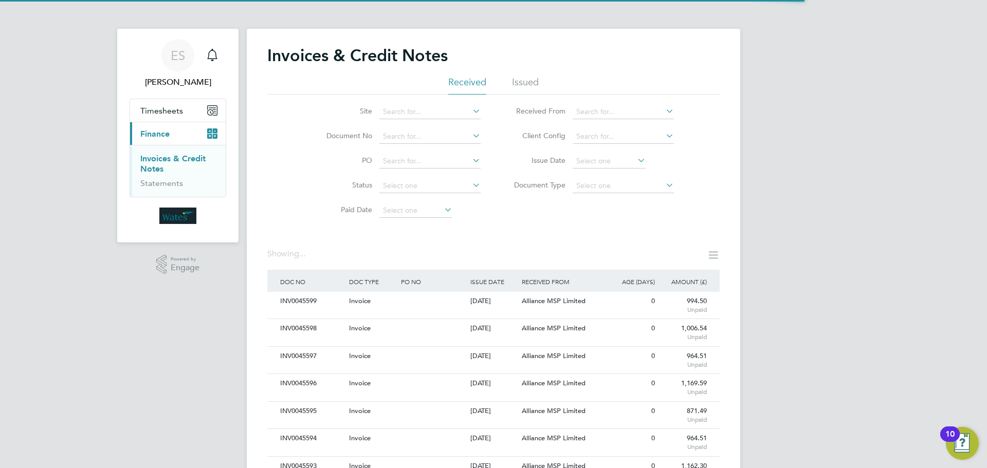
scroll to position [0, 0]
paste input "Retrieving data. Wait a few seconds and try to cut or copy again."
type input "Retrieving data. Wait a few seconds and try to cut or copy again."
click at [471, 134] on icon at bounding box center [471, 136] width 0 height 14
drag, startPoint x: 403, startPoint y: 158, endPoint x: 410, endPoint y: 135, distance: 24.2
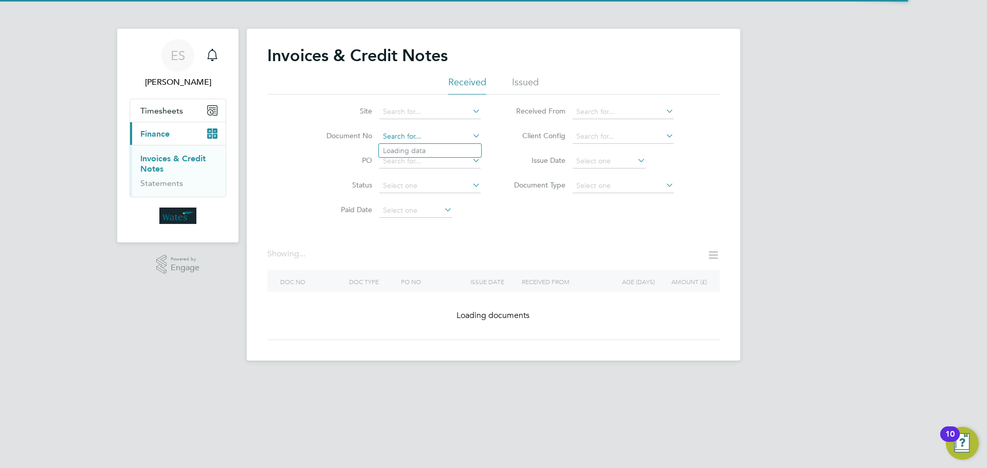
paste input "Retrieving data. Wait a few seconds and try to cut or copy again."
type input "Retrieving data. Wait a few seconds and try to cut or copy again."
click at [471, 137] on icon at bounding box center [471, 136] width 0 height 14
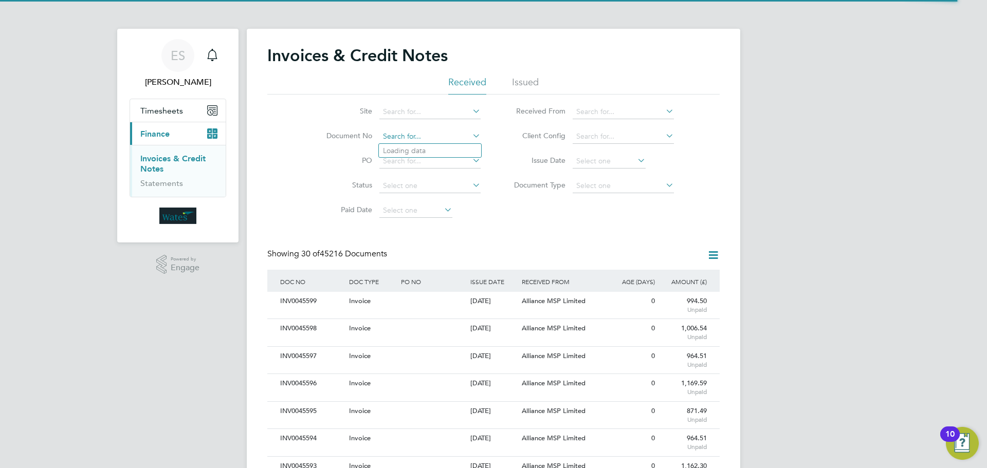
paste input "Retrieving data. Wait a few seconds and try to cut or copy again."
type input "Retrieving data. Wait a few seconds and try to cut or copy again."
click at [471, 136] on icon at bounding box center [471, 136] width 0 height 14
drag, startPoint x: 410, startPoint y: 143, endPoint x: 392, endPoint y: 132, distance: 21.4
paste input "Retrieving data. Wait a few seconds and try to cut or copy again."
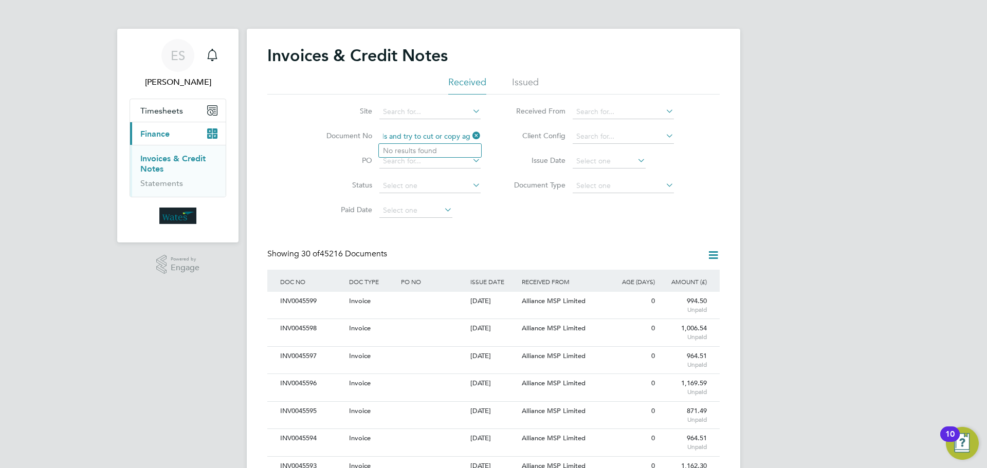
type input "Retrieving data. Wait a few seconds and try to cut or copy again."
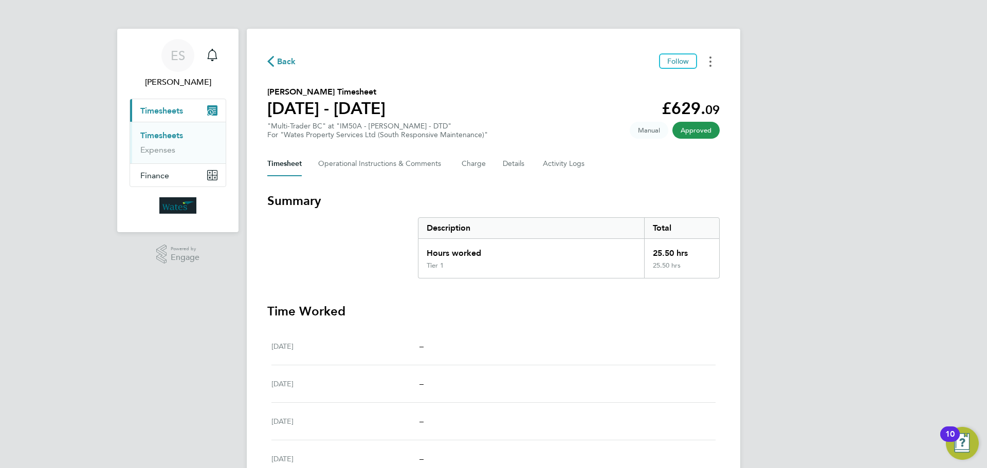
click at [708, 58] on button "Timesheets Menu" at bounding box center [710, 61] width 19 height 16
click at [691, 85] on link "Download timesheet" at bounding box center [658, 84] width 123 height 21
click at [879, 319] on div "ES Emily Summerfield Notifications Applications: Current page: Timesheets Times…" at bounding box center [493, 334] width 987 height 669
click at [713, 61] on button "Timesheets Menu" at bounding box center [710, 61] width 19 height 16
click at [698, 80] on link "Download timesheet" at bounding box center [658, 84] width 123 height 21
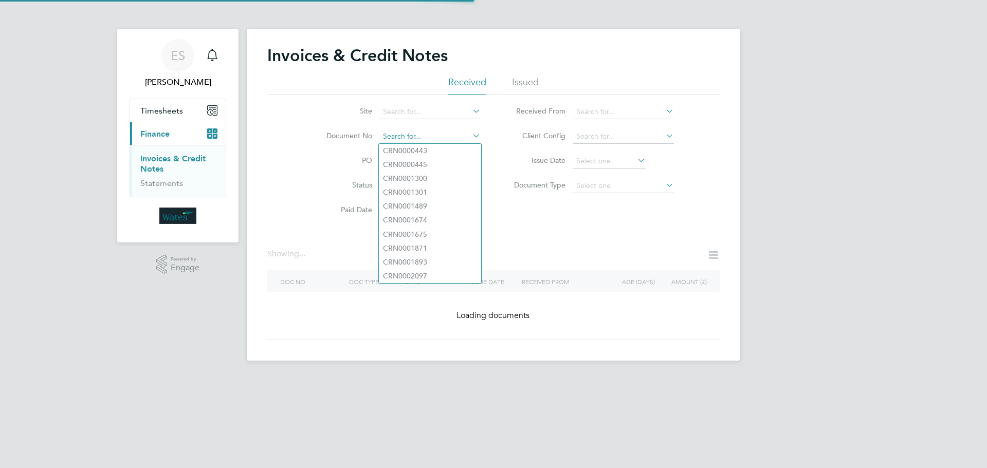
paste input "Retrieving data. Wait a few seconds and try to cut or copy again."
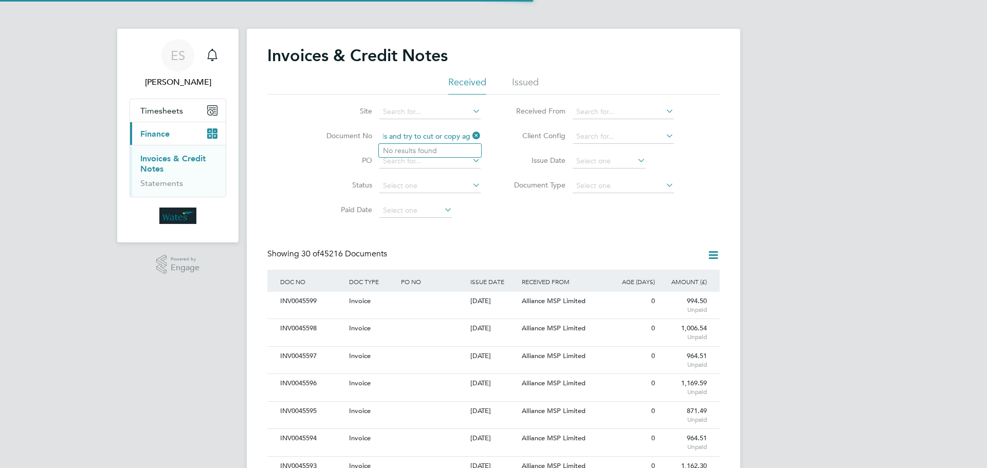
type input "Retrieving data. Wait a few seconds and try to cut or copy again."
click at [471, 138] on icon at bounding box center [471, 136] width 0 height 14
paste input "INV0045541"
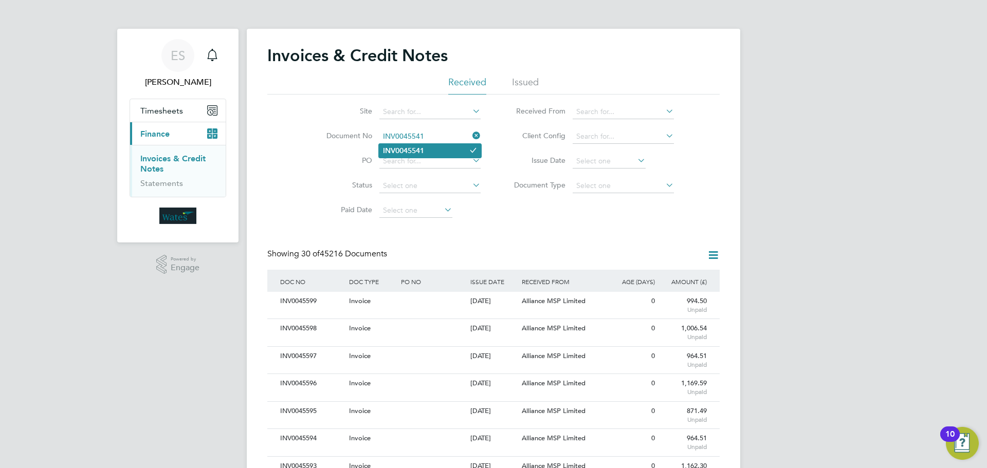
type input "INV0045541"
click at [437, 153] on li "INV0045541" at bounding box center [430, 151] width 102 height 14
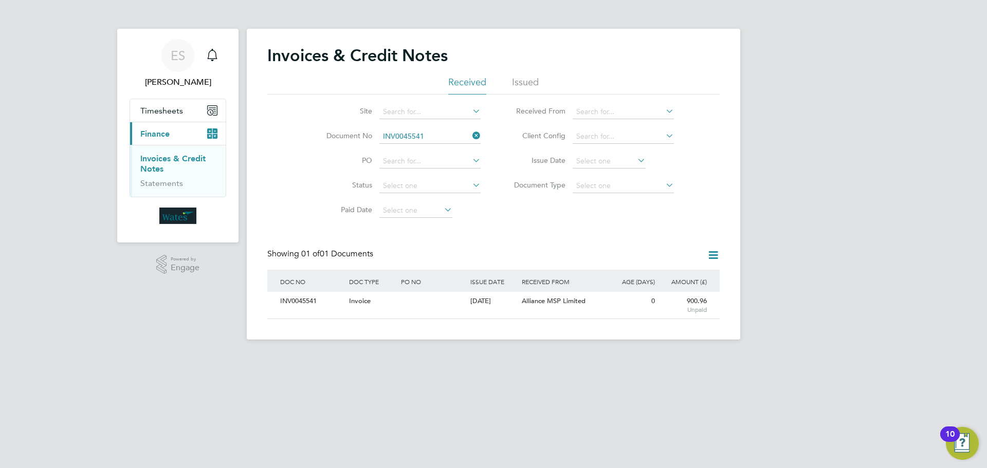
click at [300, 303] on div "INV0045541" at bounding box center [312, 301] width 69 height 19
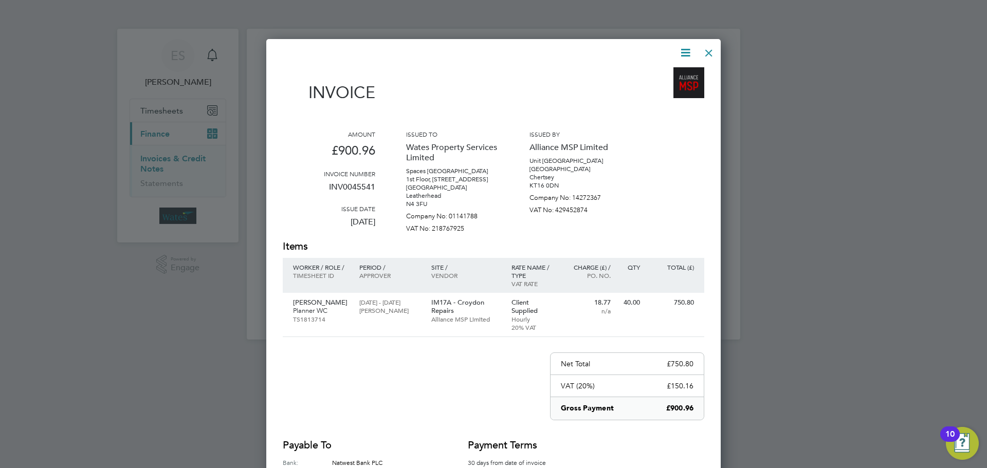
scroll to position [497, 455]
click at [681, 52] on icon at bounding box center [685, 52] width 13 height 13
click at [672, 74] on li "Download Invoice" at bounding box center [654, 77] width 71 height 14
click at [683, 50] on icon at bounding box center [685, 52] width 13 height 13
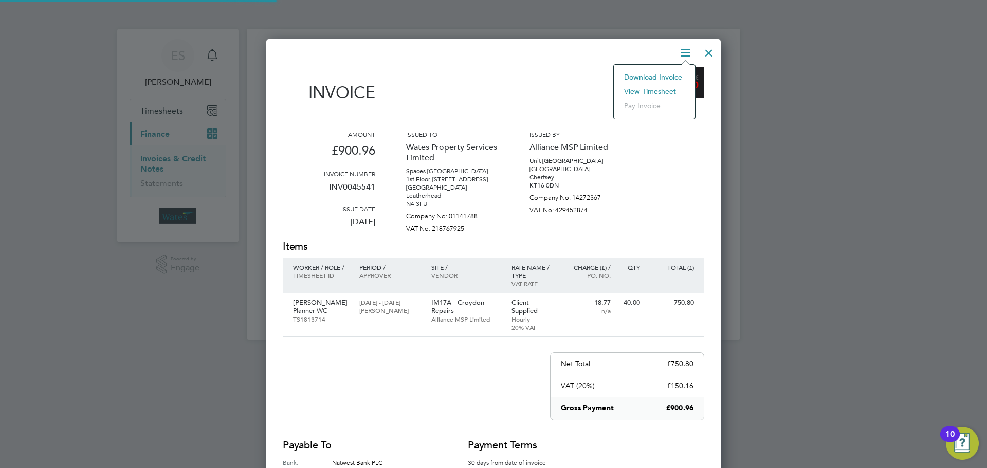
click at [664, 89] on li "View timesheet" at bounding box center [654, 91] width 71 height 14
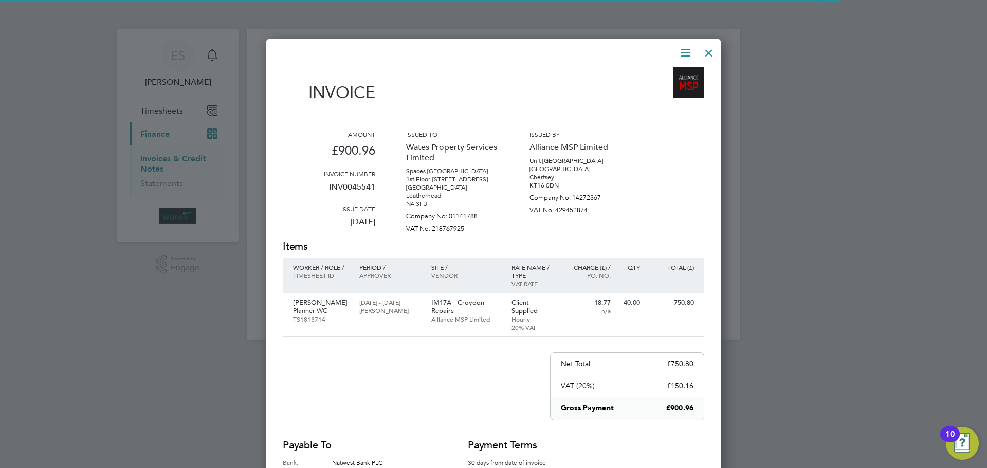
click at [599, 85] on div "Invoice" at bounding box center [494, 89] width 422 height 45
click at [703, 48] on div at bounding box center [709, 50] width 19 height 19
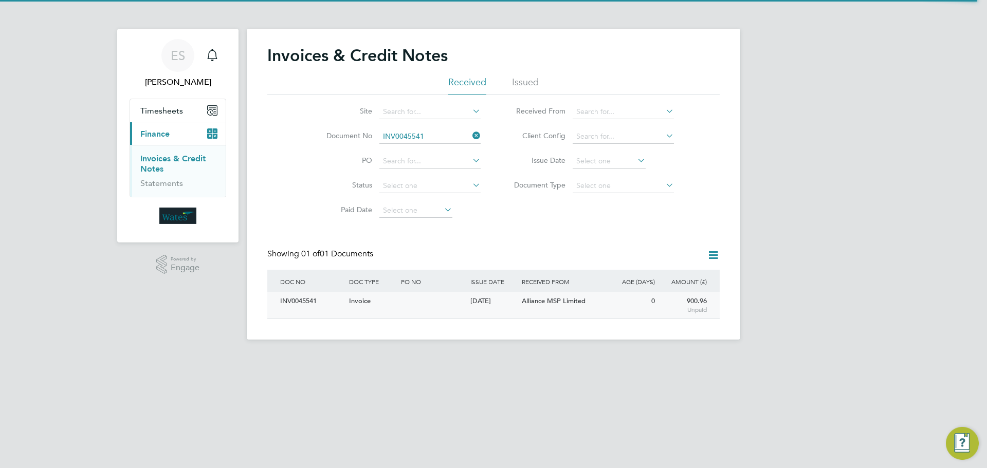
click at [296, 305] on div "INV0045541" at bounding box center [312, 301] width 69 height 19
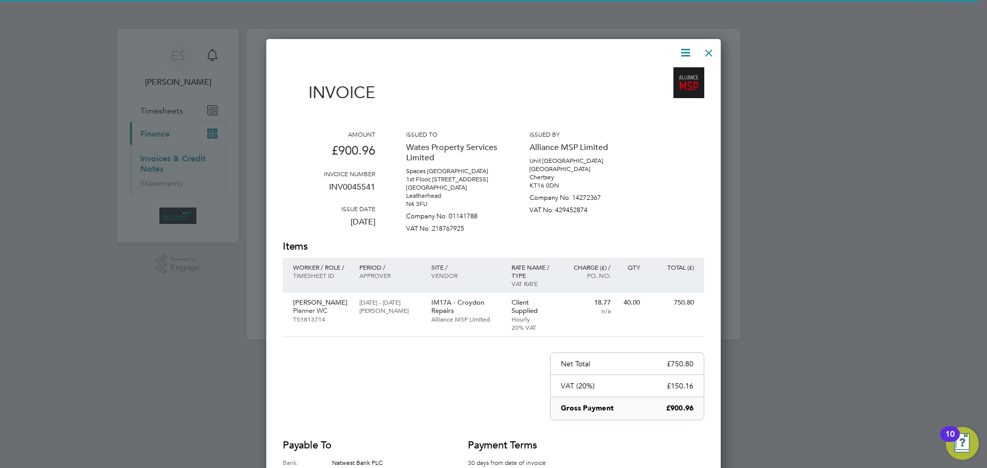
scroll to position [512, 455]
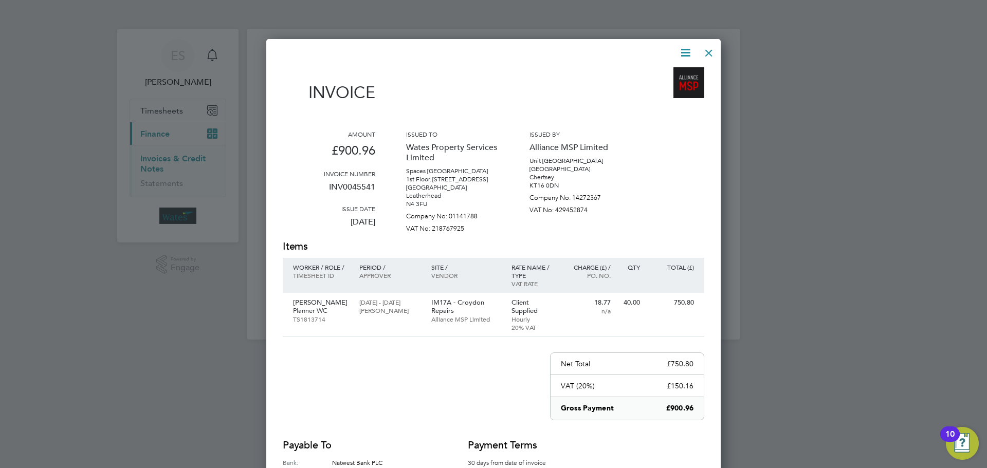
click at [680, 51] on icon at bounding box center [685, 52] width 13 height 13
click at [673, 75] on li "Download Invoice" at bounding box center [654, 77] width 71 height 14
drag, startPoint x: 887, startPoint y: 74, endPoint x: 890, endPoint y: 61, distance: 13.2
click at [887, 74] on div at bounding box center [493, 234] width 987 height 468
click at [889, 283] on div at bounding box center [493, 234] width 987 height 468
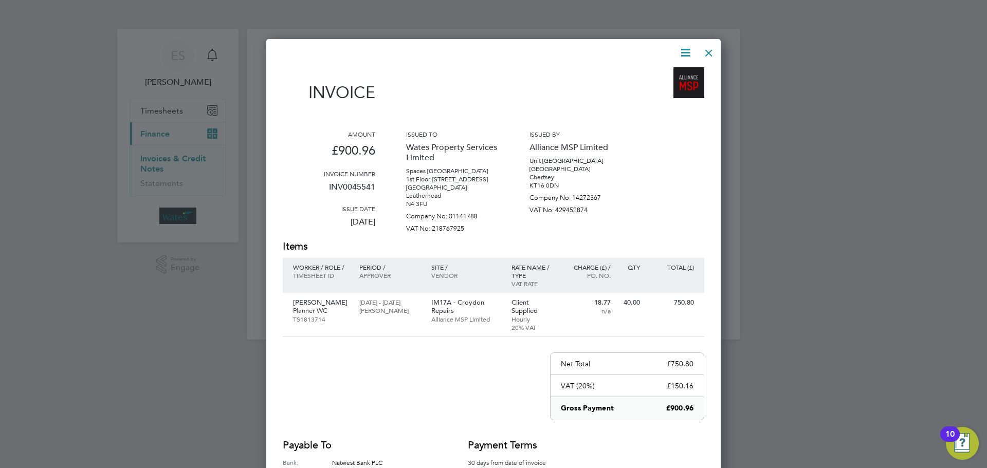
click at [688, 50] on icon at bounding box center [685, 52] width 13 height 13
click at [657, 90] on li "View timesheet" at bounding box center [654, 91] width 71 height 14
click at [681, 47] on icon at bounding box center [685, 52] width 13 height 13
click at [667, 73] on li "Download Invoice" at bounding box center [654, 77] width 71 height 14
click at [826, 300] on div at bounding box center [493, 234] width 987 height 468
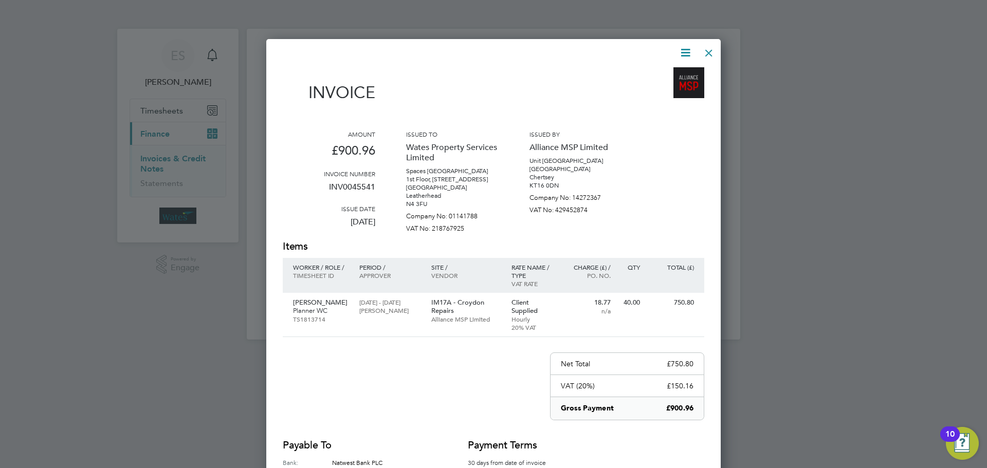
click at [713, 48] on div at bounding box center [709, 50] width 19 height 19
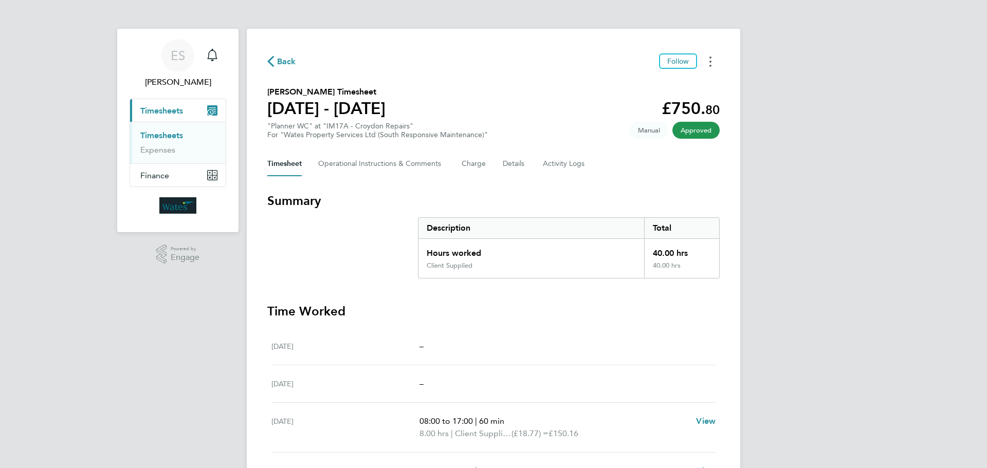
click at [710, 59] on icon "Timesheets Menu" at bounding box center [711, 62] width 2 height 10
click at [679, 82] on link "Download timesheet" at bounding box center [658, 84] width 123 height 21
click at [794, 263] on div "ES [PERSON_NAME] Notifications Applications: Current page: Timesheets Timesheet…" at bounding box center [493, 347] width 987 height 694
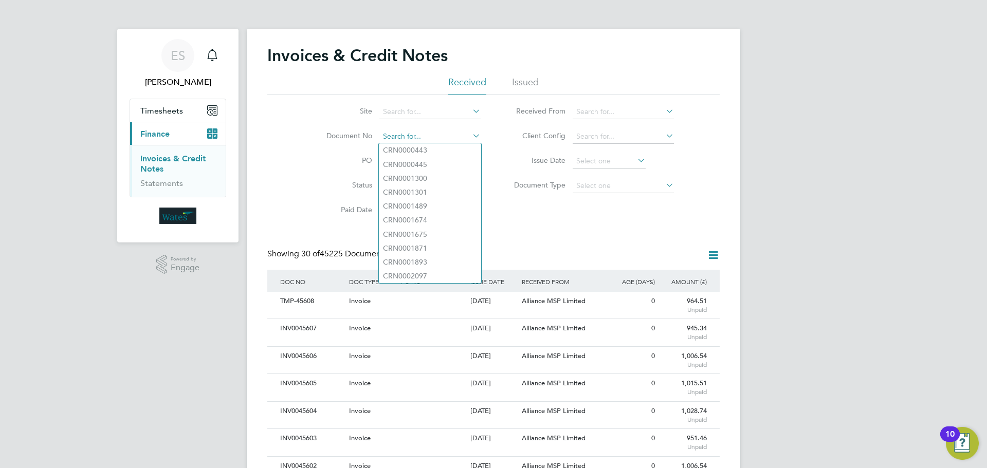
paste input "INV0045541"
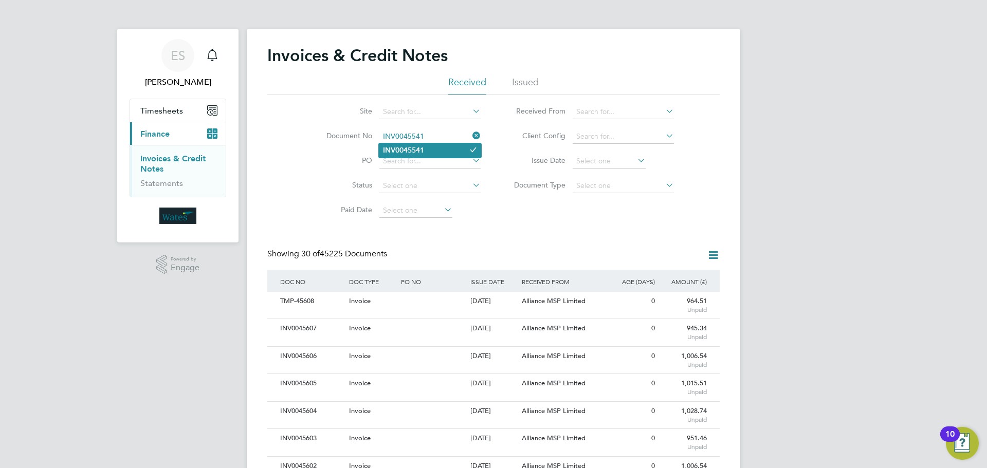
type input "INV0045541"
click at [433, 152] on li "INV0045541" at bounding box center [430, 150] width 102 height 14
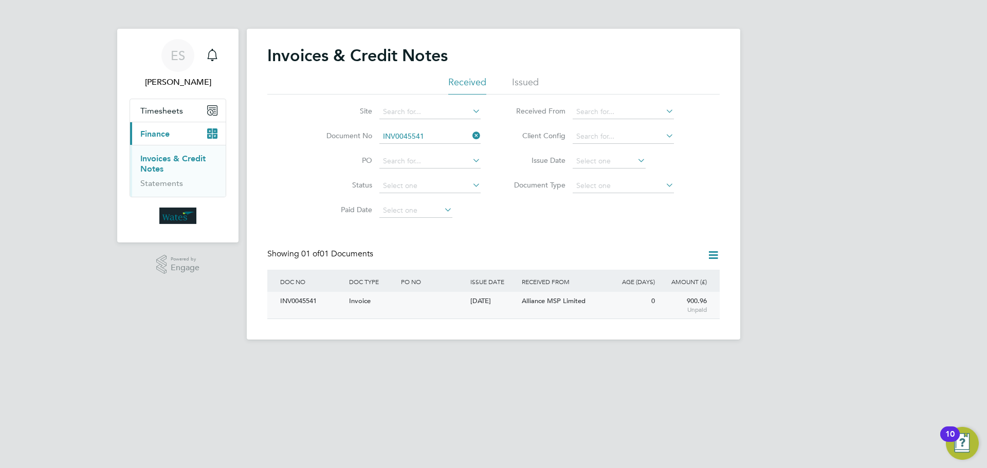
click at [304, 304] on div "INV0045541" at bounding box center [312, 301] width 69 height 19
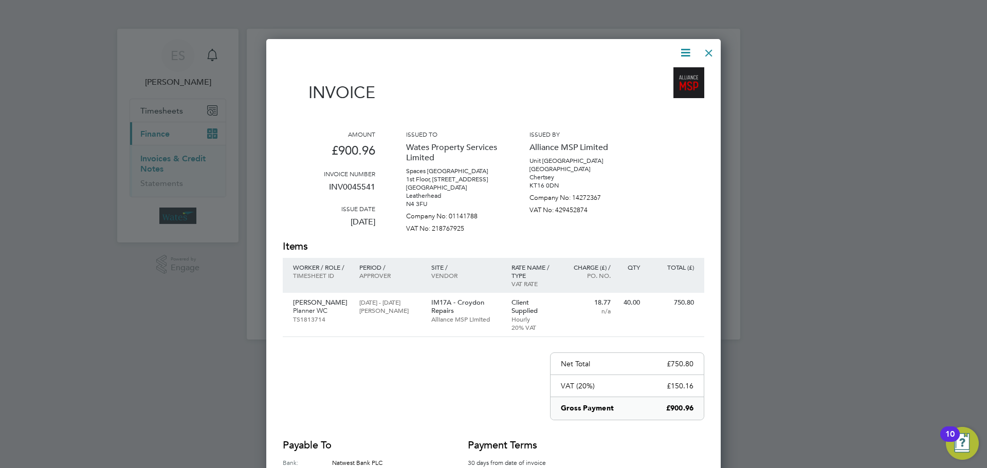
click at [686, 49] on icon at bounding box center [685, 52] width 13 height 13
click at [677, 74] on li "Download Invoice" at bounding box center [654, 77] width 71 height 14
click at [882, 146] on div at bounding box center [493, 234] width 987 height 468
click at [706, 48] on div at bounding box center [709, 50] width 19 height 19
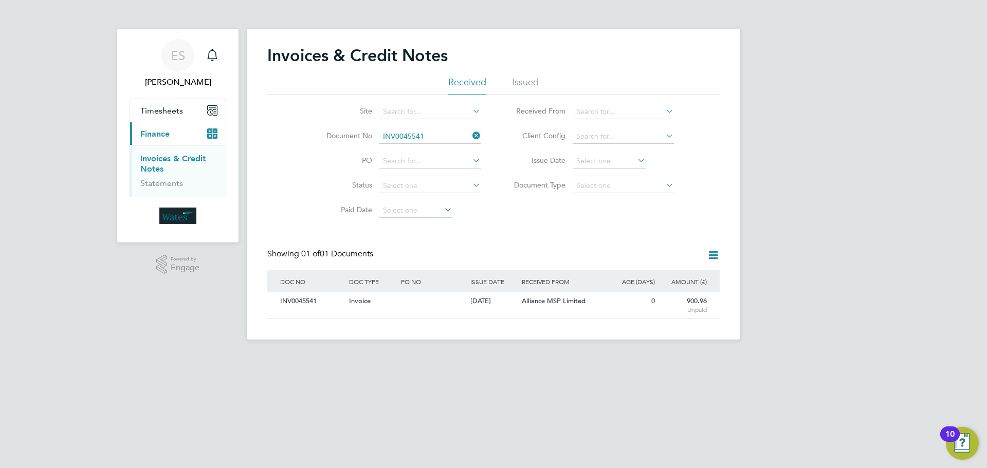
click at [471, 134] on icon at bounding box center [471, 136] width 0 height 14
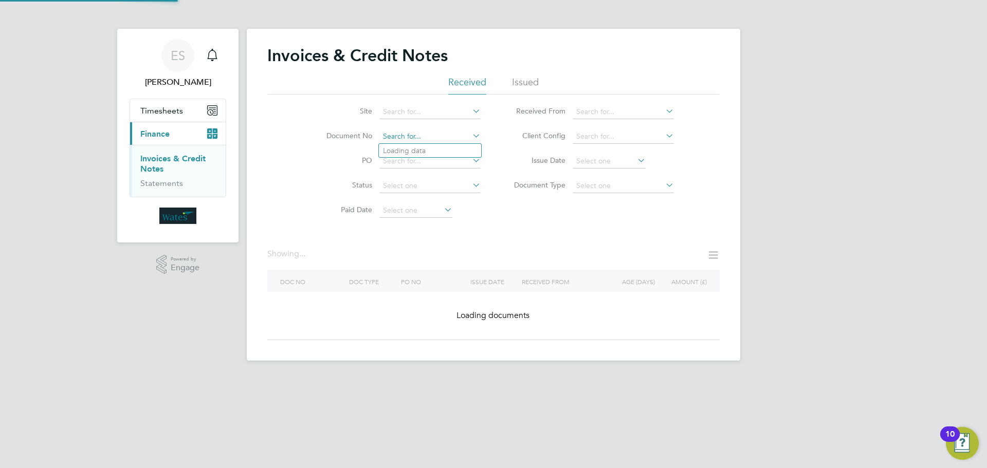
paste input "Retrieving data. Wait a few seconds and try to cut or copy again."
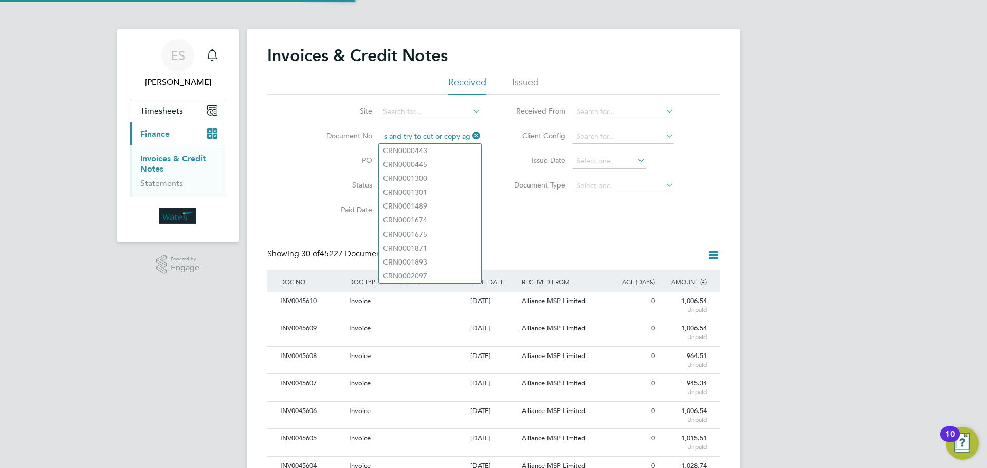
scroll to position [20, 70]
type input "Retrieving data. Wait a few seconds and try to cut or copy again."
click at [471, 135] on icon at bounding box center [471, 136] width 0 height 14
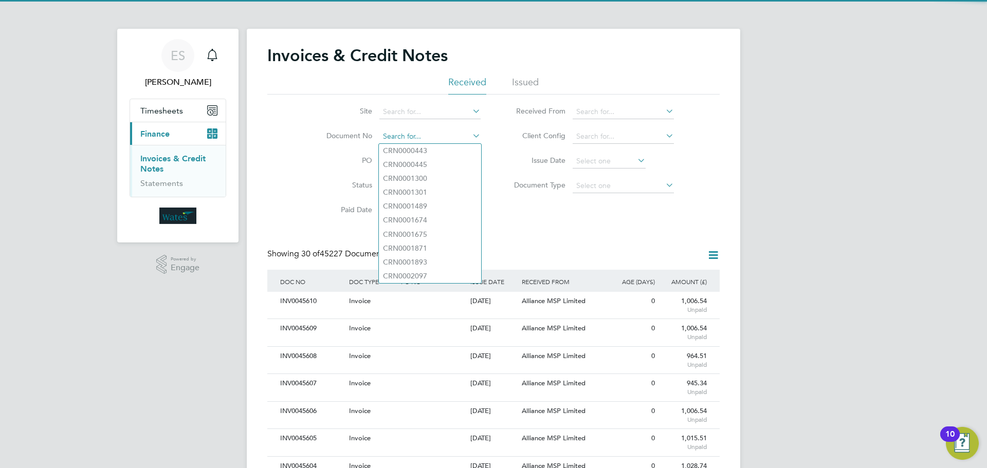
paste input "INV0045542"
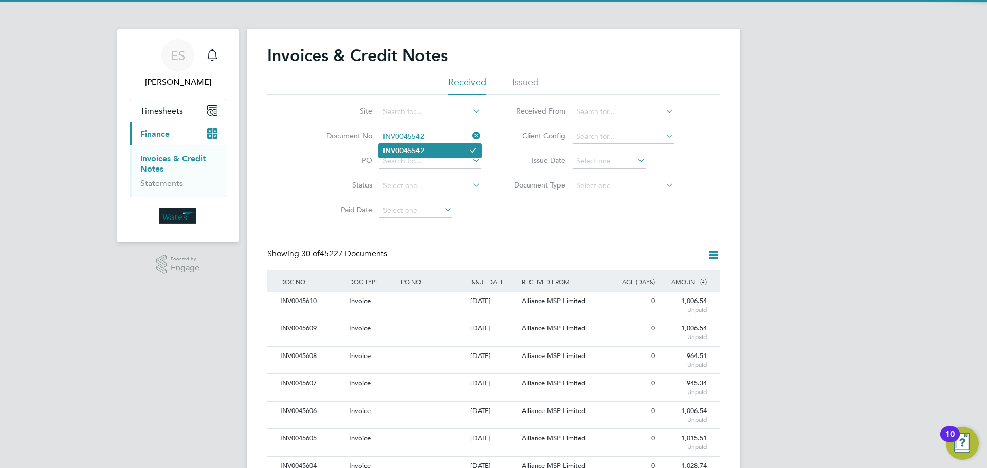
type input "INV0045542"
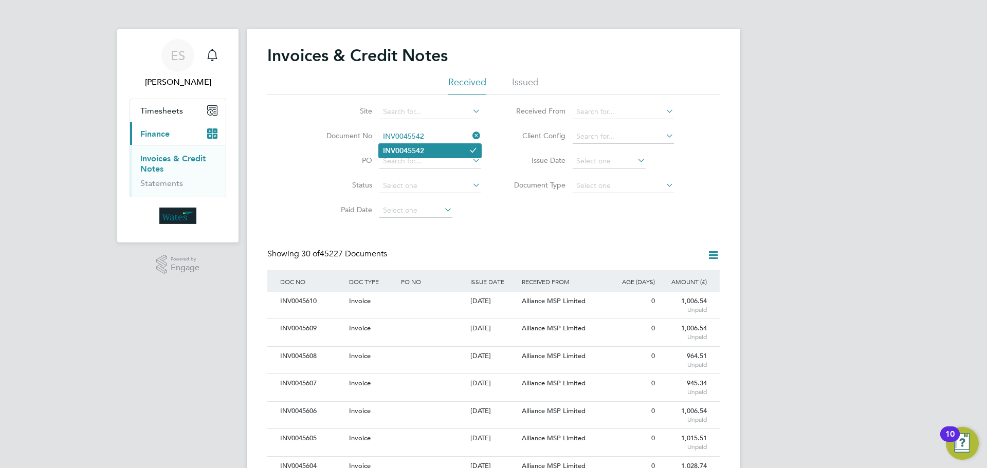
click at [435, 151] on li "INV0045542" at bounding box center [430, 151] width 102 height 14
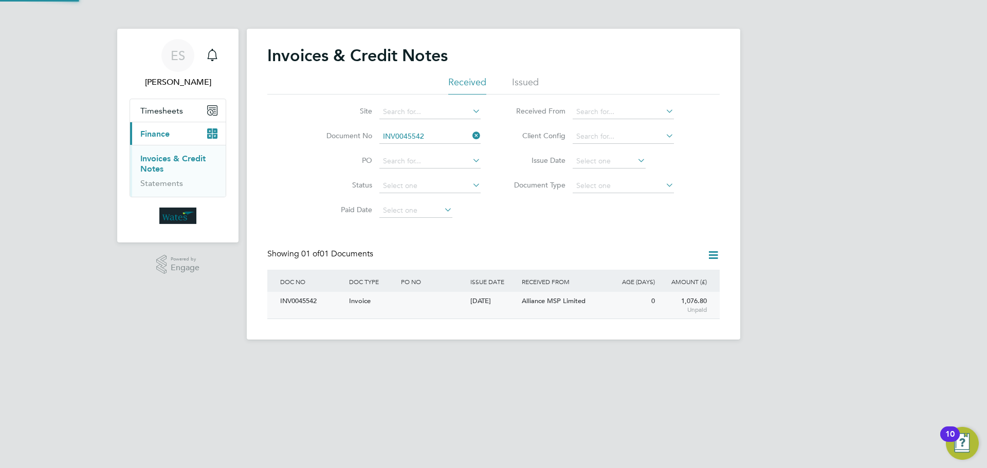
click at [305, 303] on div "INV0045542" at bounding box center [312, 301] width 69 height 19
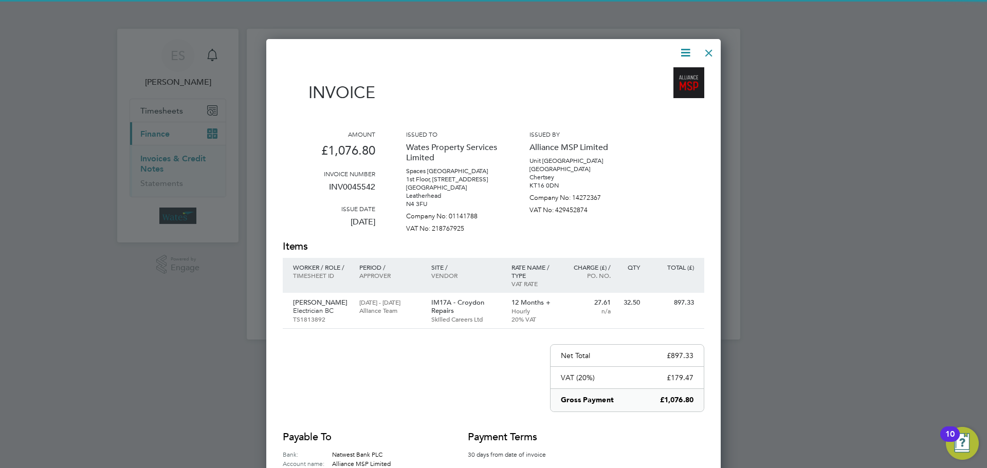
click at [681, 50] on icon at bounding box center [685, 52] width 13 height 13
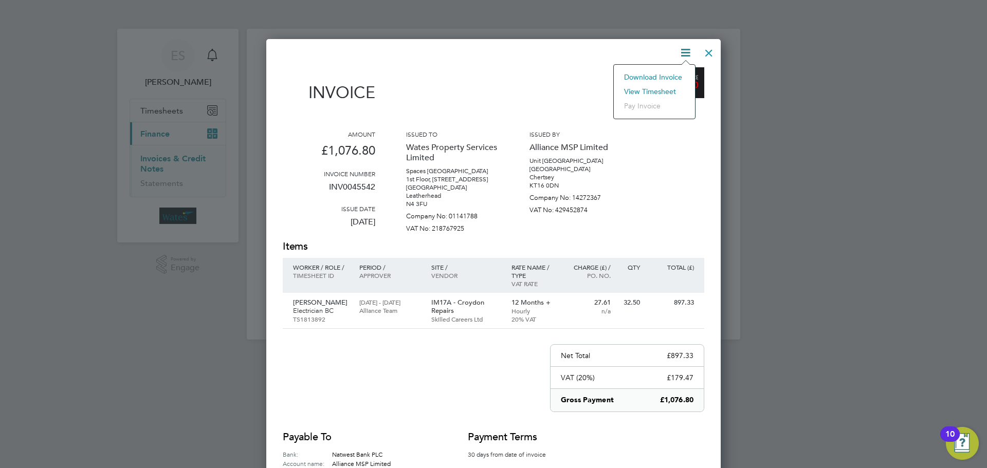
click at [668, 75] on li "Download Invoice" at bounding box center [654, 77] width 71 height 14
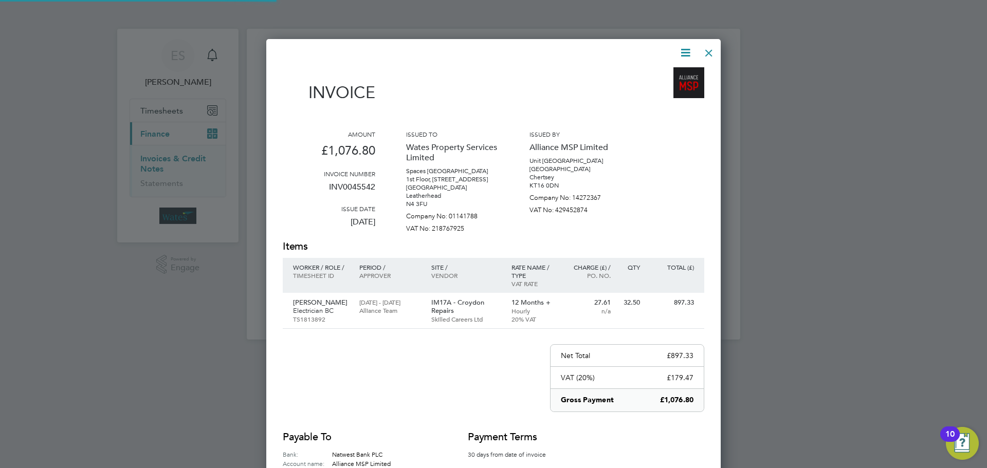
click at [689, 46] on icon at bounding box center [685, 52] width 13 height 13
click at [667, 88] on li "View timesheet" at bounding box center [654, 91] width 71 height 14
click at [709, 49] on div at bounding box center [709, 50] width 19 height 19
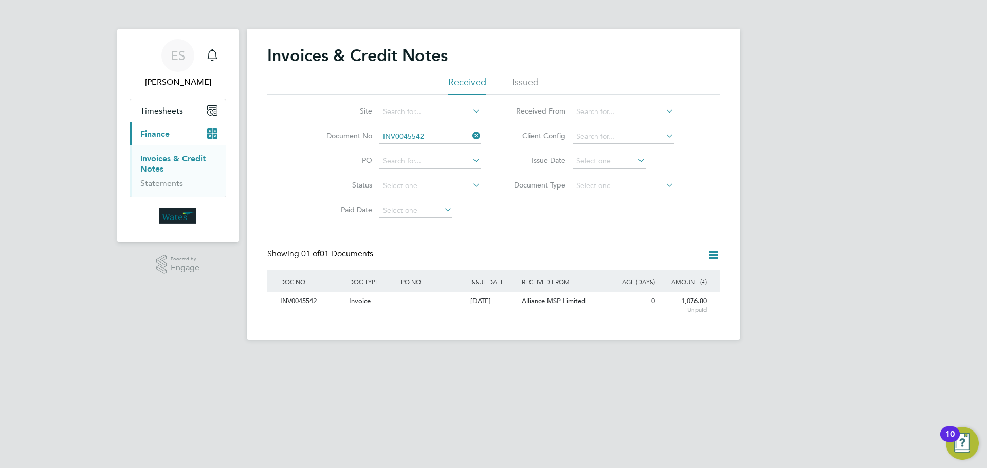
click at [471, 135] on icon at bounding box center [471, 136] width 0 height 14
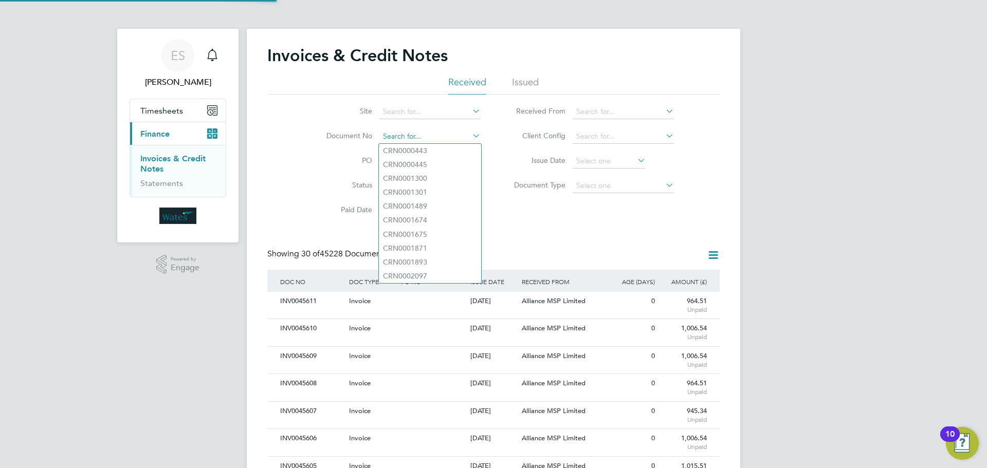
scroll to position [20, 70]
paste input "INV0045543"
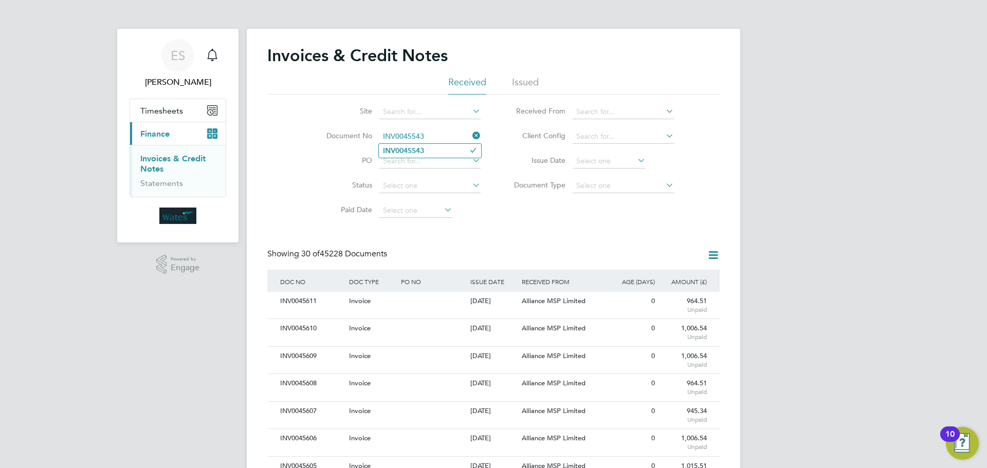
click at [413, 142] on input "INV0045543" at bounding box center [429, 137] width 101 height 14
type input "INV0045543"
click at [416, 150] on b "INV0045543" at bounding box center [403, 151] width 41 height 9
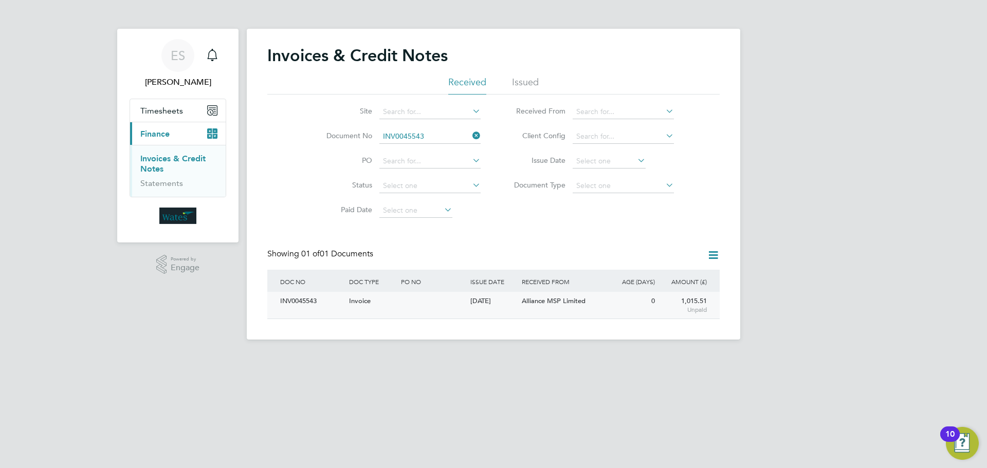
click at [323, 301] on div "INV0045543" at bounding box center [312, 301] width 69 height 19
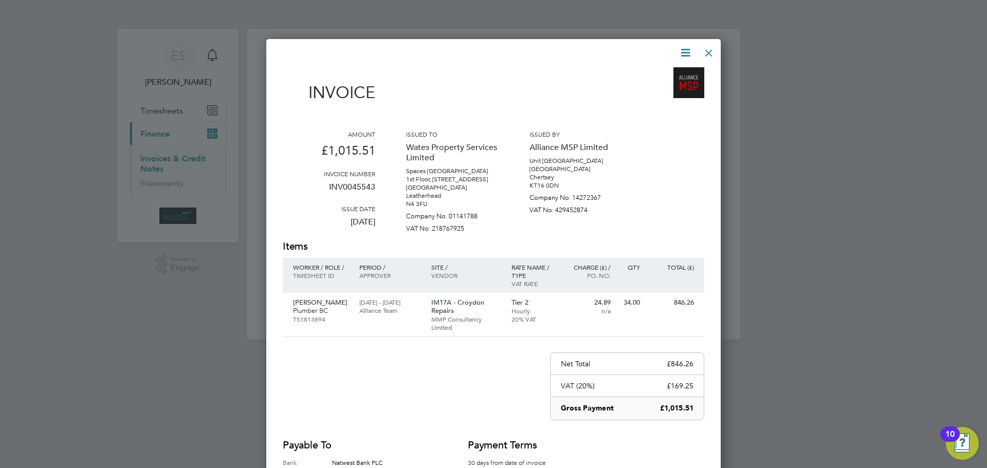
click at [686, 49] on icon at bounding box center [685, 52] width 13 height 13
click at [675, 73] on li "Download Invoice" at bounding box center [654, 77] width 71 height 14
click at [685, 49] on icon at bounding box center [685, 52] width 13 height 13
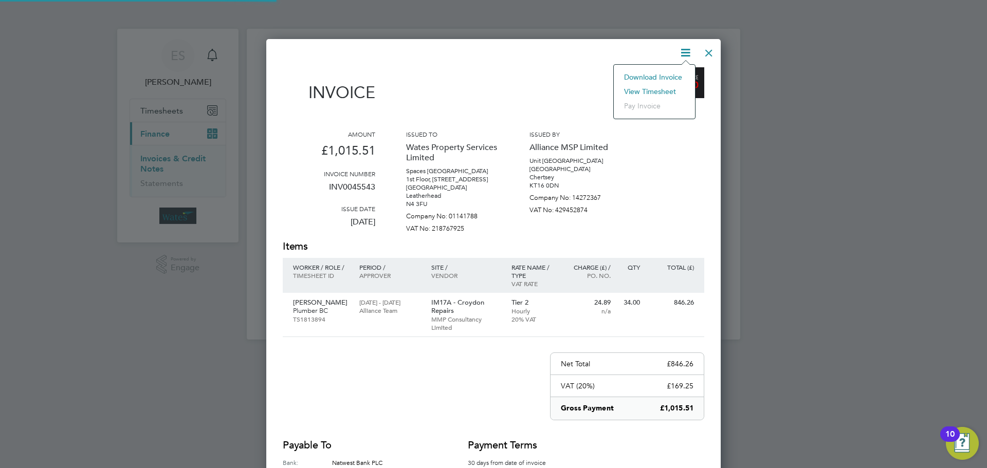
click at [667, 86] on li "View timesheet" at bounding box center [654, 91] width 71 height 14
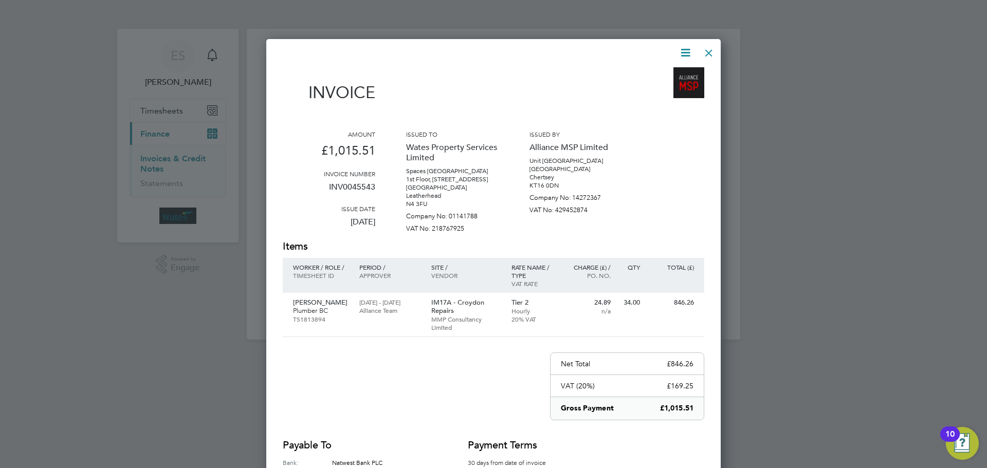
click at [709, 48] on div at bounding box center [709, 50] width 19 height 19
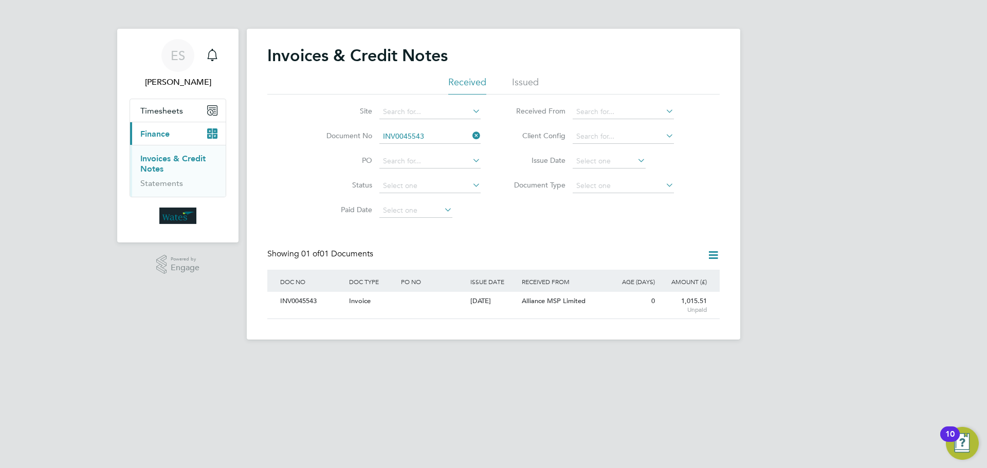
click at [471, 138] on icon at bounding box center [471, 136] width 0 height 14
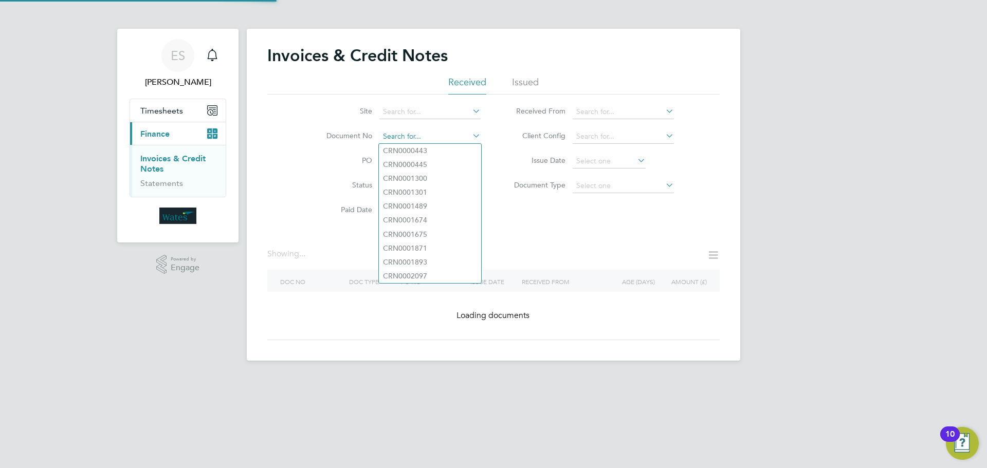
paste input "INV0045544"
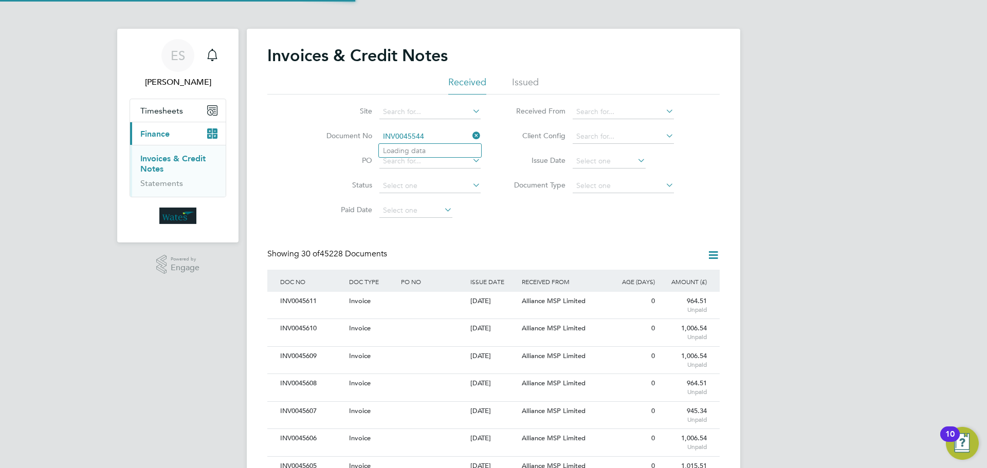
scroll to position [20, 70]
type input "INV0045544"
click at [445, 153] on li "INV0045544" at bounding box center [430, 151] width 102 height 14
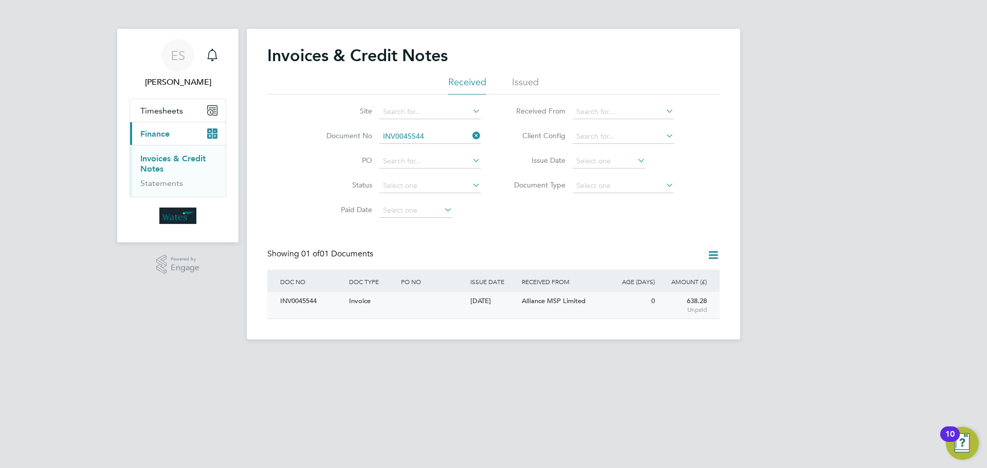
click at [307, 301] on div "INV0045544" at bounding box center [312, 301] width 69 height 19
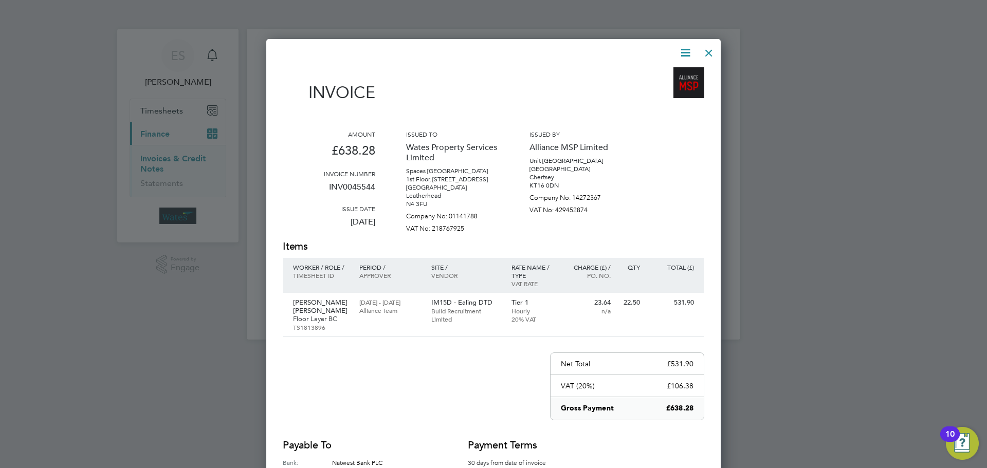
click at [685, 51] on icon at bounding box center [685, 52] width 13 height 13
click at [673, 72] on li "Download Invoice" at bounding box center [654, 77] width 71 height 14
click at [689, 52] on icon at bounding box center [685, 52] width 13 height 13
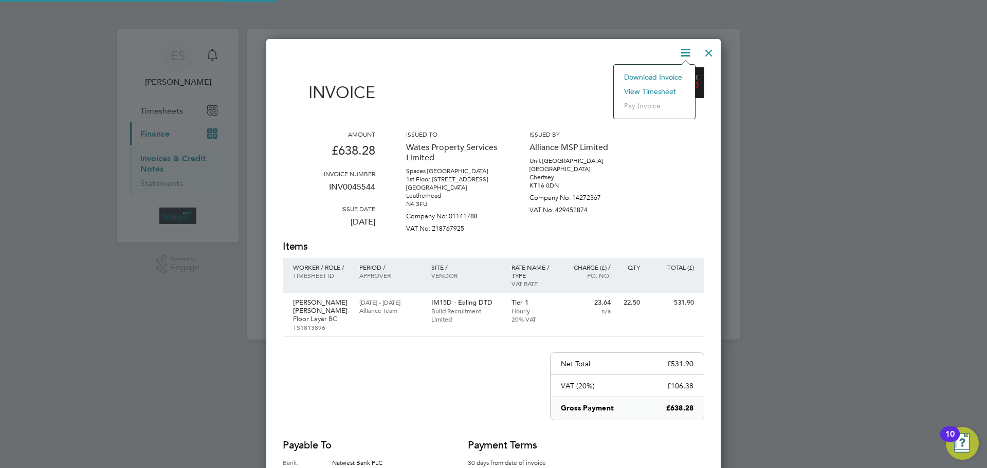
click at [660, 86] on li "View timesheet" at bounding box center [654, 91] width 71 height 14
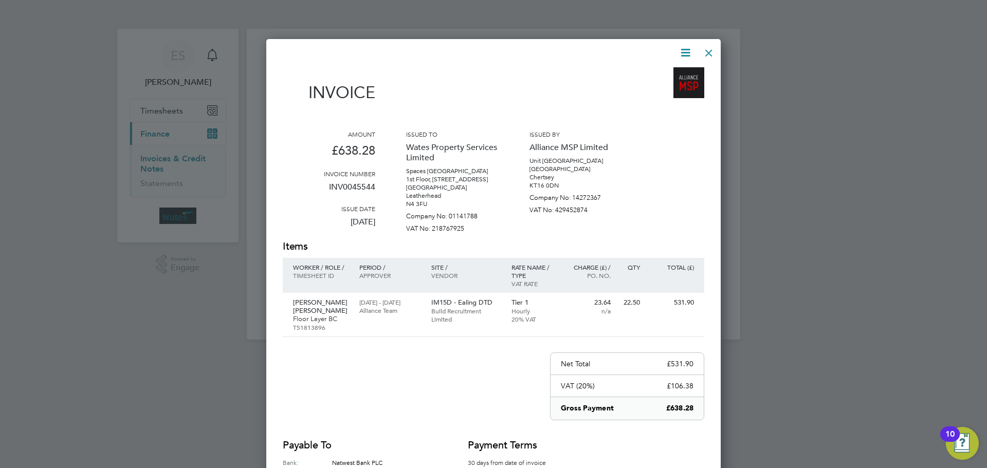
click at [714, 48] on div at bounding box center [709, 50] width 19 height 19
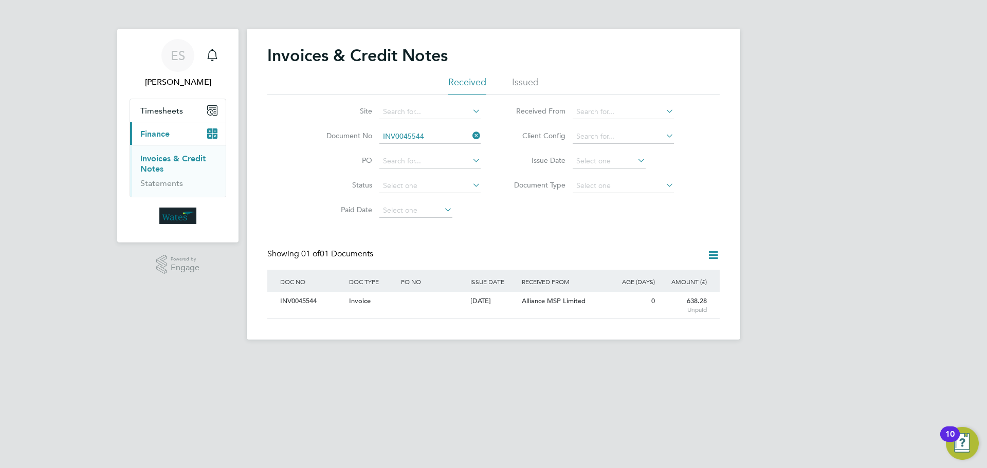
click at [471, 136] on icon at bounding box center [471, 136] width 0 height 14
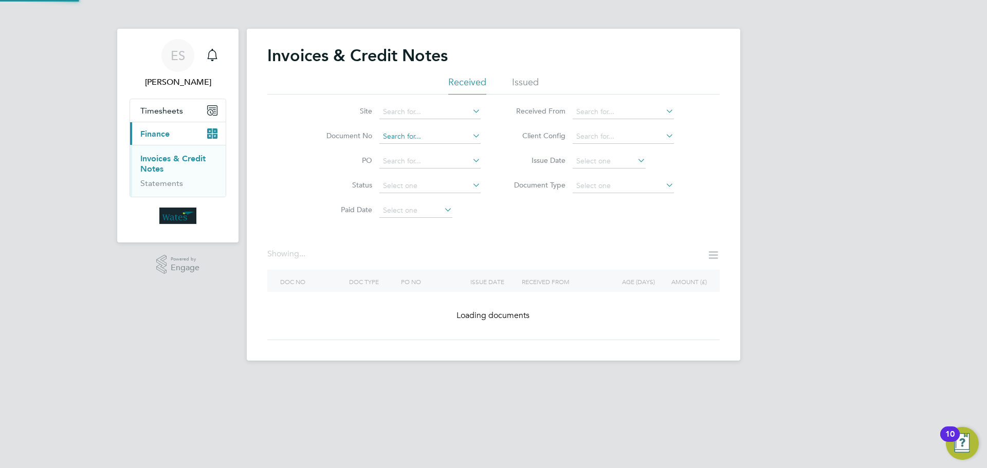
drag, startPoint x: 436, startPoint y: 146, endPoint x: 436, endPoint y: 135, distance: 10.8
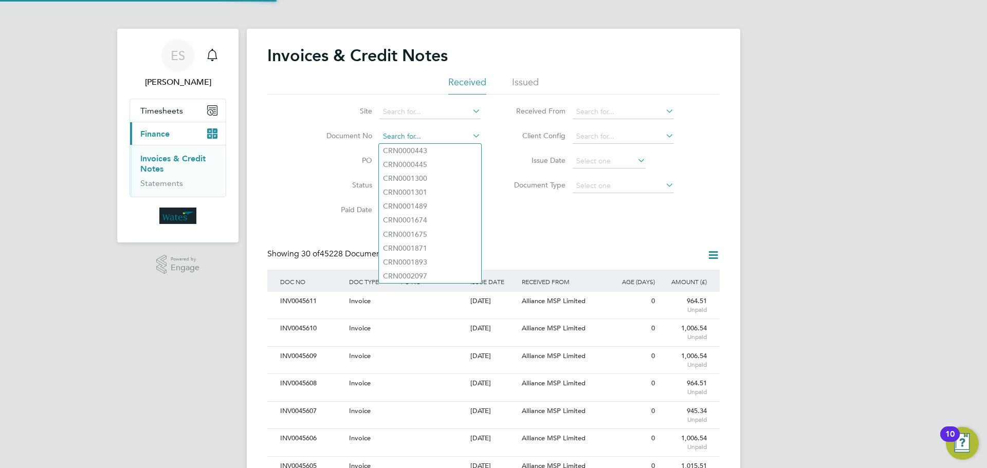
scroll to position [20, 70]
paste input "INV0045545"
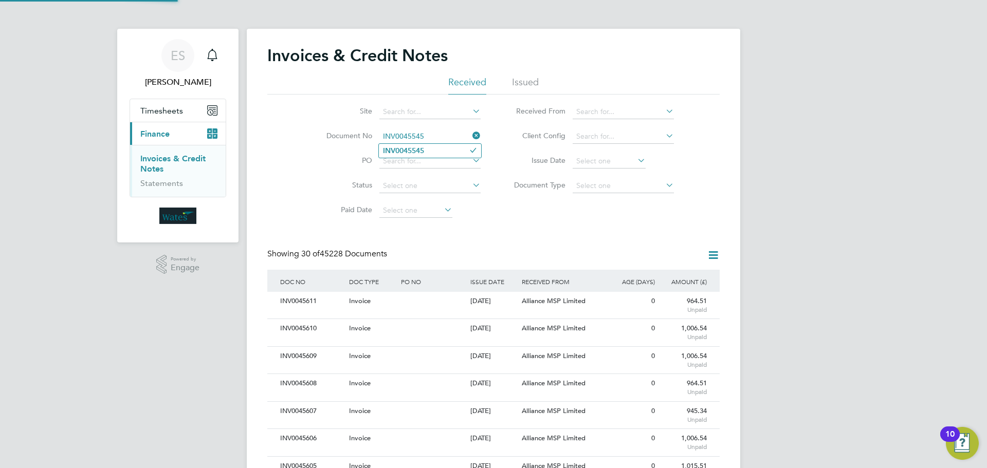
type input "INV0045545"
click at [441, 148] on li "INV0045545" at bounding box center [430, 151] width 102 height 14
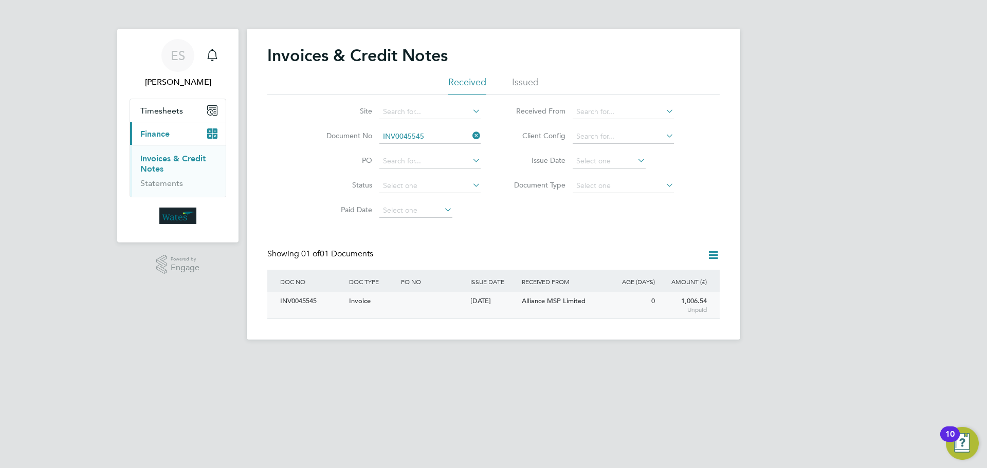
click at [292, 297] on div "INV0045545" at bounding box center [312, 301] width 69 height 19
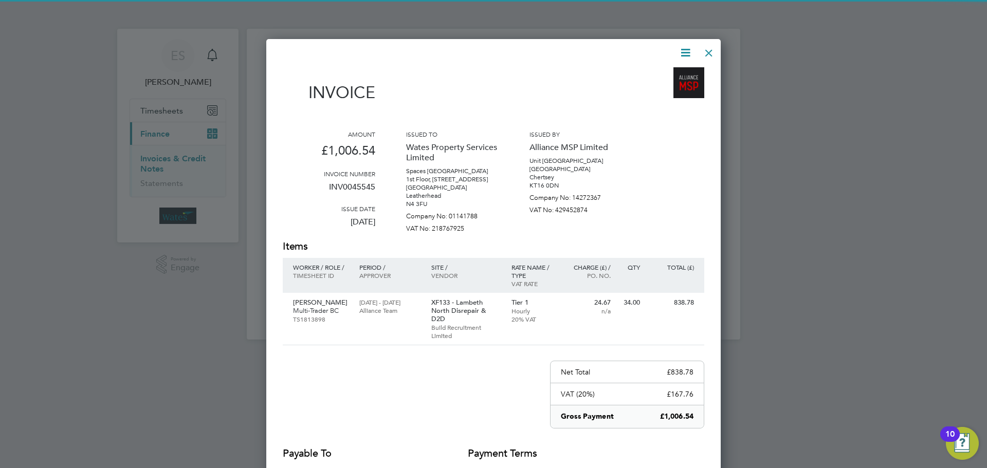
click at [686, 48] on icon at bounding box center [685, 52] width 13 height 13
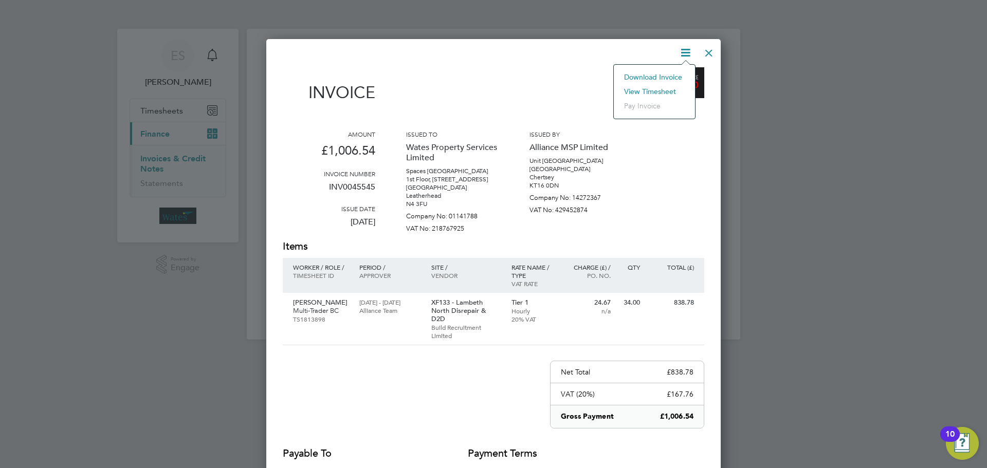
click at [666, 73] on li "Download Invoice" at bounding box center [654, 77] width 71 height 14
click at [687, 48] on icon at bounding box center [685, 52] width 13 height 13
click at [665, 91] on li "View timesheet" at bounding box center [654, 91] width 71 height 14
click at [708, 47] on div at bounding box center [709, 50] width 19 height 19
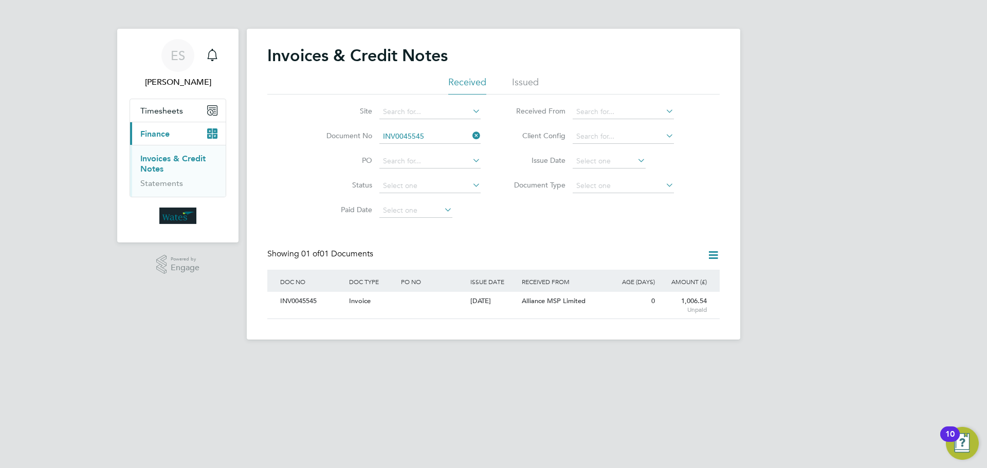
click at [471, 135] on icon at bounding box center [471, 136] width 0 height 14
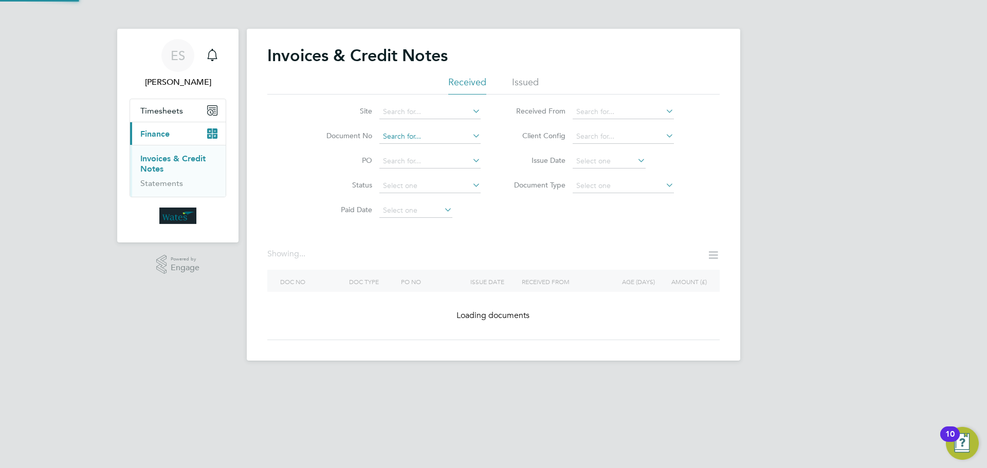
drag, startPoint x: 435, startPoint y: 129, endPoint x: 413, endPoint y: 137, distance: 22.6
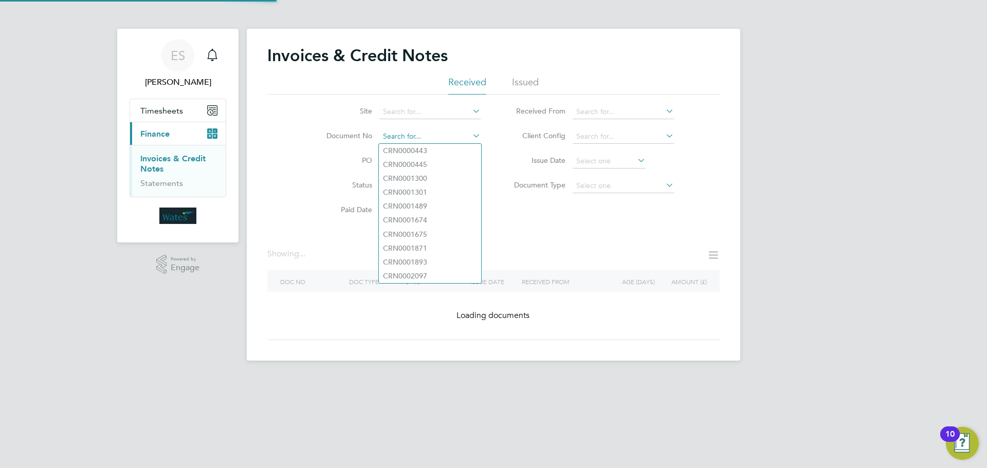
paste input "INV0045546"
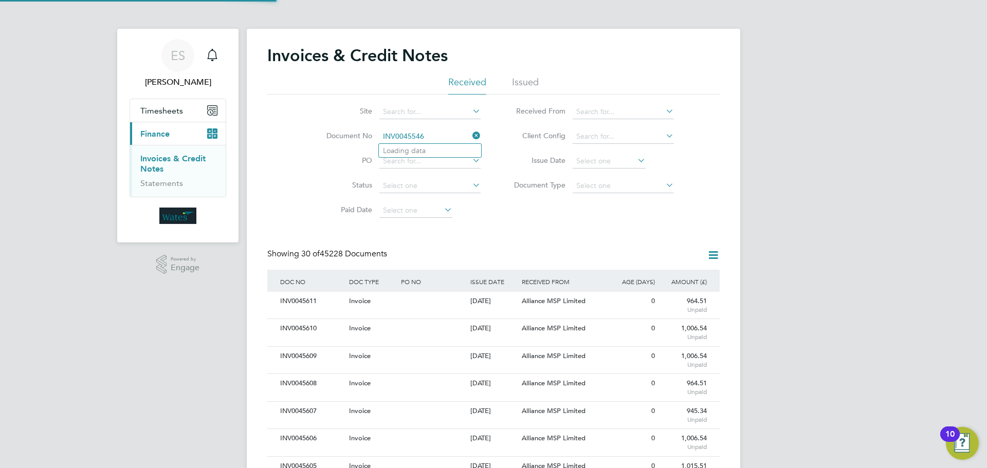
scroll to position [20, 87]
type input "INV0045546"
click at [423, 149] on b "INV0045546" at bounding box center [403, 151] width 41 height 9
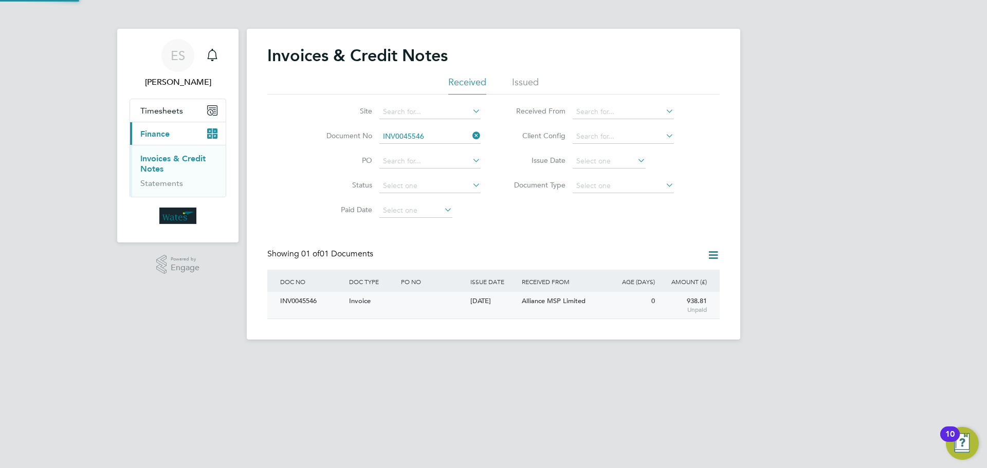
click at [298, 303] on div "INV0045546" at bounding box center [312, 301] width 69 height 19
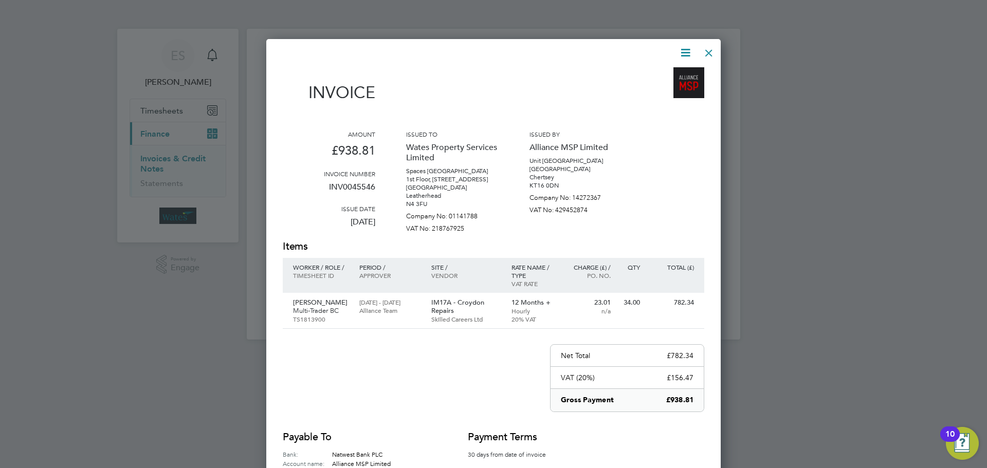
click at [683, 52] on icon at bounding box center [685, 52] width 13 height 13
click at [663, 71] on li "Download Invoice" at bounding box center [654, 77] width 71 height 14
click at [684, 47] on icon at bounding box center [685, 52] width 13 height 13
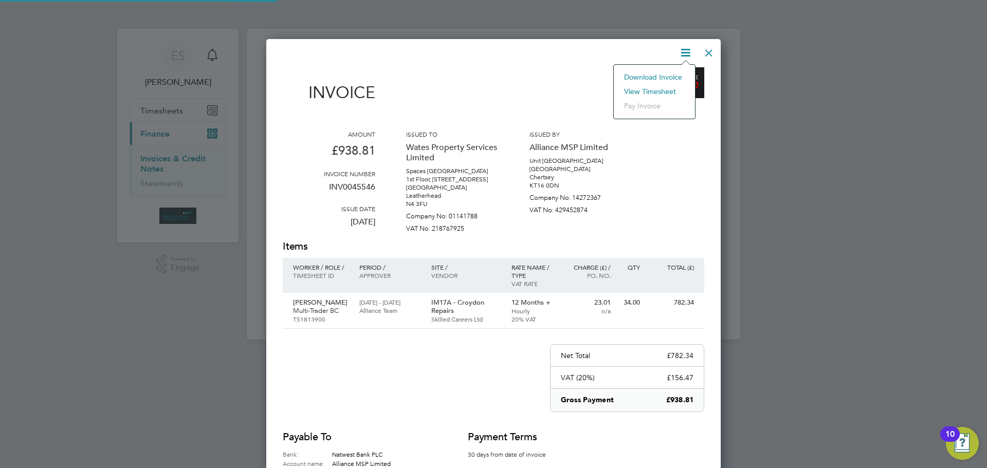
click at [660, 86] on li "View timesheet" at bounding box center [654, 91] width 71 height 14
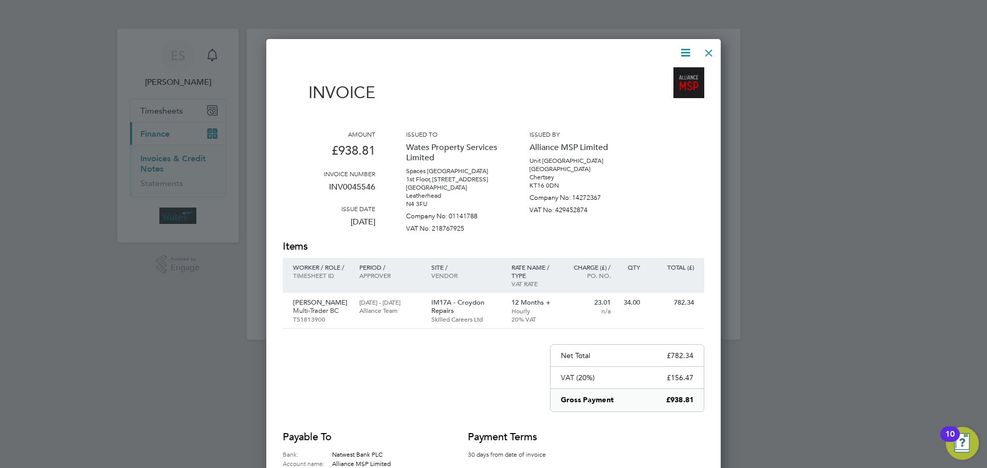
click at [712, 49] on div at bounding box center [709, 50] width 19 height 19
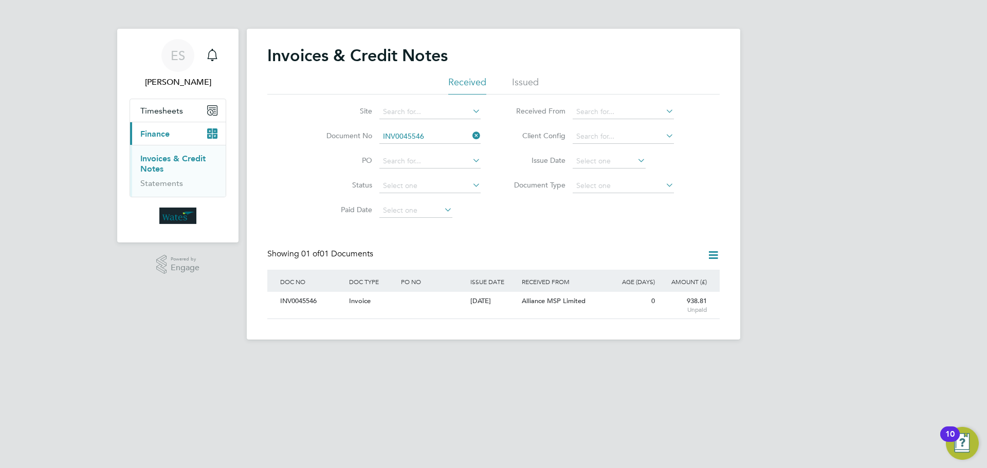
click at [471, 137] on icon at bounding box center [471, 136] width 0 height 14
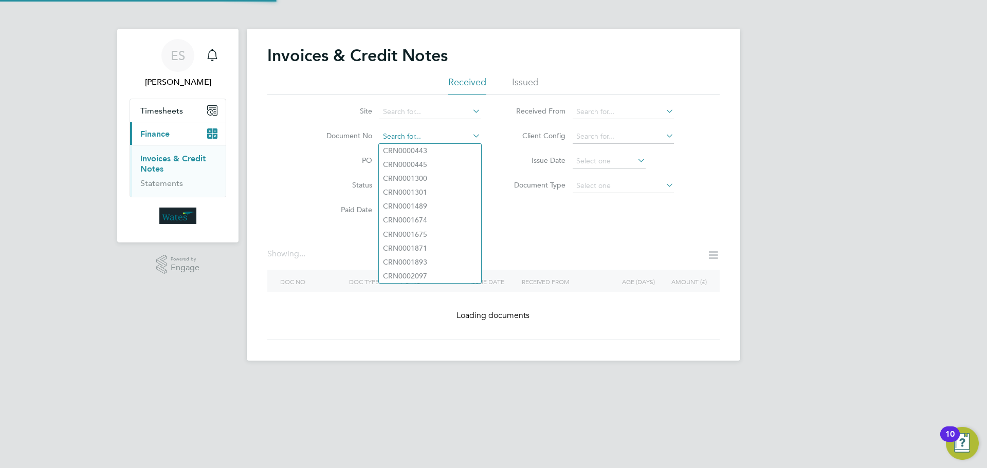
paste input "INV0045547"
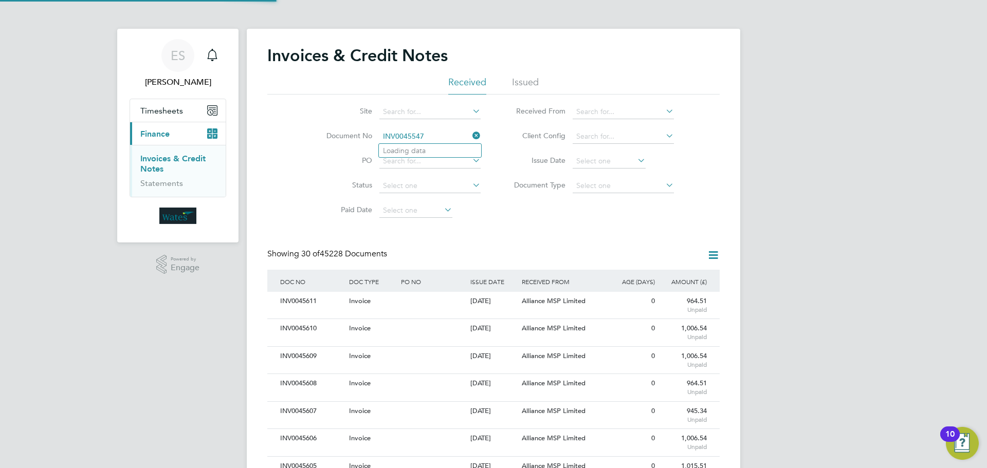
scroll to position [20, 70]
type input "INV0045547"
click at [448, 154] on li "INV0045547" at bounding box center [430, 151] width 102 height 14
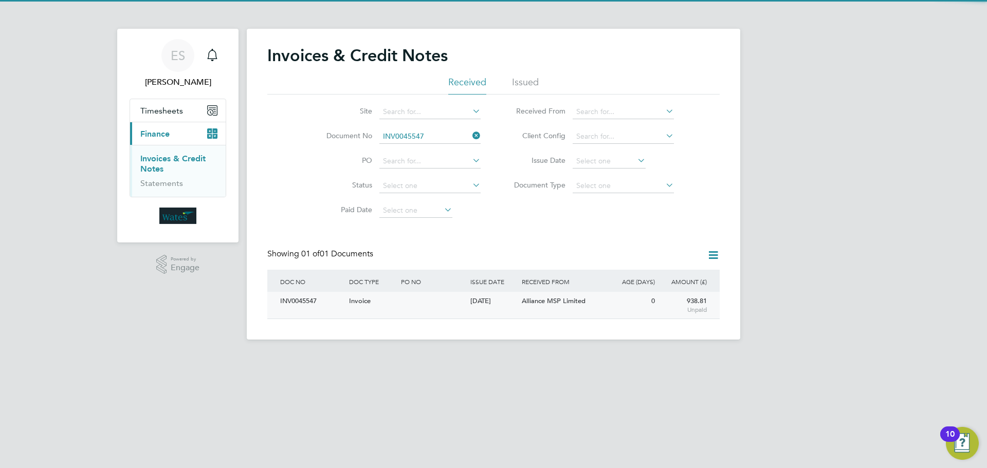
click at [306, 301] on div "INV0045547" at bounding box center [312, 301] width 69 height 19
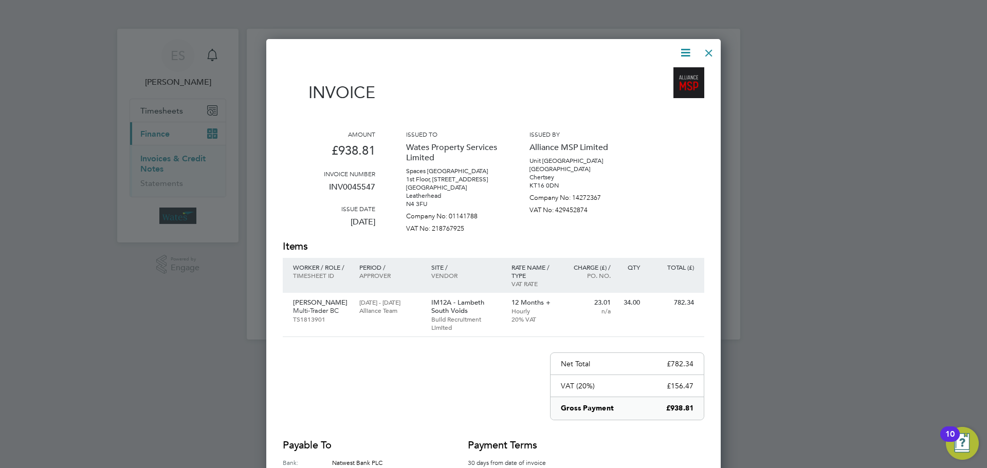
click at [686, 46] on icon at bounding box center [685, 52] width 13 height 13
click at [664, 72] on li "Download Invoice" at bounding box center [654, 77] width 71 height 14
click at [684, 51] on icon at bounding box center [685, 52] width 13 height 13
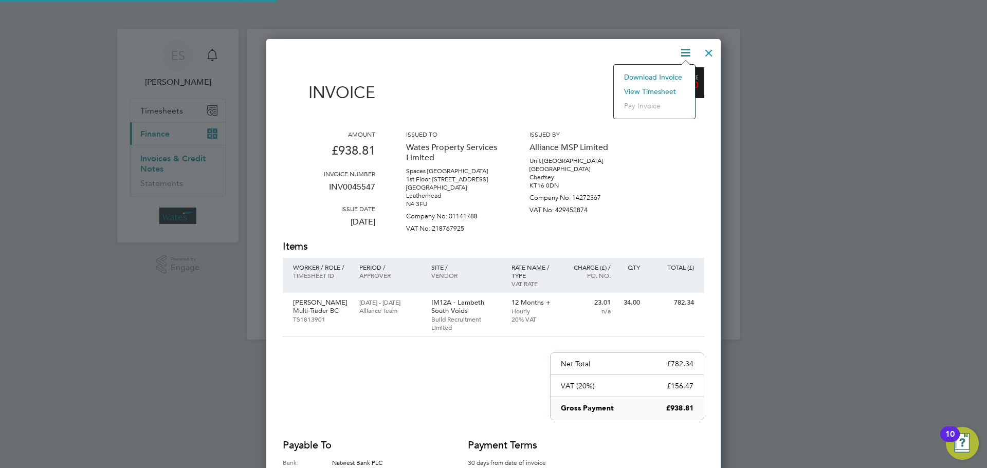
click at [655, 90] on li "View timesheet" at bounding box center [654, 91] width 71 height 14
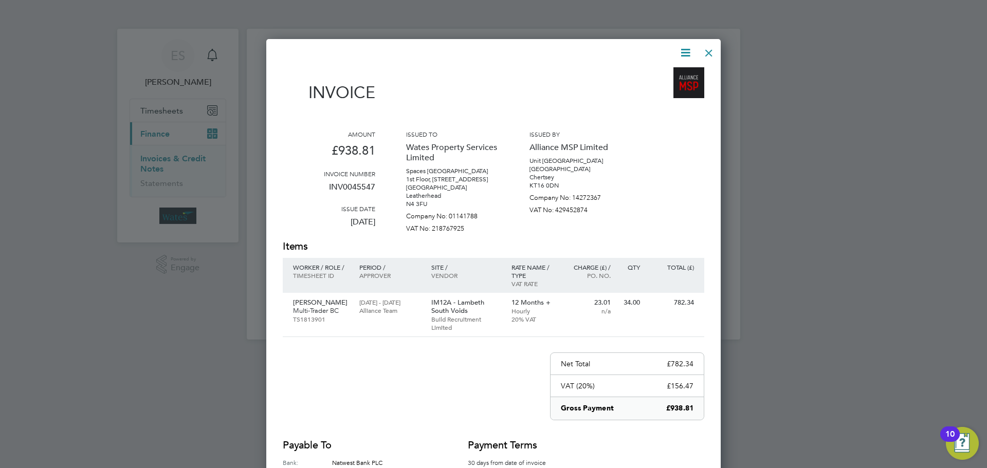
click at [710, 50] on div at bounding box center [709, 50] width 19 height 19
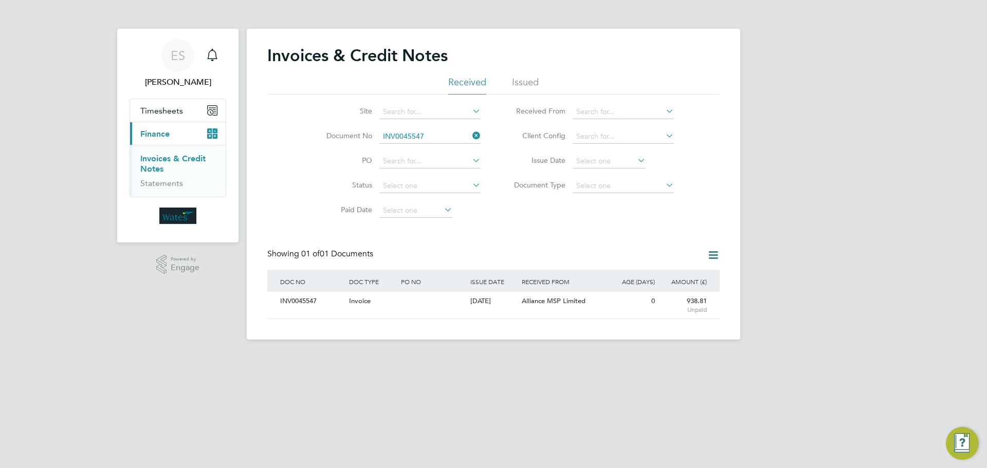
drag, startPoint x: 472, startPoint y: 133, endPoint x: 457, endPoint y: 134, distance: 14.4
click at [471, 133] on icon at bounding box center [471, 136] width 0 height 14
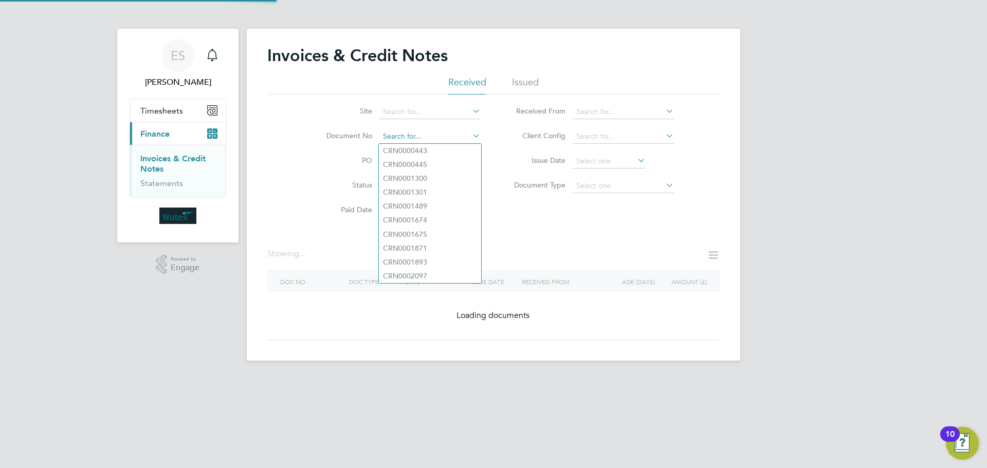
paste input "INV0045548"
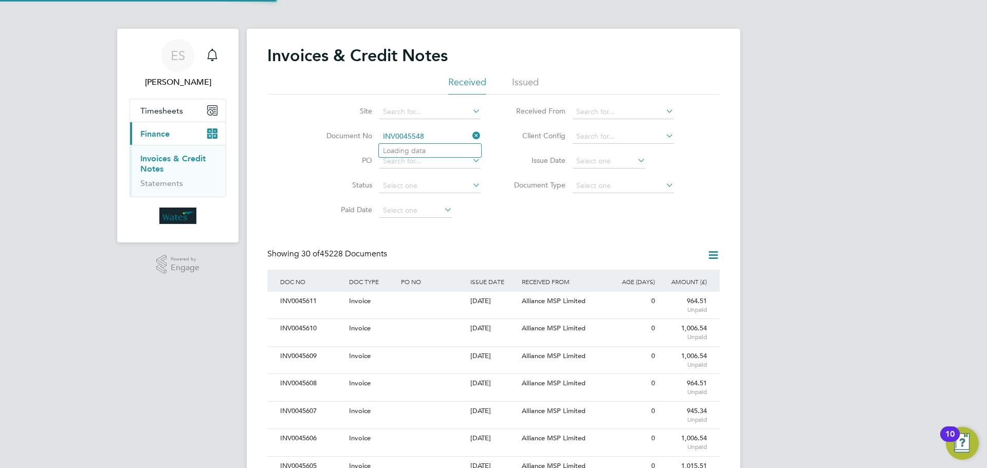
scroll to position [20, 87]
type input "INV0045548"
click at [440, 149] on li "INV0045548" at bounding box center [430, 151] width 102 height 14
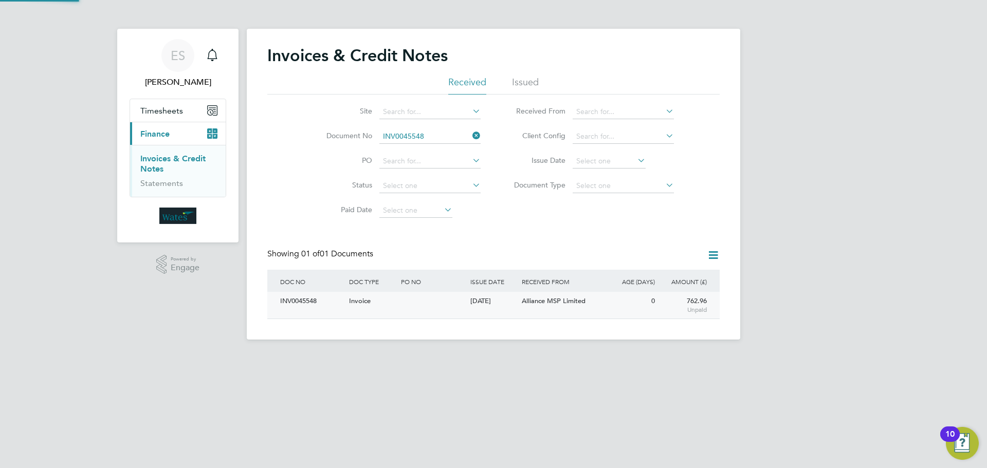
click at [306, 301] on div "INV0045548" at bounding box center [312, 301] width 69 height 19
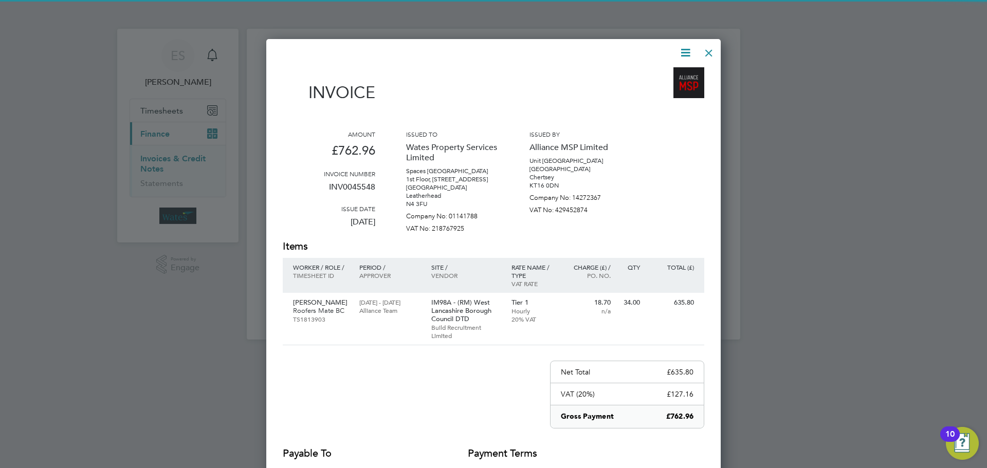
click at [685, 49] on icon at bounding box center [685, 52] width 13 height 13
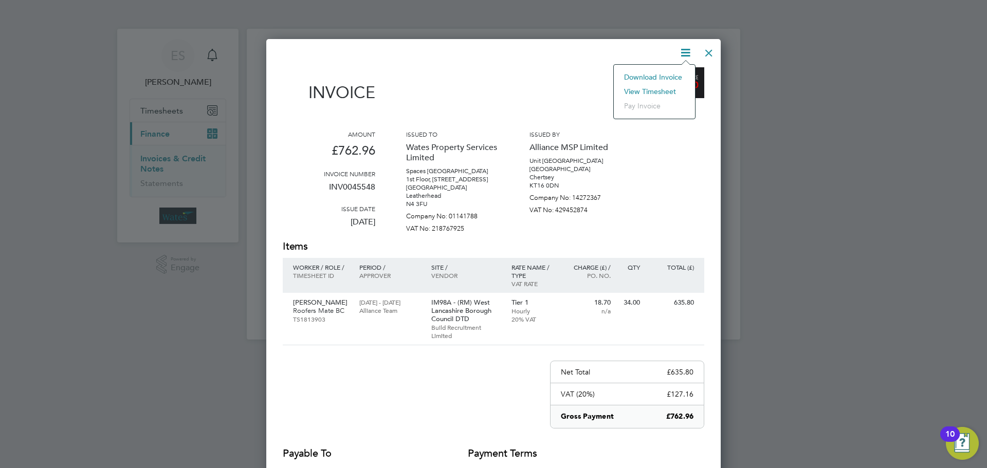
click at [653, 73] on li "Download Invoice" at bounding box center [654, 77] width 71 height 14
drag, startPoint x: 684, startPoint y: 49, endPoint x: 668, endPoint y: 71, distance: 27.6
click at [684, 49] on icon at bounding box center [685, 52] width 13 height 13
click at [655, 88] on li "View timesheet" at bounding box center [654, 91] width 71 height 14
click at [709, 48] on div at bounding box center [709, 50] width 19 height 19
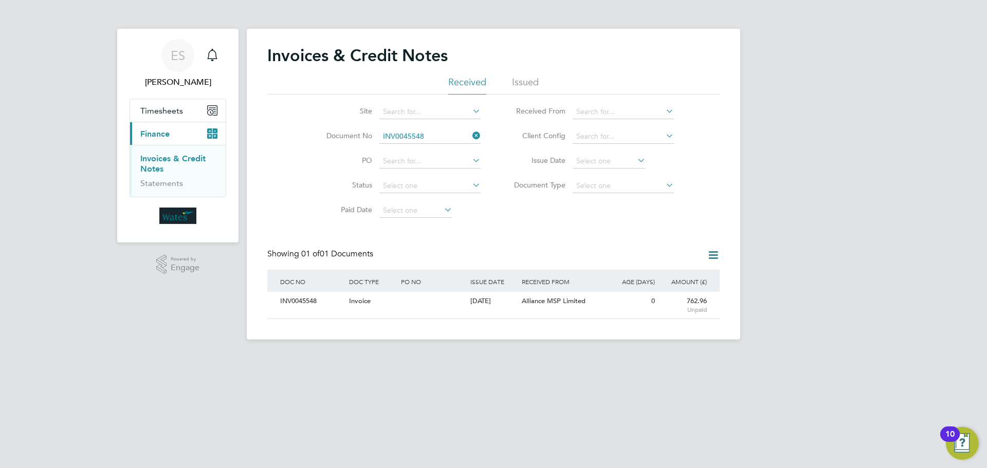
click at [471, 133] on icon at bounding box center [471, 136] width 0 height 14
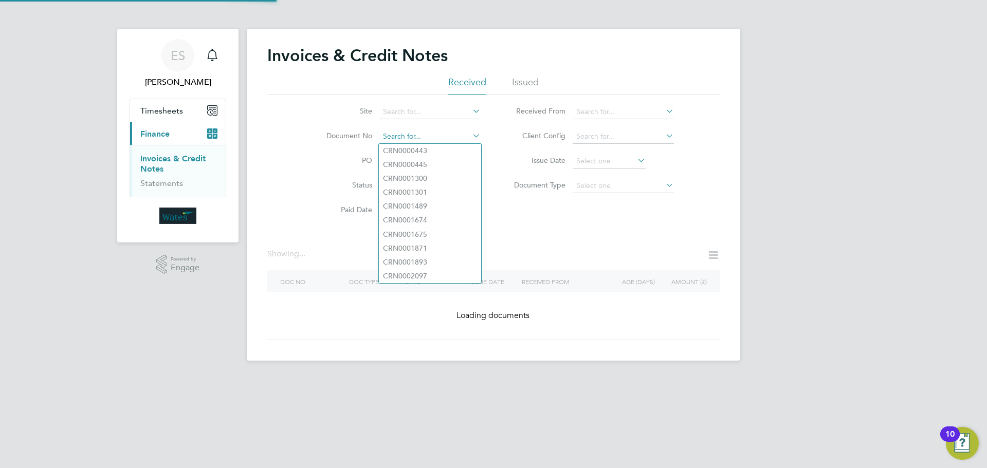
paste input "INV0045549"
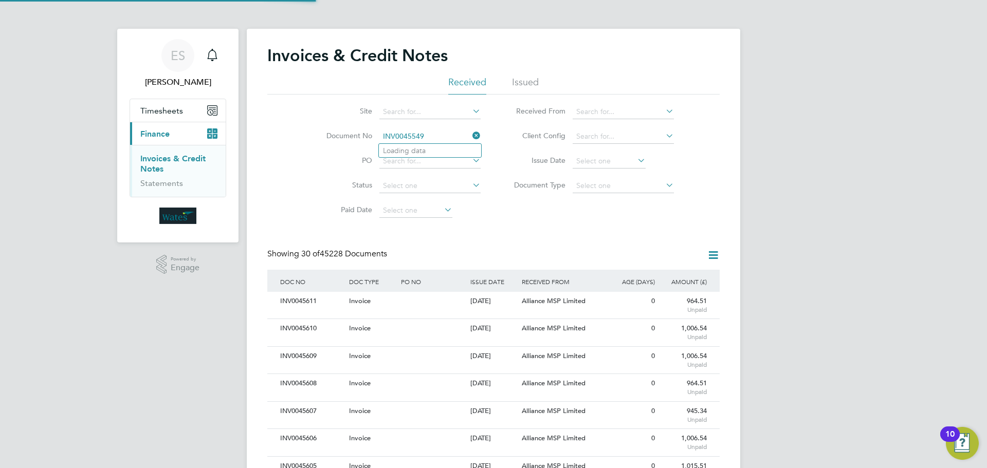
scroll to position [20, 70]
type input "INV0045549"
click at [429, 151] on li "INV0045549" at bounding box center [430, 151] width 102 height 14
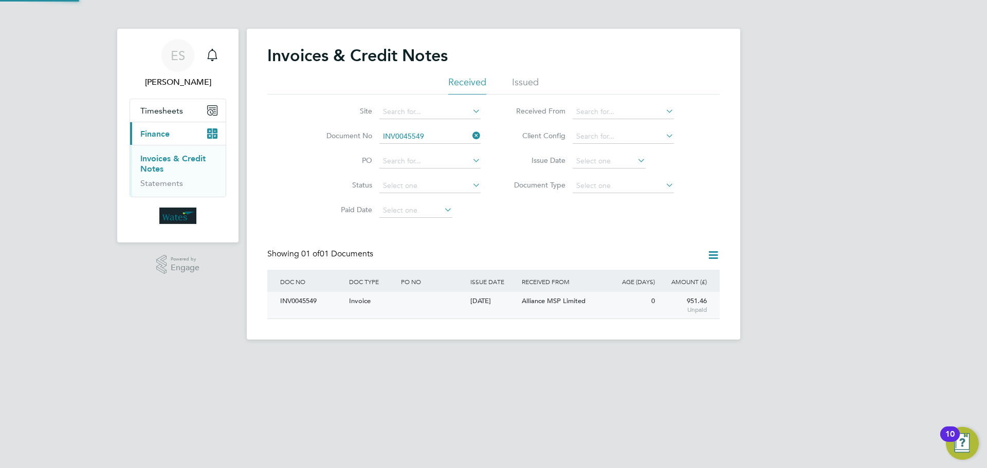
click at [309, 302] on div "INV0045549" at bounding box center [312, 301] width 69 height 19
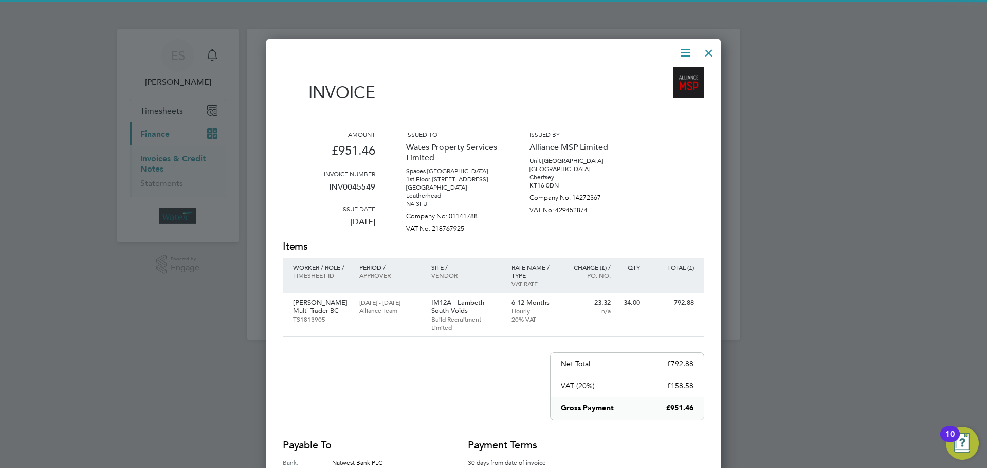
click at [683, 51] on icon at bounding box center [685, 52] width 13 height 13
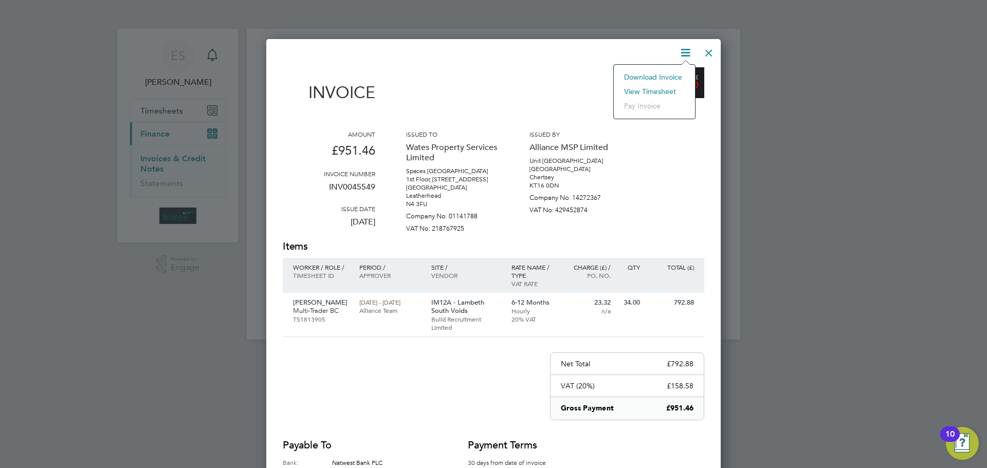
click at [667, 75] on li "Download Invoice" at bounding box center [654, 77] width 71 height 14
click at [681, 50] on icon at bounding box center [685, 52] width 13 height 13
click at [666, 86] on li "View timesheet" at bounding box center [654, 91] width 71 height 14
click at [711, 54] on div at bounding box center [709, 50] width 19 height 19
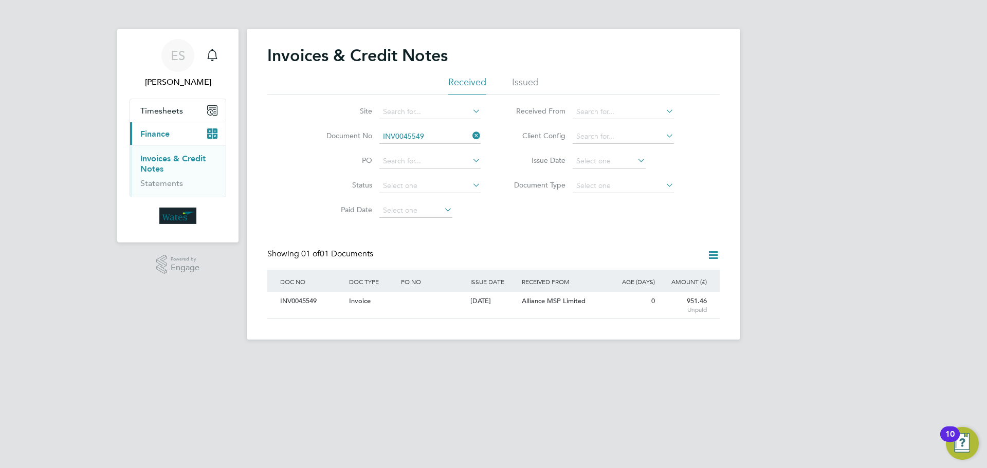
click at [471, 135] on icon at bounding box center [471, 136] width 0 height 14
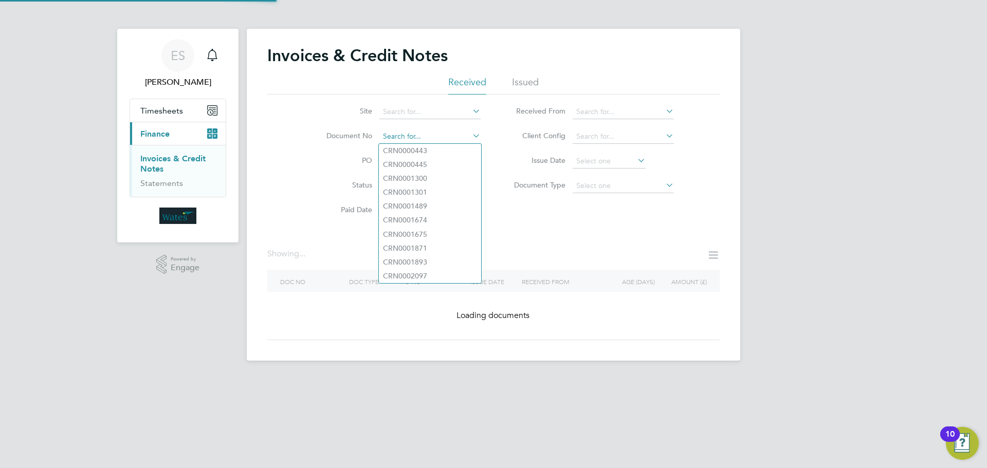
paste input "INV0045550"
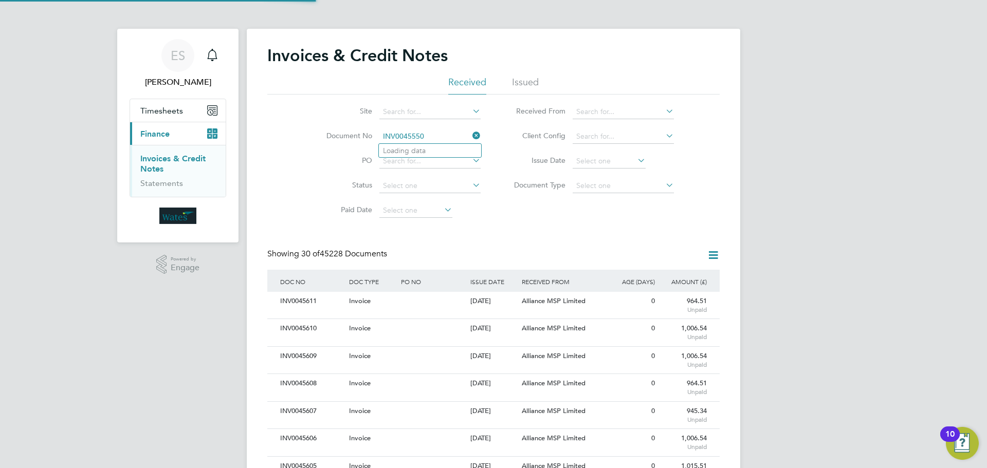
scroll to position [20, 70]
type input "INV0045550"
click at [455, 152] on li "INV0045550" at bounding box center [430, 151] width 102 height 14
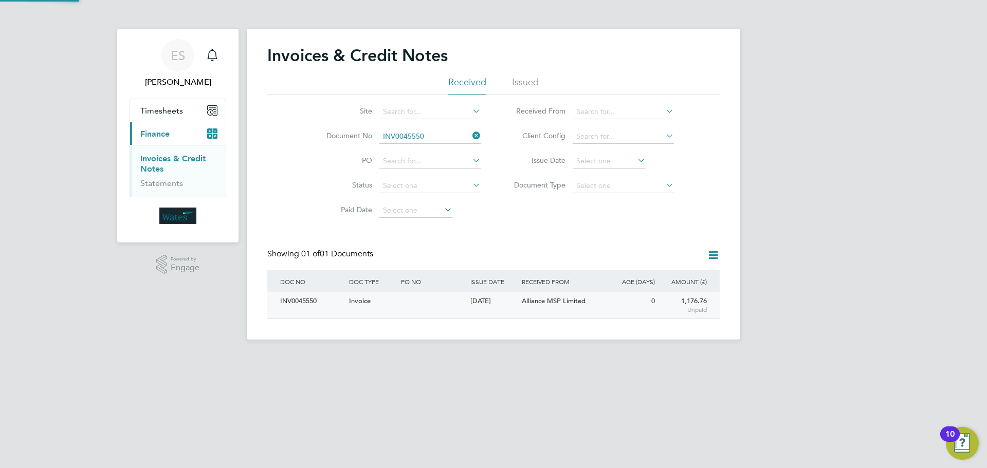
click at [319, 307] on div "INV0045550" at bounding box center [312, 301] width 69 height 19
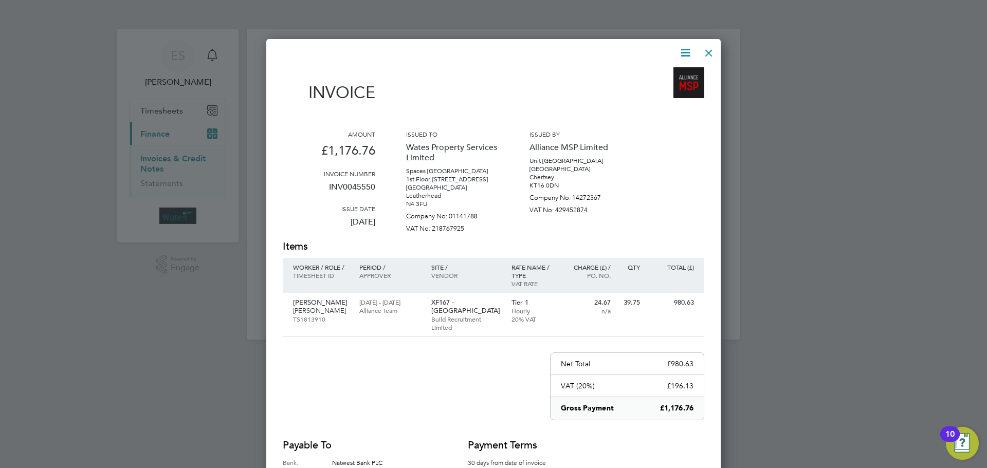
click at [680, 49] on icon at bounding box center [685, 52] width 13 height 13
click at [672, 73] on li "Download Invoice" at bounding box center [654, 77] width 71 height 14
click at [683, 49] on icon at bounding box center [685, 52] width 13 height 13
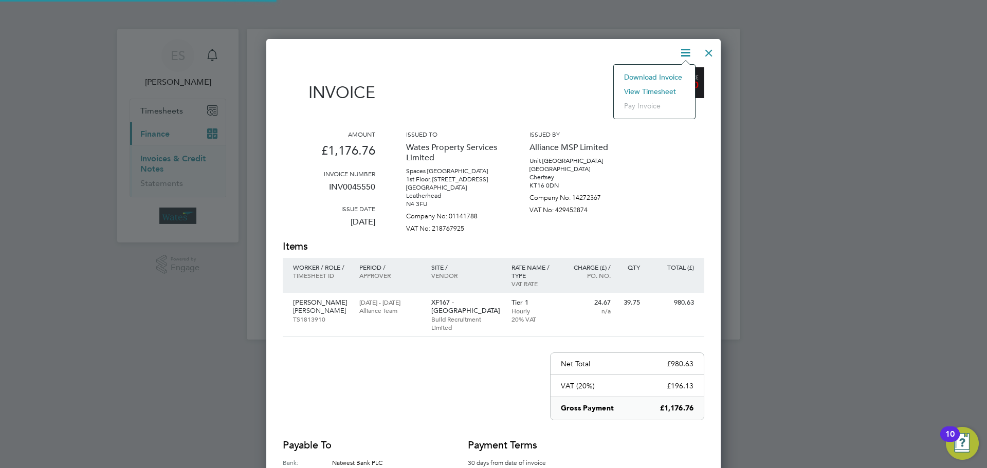
click at [663, 87] on li "View timesheet" at bounding box center [654, 91] width 71 height 14
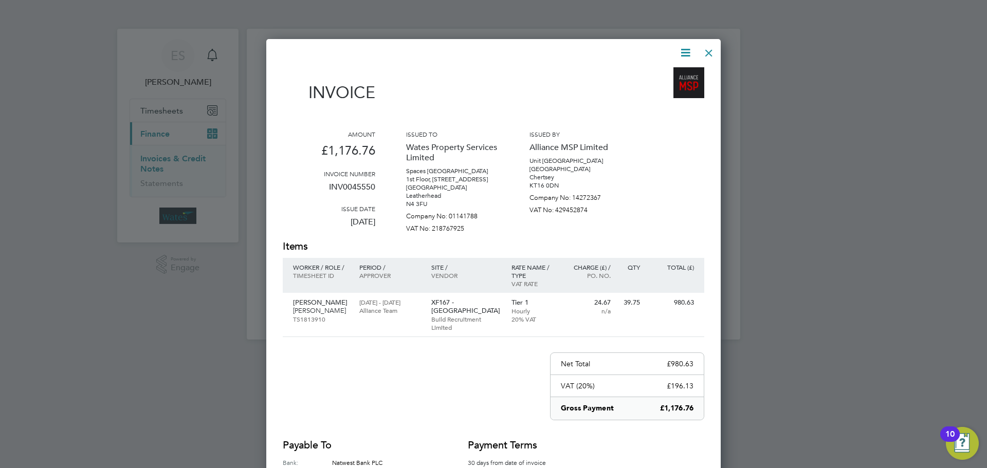
click at [701, 48] on div at bounding box center [709, 50] width 19 height 19
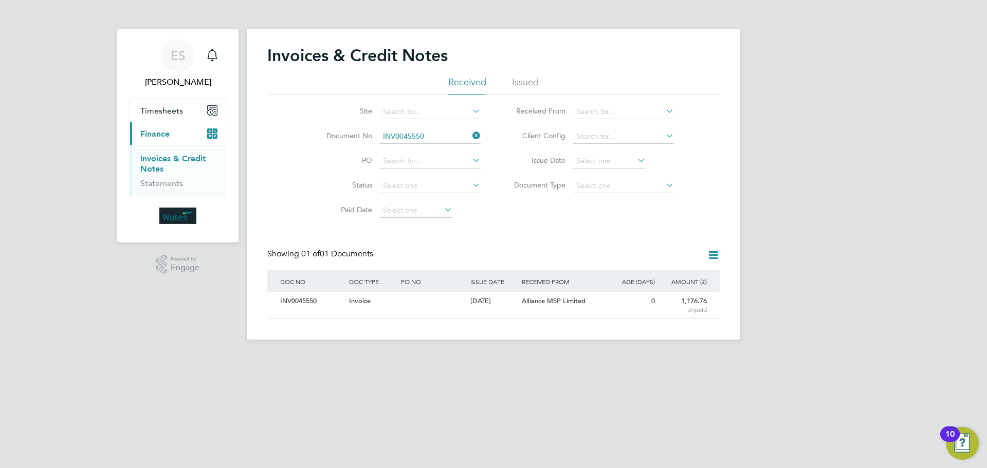
click at [471, 135] on icon at bounding box center [471, 136] width 0 height 14
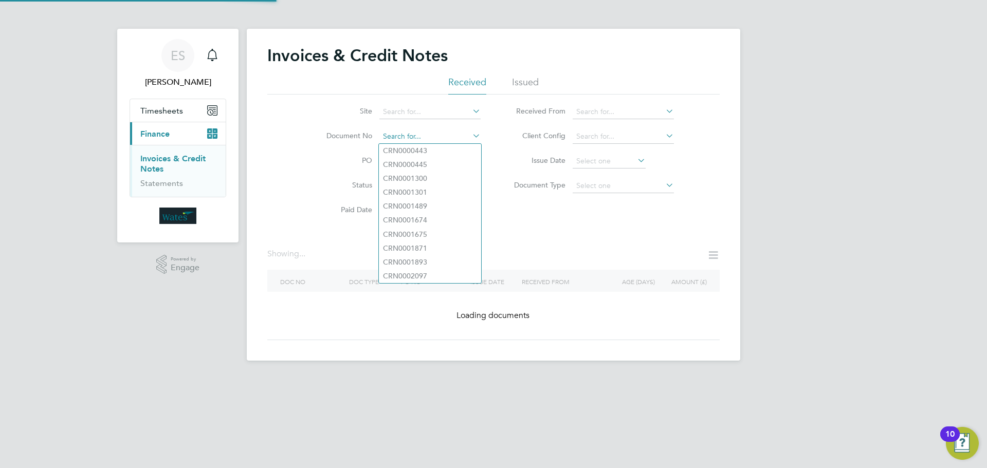
paste input "INV0045551"
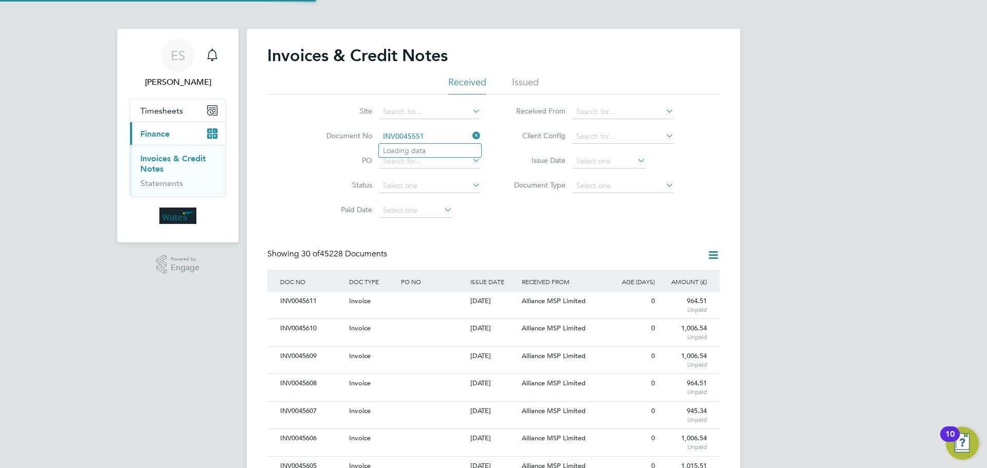
scroll to position [20, 70]
type input "INV0045551"
click at [449, 146] on li "INV0045551" at bounding box center [430, 151] width 102 height 14
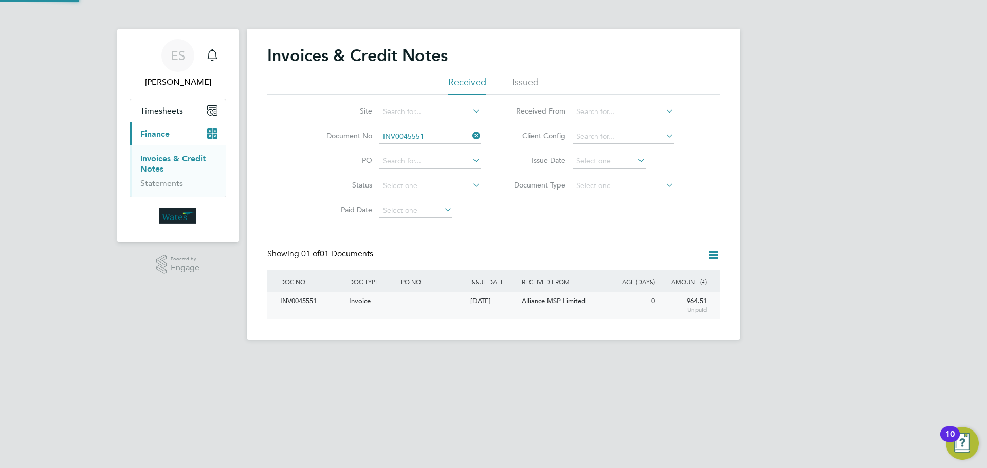
click at [302, 300] on div "INV0045551" at bounding box center [312, 301] width 69 height 19
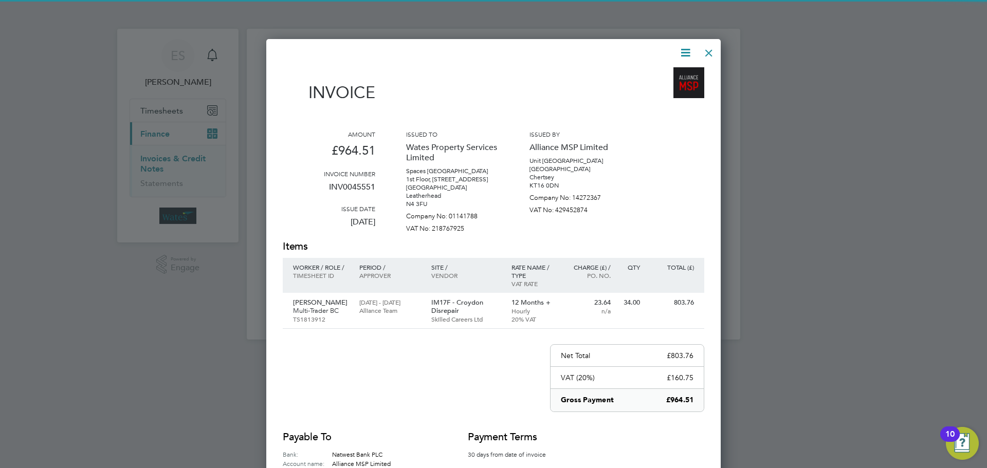
click at [682, 47] on icon at bounding box center [685, 52] width 13 height 13
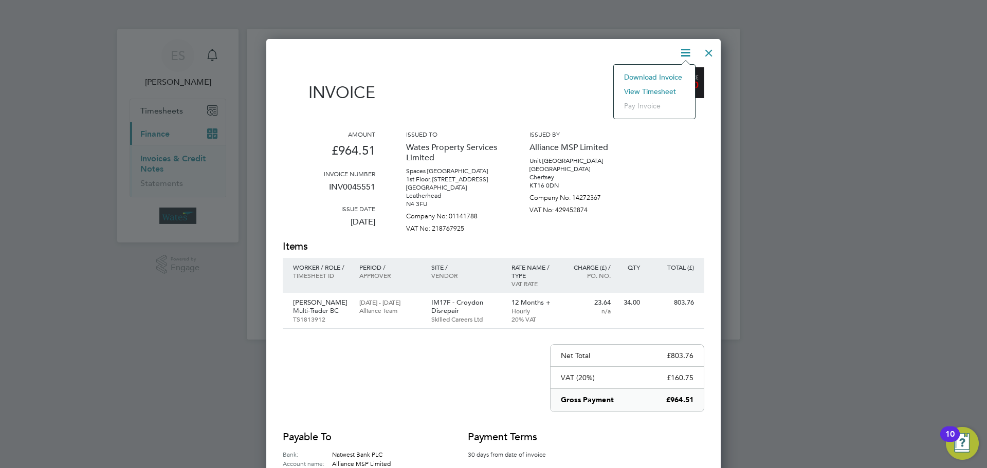
click at [671, 74] on li "Download Invoice" at bounding box center [654, 77] width 71 height 14
click at [682, 51] on icon at bounding box center [685, 52] width 13 height 13
click at [666, 88] on li "View timesheet" at bounding box center [654, 91] width 71 height 14
click at [710, 48] on div at bounding box center [709, 50] width 19 height 19
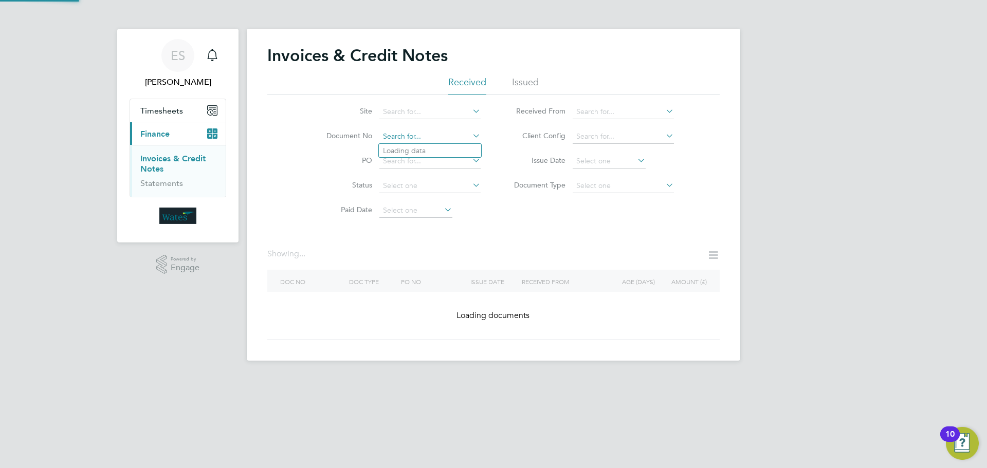
click at [469, 133] on input at bounding box center [429, 137] width 101 height 14
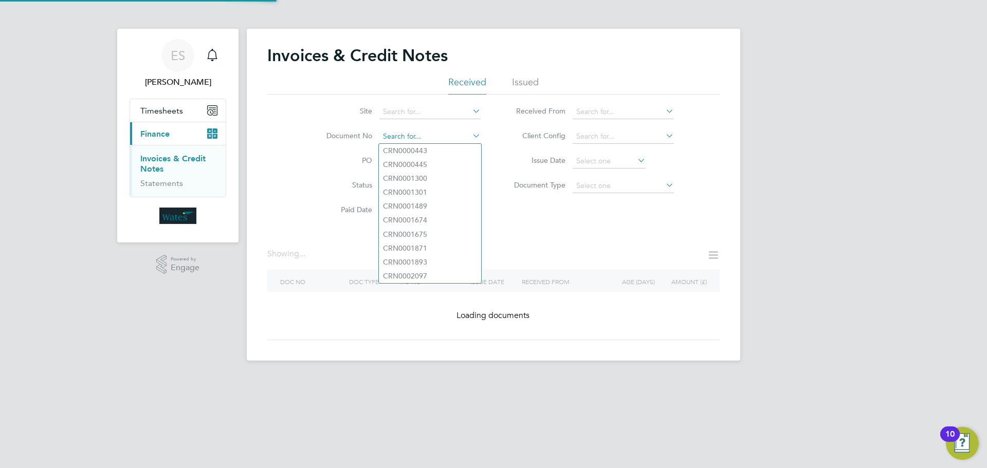
paste input "INV0045552"
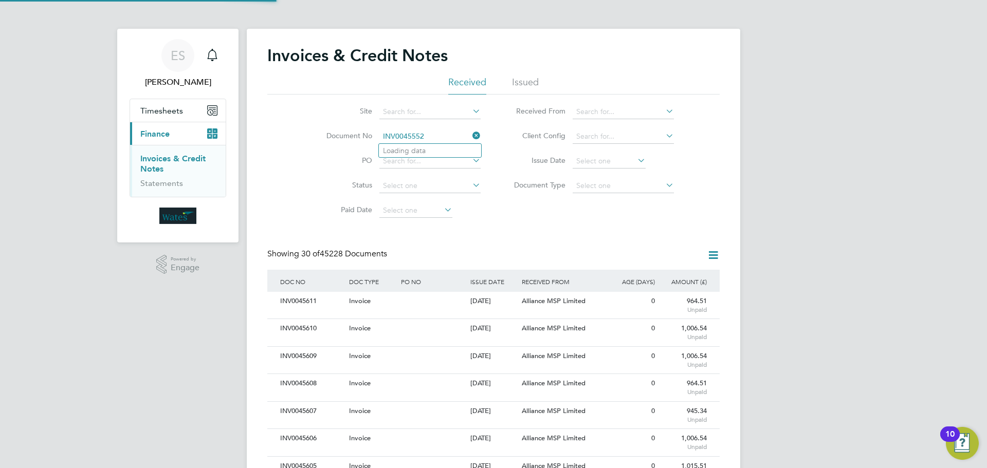
scroll to position [20, 70]
type input "INV0045552"
click at [442, 151] on li "INV0045552" at bounding box center [430, 151] width 102 height 14
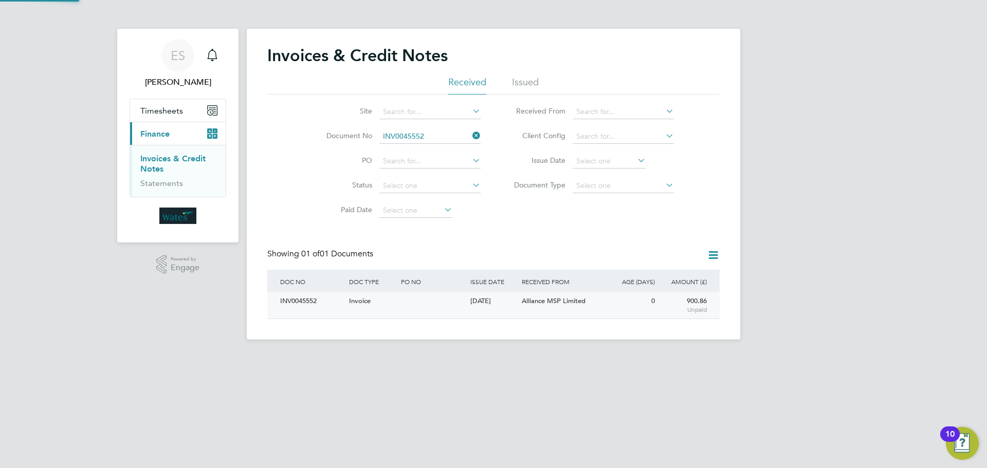
click at [330, 302] on div "INV0045552" at bounding box center [312, 301] width 69 height 19
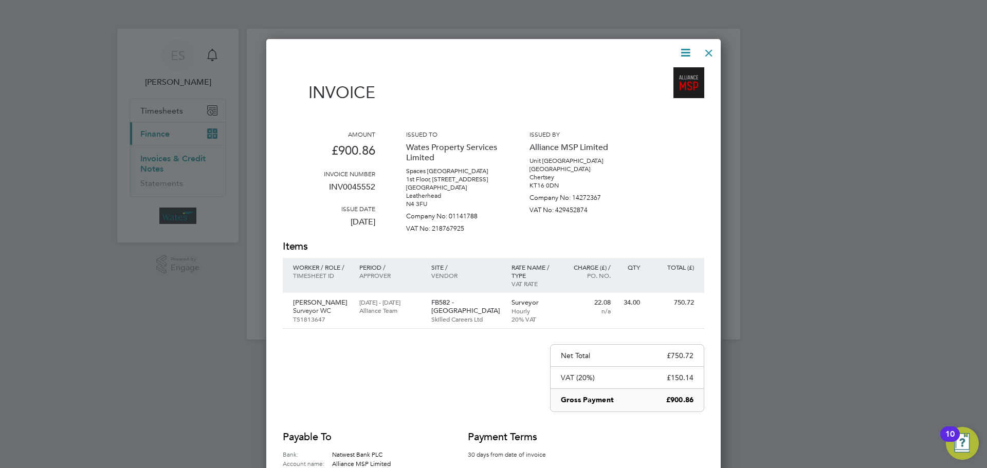
click at [684, 48] on icon at bounding box center [685, 52] width 13 height 13
drag, startPoint x: 661, startPoint y: 74, endPoint x: 677, endPoint y: 58, distance: 22.2
click at [661, 74] on li "Download Invoice" at bounding box center [654, 77] width 71 height 14
click at [683, 51] on icon at bounding box center [685, 52] width 13 height 13
click at [662, 87] on li "View timesheet" at bounding box center [654, 91] width 71 height 14
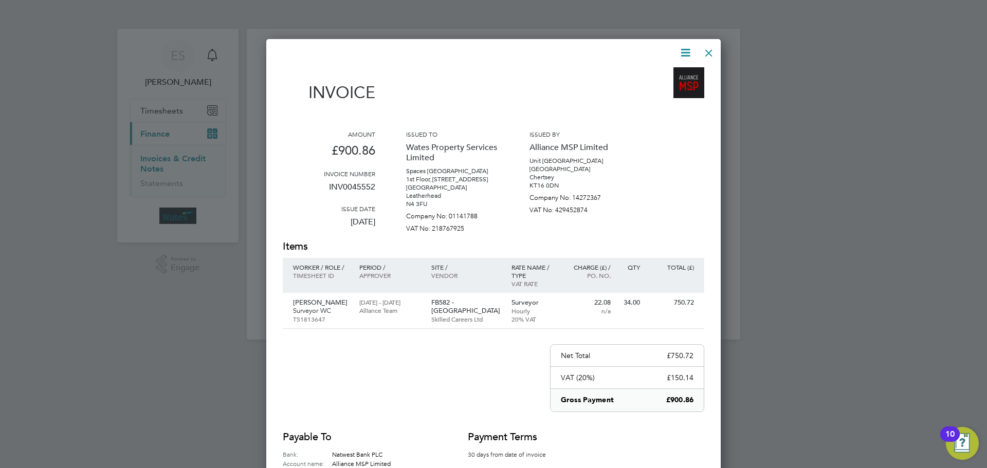
click at [708, 49] on div at bounding box center [709, 50] width 19 height 19
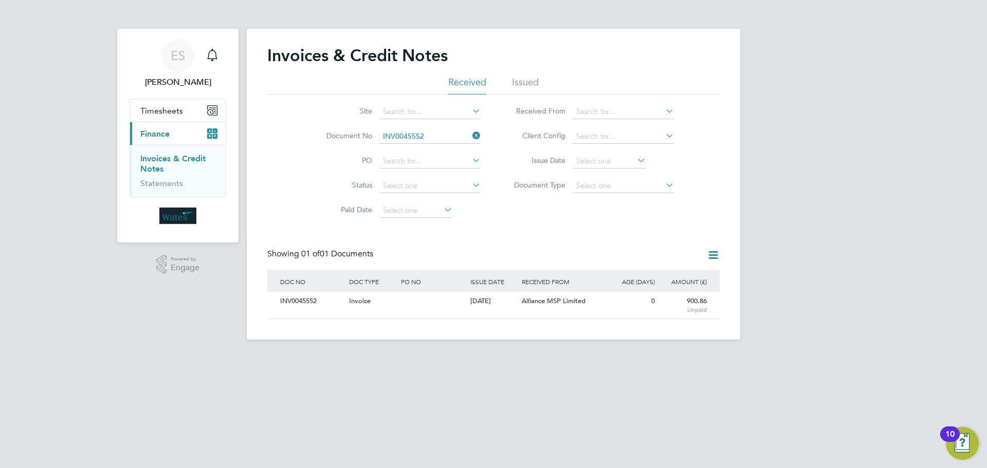
click at [471, 136] on icon at bounding box center [471, 136] width 0 height 14
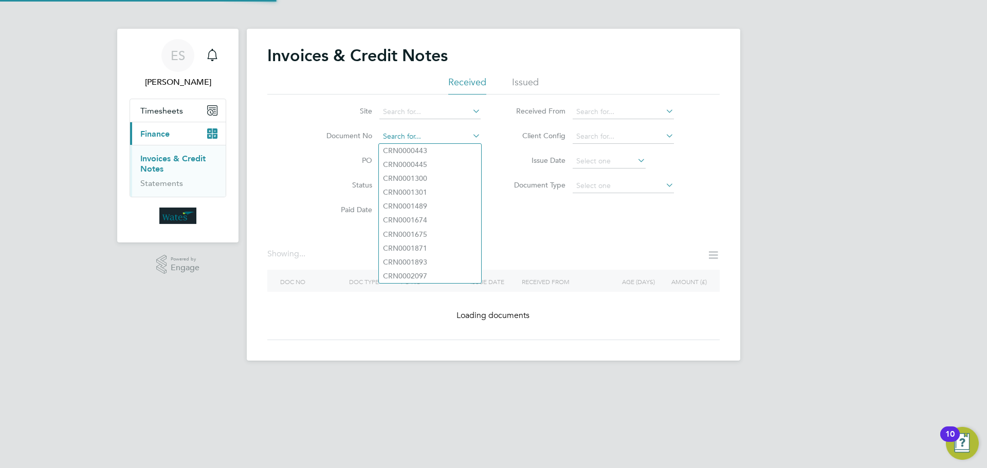
paste input "INV0045553"
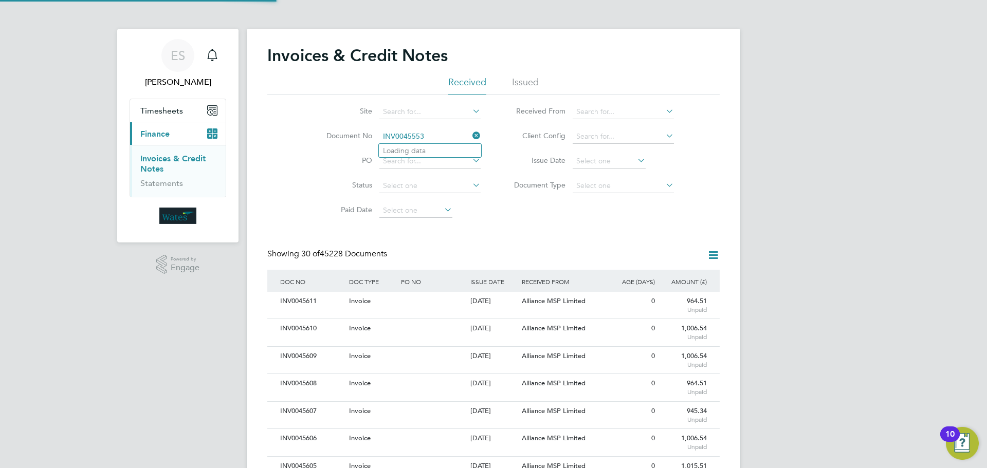
scroll to position [20, 87]
type input "INV0045553"
click at [434, 148] on li "INV0045553" at bounding box center [430, 151] width 102 height 14
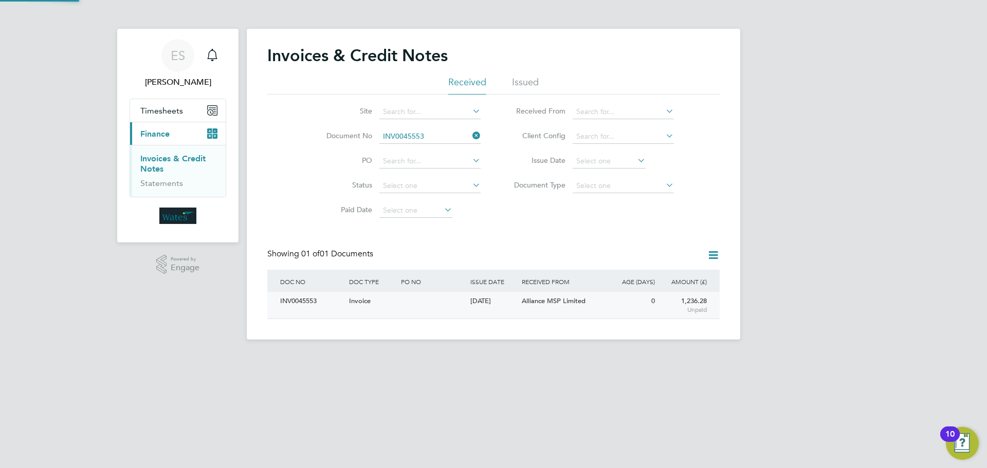
click at [301, 297] on div "INV0045553" at bounding box center [312, 301] width 69 height 19
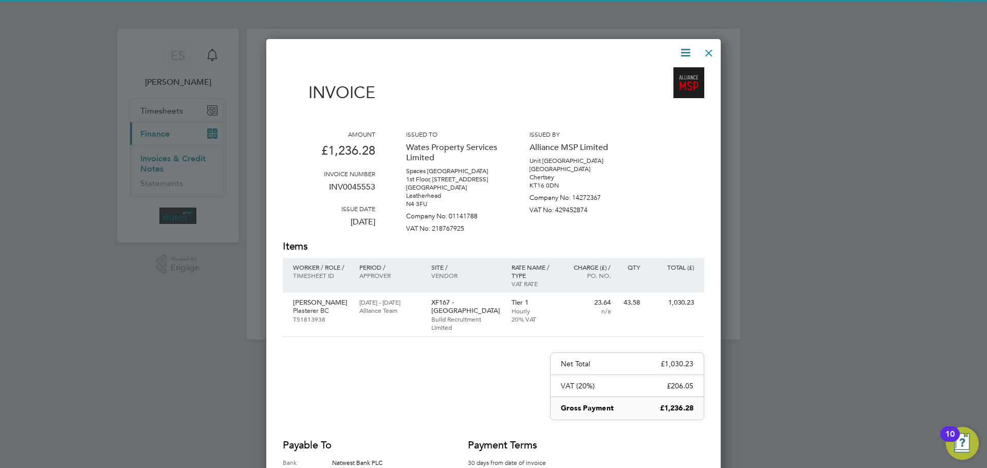
click at [683, 47] on icon at bounding box center [685, 52] width 13 height 13
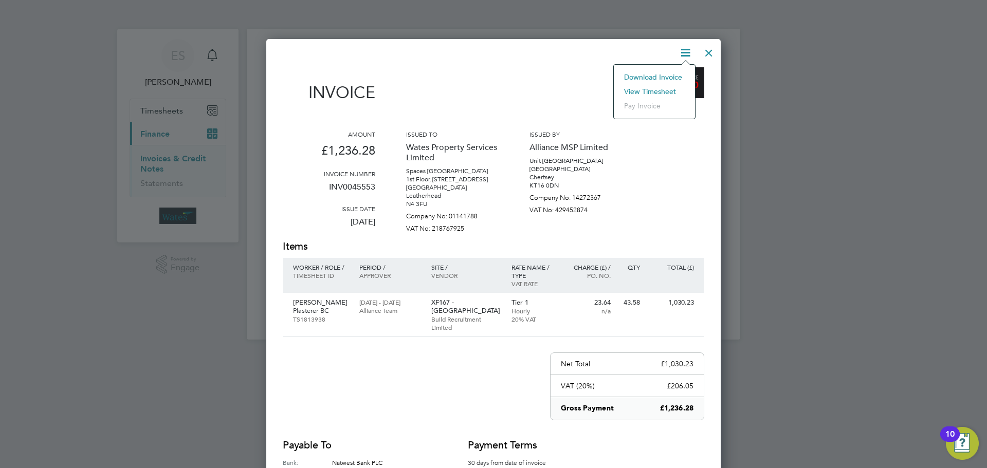
click at [667, 71] on li "Download Invoice" at bounding box center [654, 77] width 71 height 14
click at [691, 46] on icon at bounding box center [685, 52] width 13 height 13
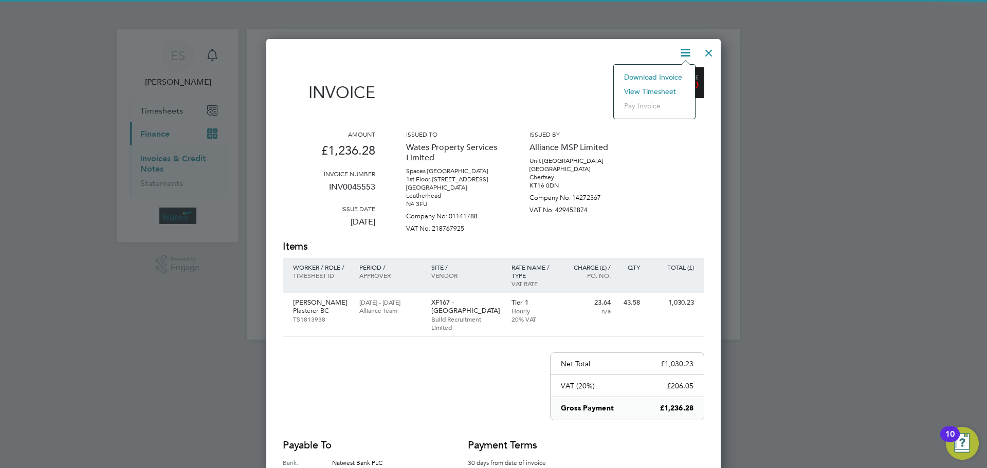
click at [661, 89] on li "View timesheet" at bounding box center [654, 91] width 71 height 14
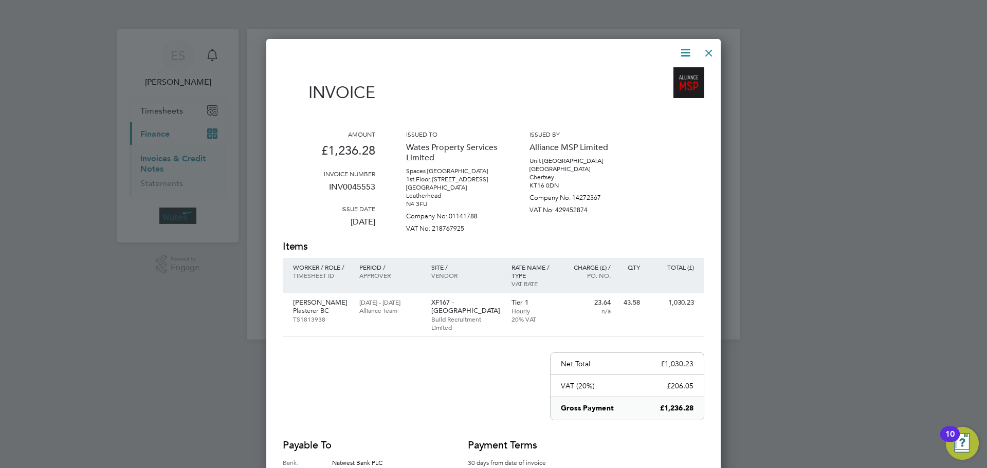
click at [703, 52] on div at bounding box center [709, 50] width 19 height 19
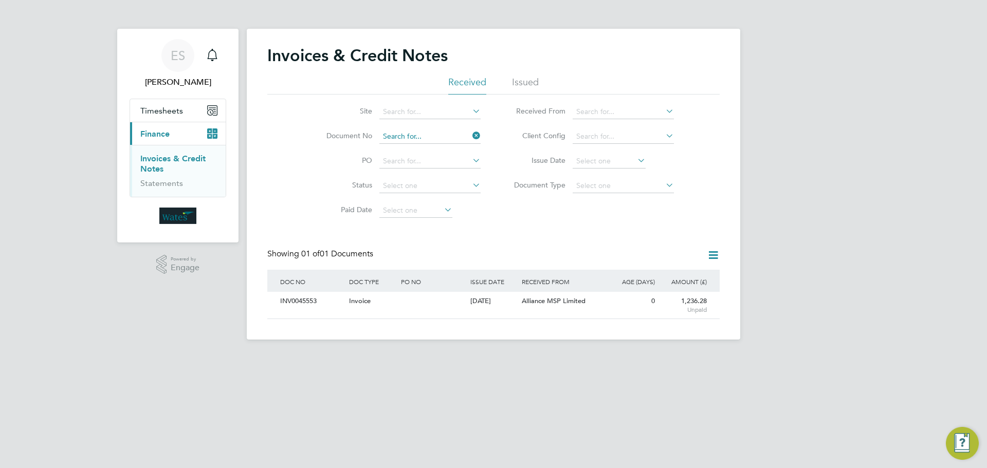
click at [464, 132] on input at bounding box center [429, 137] width 101 height 14
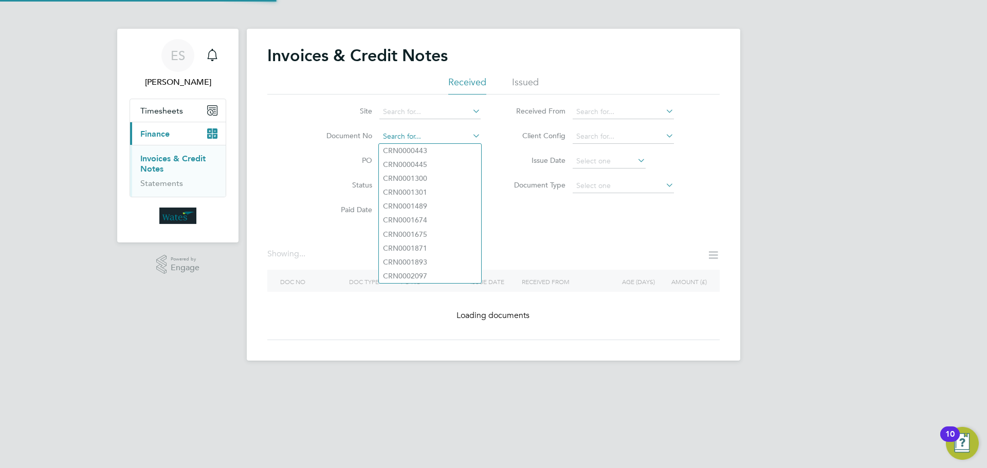
paste input "INV0045554"
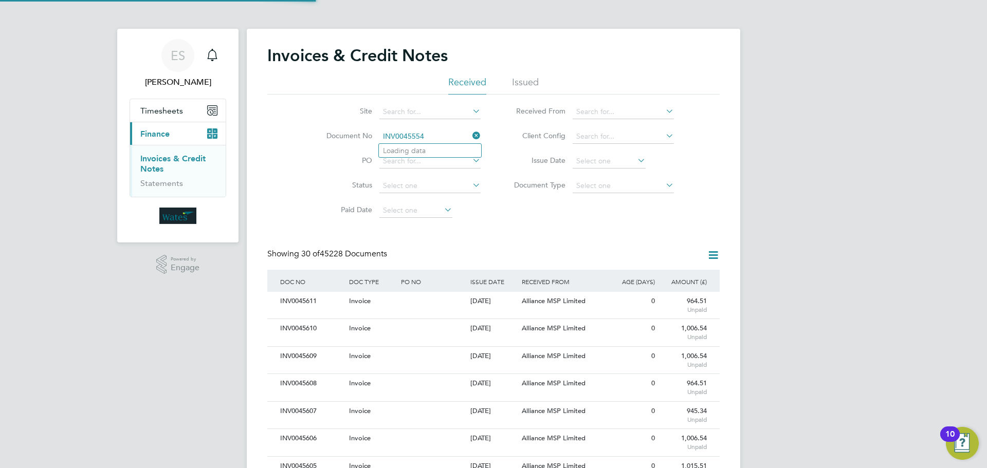
scroll to position [20, 87]
type input "INV0045554"
click at [430, 147] on li "INV0045554" at bounding box center [430, 151] width 102 height 14
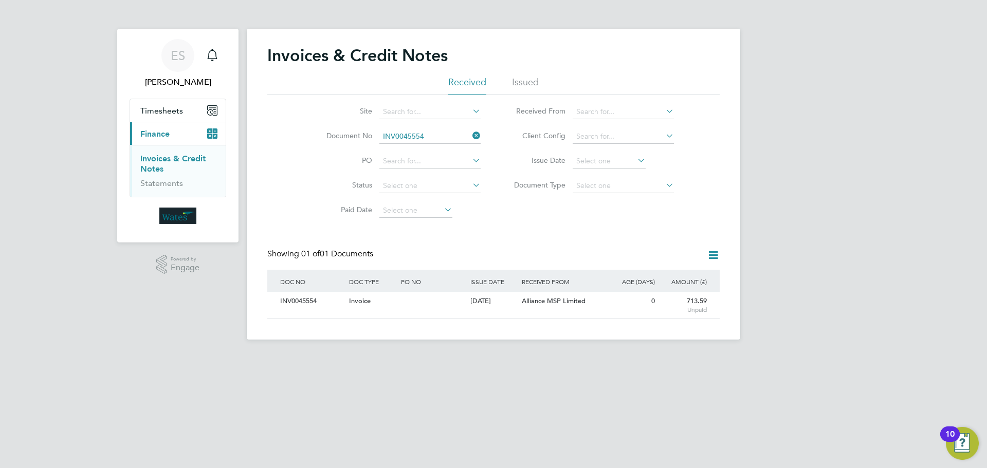
click at [301, 299] on div "INV0045554" at bounding box center [312, 301] width 69 height 19
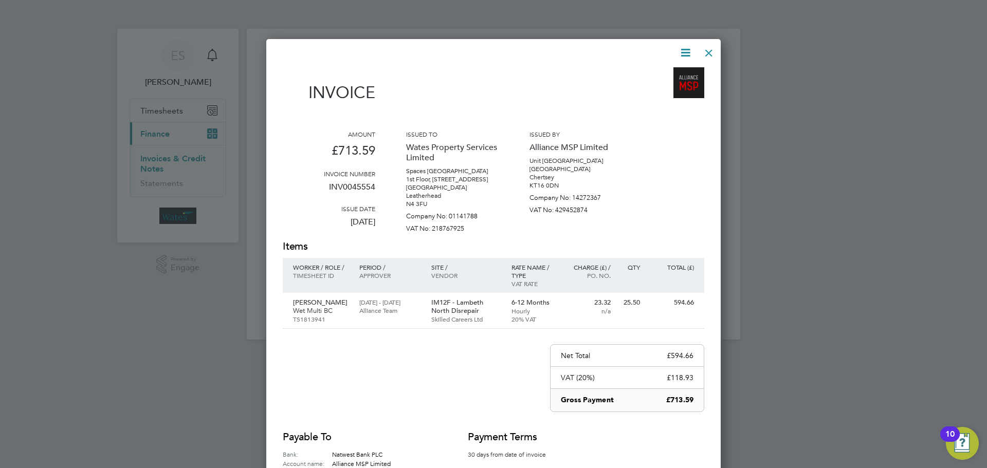
click at [686, 46] on icon at bounding box center [685, 52] width 13 height 13
click at [673, 71] on li "Download Invoice" at bounding box center [654, 77] width 71 height 14
click at [683, 51] on icon at bounding box center [685, 52] width 13 height 13
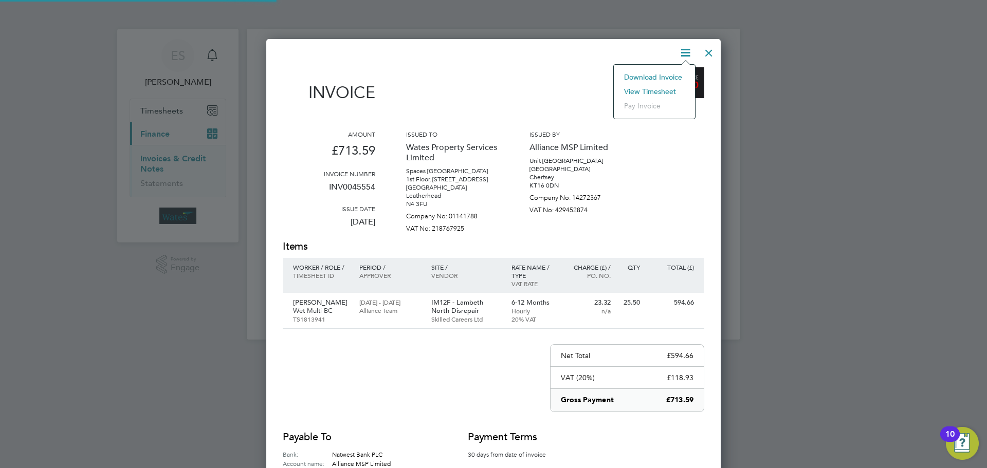
click at [659, 85] on li "View timesheet" at bounding box center [654, 91] width 71 height 14
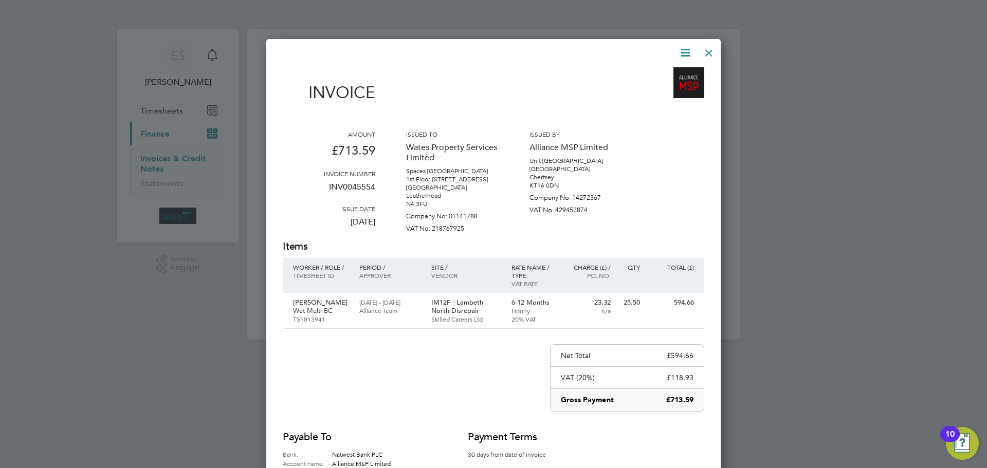
click at [704, 44] on div at bounding box center [709, 50] width 19 height 19
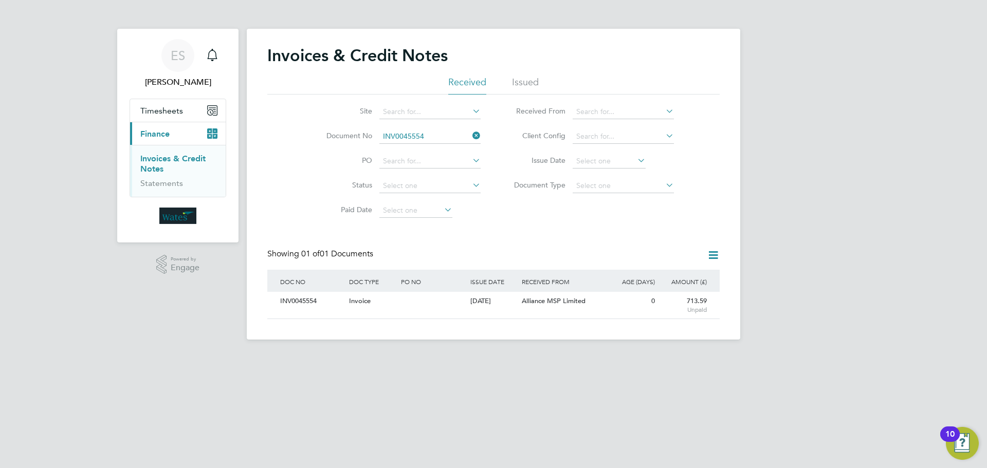
click at [471, 135] on icon at bounding box center [471, 136] width 0 height 14
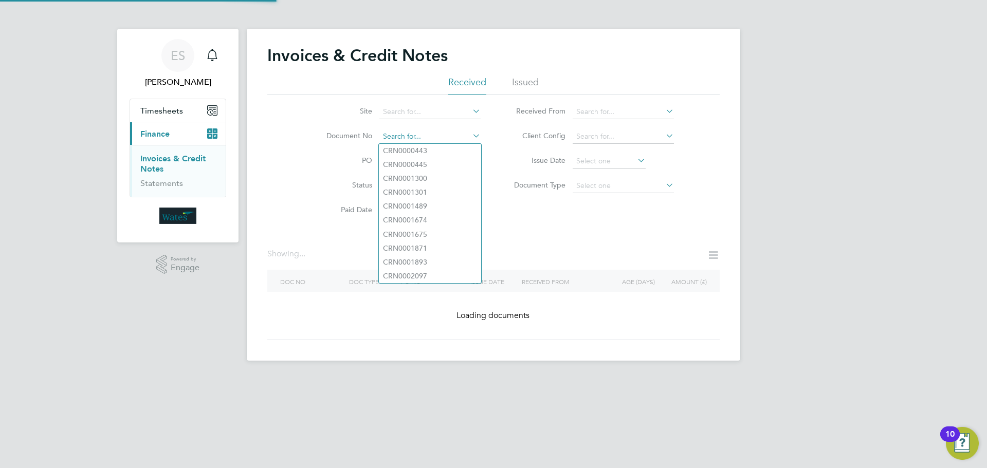
paste input "INV0045555"
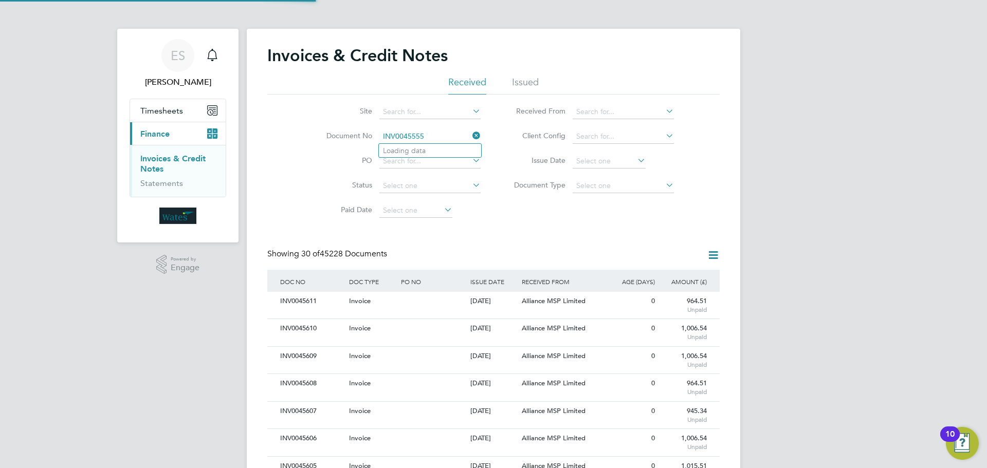
scroll to position [20, 70]
type input "INV0045555"
click at [454, 149] on li "INV0045555" at bounding box center [430, 151] width 102 height 14
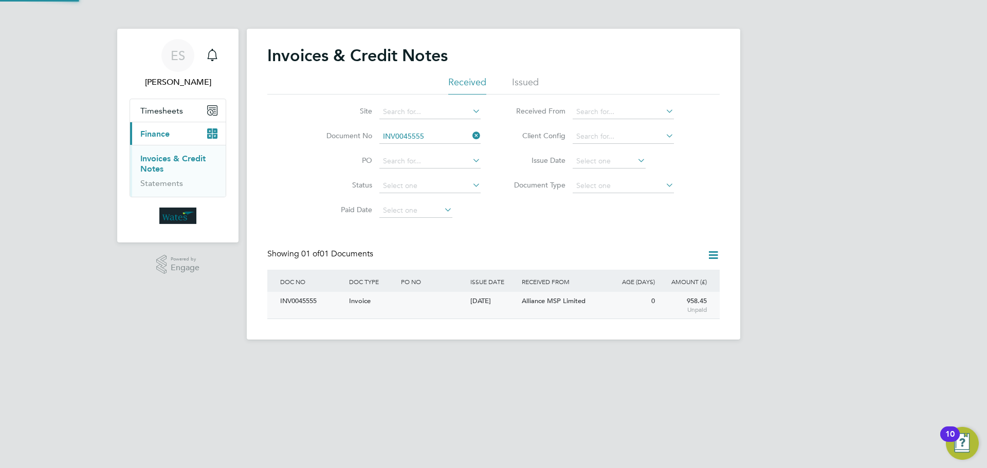
click at [324, 308] on div "INV0045555" at bounding box center [312, 301] width 69 height 19
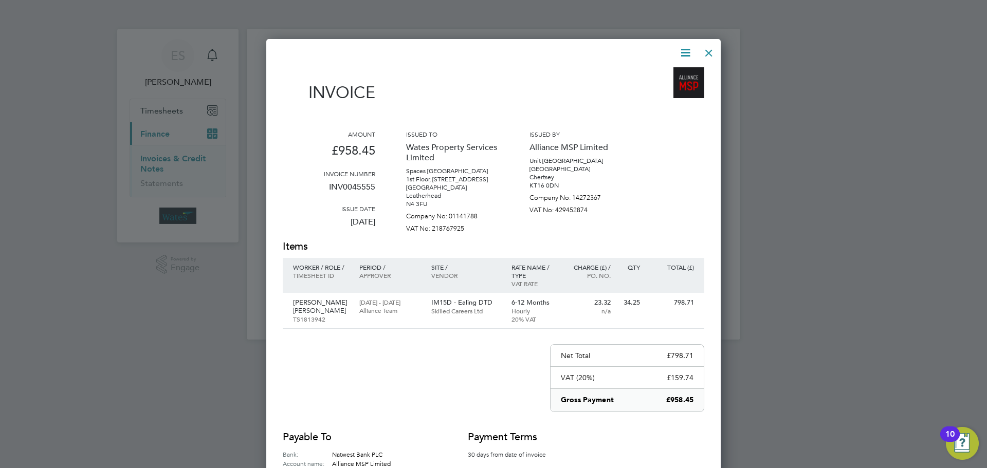
click at [688, 48] on icon at bounding box center [685, 52] width 13 height 13
click at [673, 74] on li "Download Invoice" at bounding box center [654, 77] width 71 height 14
click at [686, 51] on icon at bounding box center [685, 52] width 13 height 13
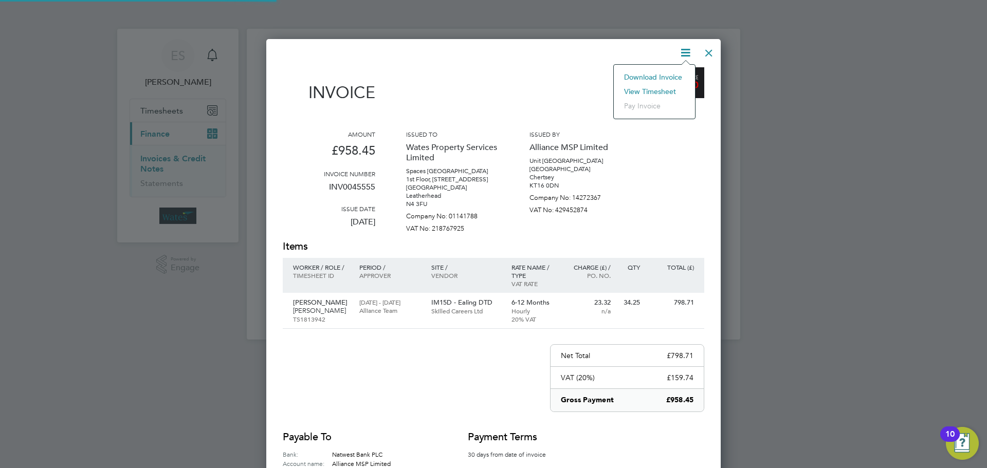
click at [673, 86] on li "View timesheet" at bounding box center [654, 91] width 71 height 14
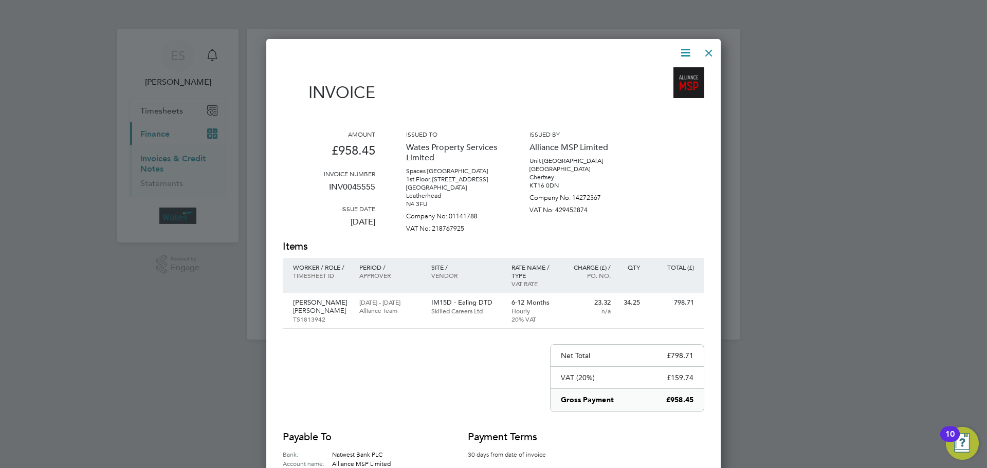
click at [714, 46] on div at bounding box center [709, 50] width 19 height 19
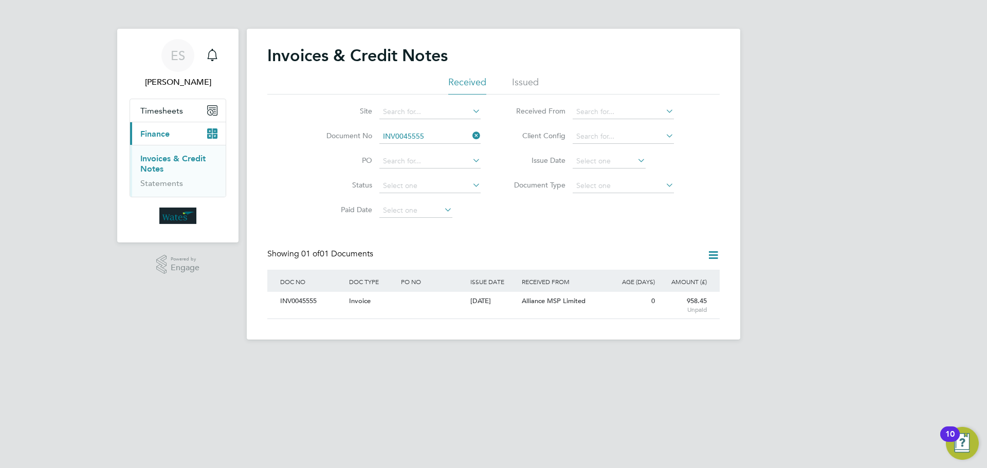
click at [471, 134] on icon at bounding box center [471, 136] width 0 height 14
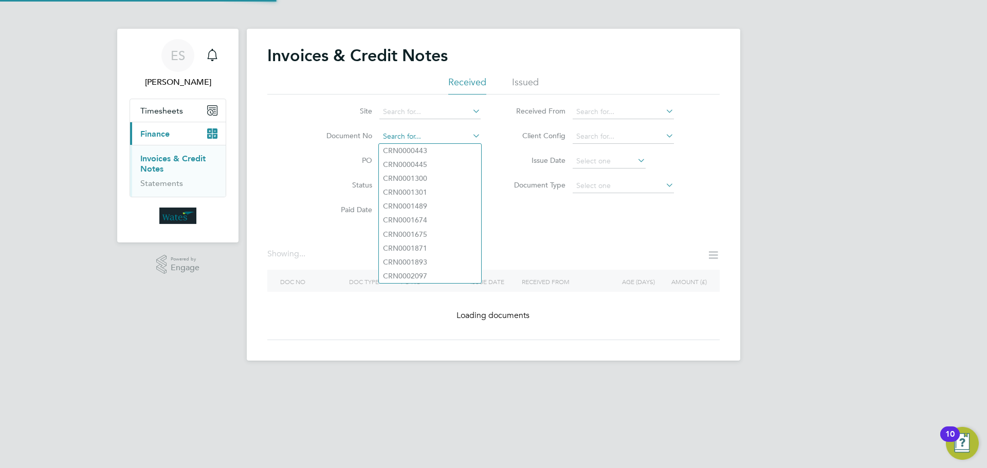
paste input "INV0045556"
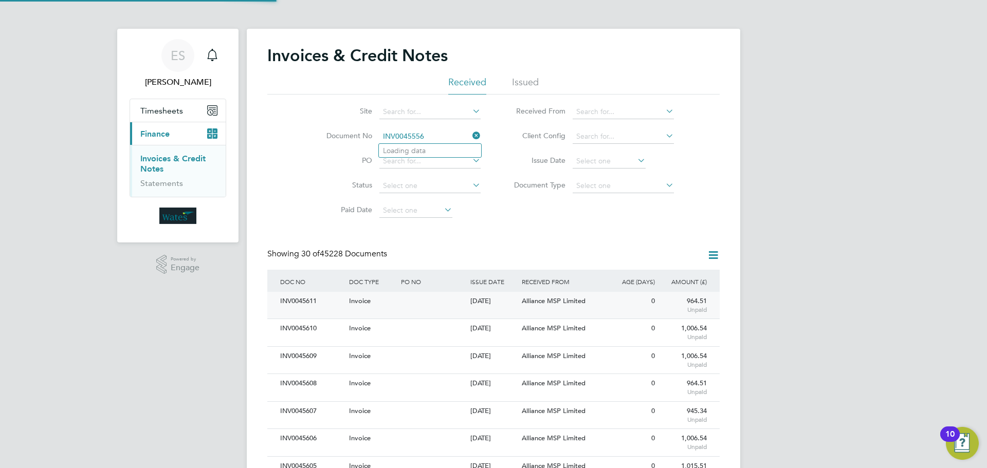
scroll to position [20, 70]
type input "INV0045556"
click at [435, 153] on li "INV0045556" at bounding box center [430, 151] width 102 height 14
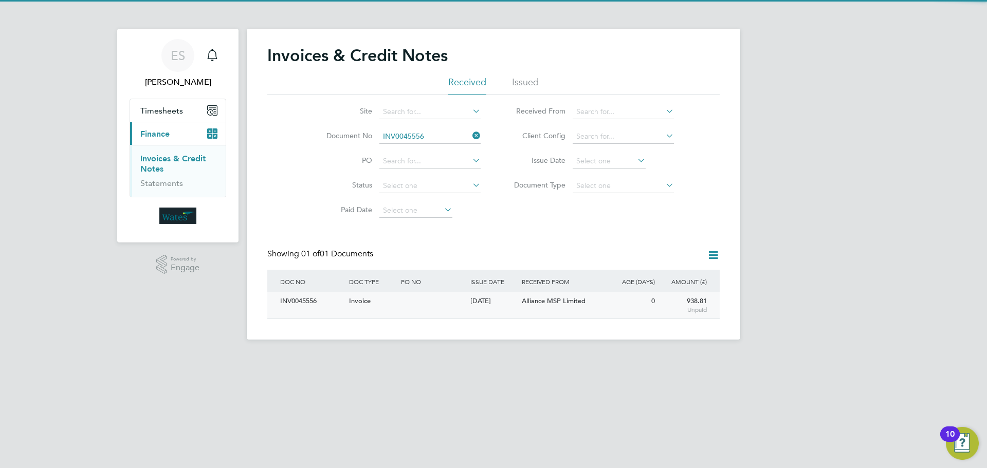
click at [322, 297] on div "INV0045556" at bounding box center [312, 301] width 69 height 19
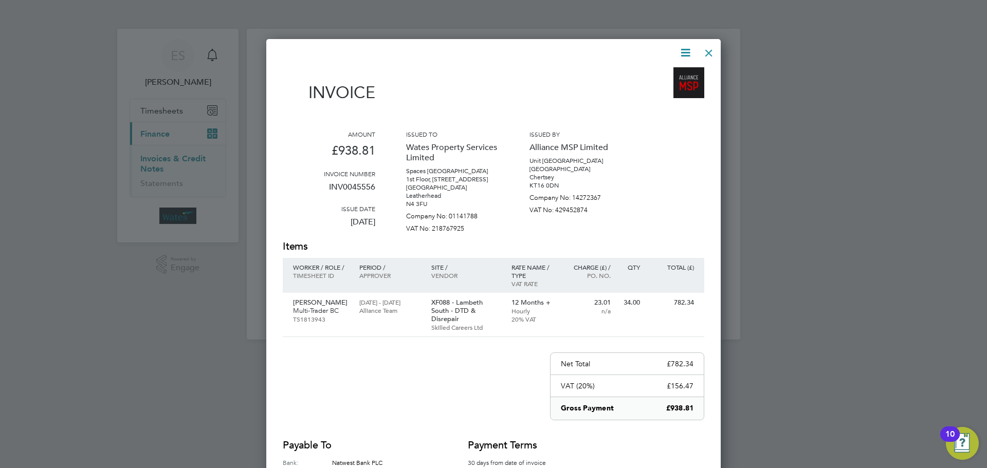
click at [680, 50] on icon at bounding box center [685, 52] width 13 height 13
click at [669, 73] on li "Download Invoice" at bounding box center [654, 77] width 71 height 14
click at [689, 53] on icon at bounding box center [685, 52] width 13 height 13
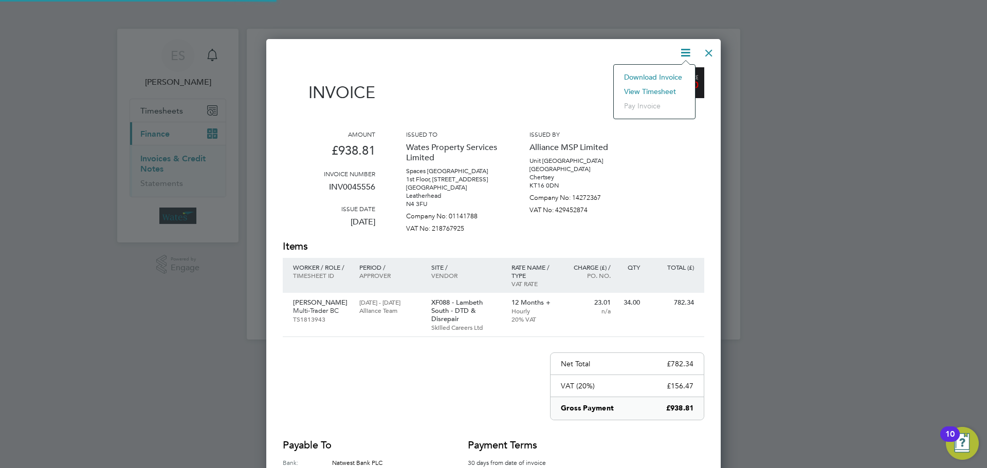
click at [666, 86] on li "View timesheet" at bounding box center [654, 91] width 71 height 14
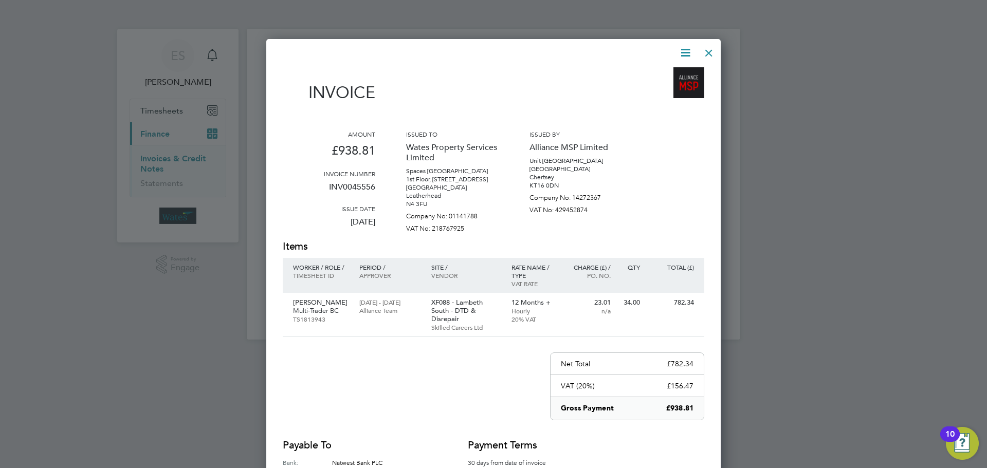
click at [711, 56] on div at bounding box center [709, 50] width 19 height 19
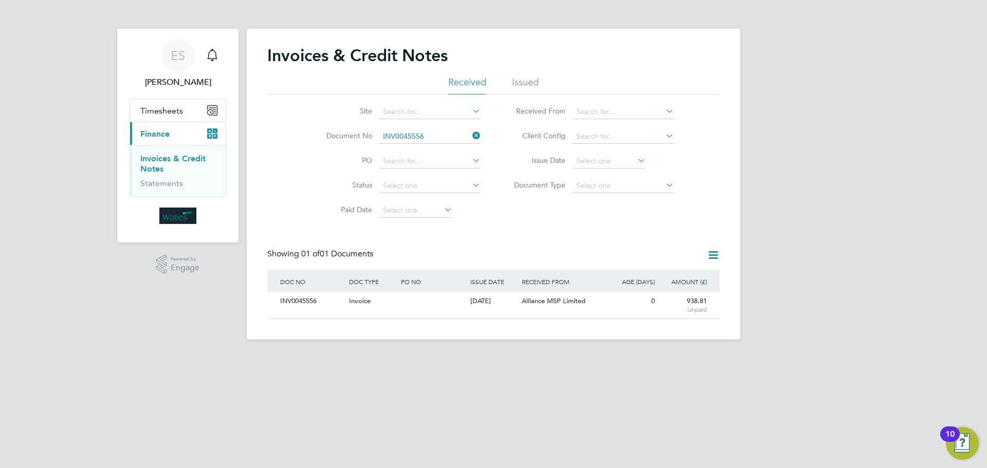
click at [471, 136] on icon at bounding box center [471, 136] width 0 height 14
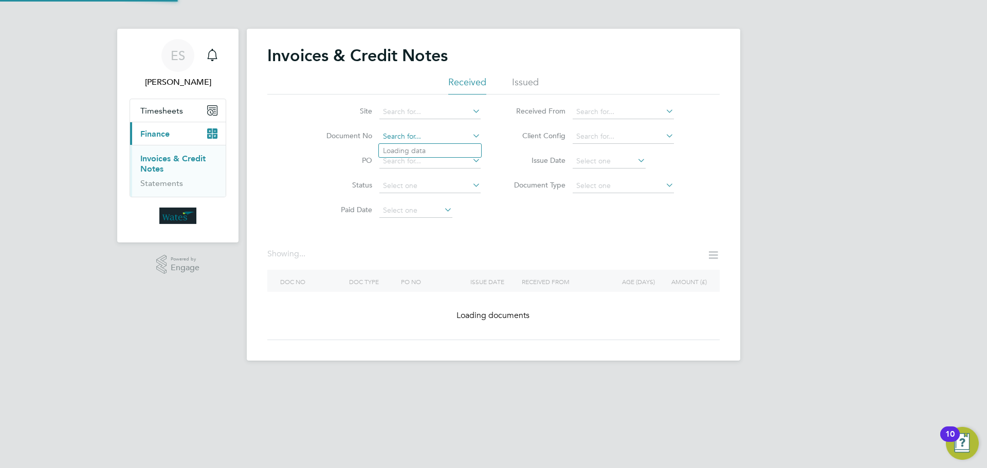
paste input "INV0045557"
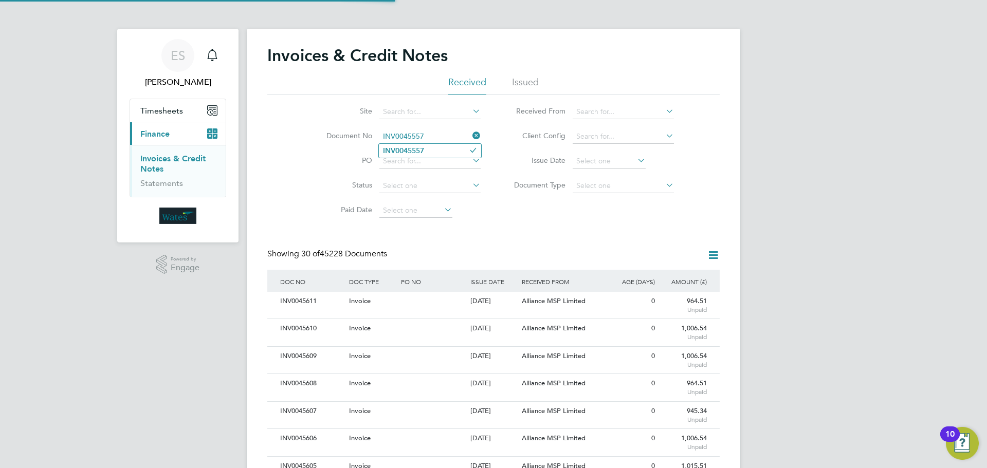
scroll to position [20, 87]
type input "INV0045557"
click at [452, 151] on li "INV0045557" at bounding box center [430, 151] width 102 height 14
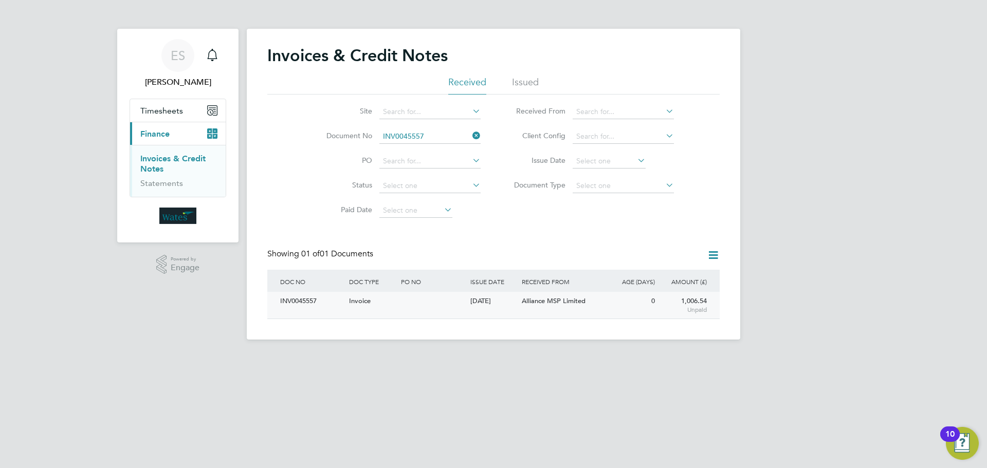
click at [300, 297] on div "INV0045557" at bounding box center [312, 301] width 69 height 19
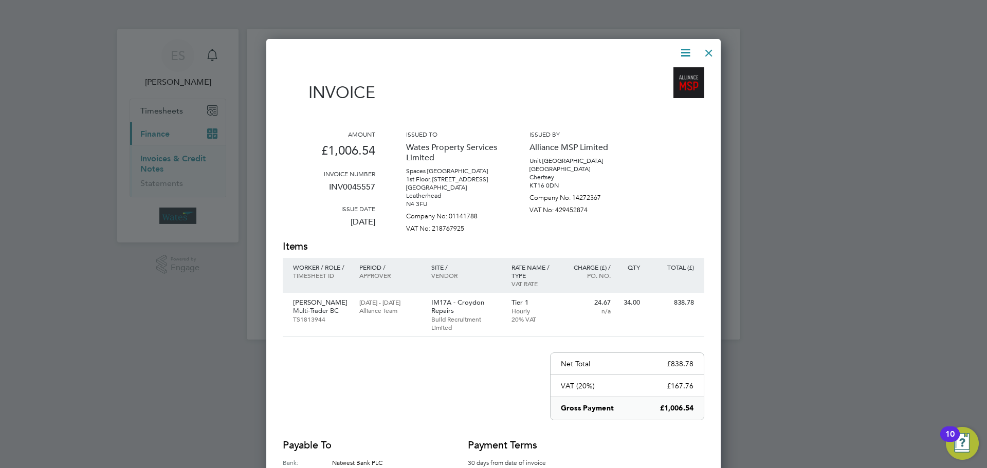
click at [685, 46] on icon at bounding box center [685, 52] width 13 height 13
click at [672, 71] on li "Download Invoice" at bounding box center [654, 77] width 71 height 14
click at [682, 46] on icon at bounding box center [685, 52] width 13 height 13
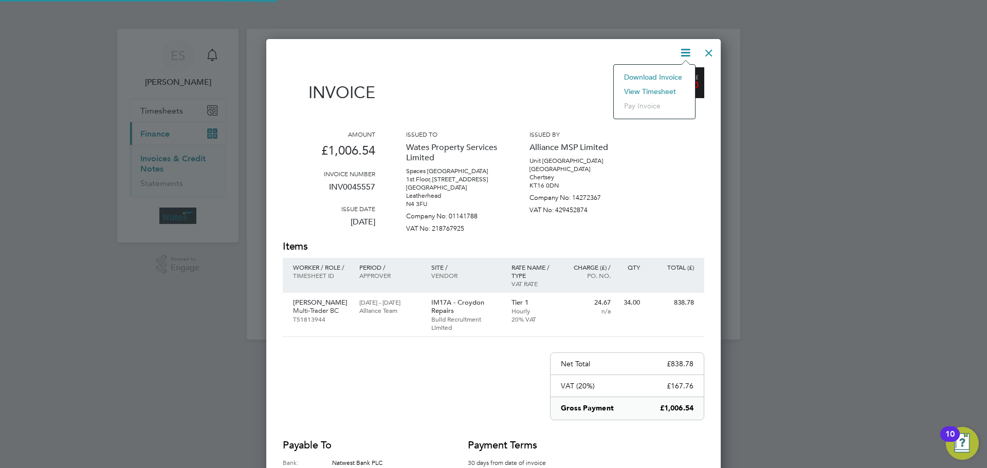
click at [660, 88] on li "View timesheet" at bounding box center [654, 91] width 71 height 14
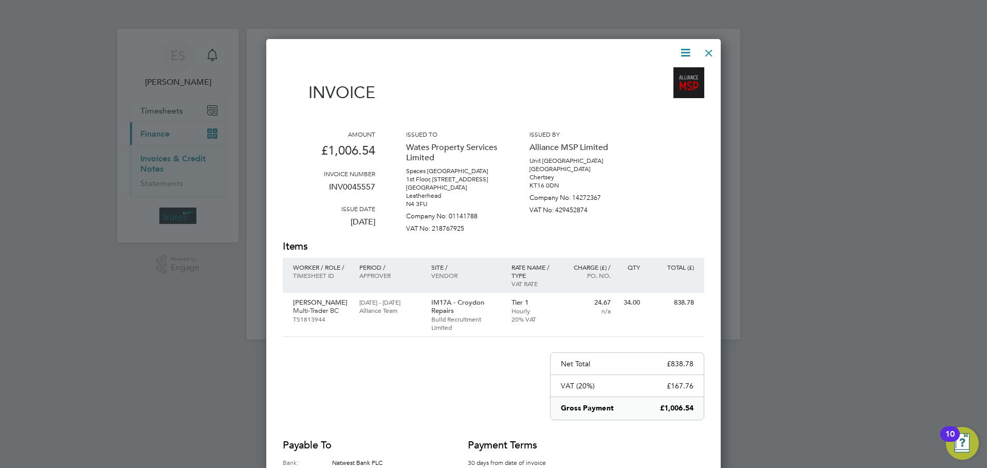
click at [708, 55] on div at bounding box center [709, 50] width 19 height 19
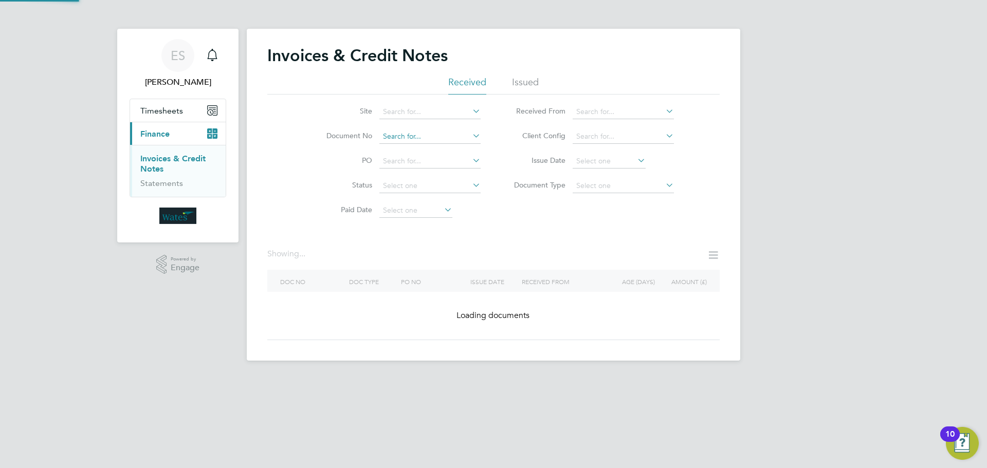
click at [468, 134] on input at bounding box center [429, 137] width 101 height 14
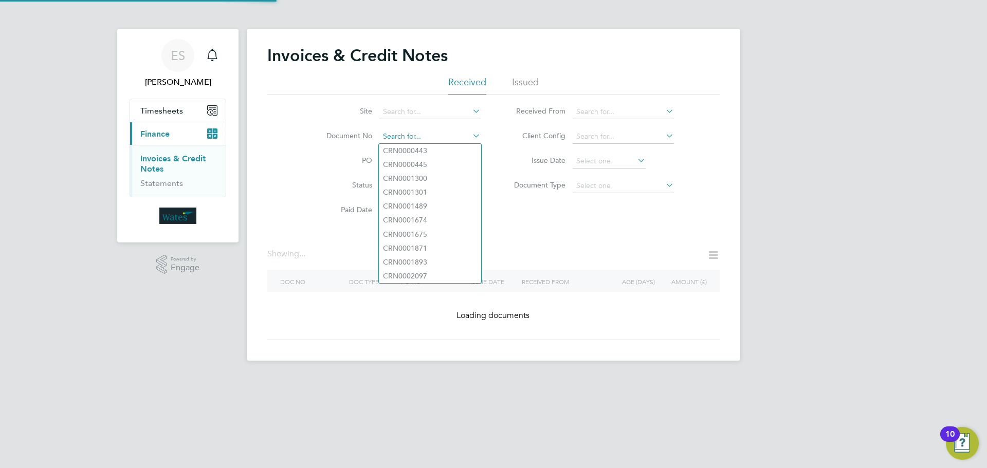
paste input "INV0045558"
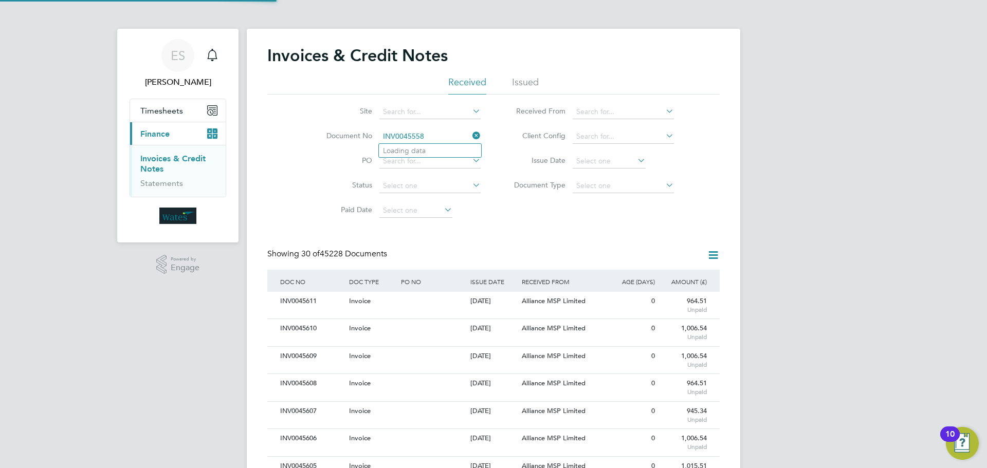
scroll to position [20, 70]
type input "INV0045558"
click at [435, 148] on li "INV0045558" at bounding box center [430, 151] width 102 height 14
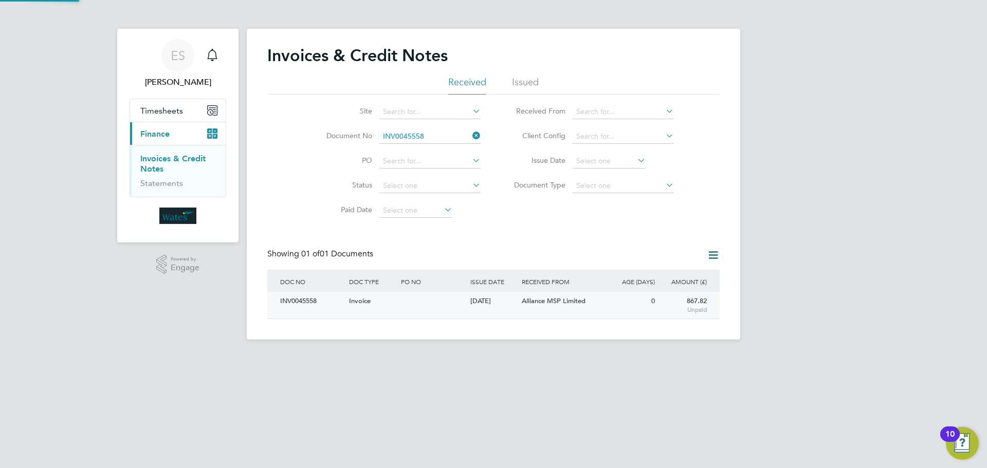
click at [295, 296] on div "INV0045558" at bounding box center [312, 301] width 69 height 19
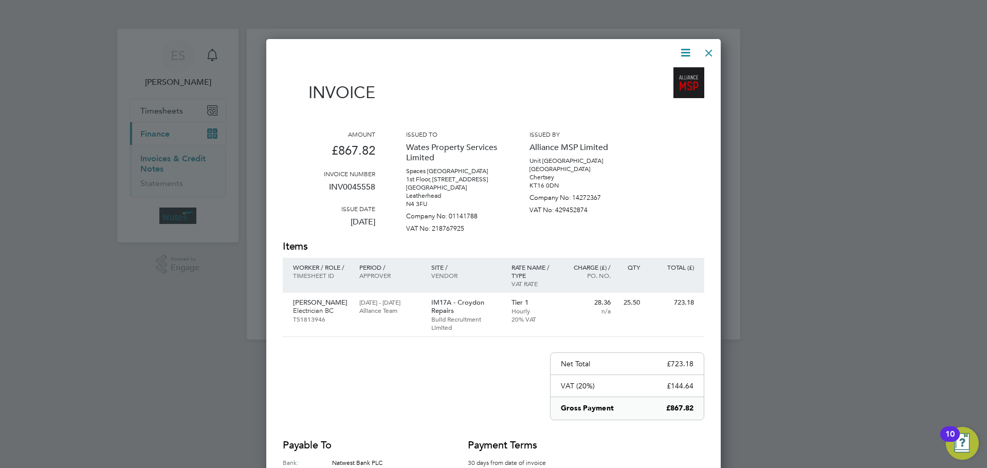
click at [685, 51] on icon at bounding box center [685, 52] width 13 height 13
click at [666, 70] on li "Download Invoice" at bounding box center [654, 77] width 71 height 14
click at [684, 49] on icon at bounding box center [685, 52] width 13 height 13
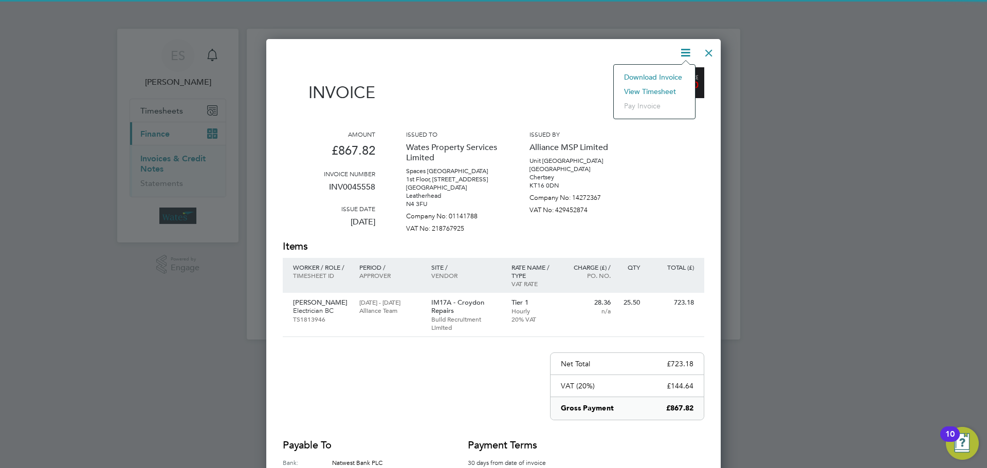
click at [650, 88] on li "View timesheet" at bounding box center [654, 91] width 71 height 14
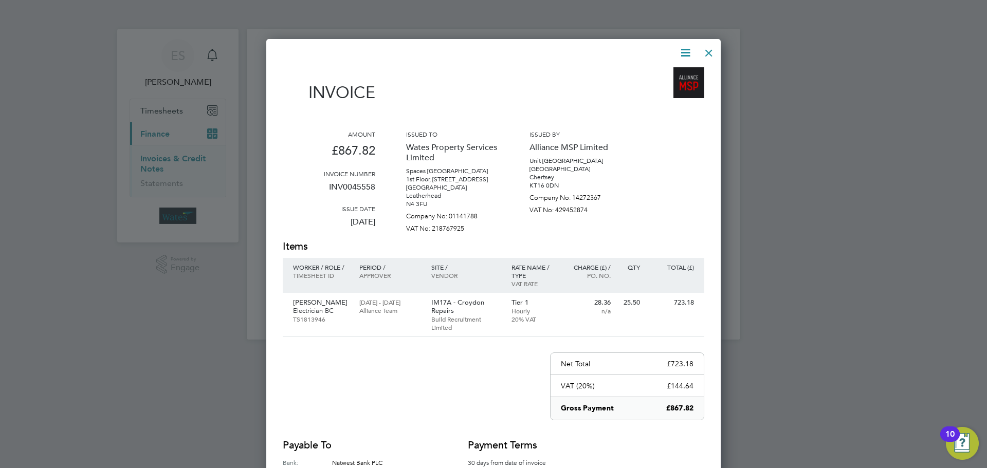
click at [710, 45] on div at bounding box center [709, 50] width 19 height 19
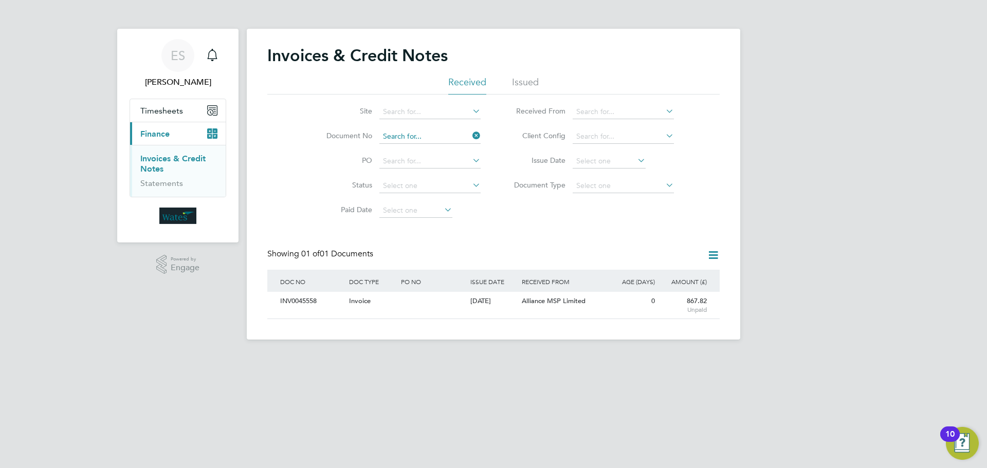
click at [463, 132] on input at bounding box center [429, 137] width 101 height 14
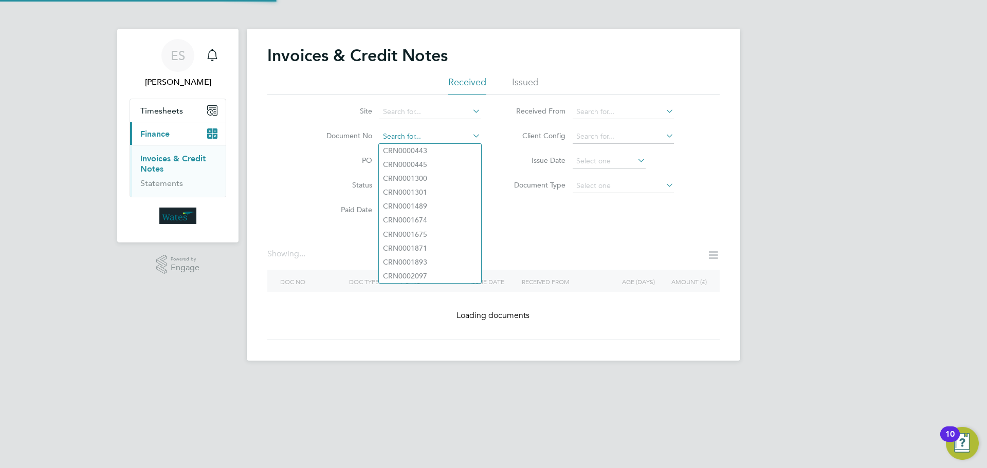
paste input "INV0045559"
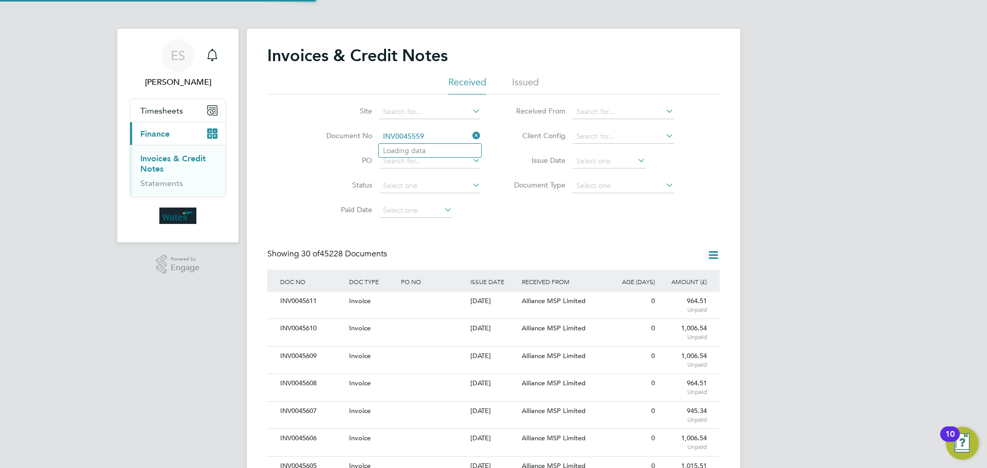
scroll to position [20, 70]
type input "INV0045559"
click at [438, 151] on li "INV0045559" at bounding box center [430, 151] width 102 height 14
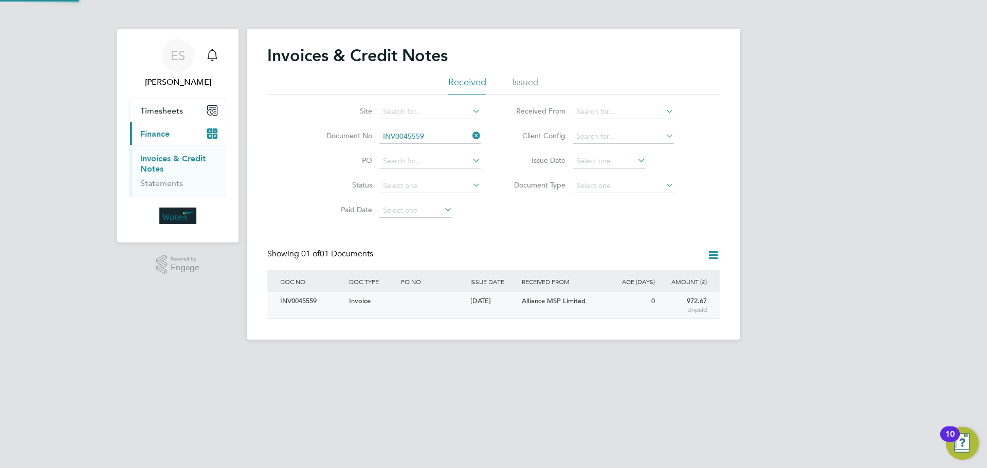
click at [295, 300] on div "INV0045559" at bounding box center [312, 301] width 69 height 19
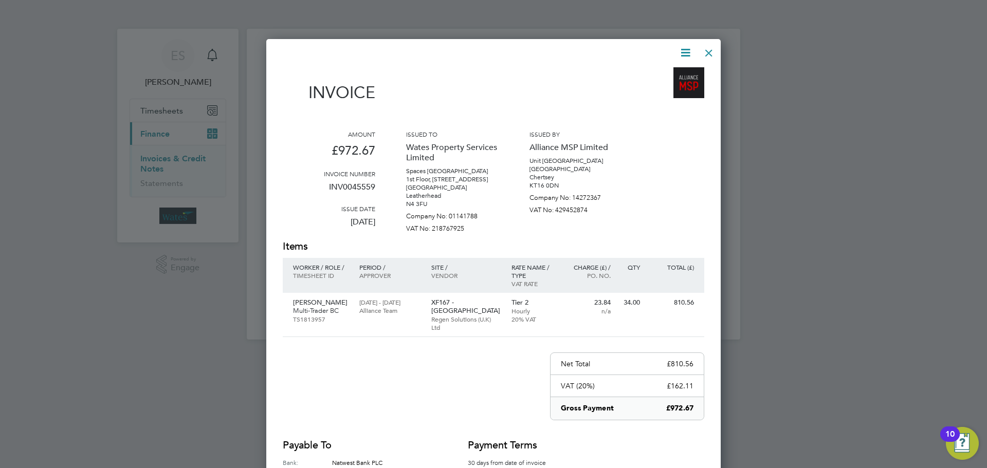
click at [689, 50] on icon at bounding box center [685, 52] width 13 height 13
click at [666, 71] on li "Download Invoice" at bounding box center [654, 77] width 71 height 14
click at [686, 50] on icon at bounding box center [685, 52] width 13 height 13
click at [656, 92] on li "View timesheet" at bounding box center [654, 91] width 71 height 14
click at [712, 46] on div at bounding box center [709, 50] width 19 height 19
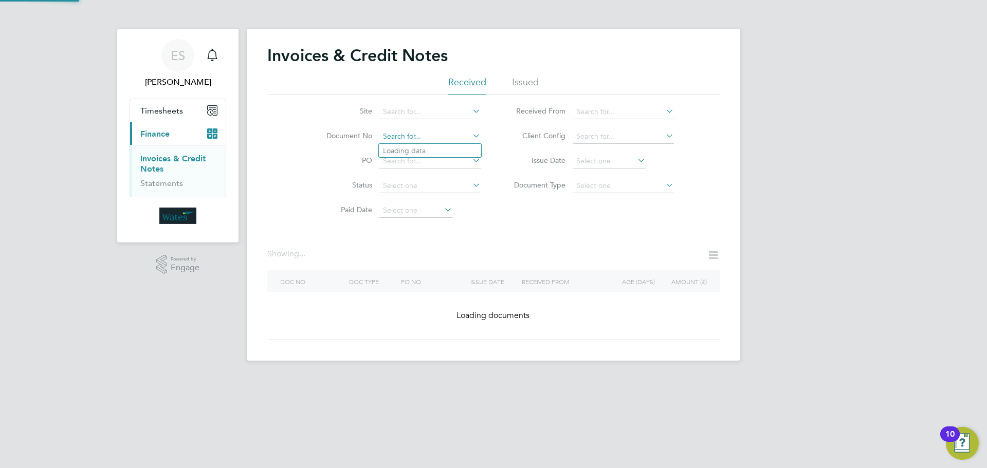
click at [462, 133] on input at bounding box center [429, 137] width 101 height 14
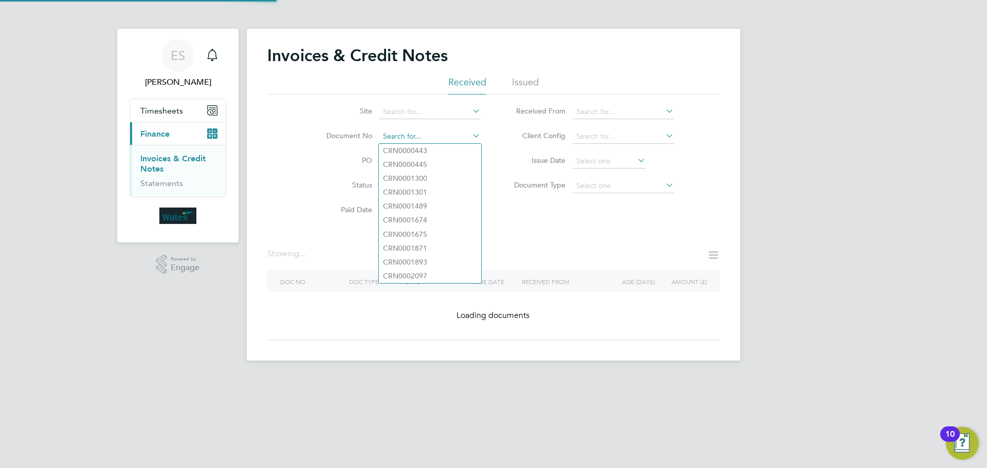
paste input "Retrieving data. Wait a few seconds and try to cut or copy again."
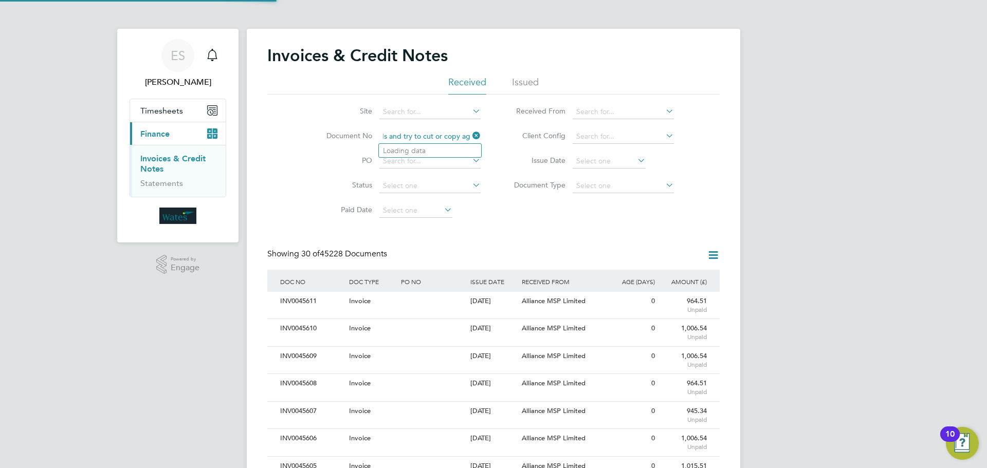
scroll to position [5, 5]
type input "Retrieving data. Wait a few seconds and try to cut or copy again."
click at [471, 136] on icon at bounding box center [471, 136] width 0 height 14
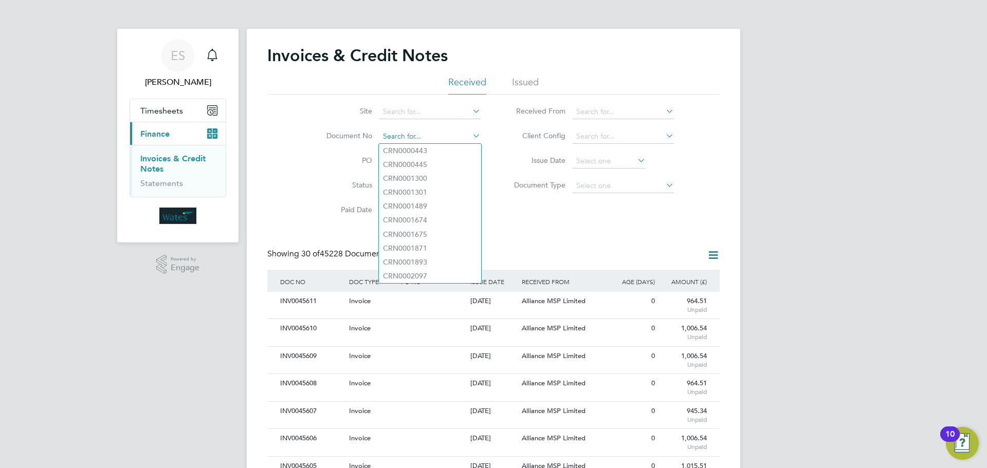
paste input "INV0045560"
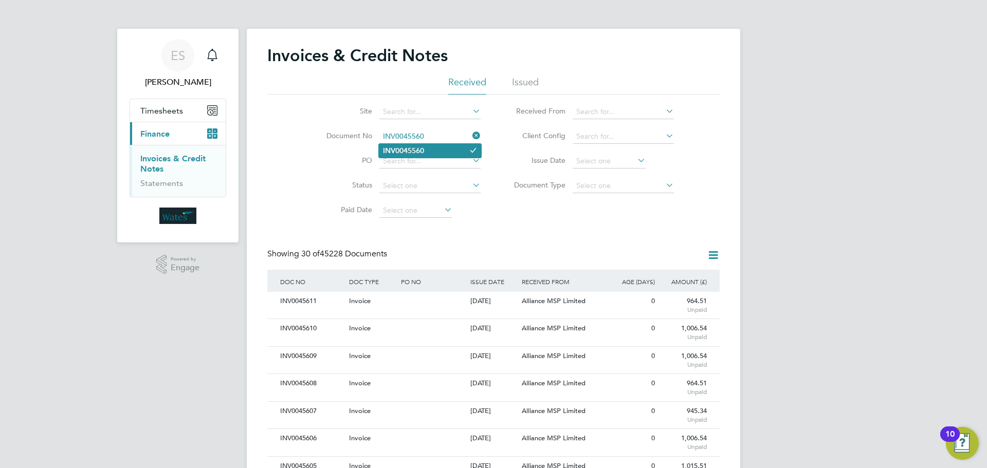
type input "INV0045560"
click at [463, 155] on li "INV0045560" at bounding box center [430, 151] width 102 height 14
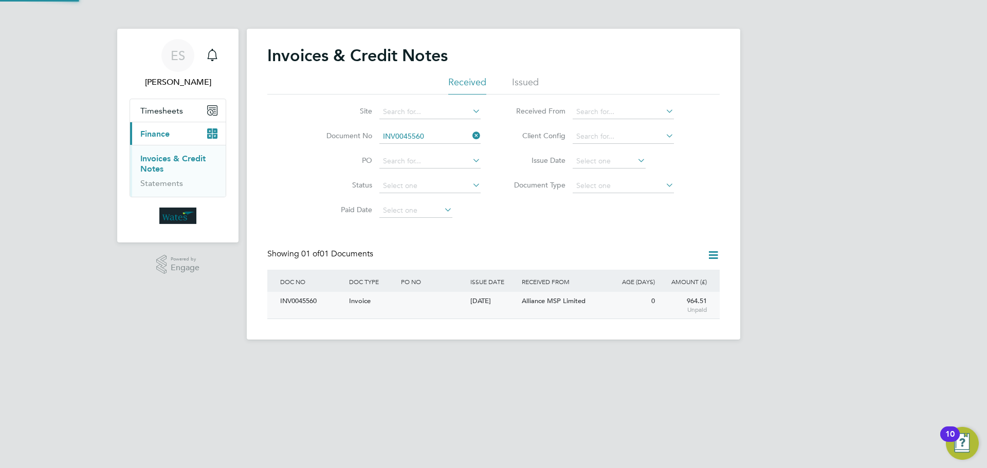
click at [323, 301] on div "INV0045560" at bounding box center [312, 301] width 69 height 19
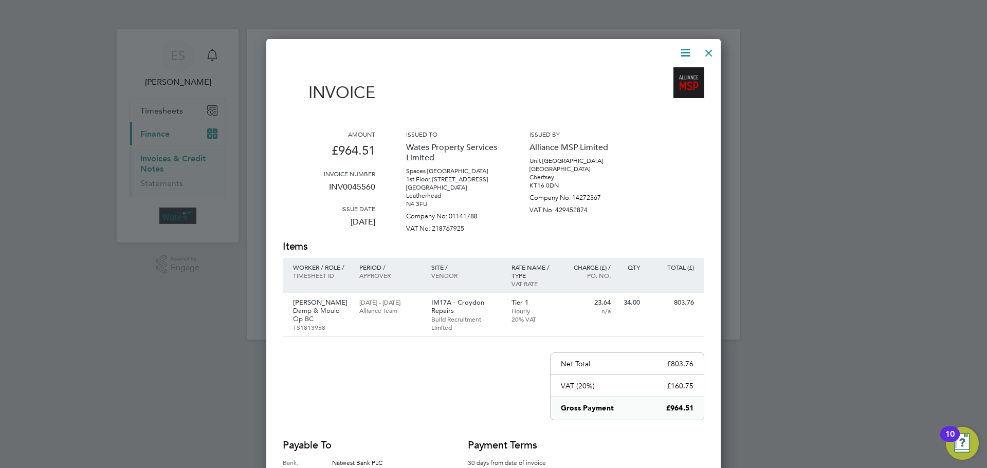
click at [686, 49] on icon at bounding box center [685, 52] width 13 height 13
click at [673, 74] on li "Download Invoice" at bounding box center [654, 77] width 71 height 14
click at [684, 49] on icon at bounding box center [685, 52] width 13 height 13
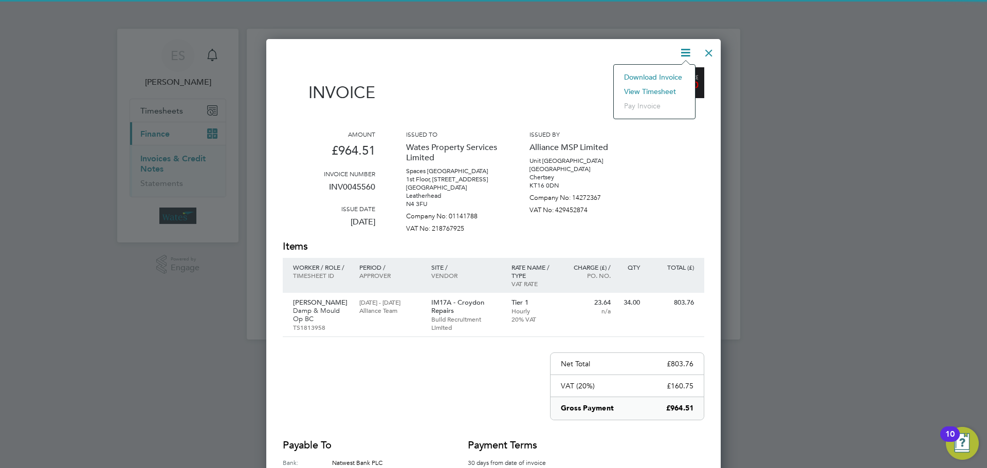
click at [663, 87] on li "View timesheet" at bounding box center [654, 91] width 71 height 14
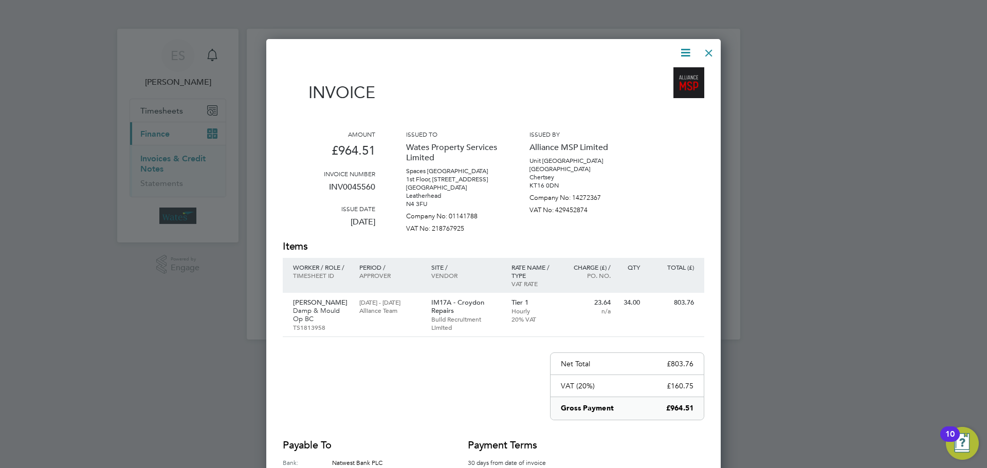
click at [708, 49] on div at bounding box center [709, 50] width 19 height 19
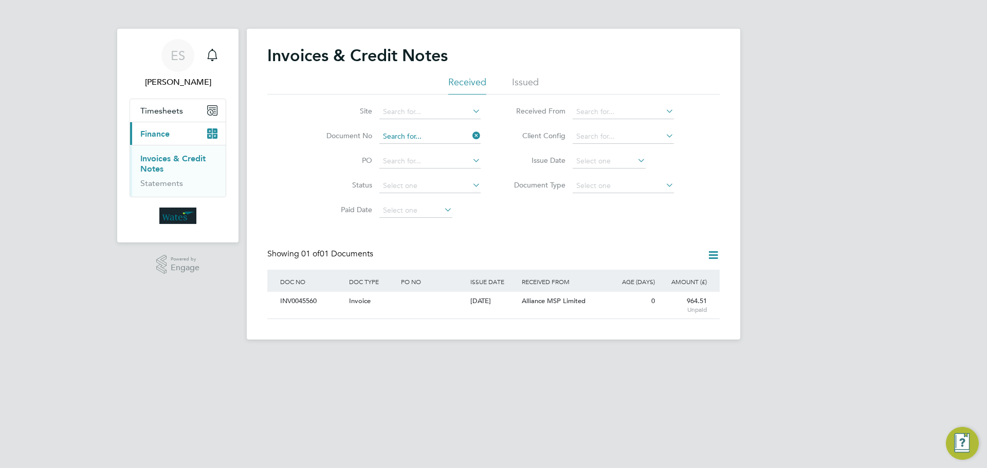
click at [465, 138] on input at bounding box center [429, 137] width 101 height 14
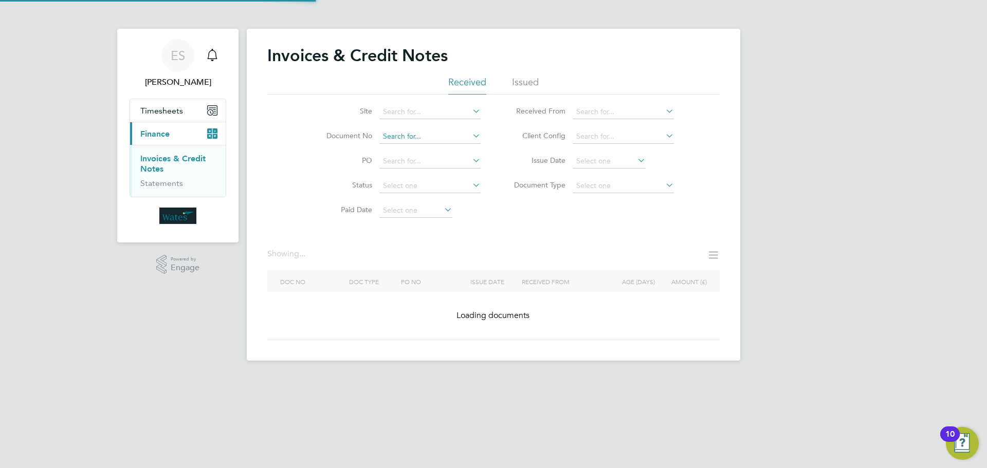
drag, startPoint x: 429, startPoint y: 127, endPoint x: 395, endPoint y: 143, distance: 37.5
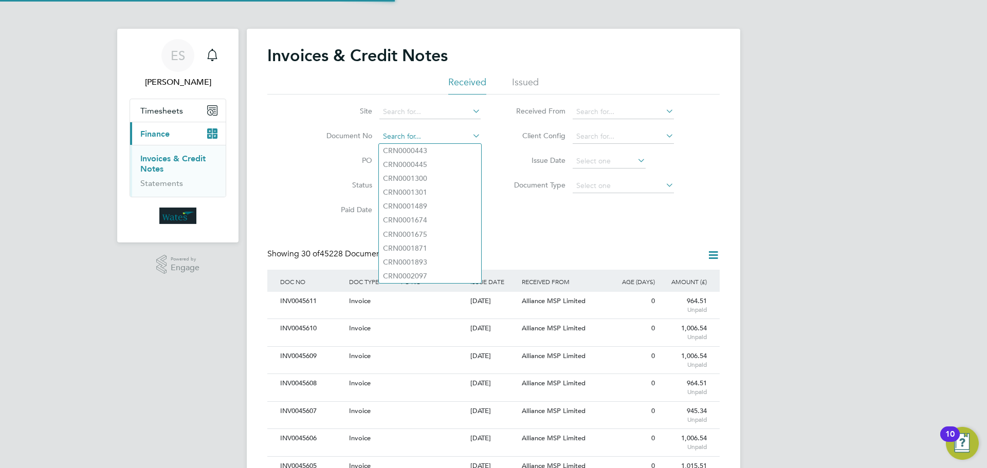
drag, startPoint x: 395, startPoint y: 143, endPoint x: 390, endPoint y: 136, distance: 8.4
paste input "INV0045561"
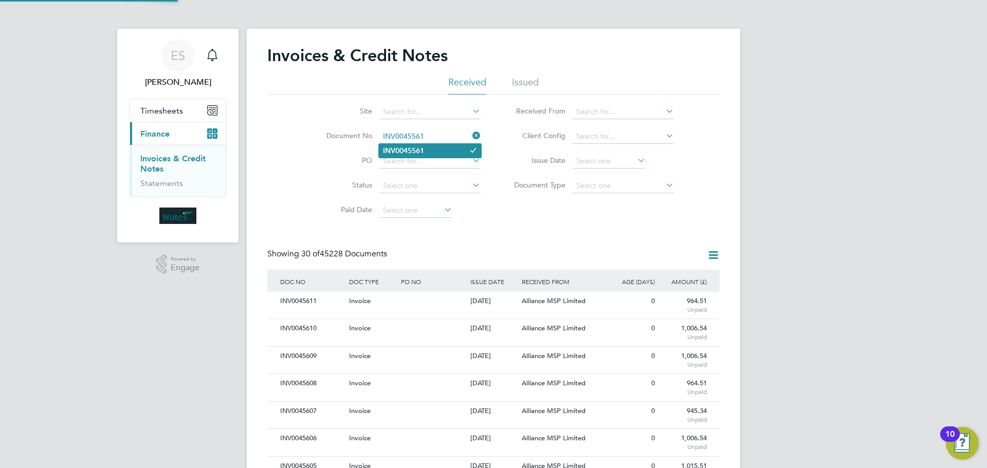
type input "INV0045561"
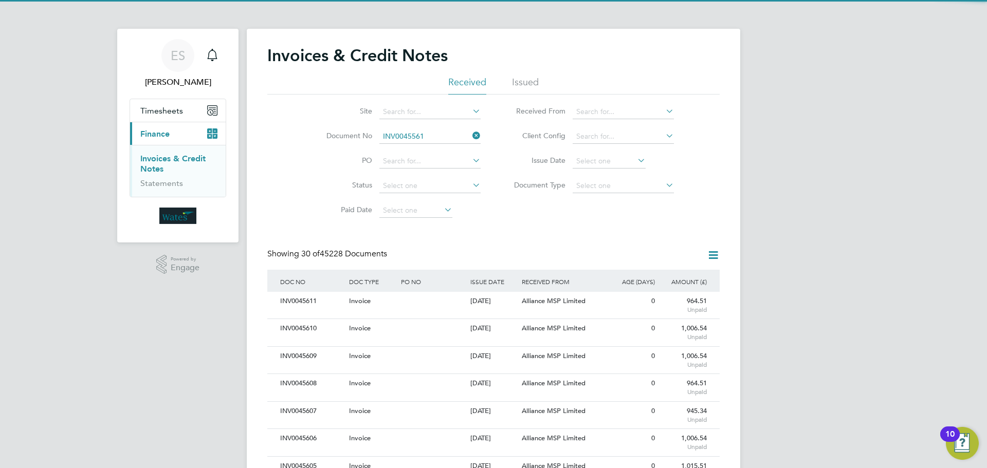
click at [431, 149] on li "INV0045561" at bounding box center [430, 151] width 102 height 14
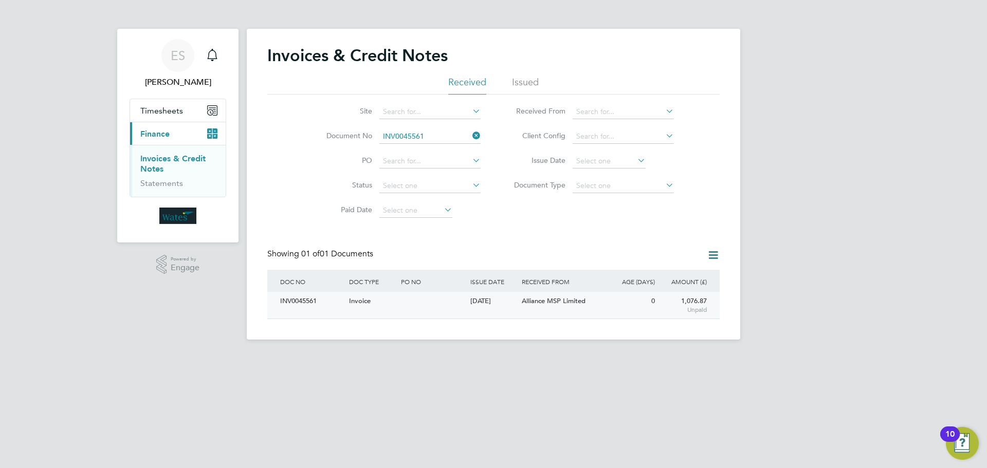
click at [305, 302] on div "INV0045561" at bounding box center [312, 301] width 69 height 19
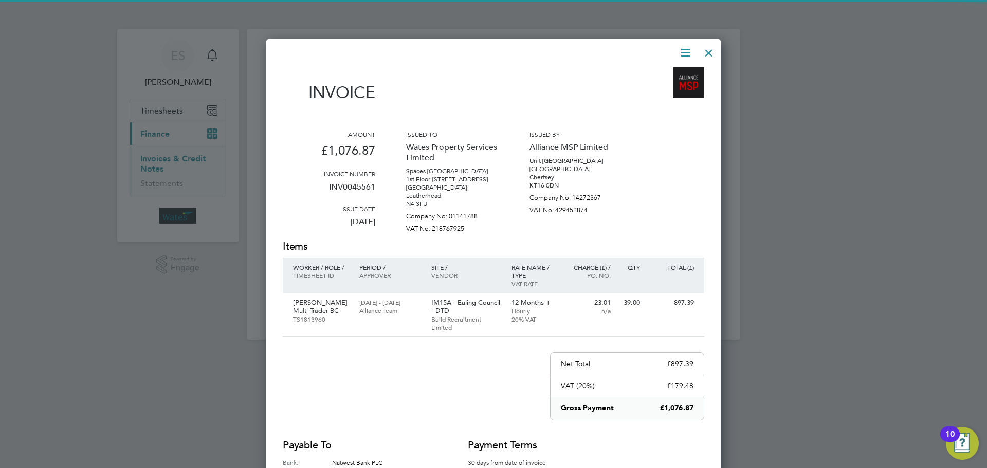
click at [686, 48] on icon at bounding box center [685, 52] width 13 height 13
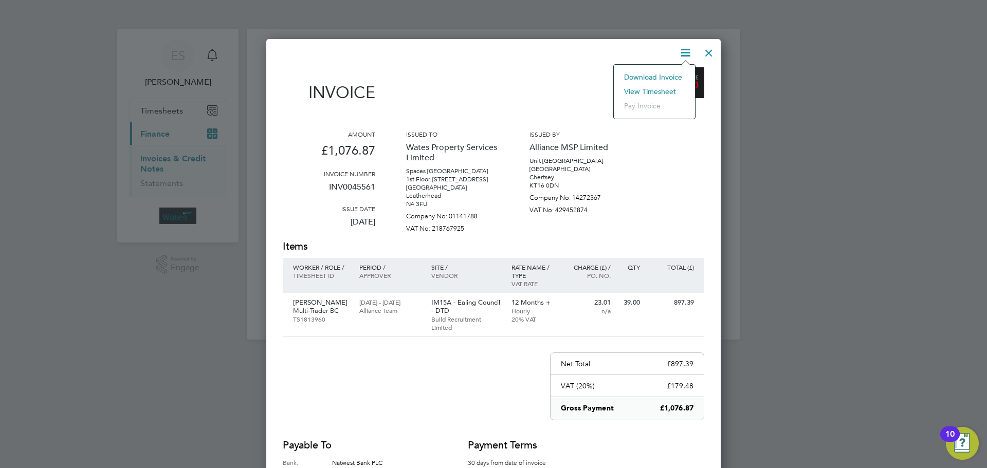
click at [668, 73] on li "Download Invoice" at bounding box center [654, 77] width 71 height 14
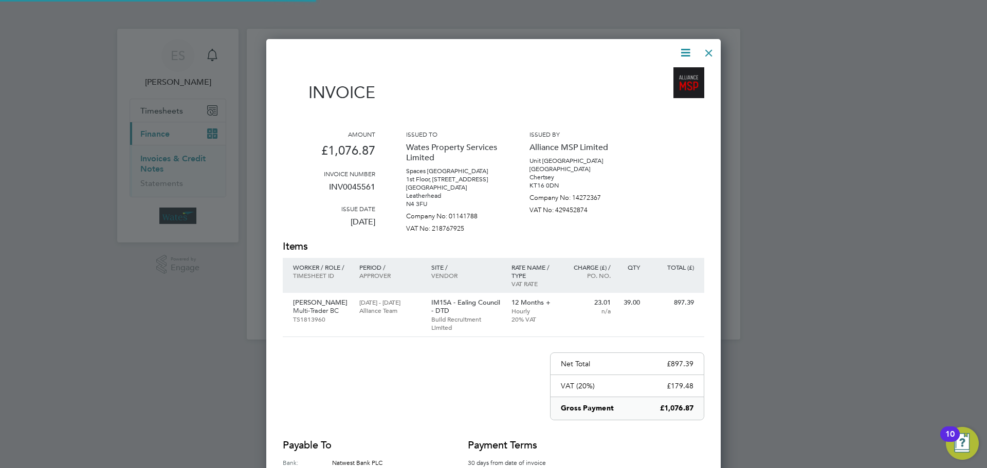
click at [685, 47] on icon at bounding box center [685, 52] width 13 height 13
click at [658, 89] on li "View timesheet" at bounding box center [654, 91] width 71 height 14
click at [712, 49] on div at bounding box center [709, 50] width 19 height 19
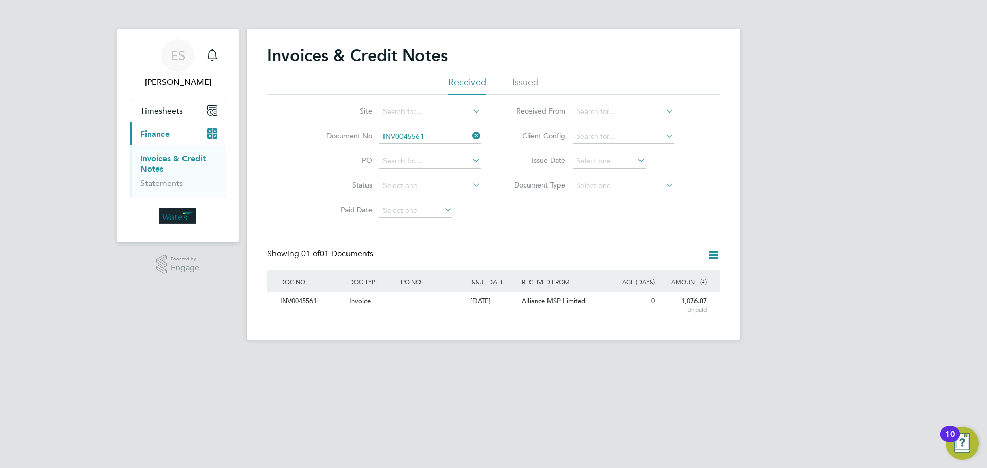
click at [471, 136] on icon at bounding box center [471, 136] width 0 height 14
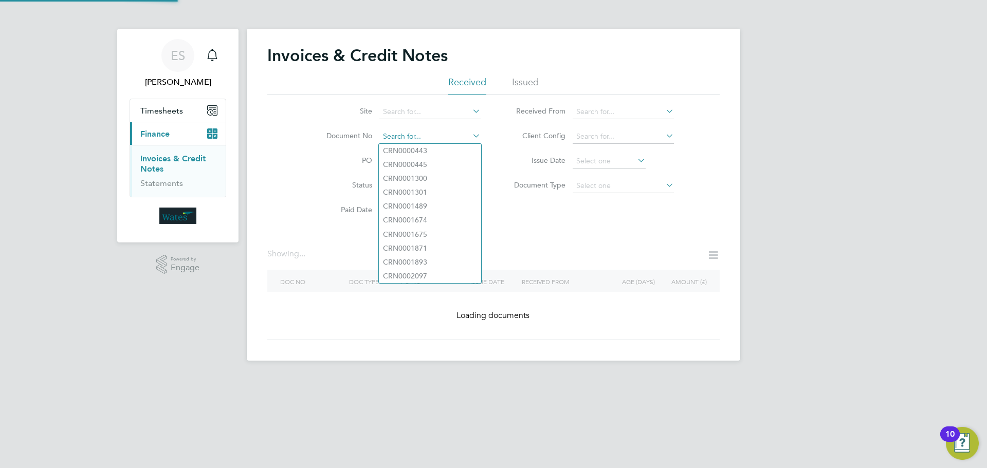
paste input "Retrieving data. Wait a few seconds and try to cut or copy again."
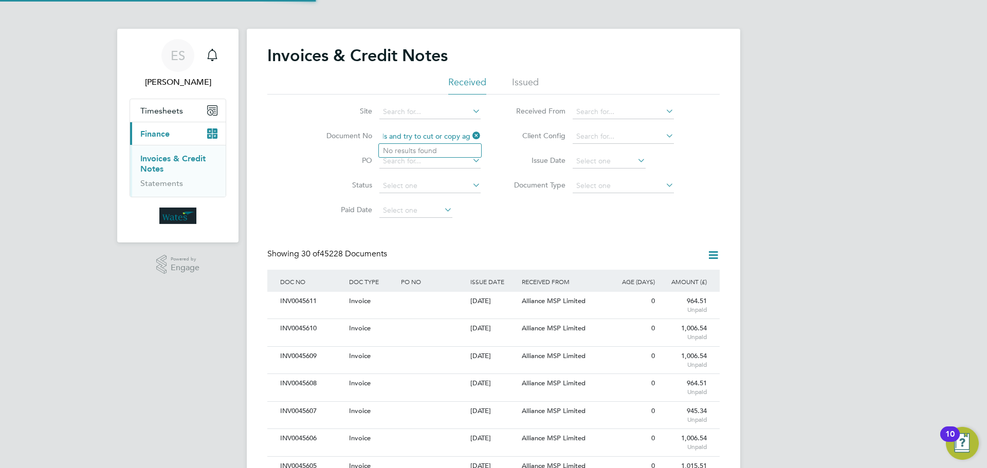
scroll to position [5, 5]
type input "Retrieving data. Wait a few seconds and try to cut or copy again."
click at [471, 136] on icon at bounding box center [471, 136] width 0 height 14
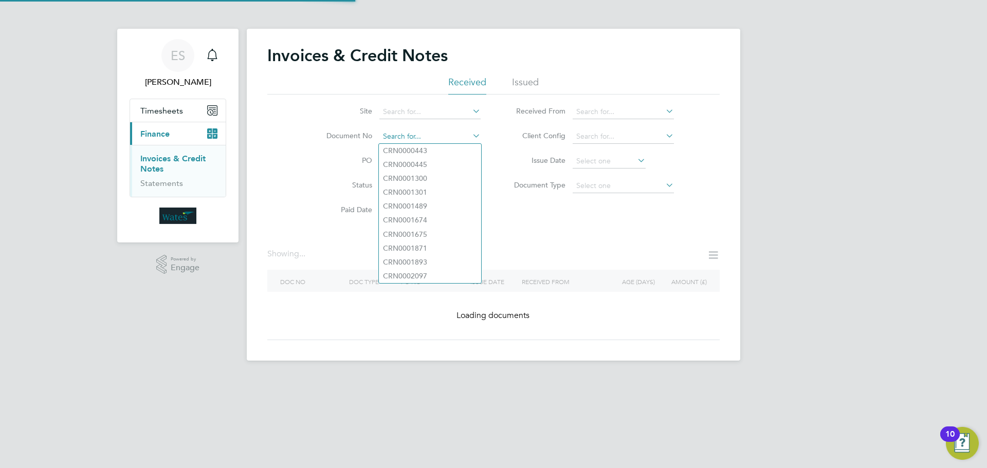
paste input "INV0045562"
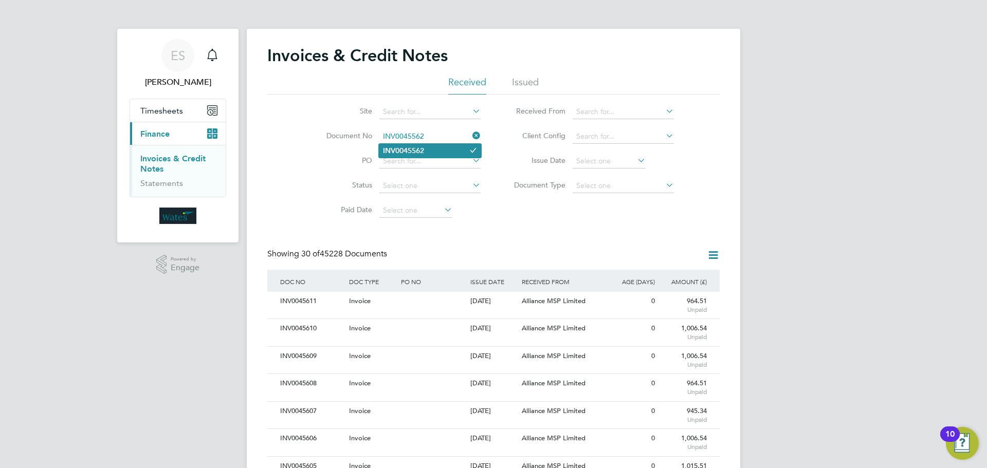
type input "INV0045562"
click at [436, 152] on li "INV0045562" at bounding box center [430, 151] width 102 height 14
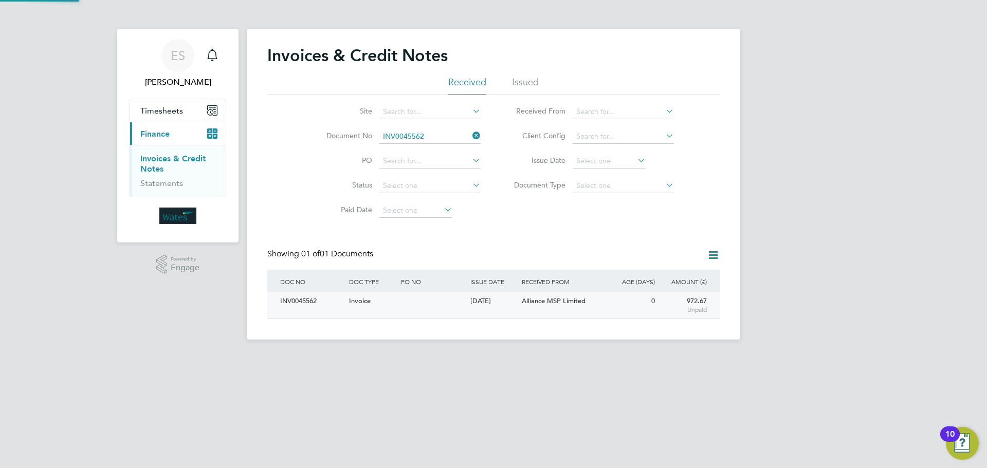
click at [307, 302] on div "INV0045562" at bounding box center [312, 301] width 69 height 19
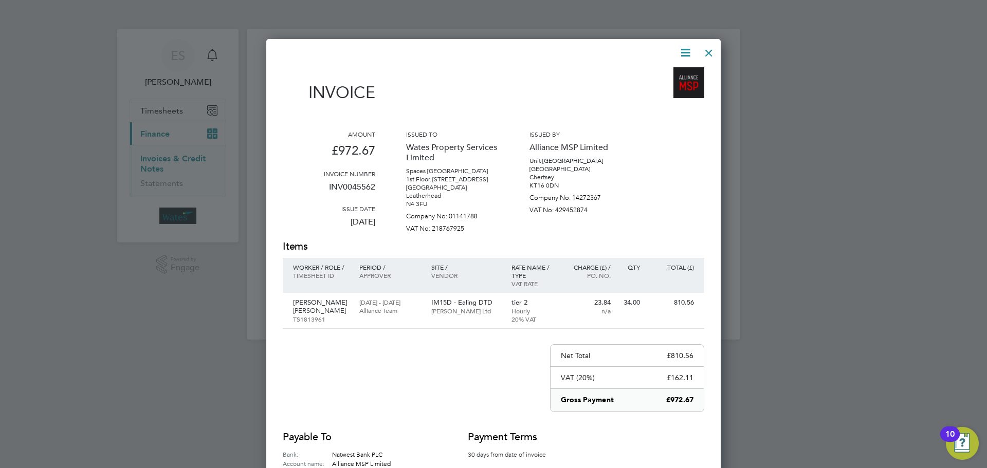
click at [679, 52] on icon at bounding box center [685, 52] width 13 height 13
click at [674, 76] on li "Download Invoice" at bounding box center [654, 77] width 71 height 14
click at [685, 50] on icon at bounding box center [685, 52] width 13 height 13
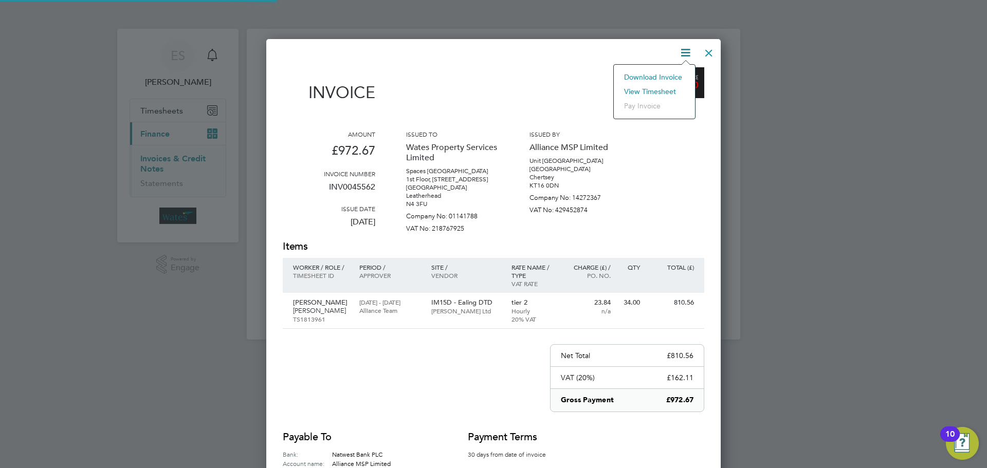
click at [657, 88] on li "View timesheet" at bounding box center [654, 91] width 71 height 14
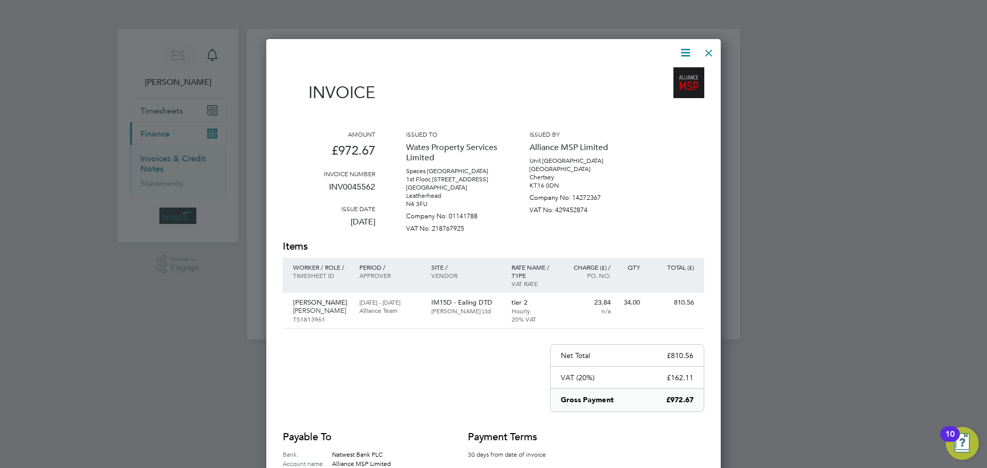
click at [708, 49] on div at bounding box center [709, 50] width 19 height 19
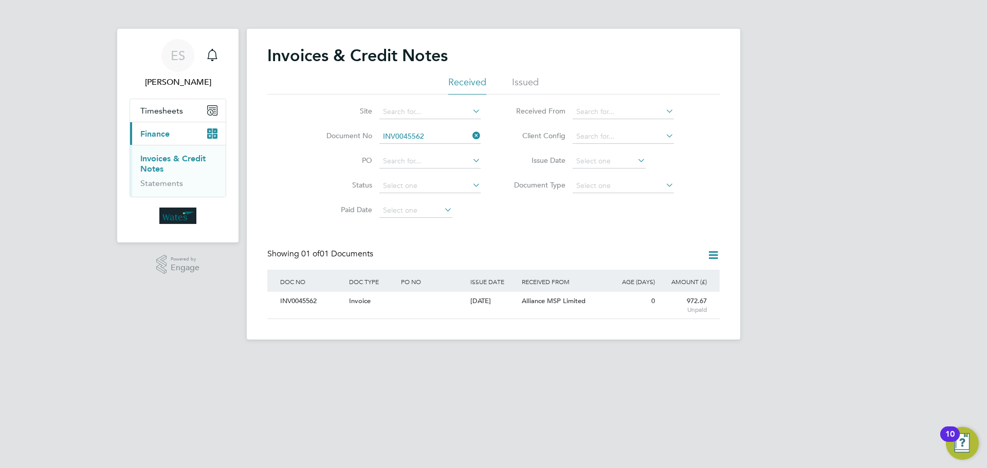
click at [471, 133] on icon at bounding box center [471, 136] width 0 height 14
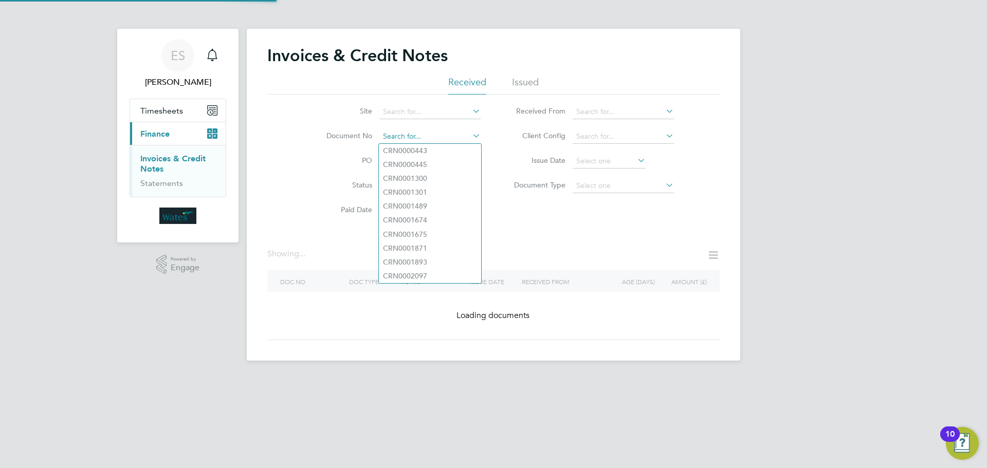
paste input "INV0045563"
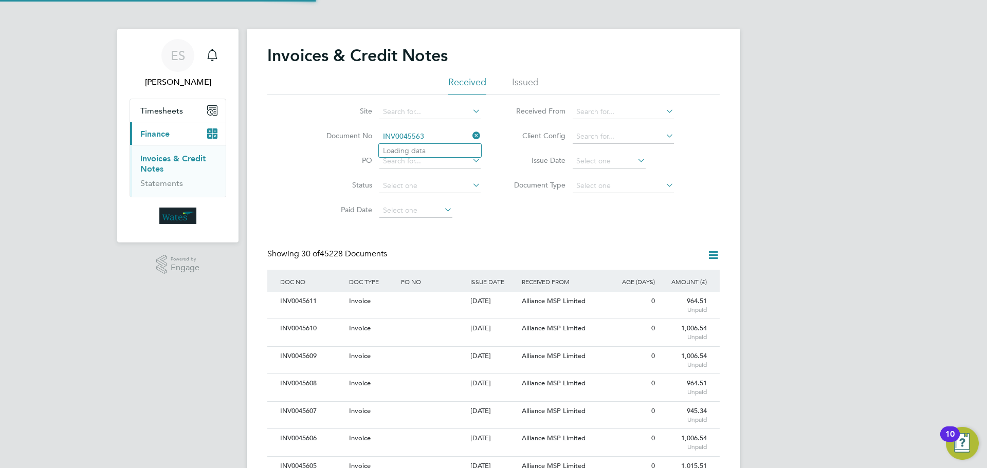
scroll to position [20, 70]
type input "INV0045563"
click at [433, 150] on li "INV0045563" at bounding box center [430, 151] width 102 height 14
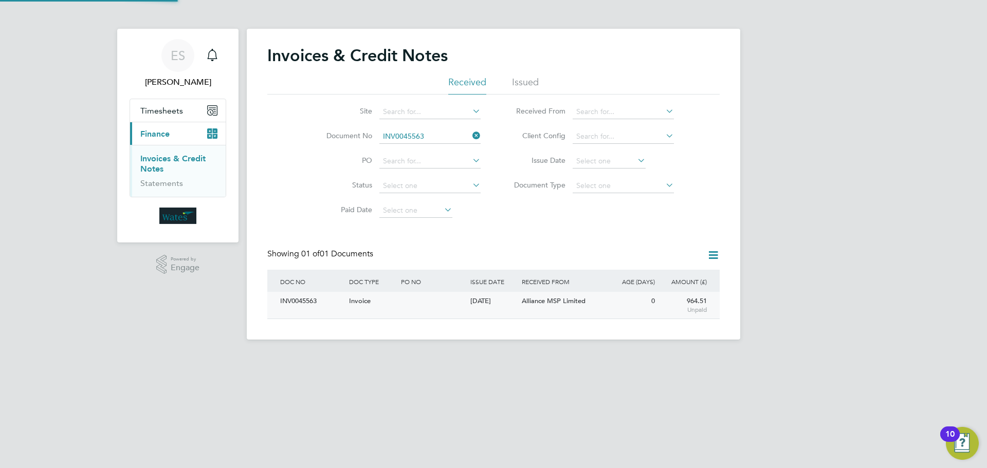
click at [316, 299] on div "INV0045563" at bounding box center [312, 301] width 69 height 19
click at [311, 301] on div "INV0045563" at bounding box center [312, 301] width 69 height 19
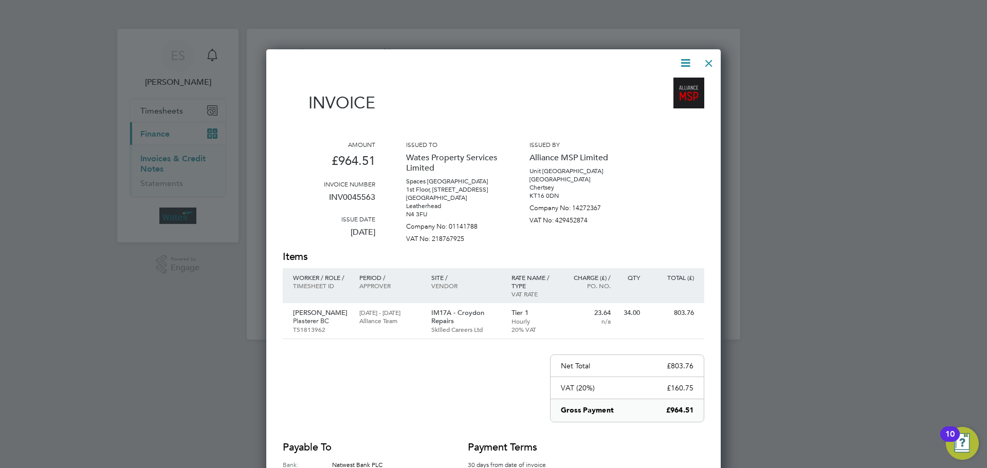
click at [691, 58] on icon at bounding box center [685, 63] width 13 height 13
click at [673, 81] on li "Download Invoice" at bounding box center [654, 87] width 71 height 14
drag, startPoint x: 685, startPoint y: 59, endPoint x: 679, endPoint y: 70, distance: 13.1
click at [685, 59] on icon at bounding box center [685, 63] width 13 height 13
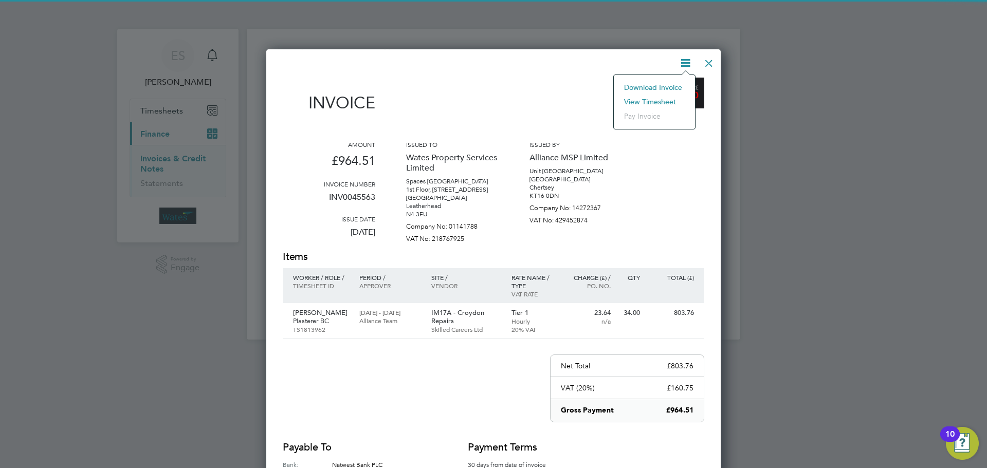
click at [661, 96] on li "View timesheet" at bounding box center [654, 102] width 71 height 14
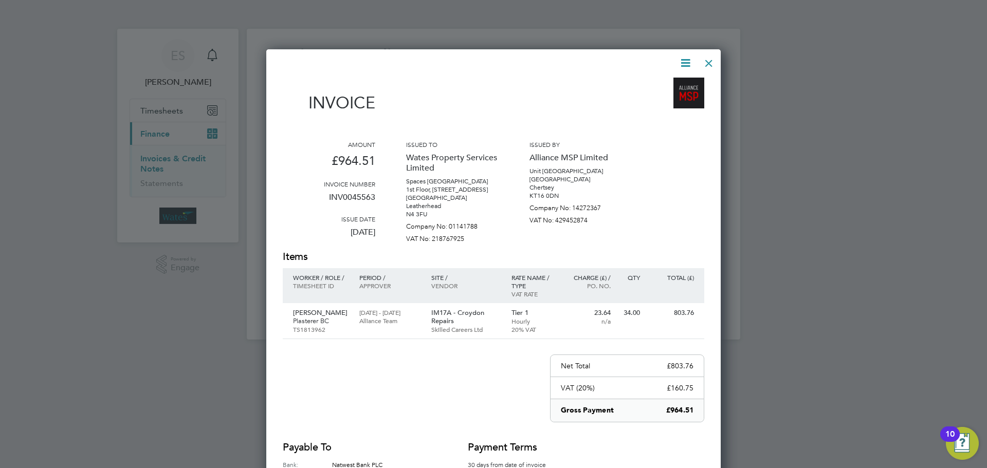
click at [707, 61] on div at bounding box center [709, 60] width 19 height 19
click at [712, 58] on div at bounding box center [709, 60] width 19 height 19
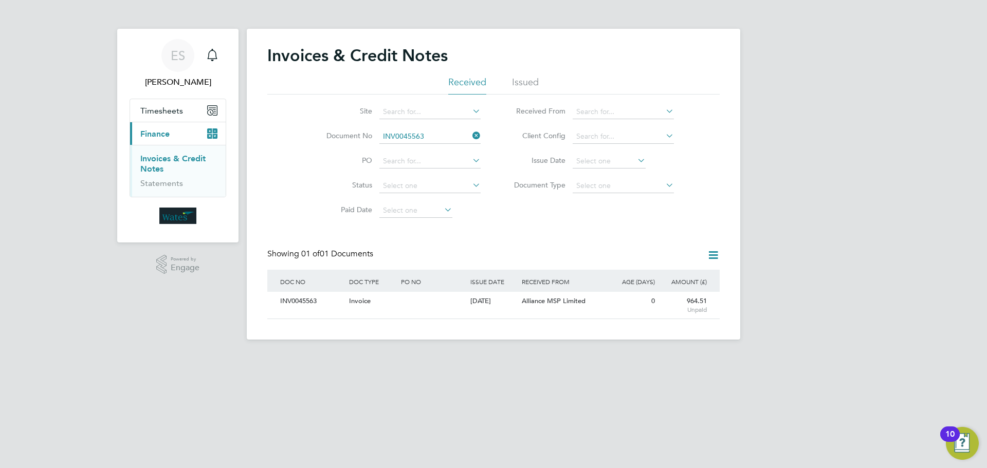
click at [471, 135] on icon at bounding box center [471, 136] width 0 height 14
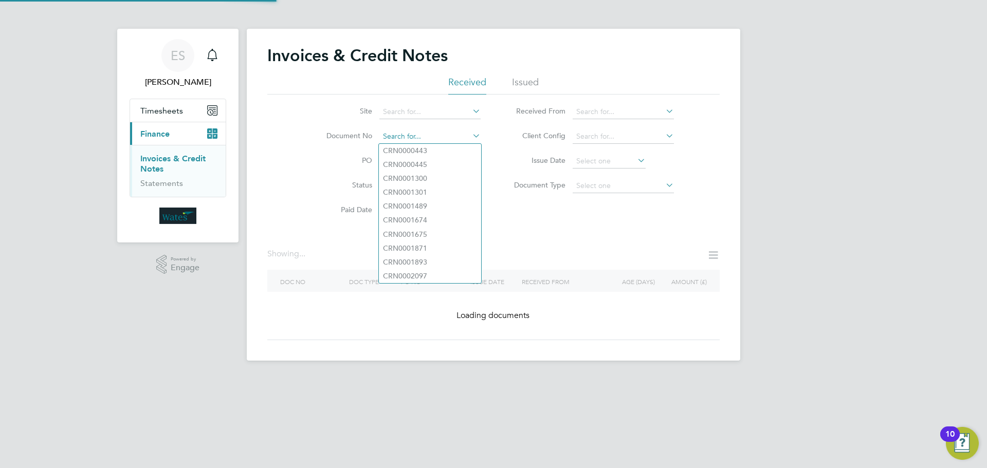
paste input "INV0045564"
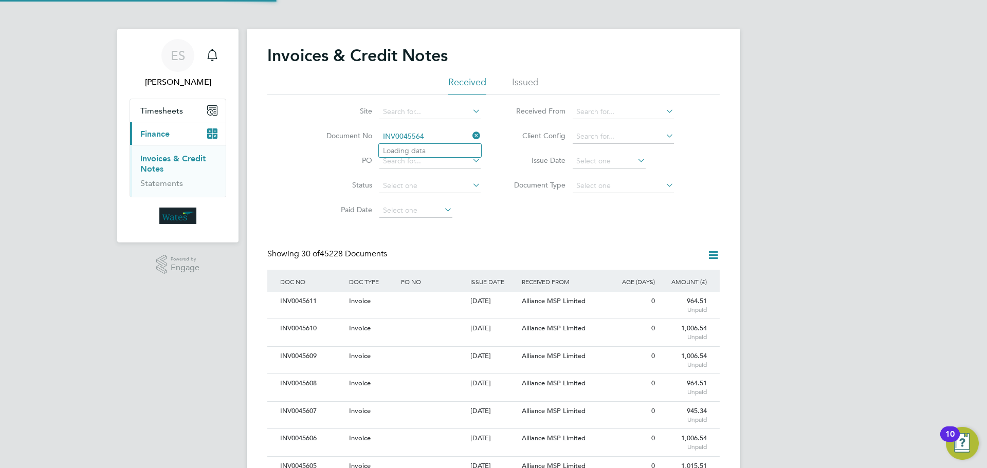
scroll to position [20, 70]
type input "INV0045564"
click at [432, 144] on li "INV0045564" at bounding box center [430, 151] width 102 height 14
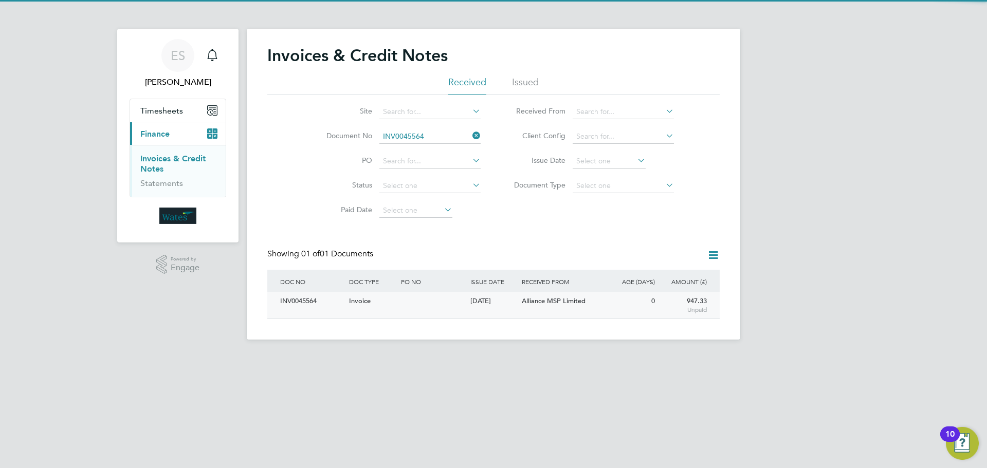
click at [306, 302] on div "INV0045564" at bounding box center [312, 301] width 69 height 19
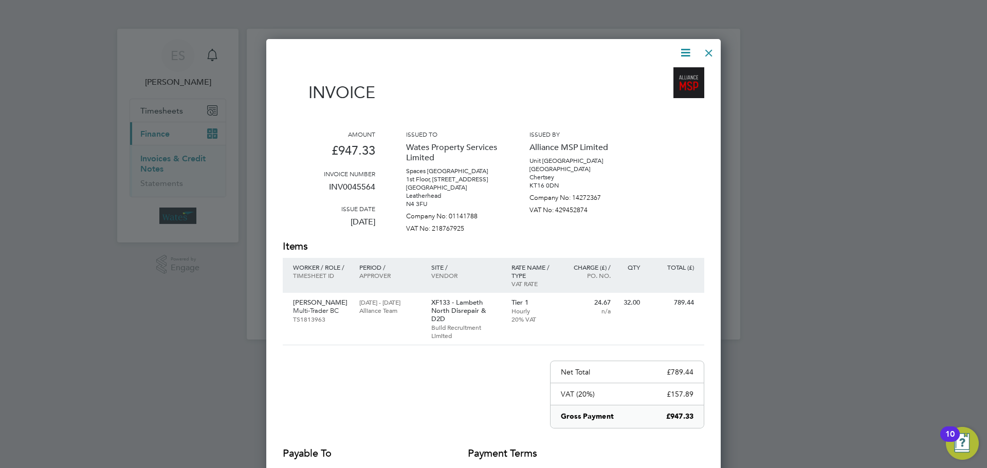
click at [691, 50] on icon at bounding box center [685, 52] width 13 height 13
click at [672, 74] on li "Download Invoice" at bounding box center [654, 77] width 71 height 14
click at [687, 48] on icon at bounding box center [685, 52] width 13 height 13
click at [661, 87] on li "View timesheet" at bounding box center [654, 91] width 71 height 14
click at [712, 48] on div at bounding box center [709, 50] width 19 height 19
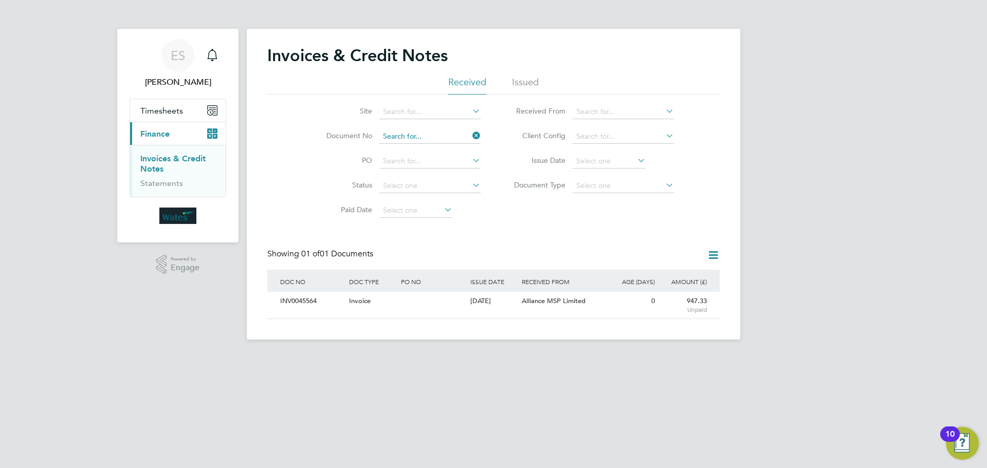
click at [469, 136] on input at bounding box center [429, 137] width 101 height 14
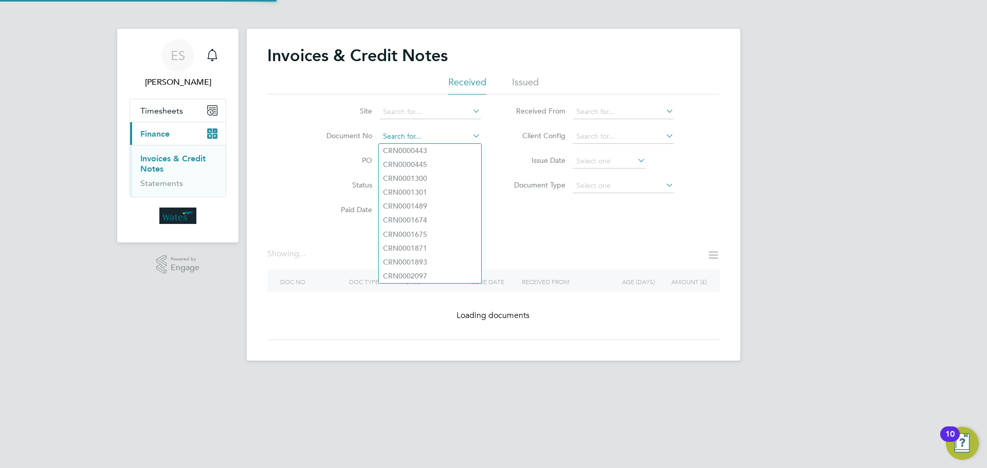
paste input "INV0045565"
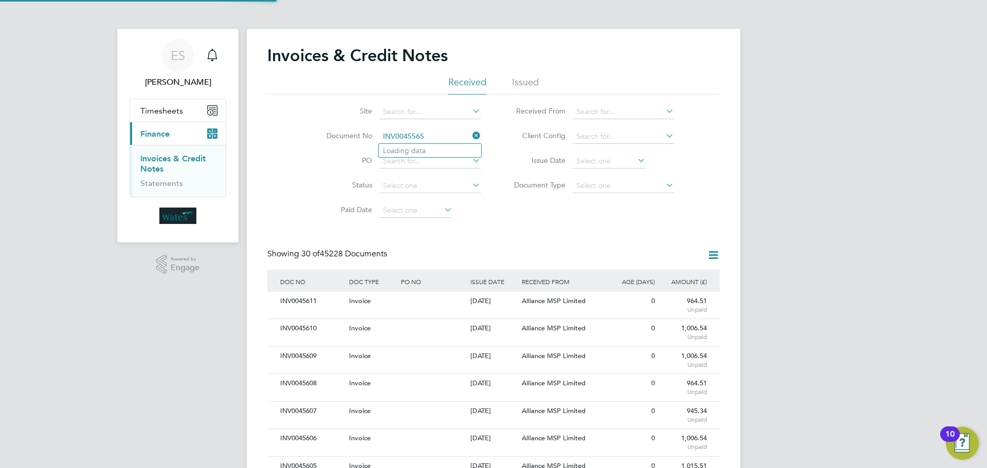
scroll to position [20, 87]
type input "INV0045565"
click at [433, 149] on li "INV0045565" at bounding box center [430, 151] width 102 height 14
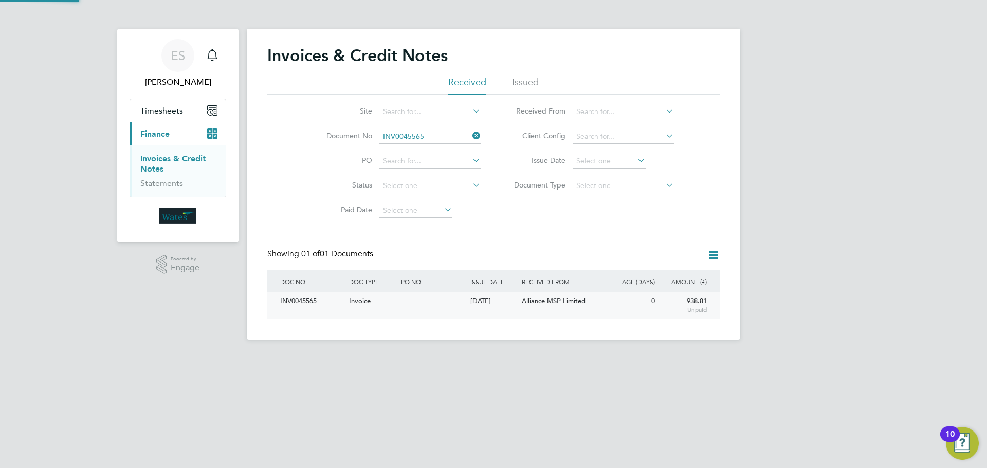
click at [300, 302] on div "INV0045565" at bounding box center [312, 301] width 69 height 19
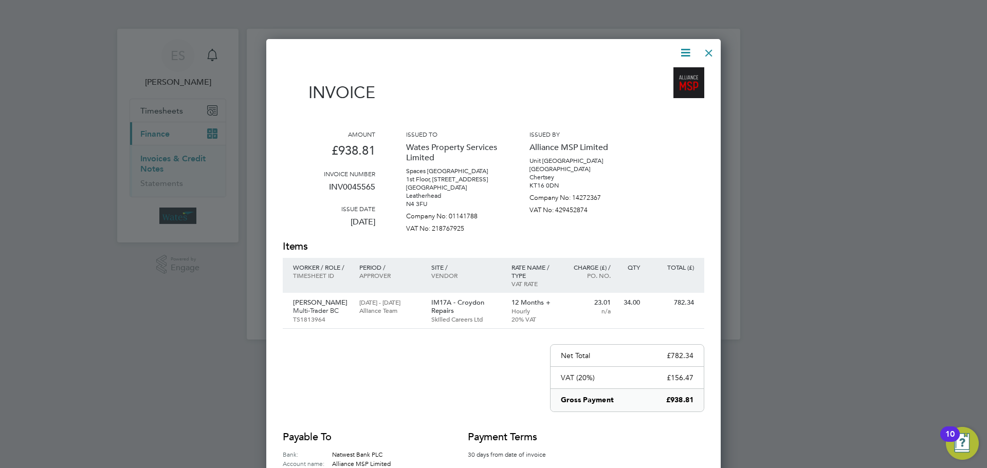
click at [688, 48] on icon at bounding box center [685, 52] width 13 height 13
click at [670, 74] on li "Download Invoice" at bounding box center [654, 77] width 71 height 14
click at [684, 49] on icon at bounding box center [685, 52] width 13 height 13
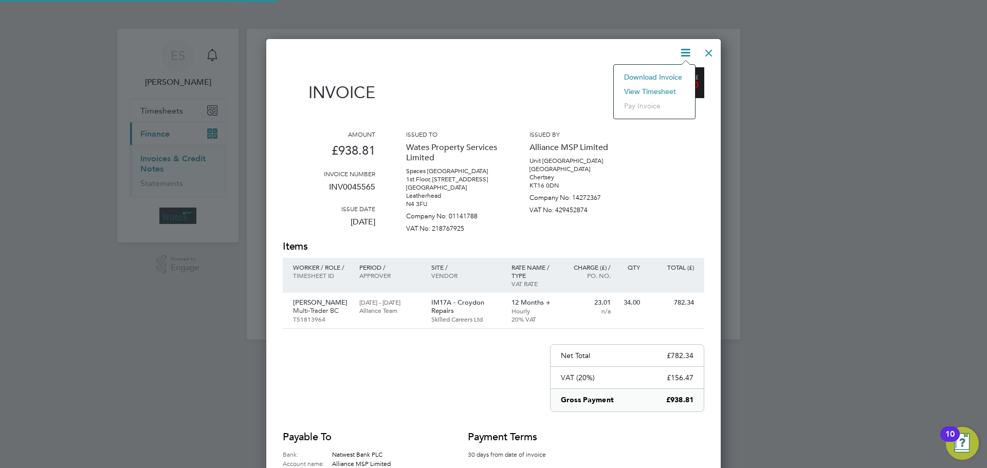
click at [662, 89] on li "View timesheet" at bounding box center [654, 91] width 71 height 14
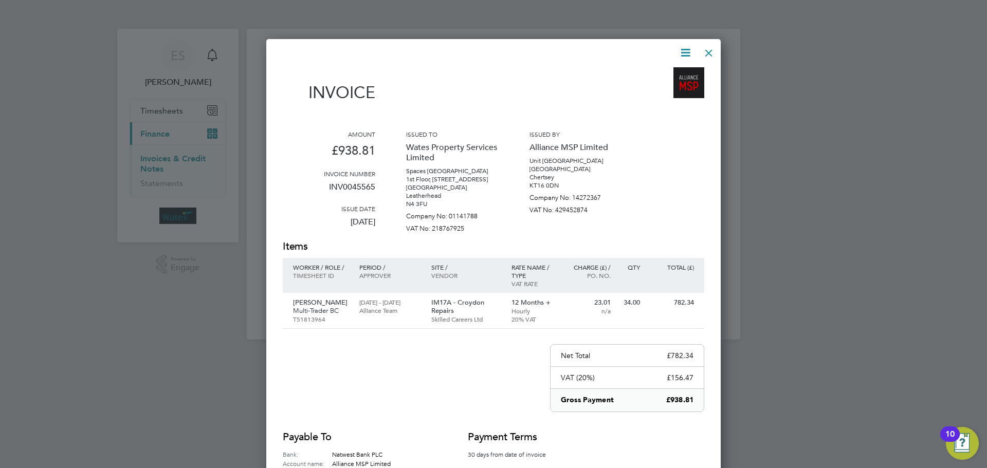
click at [714, 51] on div at bounding box center [709, 50] width 19 height 19
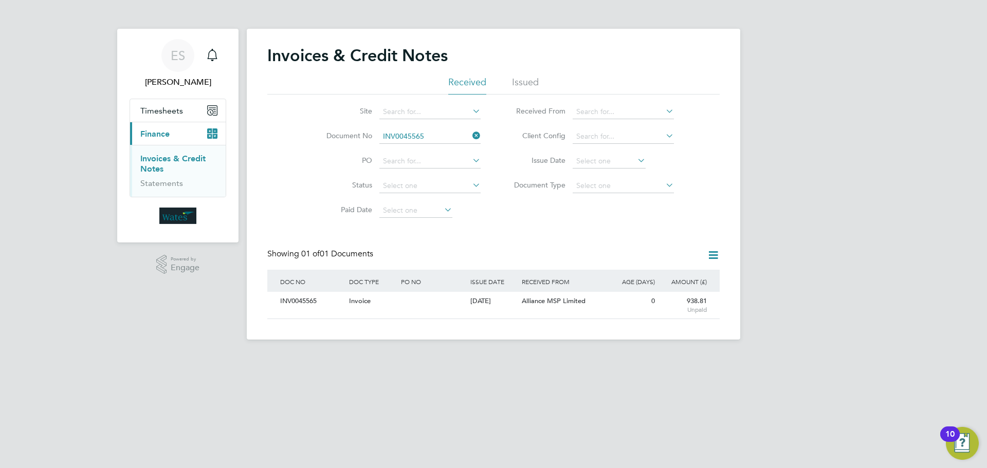
click at [471, 135] on icon at bounding box center [471, 136] width 0 height 14
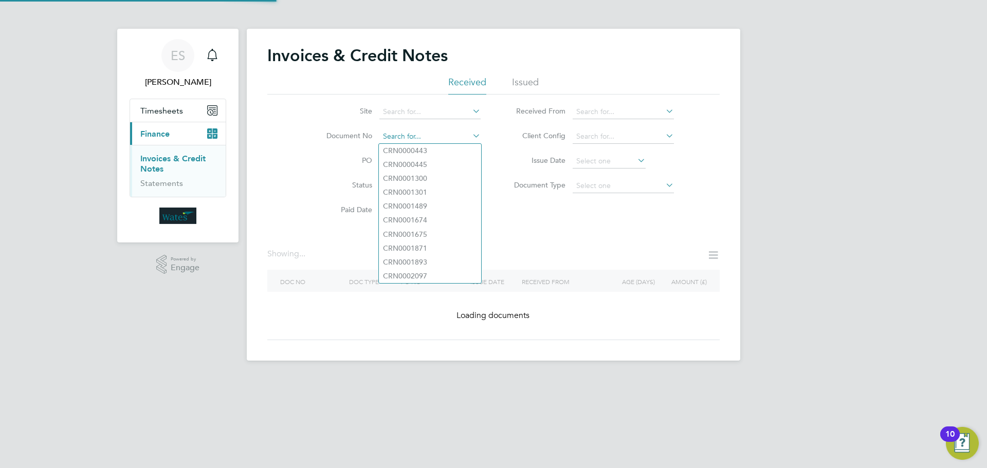
paste input "INV0045566"
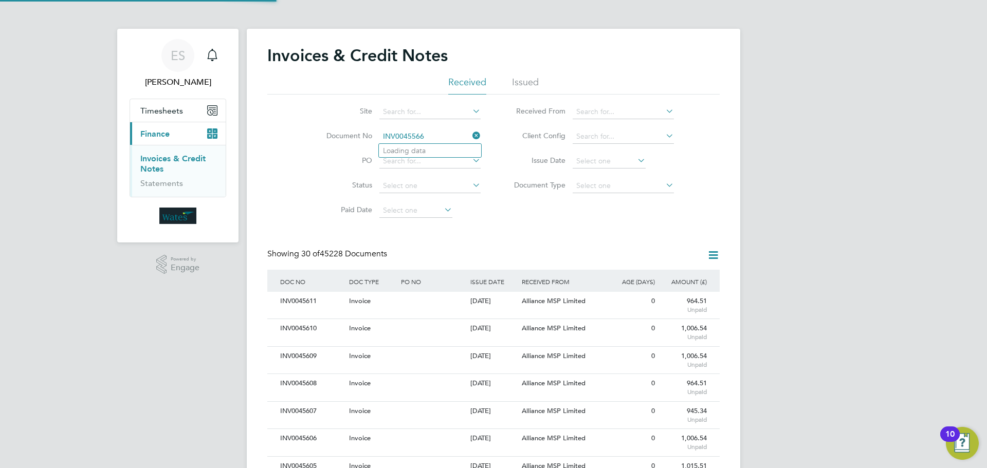
scroll to position [20, 70]
type input "INV0045566"
click at [447, 149] on li "INV0045566" at bounding box center [430, 151] width 102 height 14
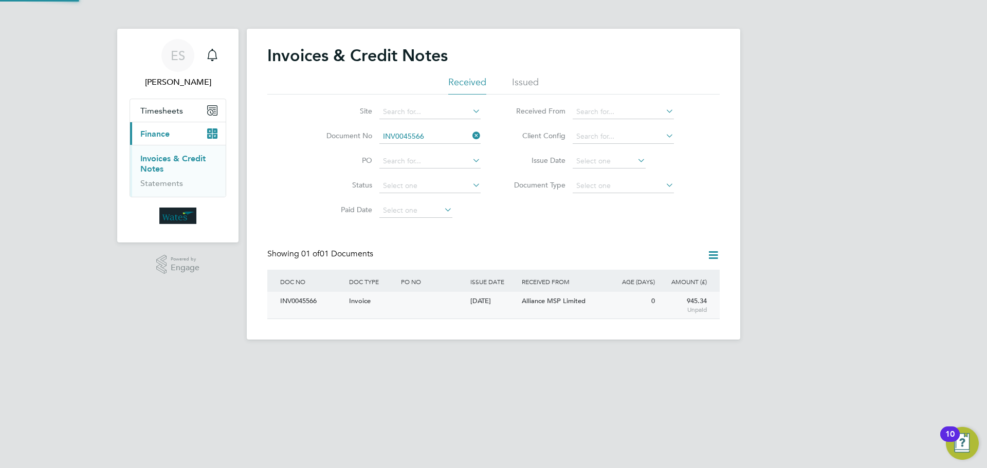
click at [303, 300] on div "INV0045566" at bounding box center [312, 301] width 69 height 19
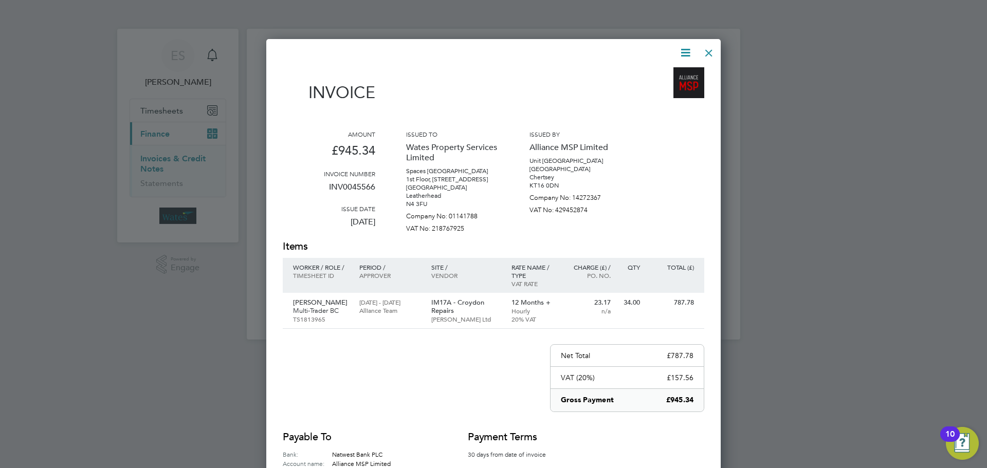
click at [691, 48] on icon at bounding box center [685, 52] width 13 height 13
click at [675, 74] on li "Download Invoice" at bounding box center [654, 77] width 71 height 14
click at [682, 46] on icon at bounding box center [685, 52] width 13 height 13
click at [648, 89] on li "View timesheet" at bounding box center [654, 91] width 71 height 14
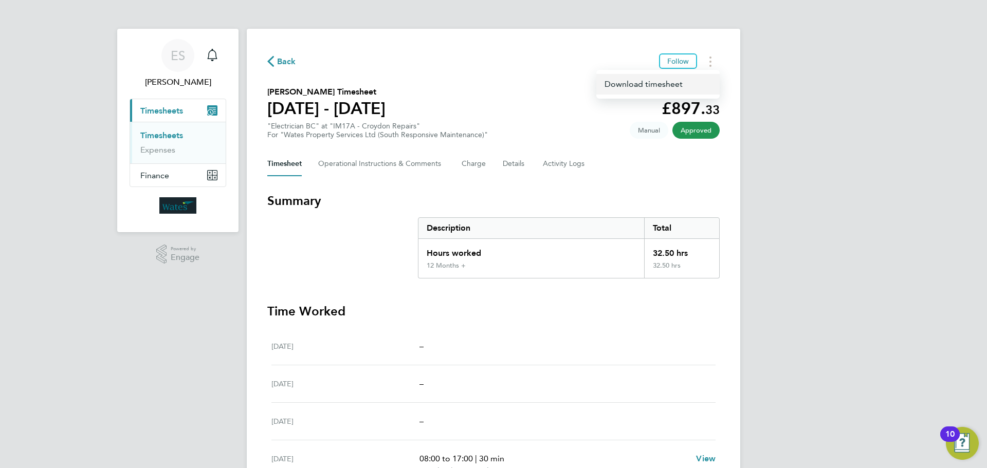
click at [677, 81] on link "Download timesheet" at bounding box center [658, 84] width 123 height 21
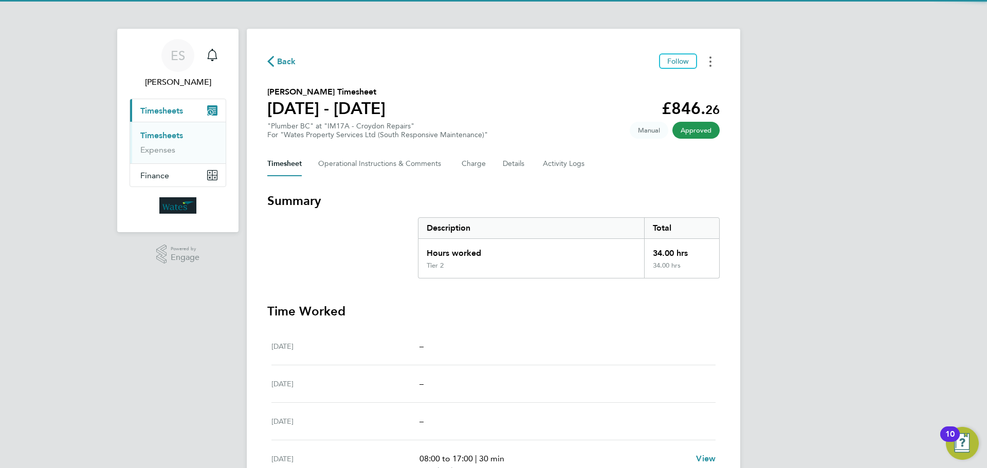
click at [712, 59] on button "Timesheets Menu" at bounding box center [710, 61] width 19 height 16
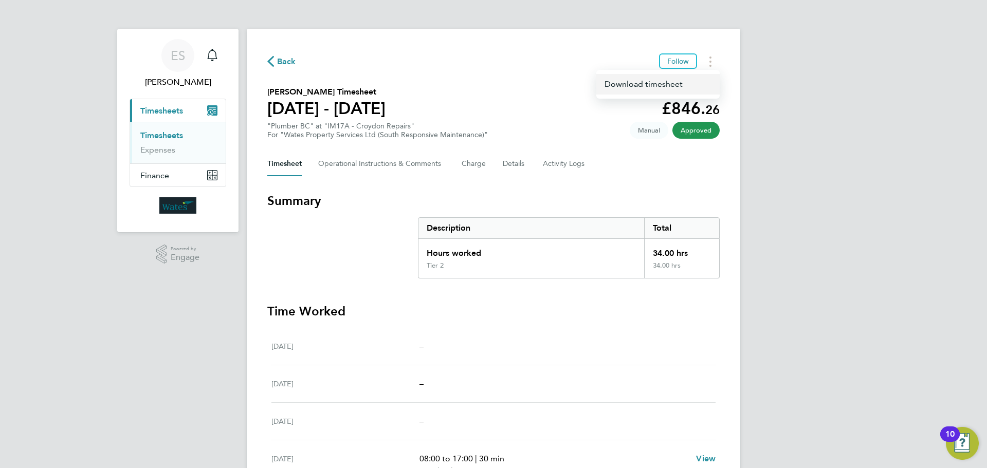
click at [679, 78] on link "Download timesheet" at bounding box center [658, 84] width 123 height 21
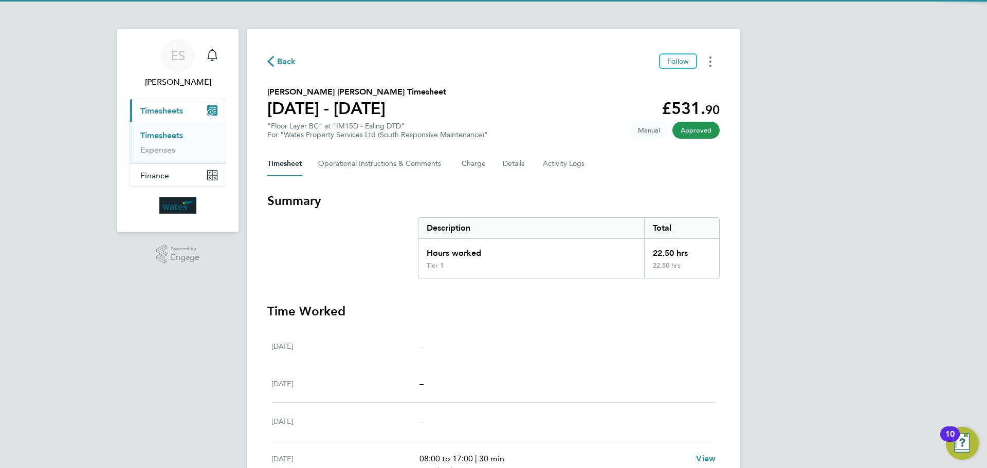
drag, startPoint x: 712, startPoint y: 60, endPoint x: 708, endPoint y: 65, distance: 7.3
click at [711, 60] on button "Timesheets Menu" at bounding box center [710, 61] width 19 height 16
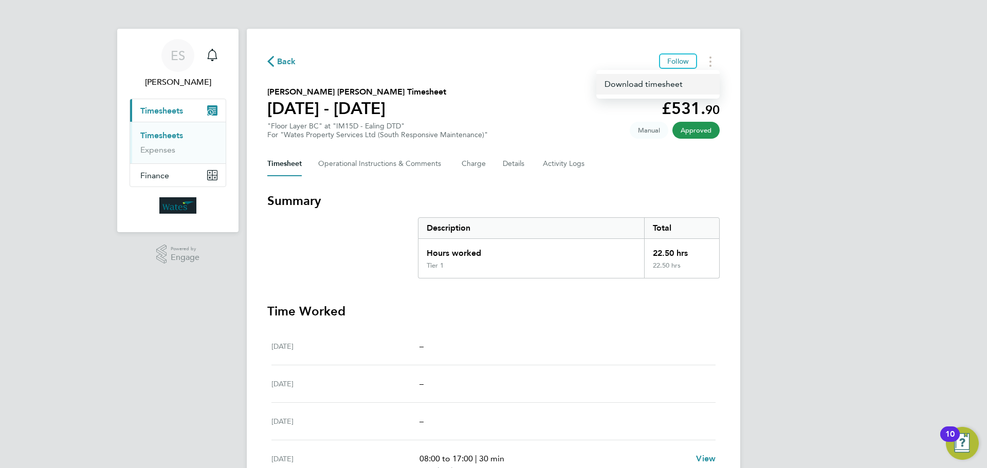
click at [693, 85] on link "Download timesheet" at bounding box center [658, 84] width 123 height 21
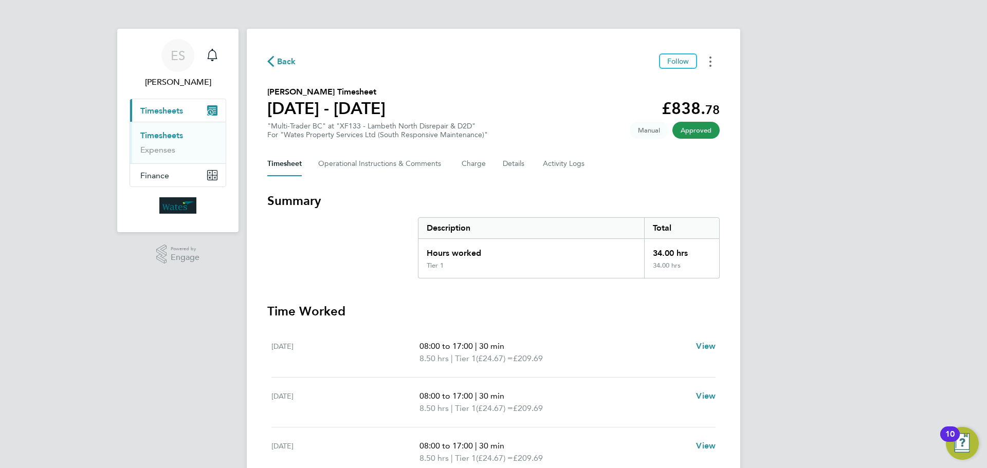
click at [711, 57] on circle "Timesheets Menu" at bounding box center [711, 58] width 2 height 2
click at [682, 85] on link "Download timesheet" at bounding box center [658, 84] width 123 height 21
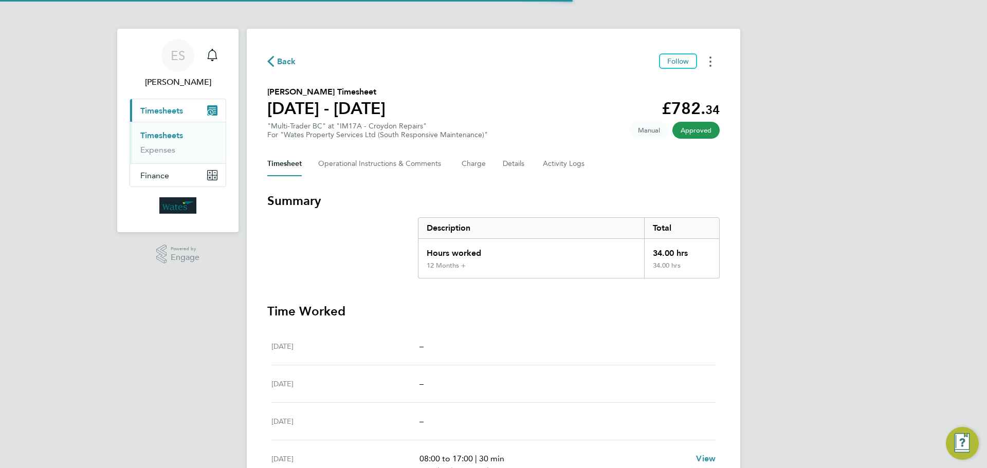
click at [706, 56] on button "Timesheets Menu" at bounding box center [710, 61] width 19 height 16
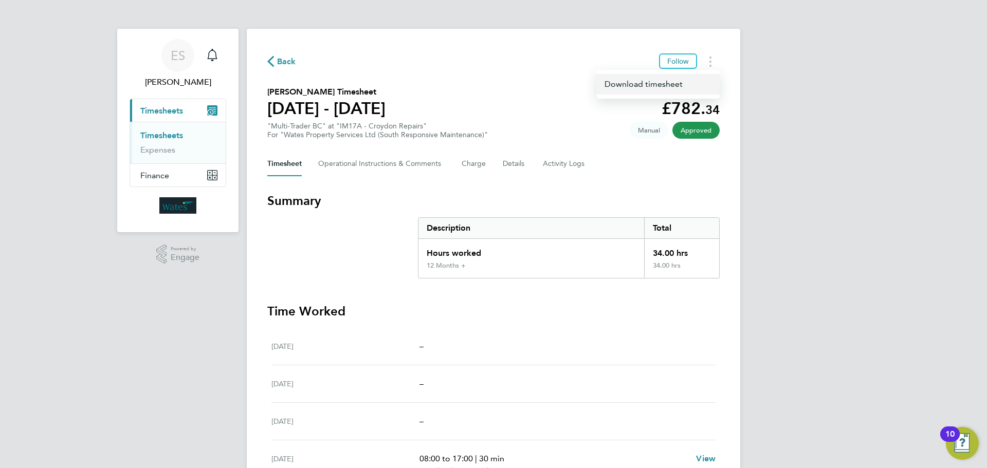
click at [676, 80] on link "Download timesheet" at bounding box center [658, 84] width 123 height 21
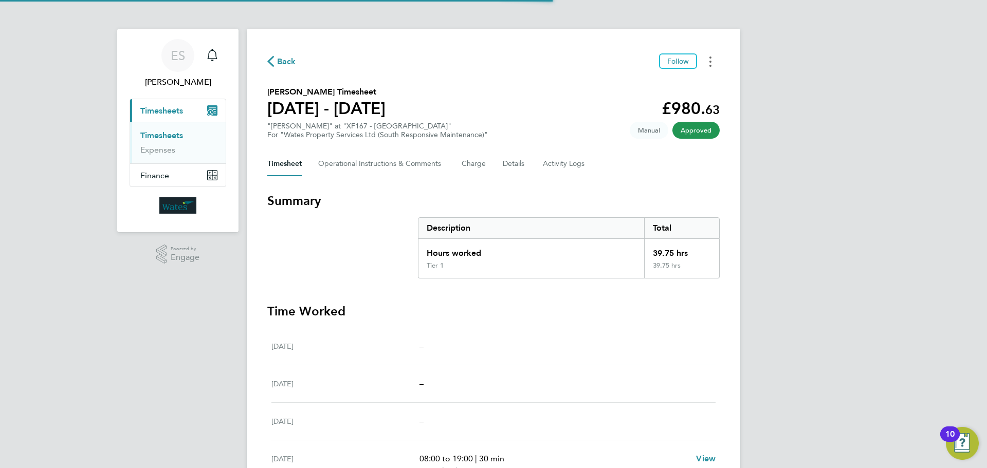
drag, startPoint x: 709, startPoint y: 63, endPoint x: 708, endPoint y: 68, distance: 5.4
click at [709, 63] on button "Timesheets Menu" at bounding box center [710, 61] width 19 height 16
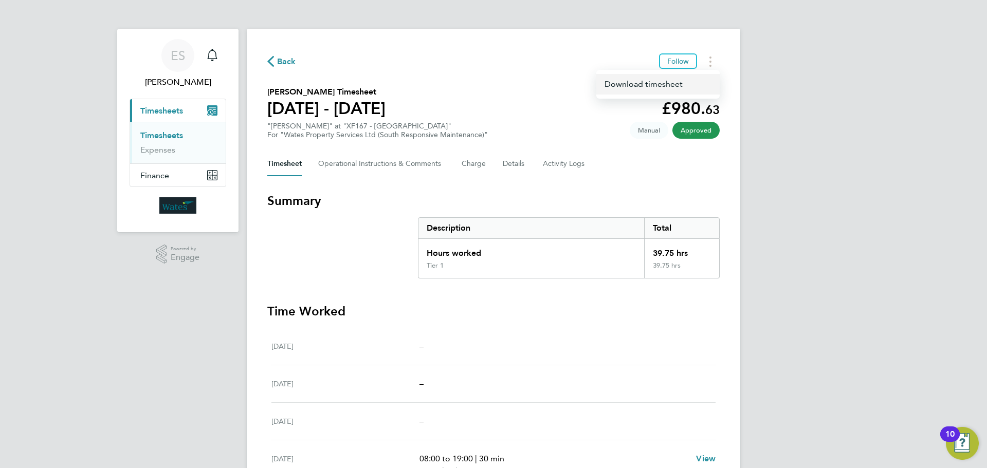
click at [682, 84] on link "Download timesheet" at bounding box center [658, 84] width 123 height 21
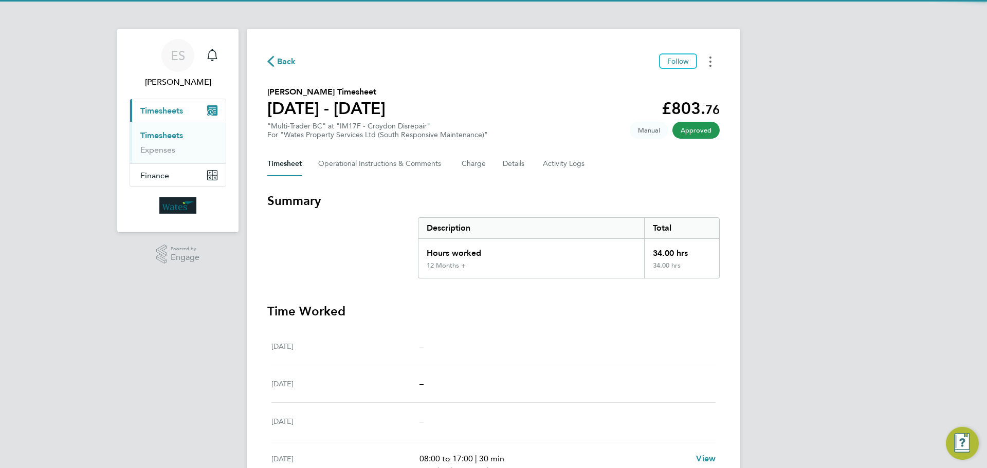
drag, startPoint x: 715, startPoint y: 60, endPoint x: 708, endPoint y: 62, distance: 8.0
click at [715, 60] on button "Timesheets Menu" at bounding box center [710, 61] width 19 height 16
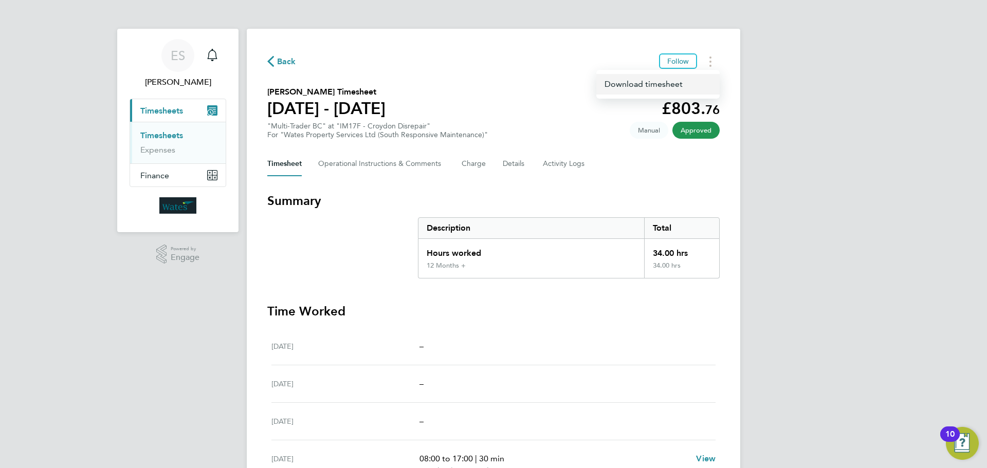
click at [693, 84] on link "Download timesheet" at bounding box center [658, 84] width 123 height 21
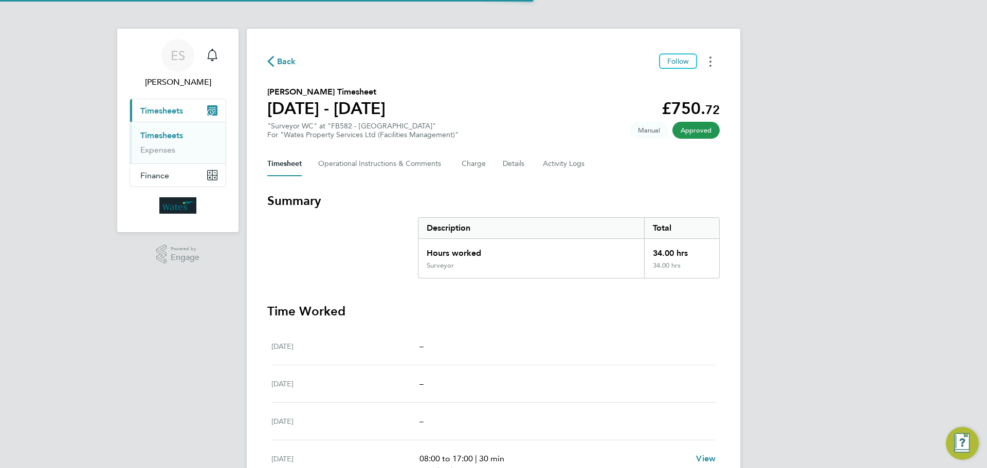
click at [704, 64] on button "Timesheets Menu" at bounding box center [710, 61] width 19 height 16
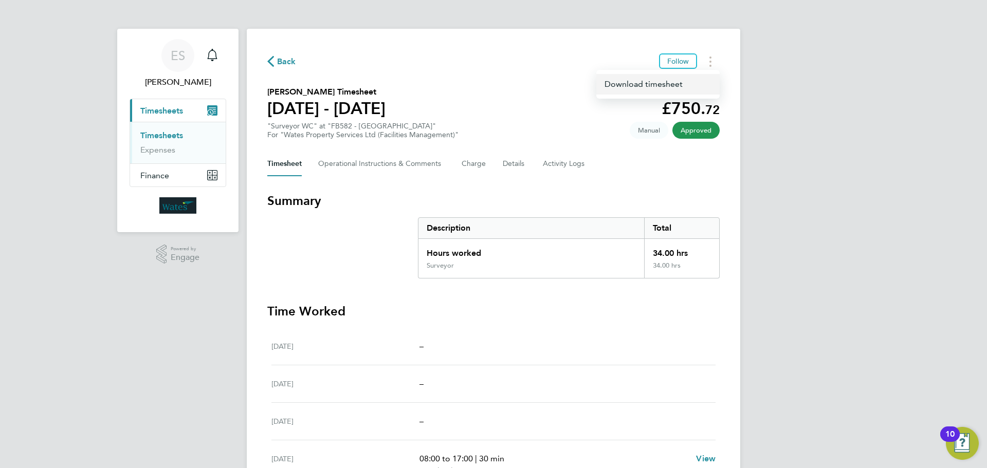
click at [667, 84] on link "Download timesheet" at bounding box center [658, 84] width 123 height 21
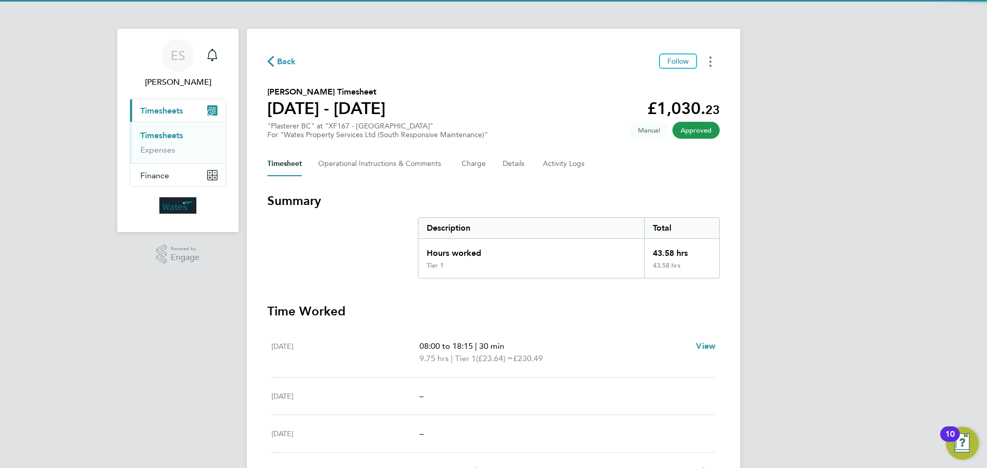
drag, startPoint x: 705, startPoint y: 59, endPoint x: 703, endPoint y: 64, distance: 5.5
click at [704, 63] on button "Timesheets Menu" at bounding box center [710, 61] width 19 height 16
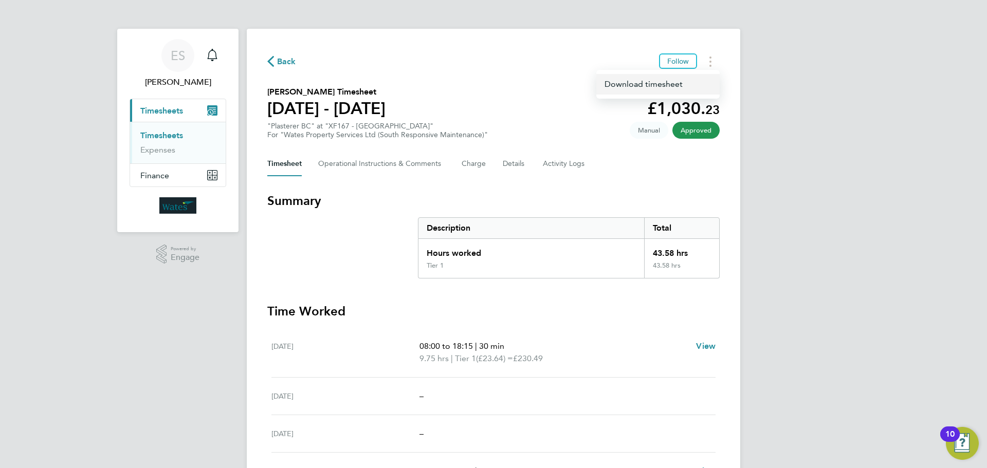
click at [674, 86] on link "Download timesheet" at bounding box center [658, 84] width 123 height 21
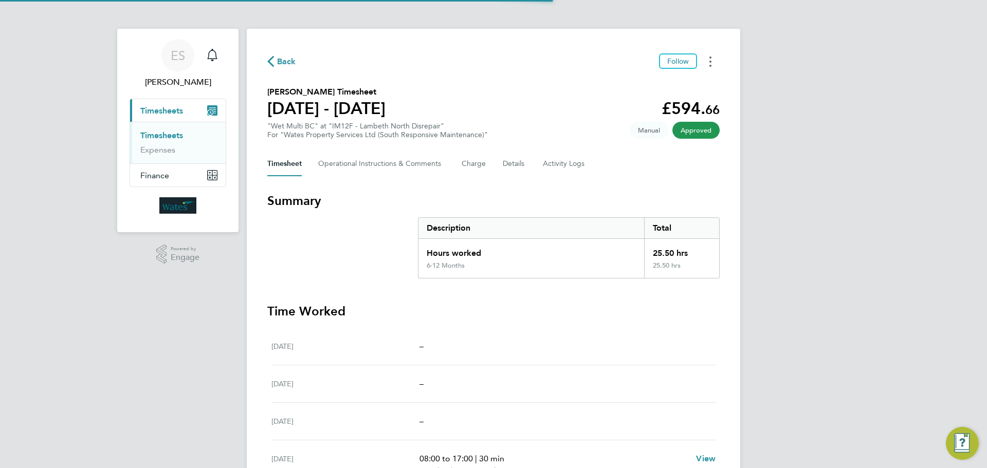
click at [709, 63] on button "Timesheets Menu" at bounding box center [710, 61] width 19 height 16
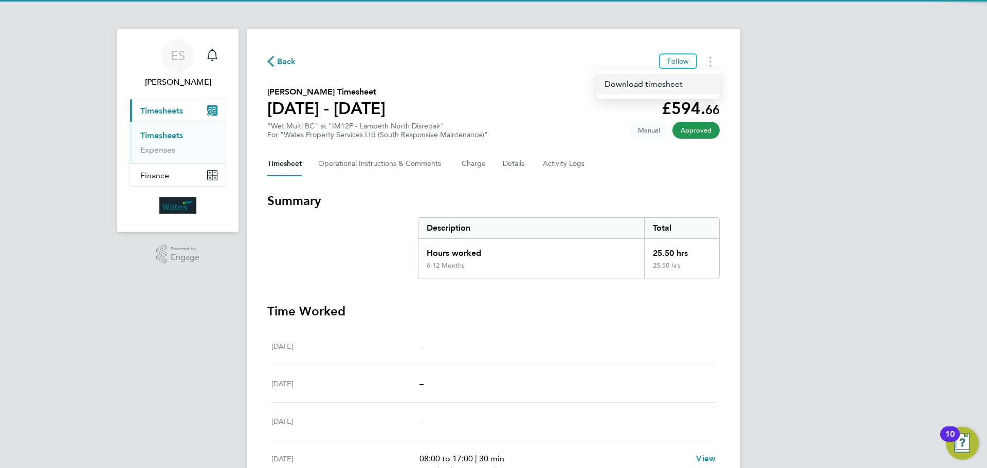
click at [678, 86] on link "Download timesheet" at bounding box center [658, 84] width 123 height 21
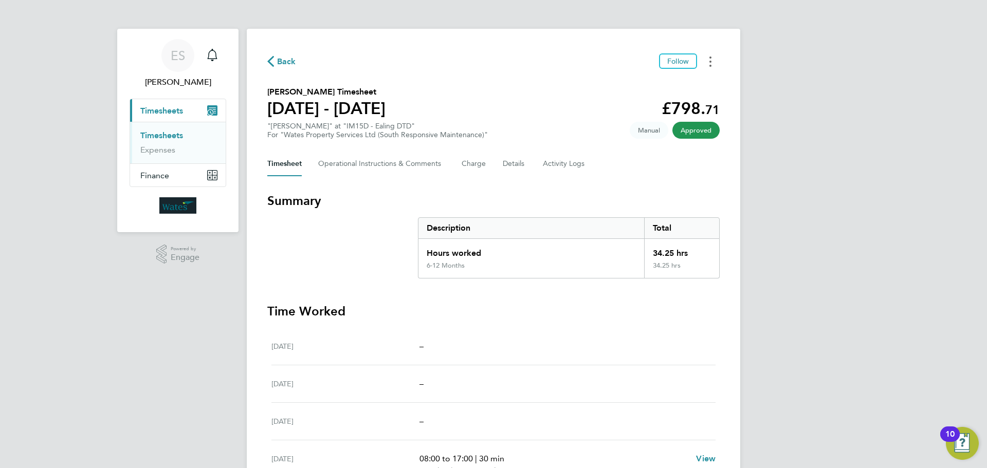
click at [705, 63] on button "Timesheets Menu" at bounding box center [710, 61] width 19 height 16
click at [688, 80] on link "Download timesheet" at bounding box center [658, 84] width 123 height 21
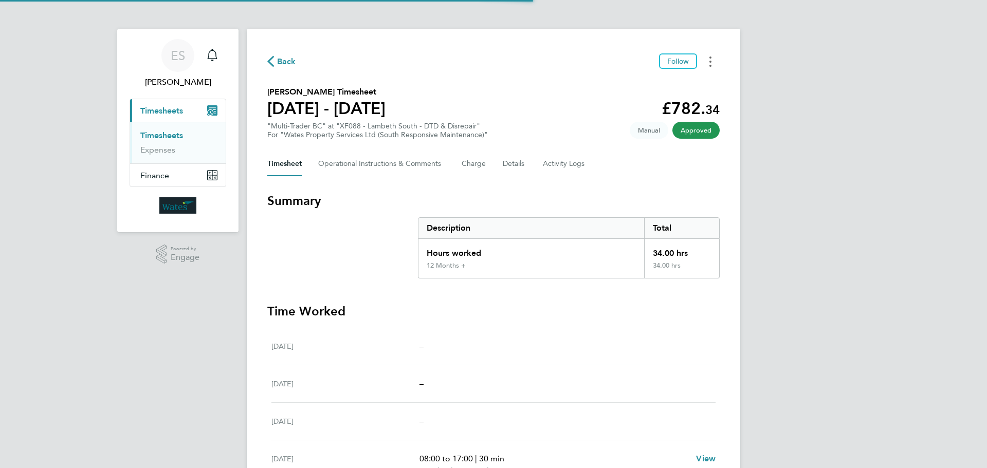
click at [707, 60] on button "Timesheets Menu" at bounding box center [710, 61] width 19 height 16
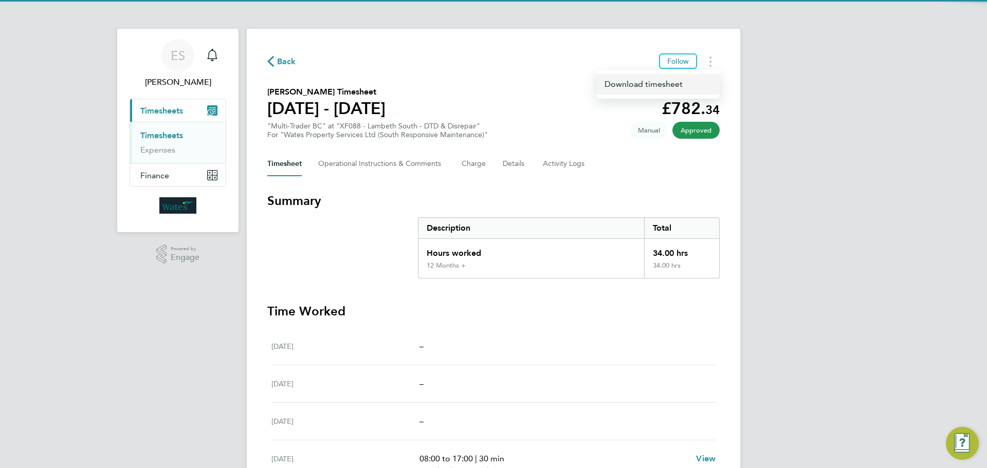
click at [673, 88] on link "Download timesheet" at bounding box center [658, 84] width 123 height 21
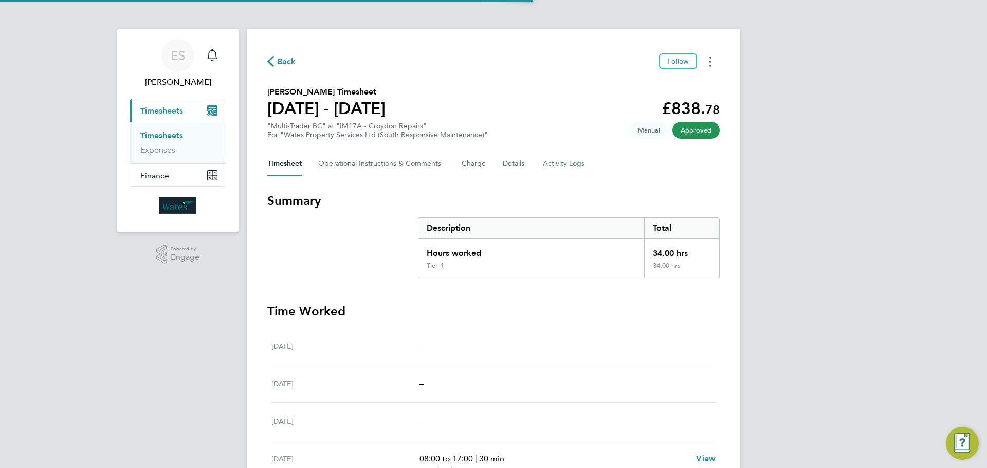
click at [704, 67] on button "Timesheets Menu" at bounding box center [710, 61] width 19 height 16
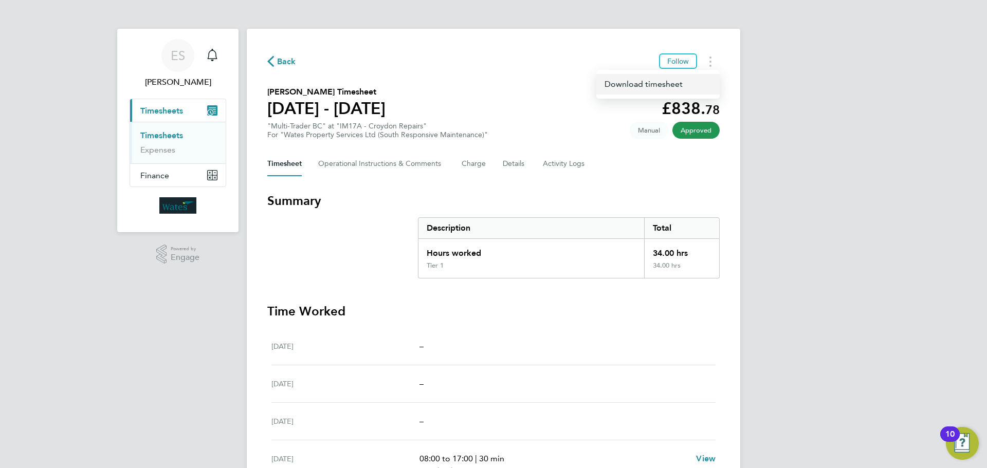
click at [689, 84] on link "Download timesheet" at bounding box center [658, 84] width 123 height 21
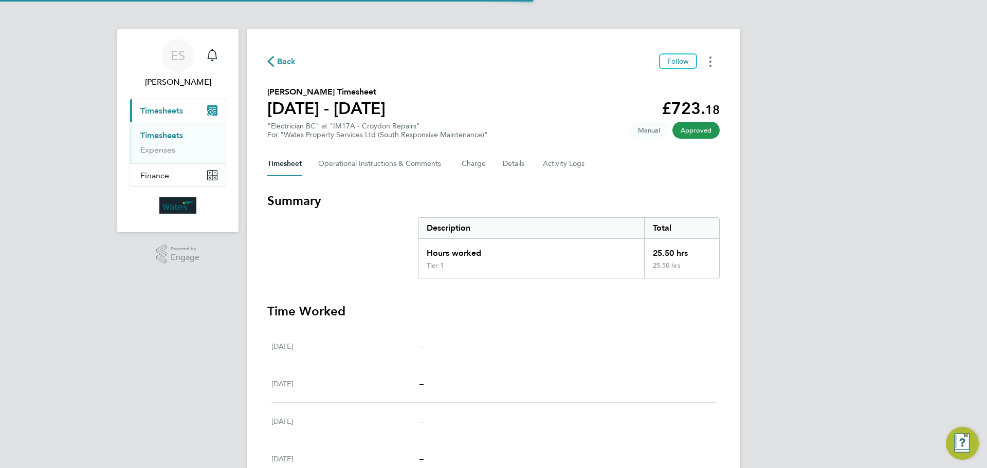
drag, startPoint x: 714, startPoint y: 57, endPoint x: 704, endPoint y: 67, distance: 13.5
click at [714, 57] on button "Timesheets Menu" at bounding box center [710, 61] width 19 height 16
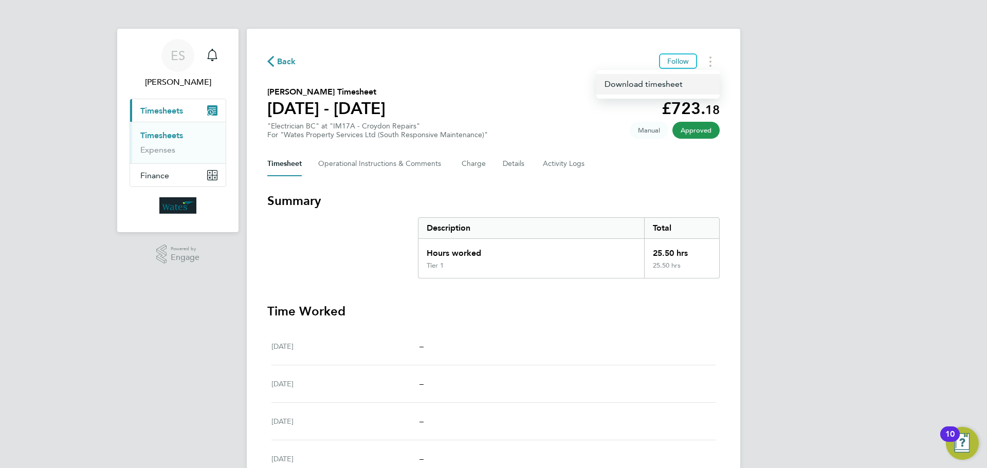
click at [689, 79] on link "Download timesheet" at bounding box center [658, 84] width 123 height 21
click at [715, 63] on button "Timesheets Menu" at bounding box center [710, 61] width 19 height 16
click at [686, 81] on link "Download timesheet" at bounding box center [658, 84] width 123 height 21
click at [716, 56] on button "Timesheets Menu" at bounding box center [710, 61] width 19 height 16
click at [693, 82] on link "Download timesheet" at bounding box center [658, 84] width 123 height 21
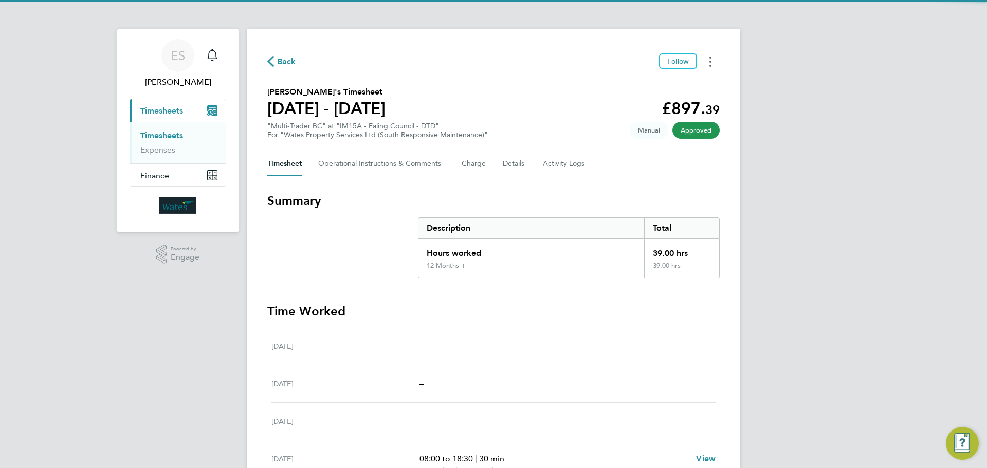
click at [711, 65] on circle "Timesheets Menu" at bounding box center [711, 66] width 2 height 2
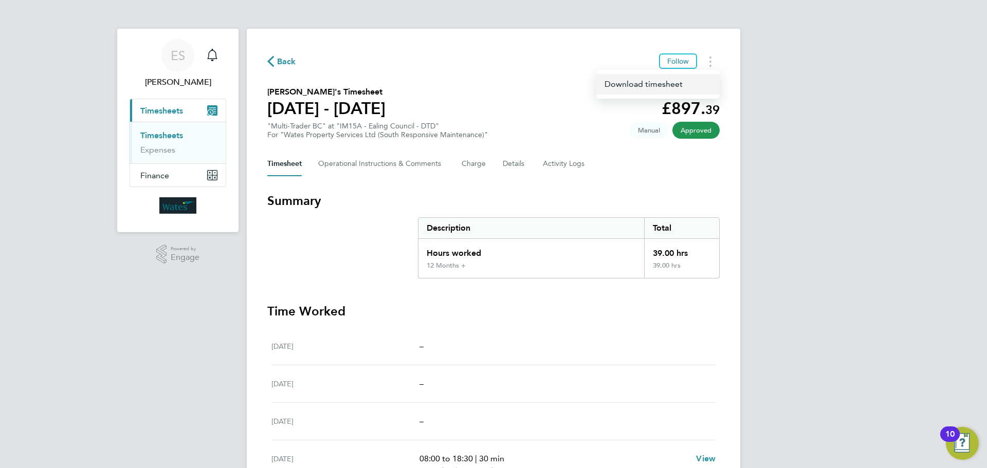
drag, startPoint x: 707, startPoint y: 69, endPoint x: 693, endPoint y: 81, distance: 18.2
click at [693, 81] on link "Download timesheet" at bounding box center [658, 84] width 123 height 21
click at [713, 62] on button "Timesheets Menu" at bounding box center [710, 61] width 19 height 16
click at [685, 82] on link "Download timesheet" at bounding box center [658, 84] width 123 height 21
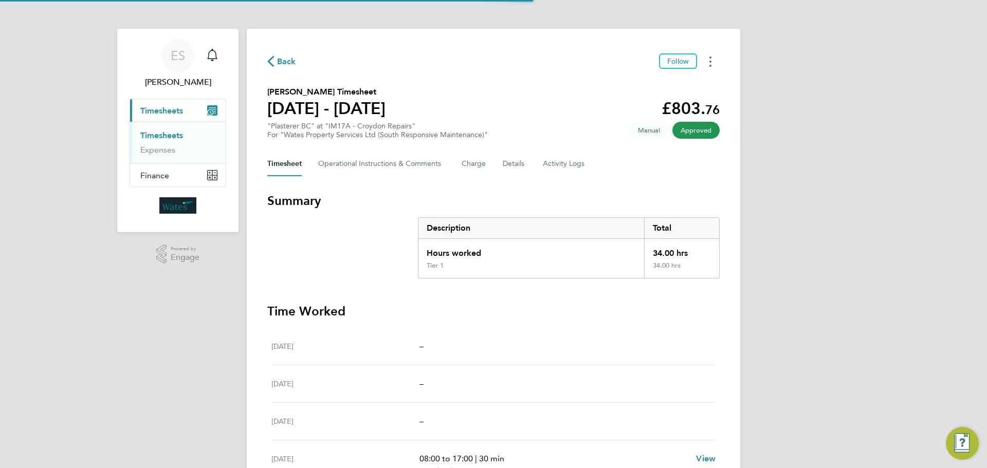
click at [714, 62] on button "Timesheets Menu" at bounding box center [710, 61] width 19 height 16
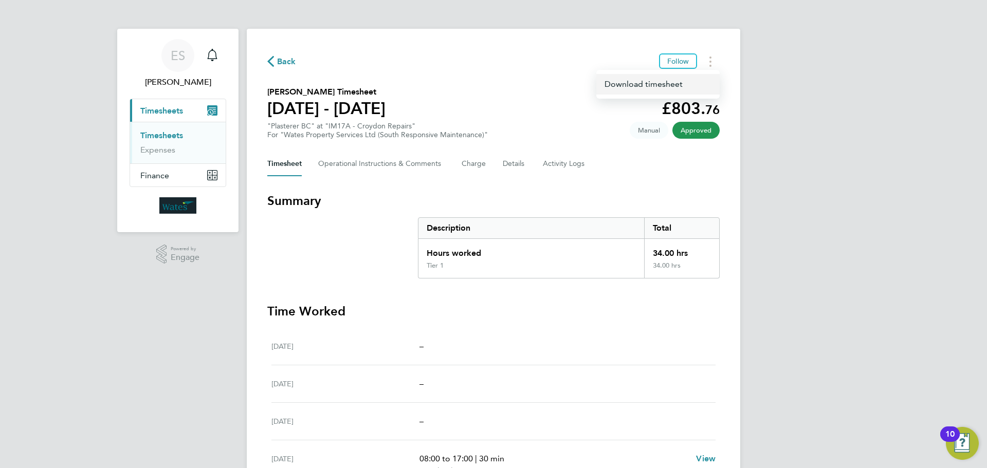
click at [683, 84] on link "Download timesheet" at bounding box center [658, 84] width 123 height 21
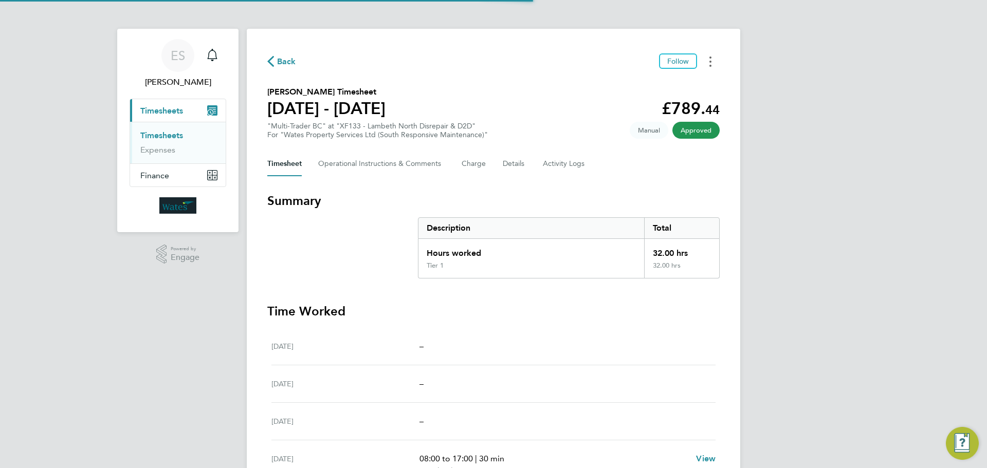
drag, startPoint x: 708, startPoint y: 57, endPoint x: 704, endPoint y: 63, distance: 7.1
click at [708, 57] on button "Timesheets Menu" at bounding box center [710, 61] width 19 height 16
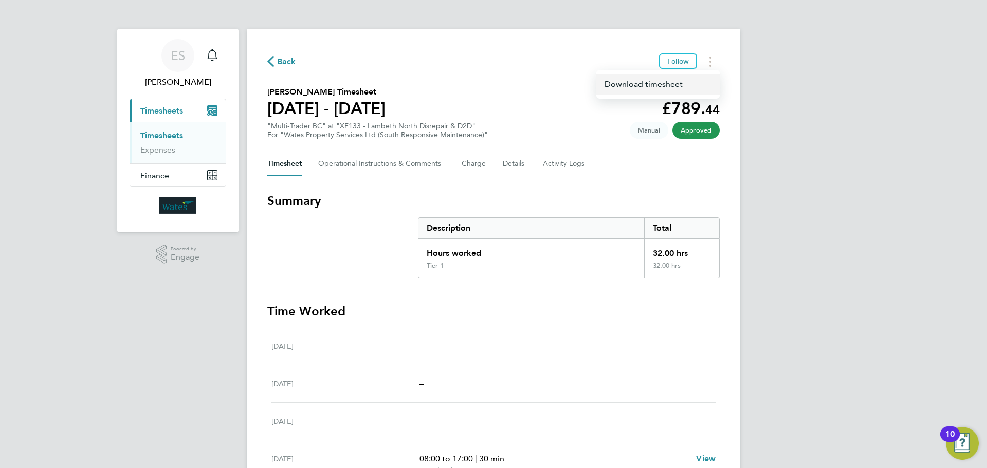
click at [679, 83] on link "Download timesheet" at bounding box center [658, 84] width 123 height 21
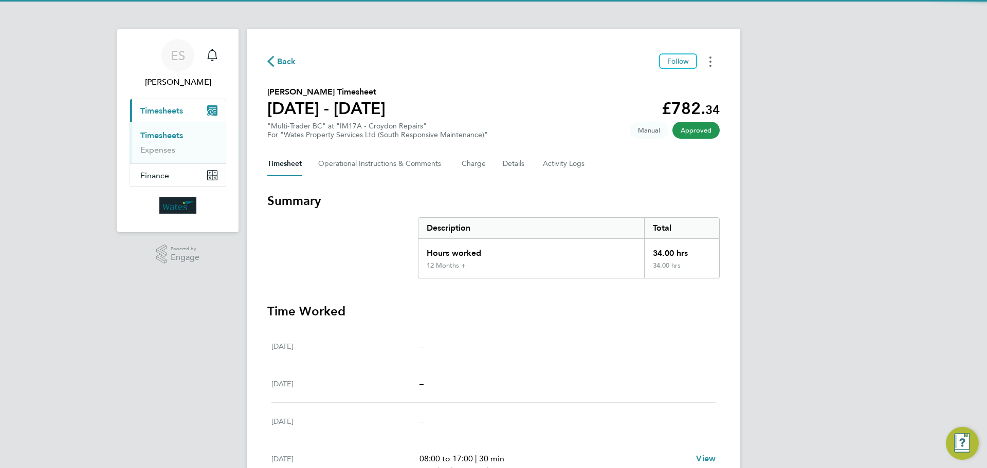
click at [713, 62] on button "Timesheets Menu" at bounding box center [710, 61] width 19 height 16
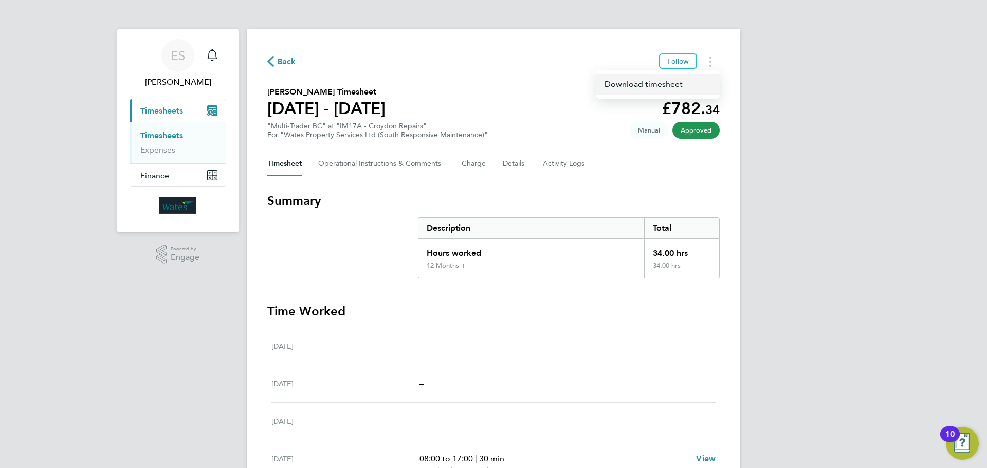
click at [682, 89] on link "Download timesheet" at bounding box center [658, 84] width 123 height 21
click at [835, 385] on div "ES Emily Summerfield Notifications Applications: Current page: Timesheets Times…" at bounding box center [493, 340] width 987 height 681
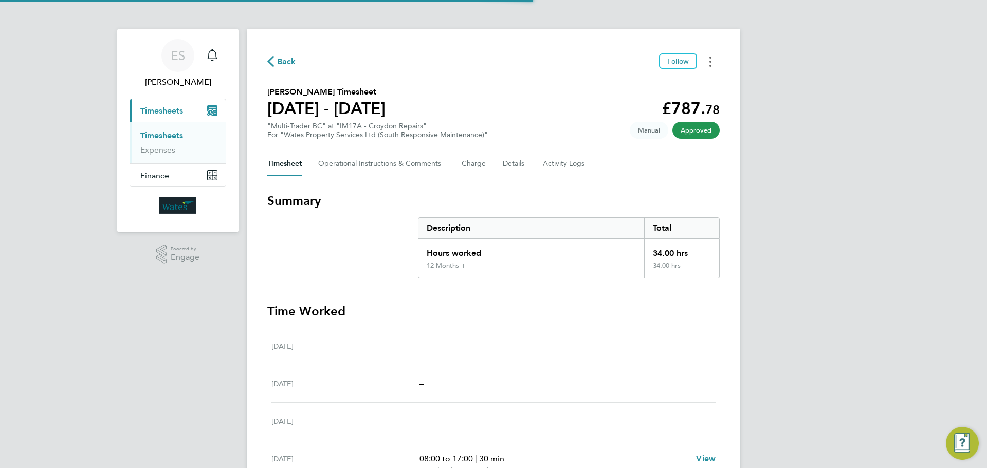
drag, startPoint x: 708, startPoint y: 58, endPoint x: 706, endPoint y: 65, distance: 7.9
click at [708, 58] on button "Timesheets Menu" at bounding box center [710, 61] width 19 height 16
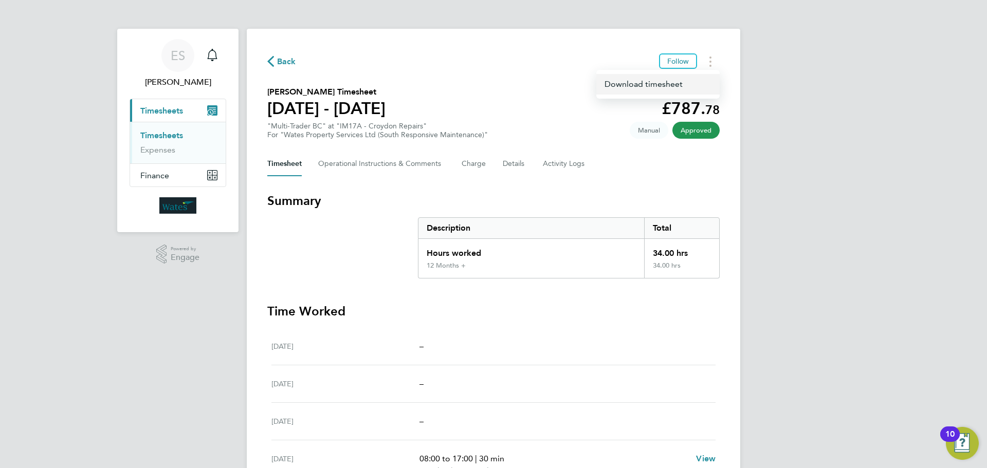
click at [684, 86] on link "Download timesheet" at bounding box center [658, 84] width 123 height 21
